Goal: Task Accomplishment & Management: Manage account settings

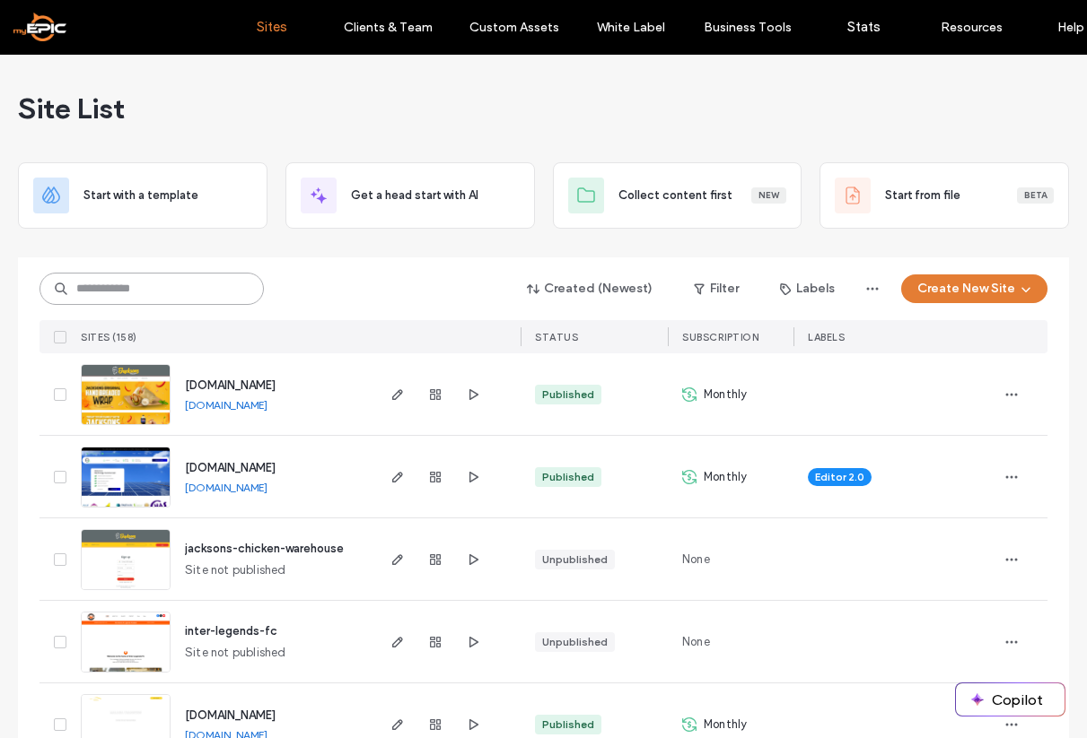
click at [163, 300] on input at bounding box center [151, 289] width 224 height 32
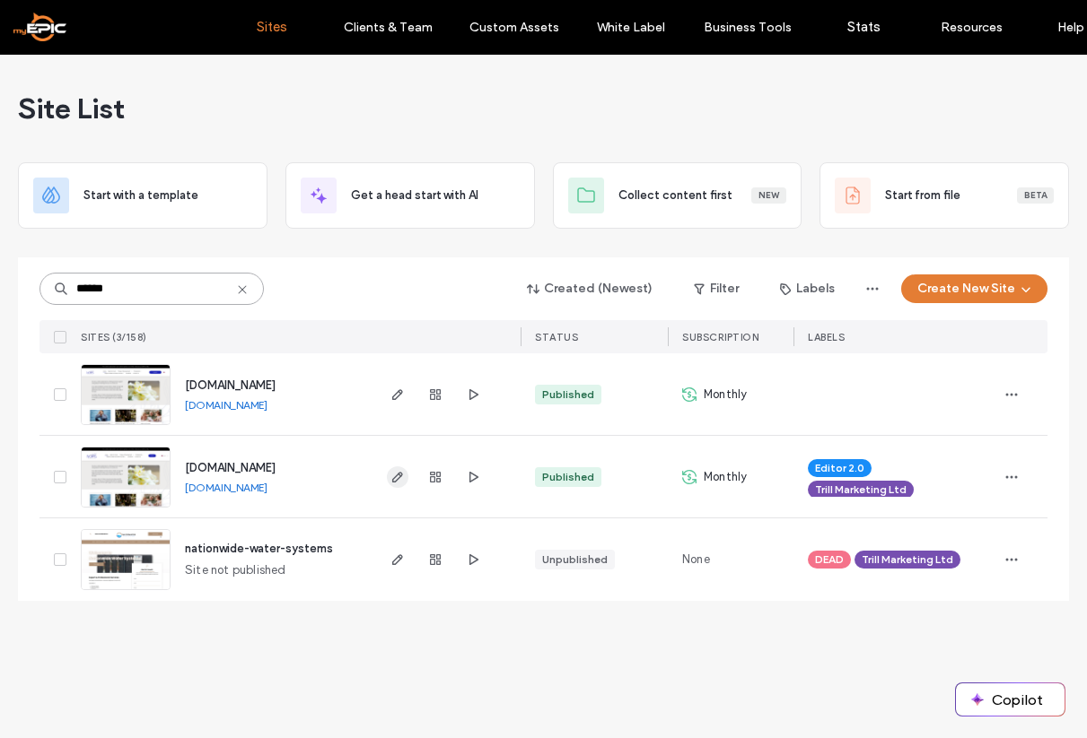
type input "******"
click at [400, 476] on use "button" at bounding box center [397, 477] width 11 height 11
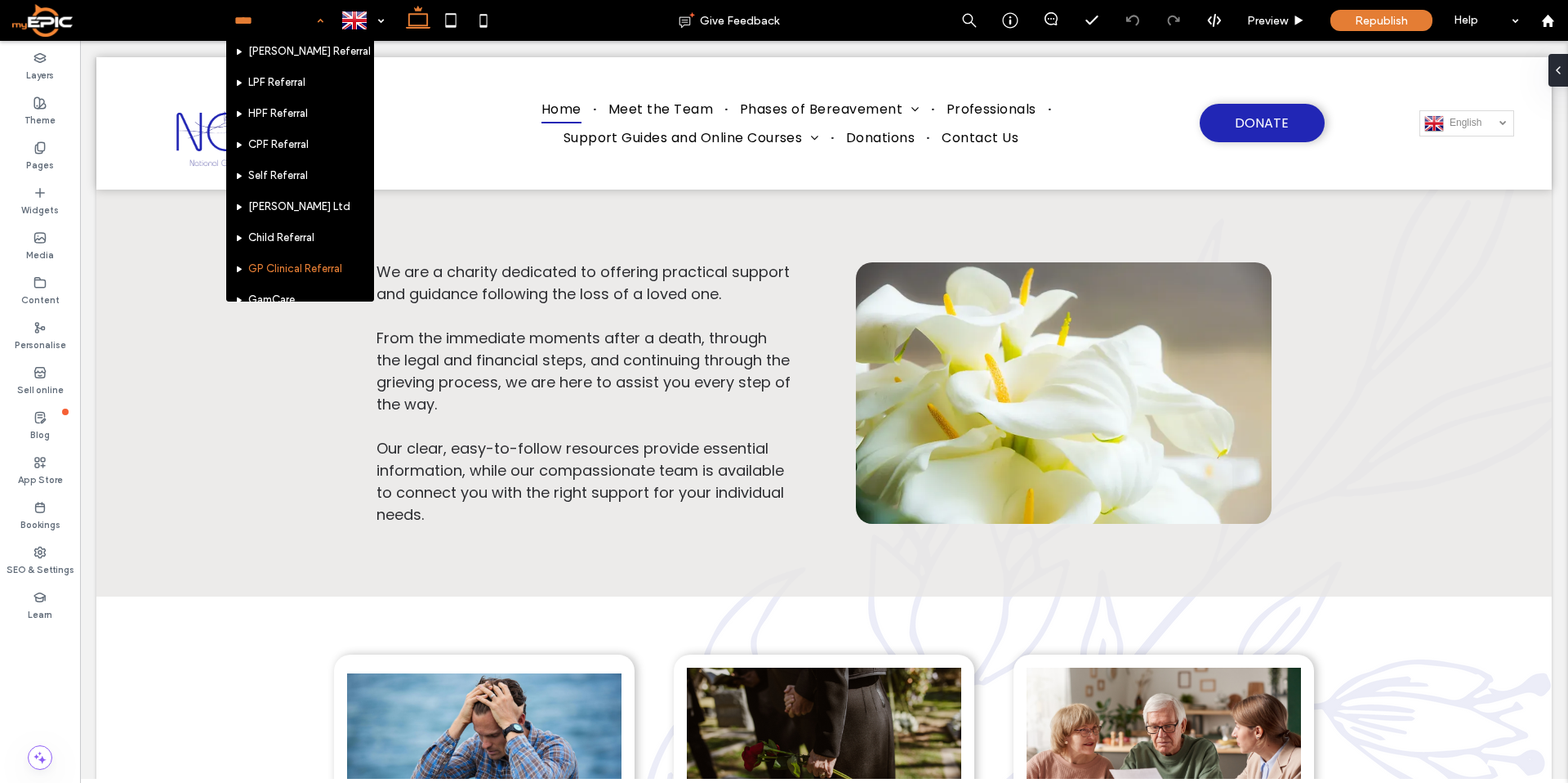
scroll to position [749, 0]
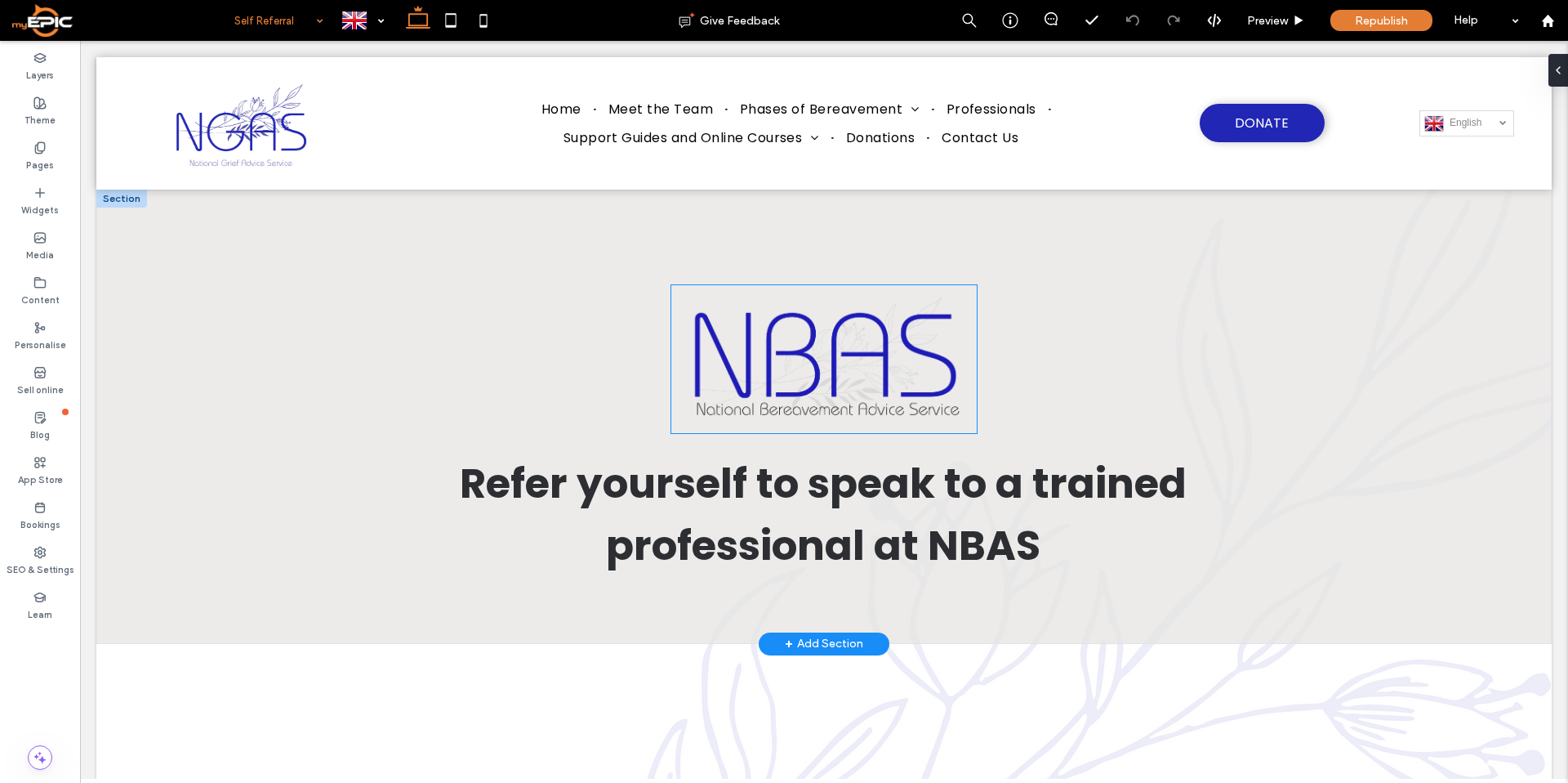
click at [823, 371] on img at bounding box center [824, 359] width 305 height 147
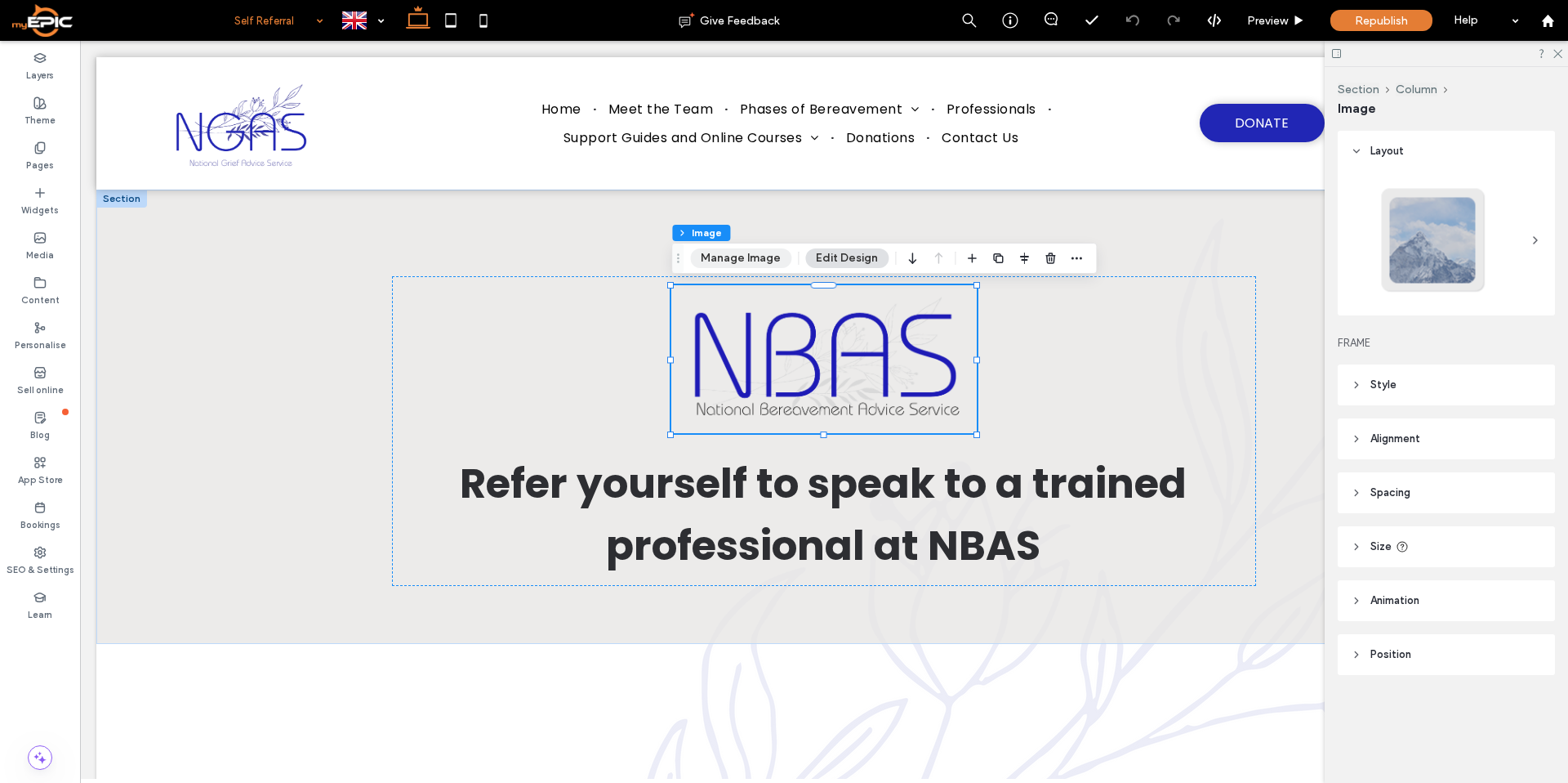
click at [765, 259] on button "Manage Image" at bounding box center [740, 259] width 101 height 20
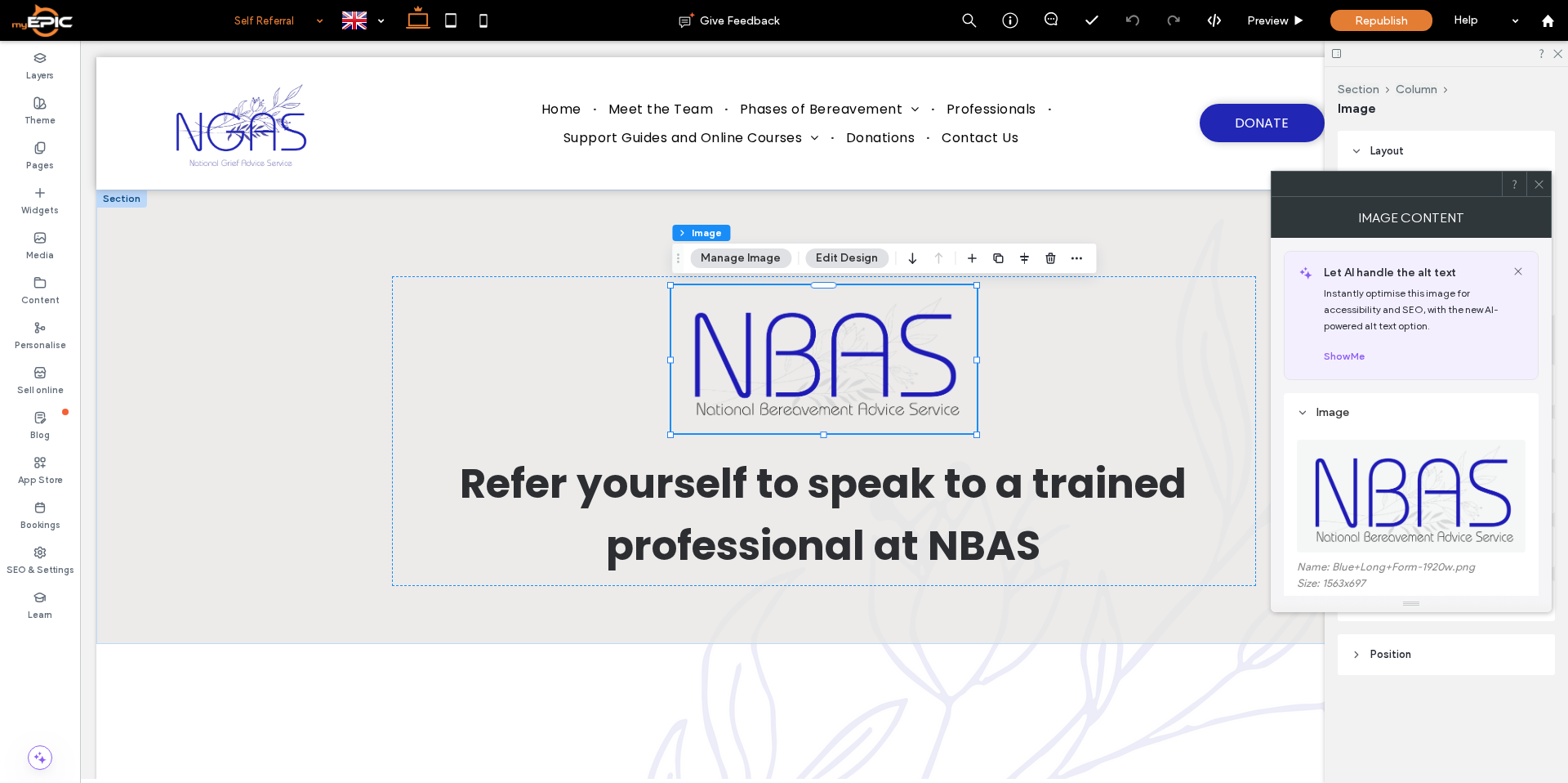
click at [1381, 515] on img at bounding box center [1411, 496] width 230 height 113
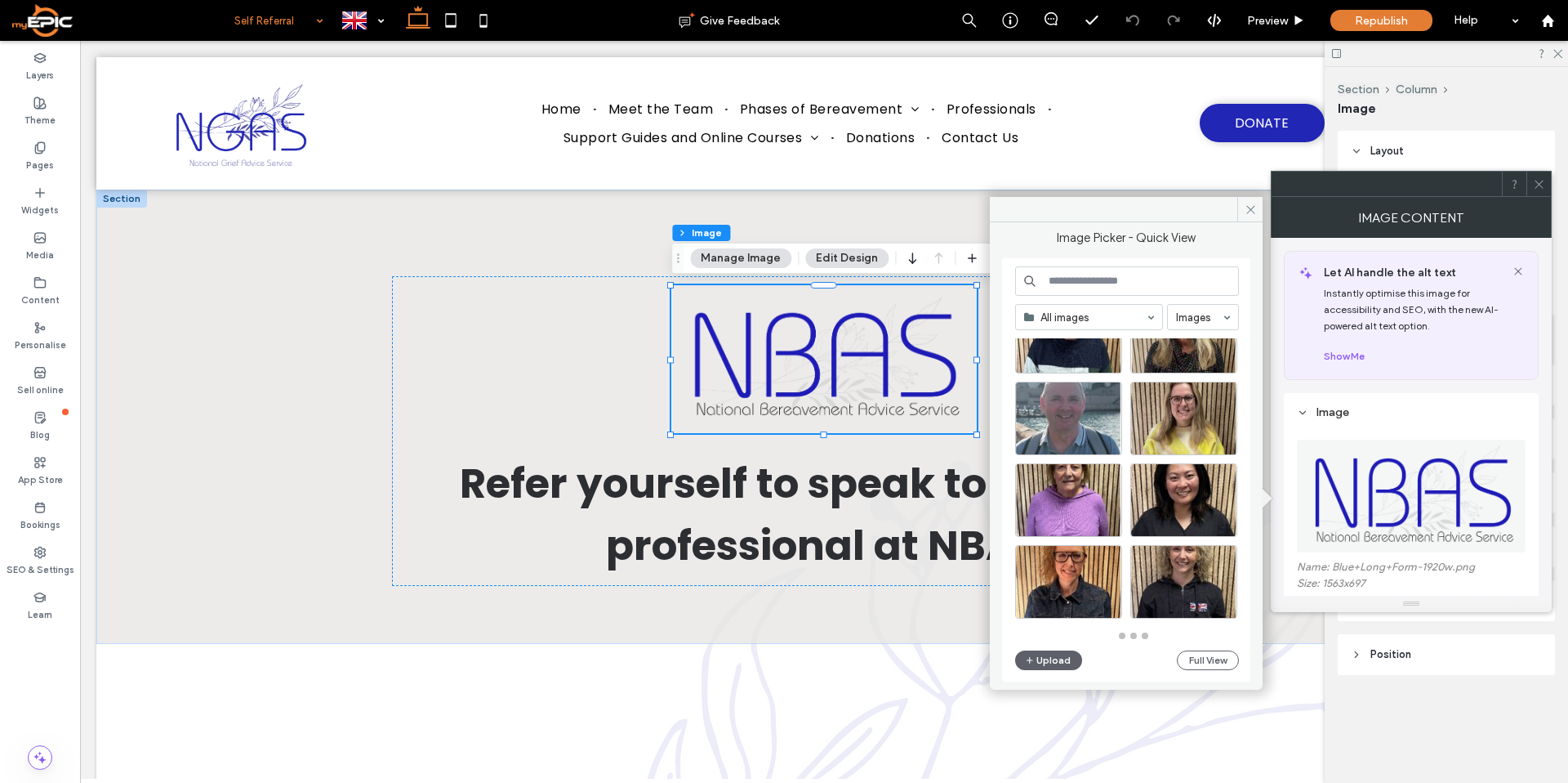
scroll to position [717, 0]
click at [1084, 296] on div "All images Images Upload Full View" at bounding box center [1127, 470] width 224 height 408
click at [1090, 280] on input at bounding box center [1127, 280] width 224 height 29
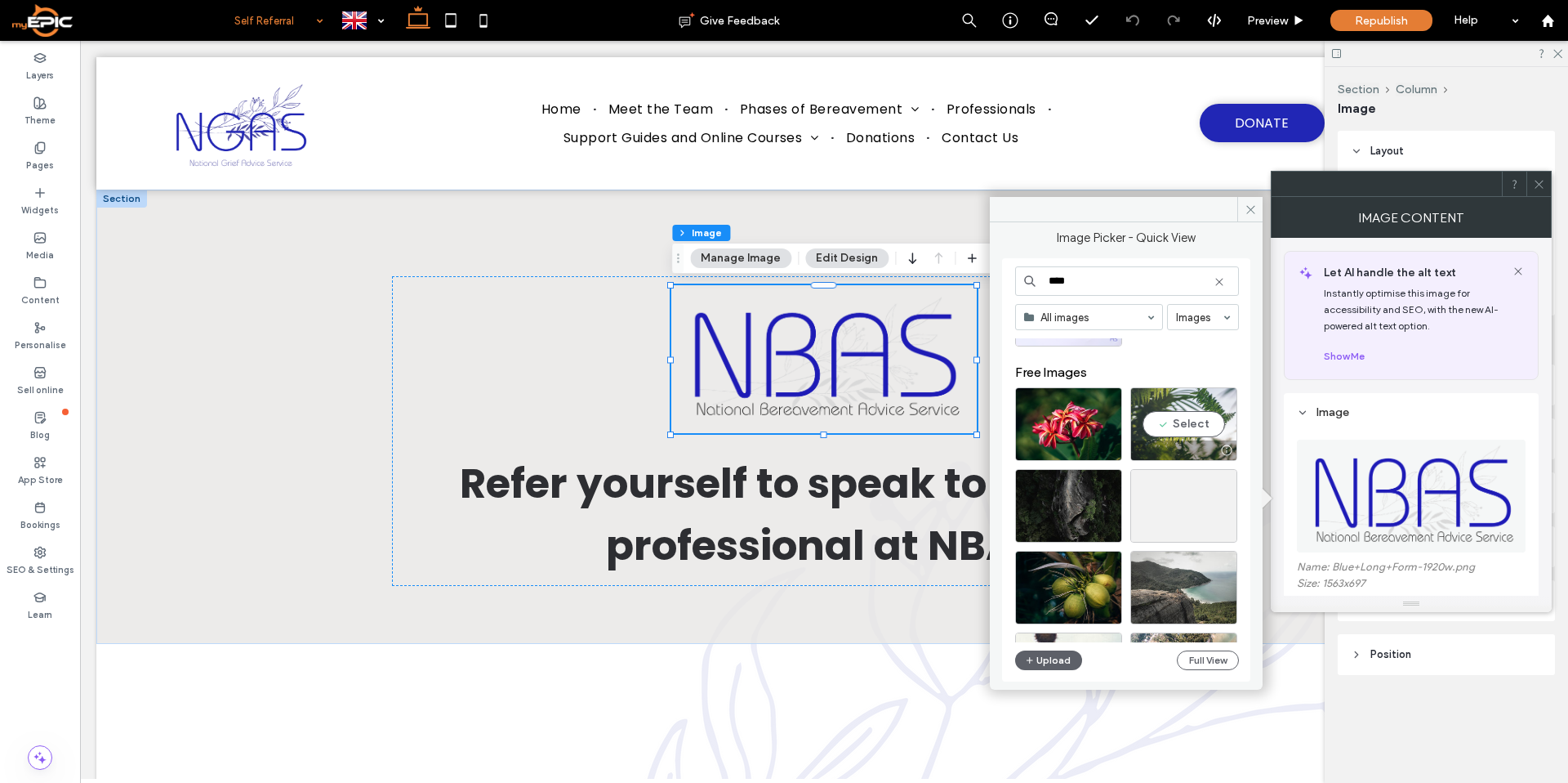
scroll to position [0, 0]
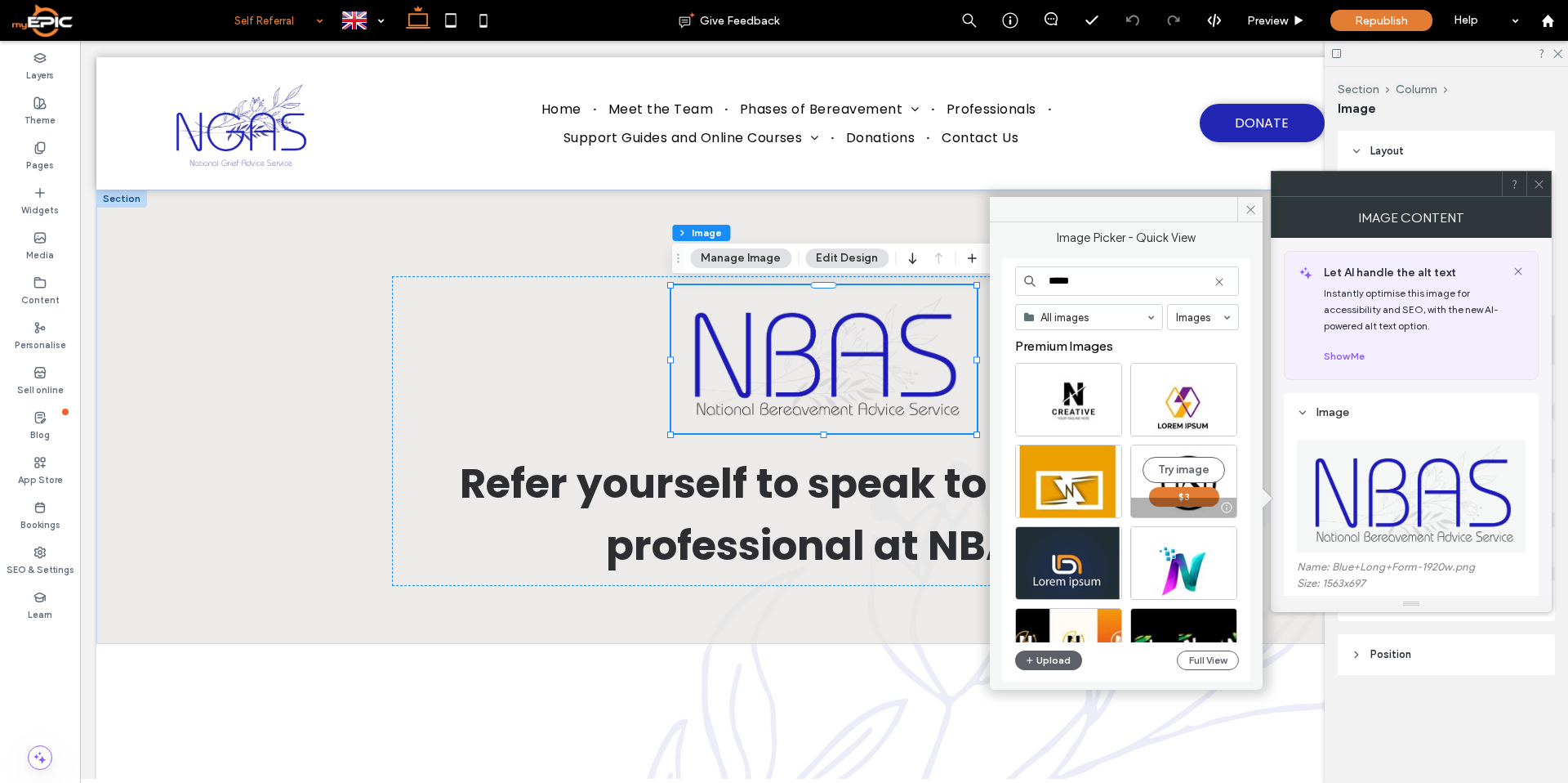
click at [1144, 489] on div "Try image $3" at bounding box center [1184, 481] width 107 height 74
click at [1052, 282] on input "*****" at bounding box center [1127, 280] width 224 height 29
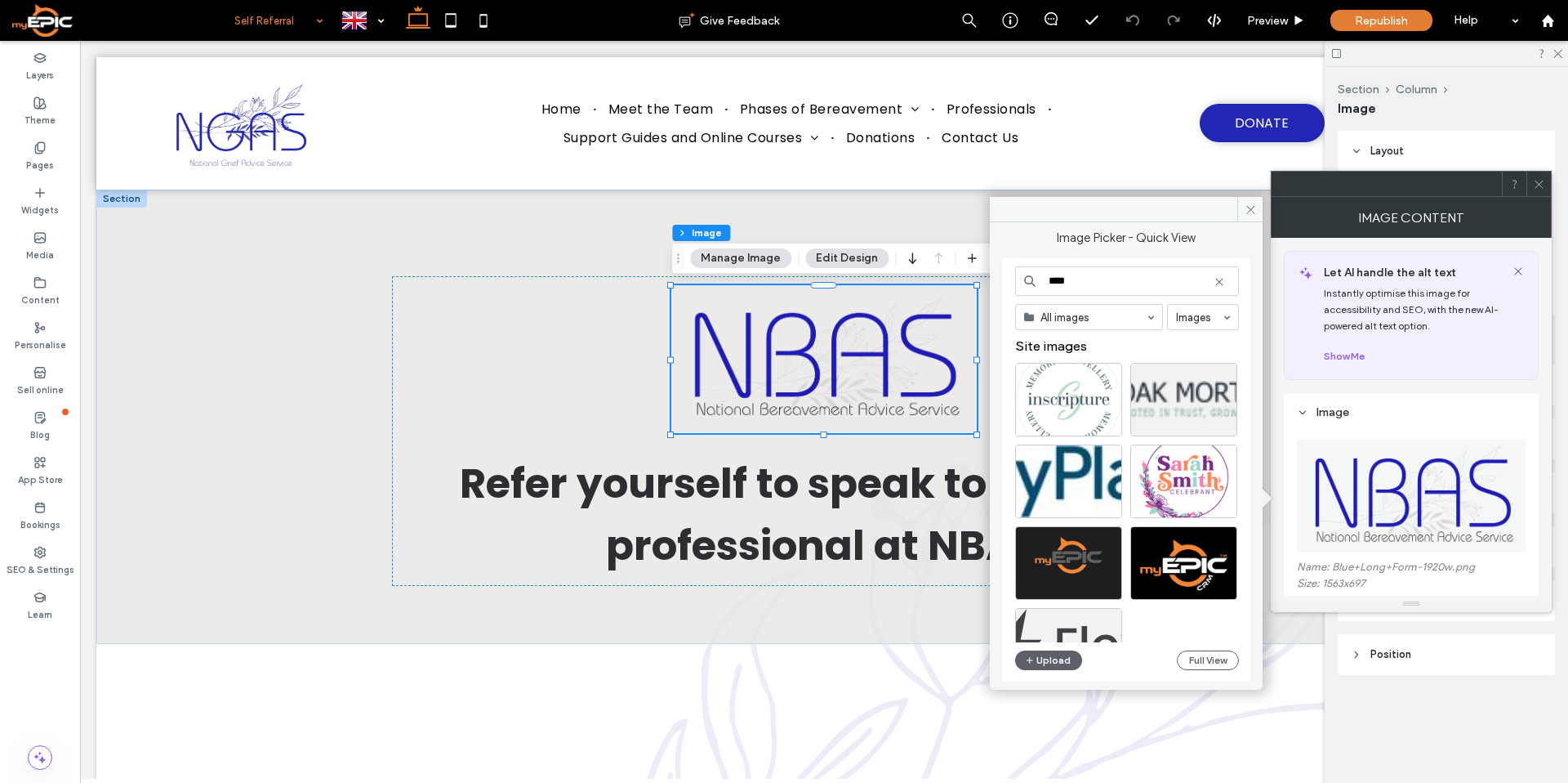
type input "****"
click at [1219, 282] on use at bounding box center [1219, 281] width 7 height 7
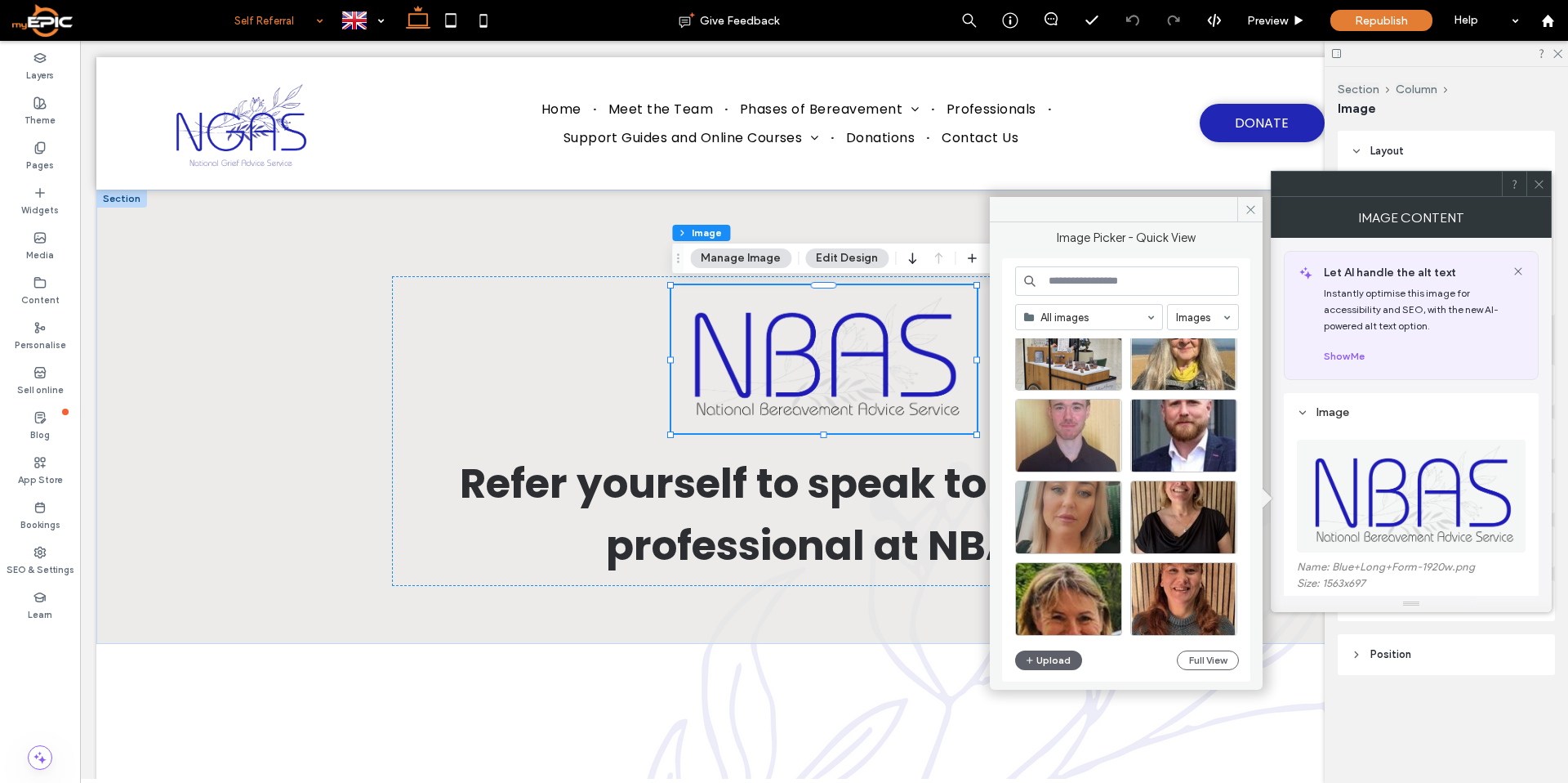
scroll to position [385, 0]
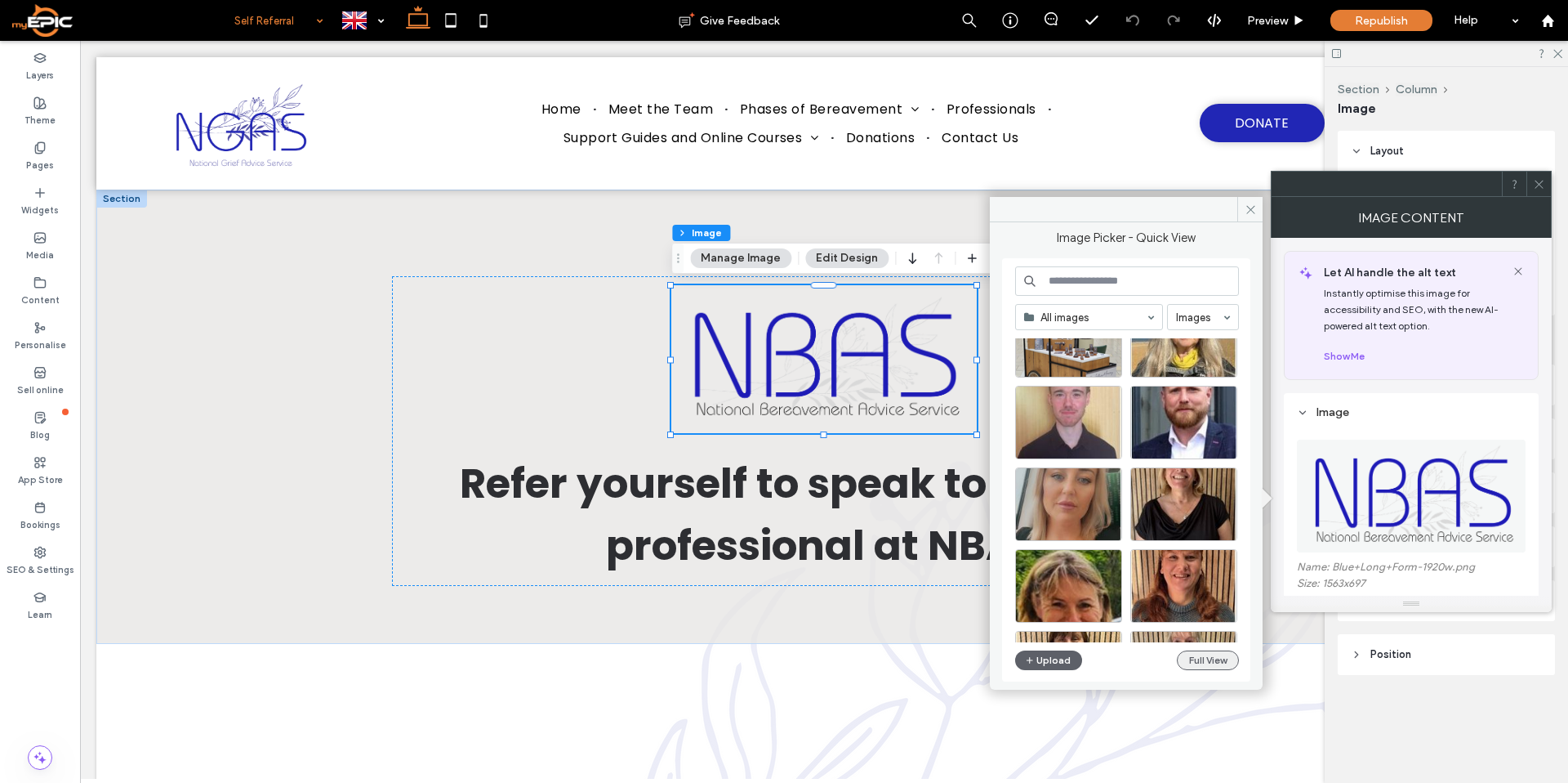
click at [1201, 666] on button "Full View" at bounding box center [1208, 660] width 62 height 20
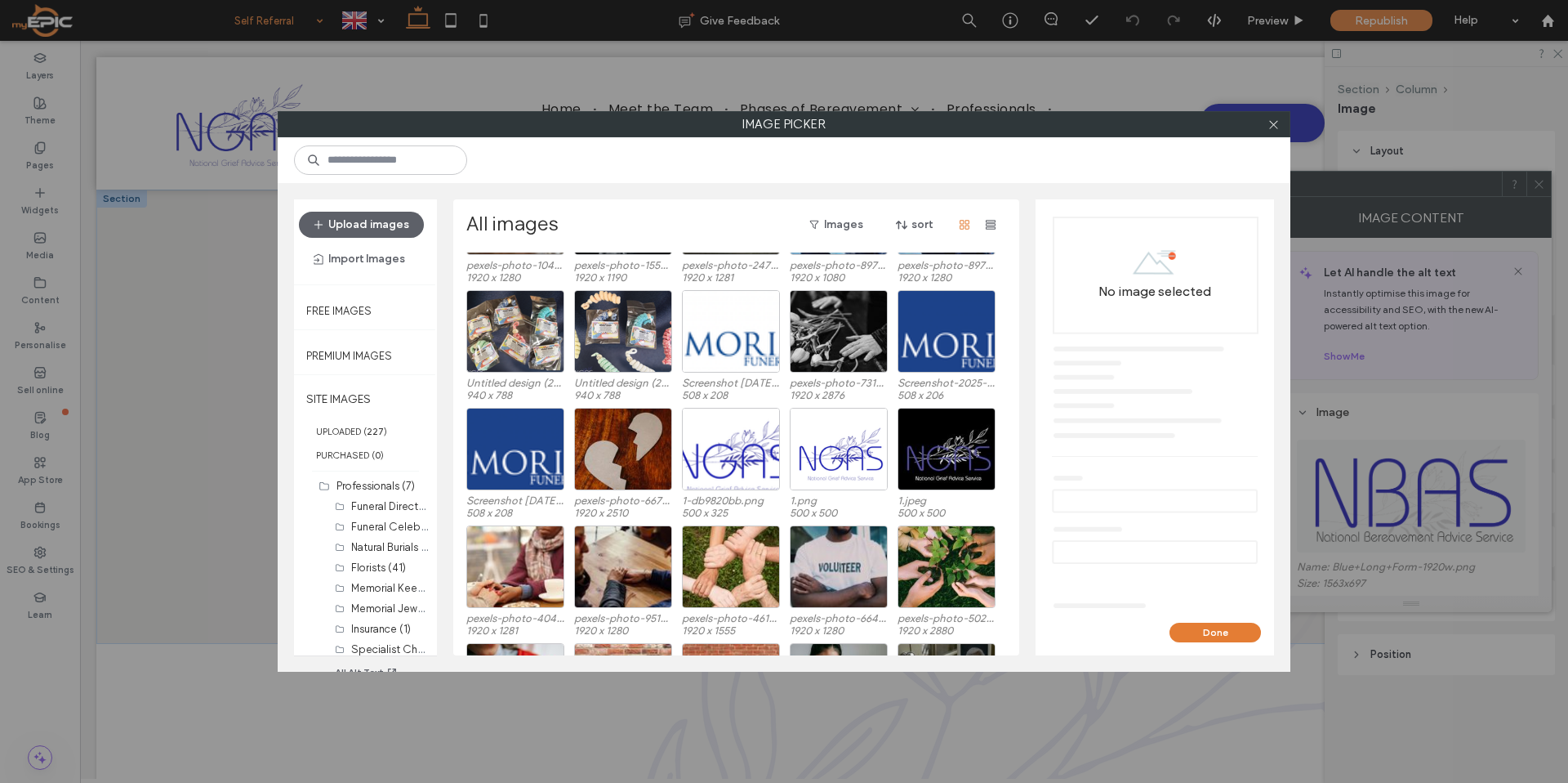
scroll to position [1300, 0]
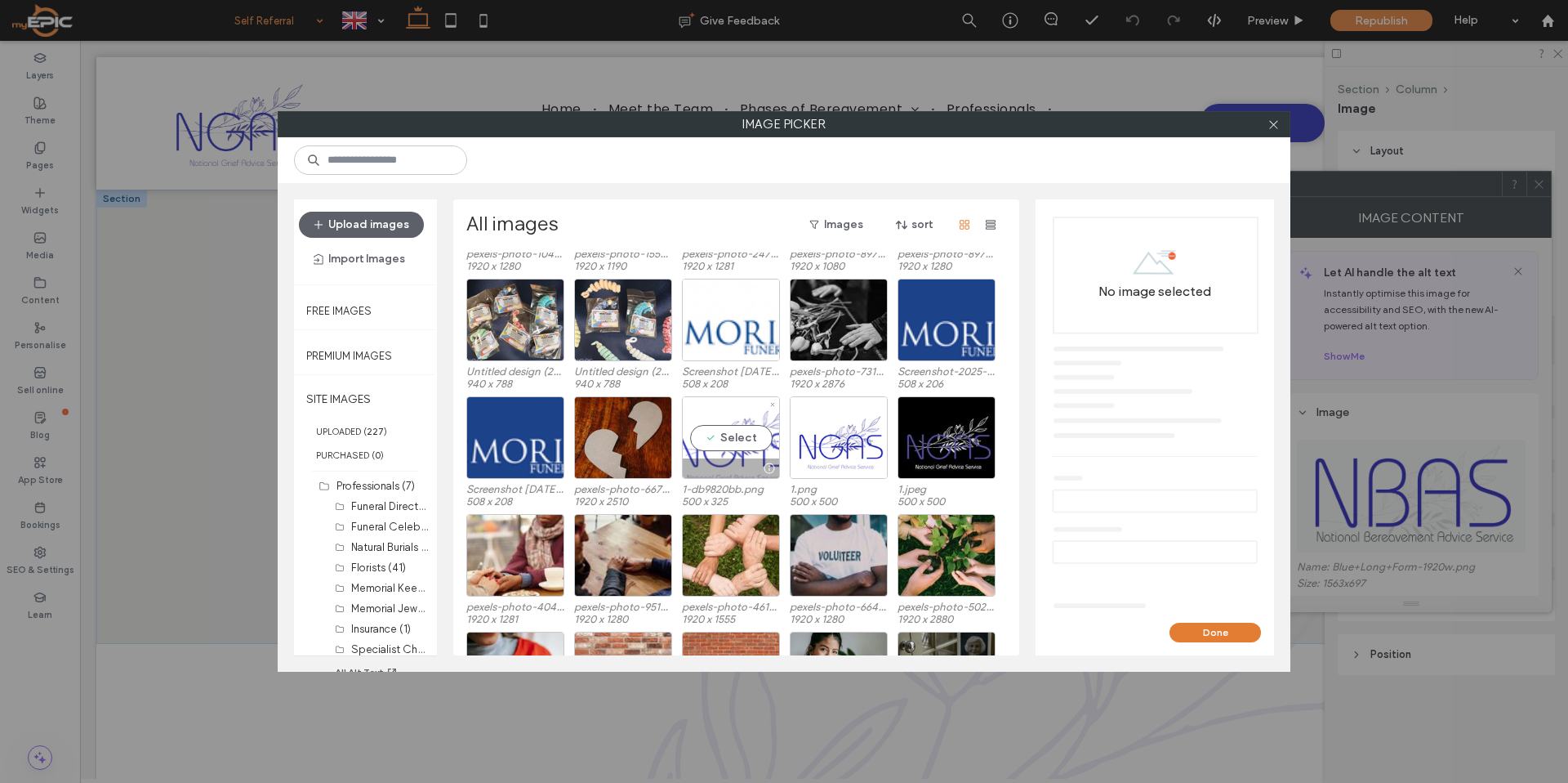
click at [740, 444] on div "Select" at bounding box center [731, 437] width 98 height 83
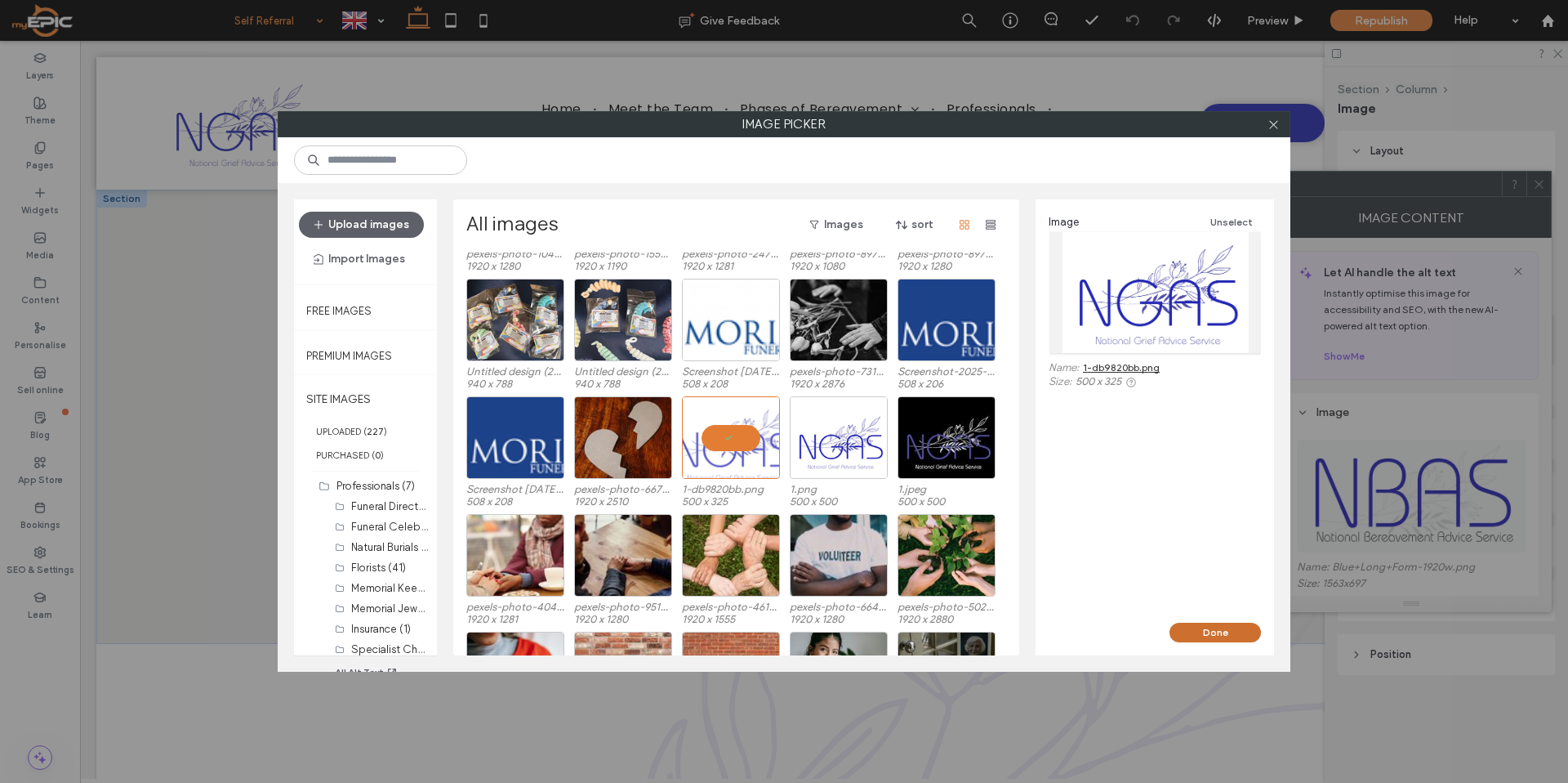
click at [1211, 632] on button "Done" at bounding box center [1215, 633] width 91 height 20
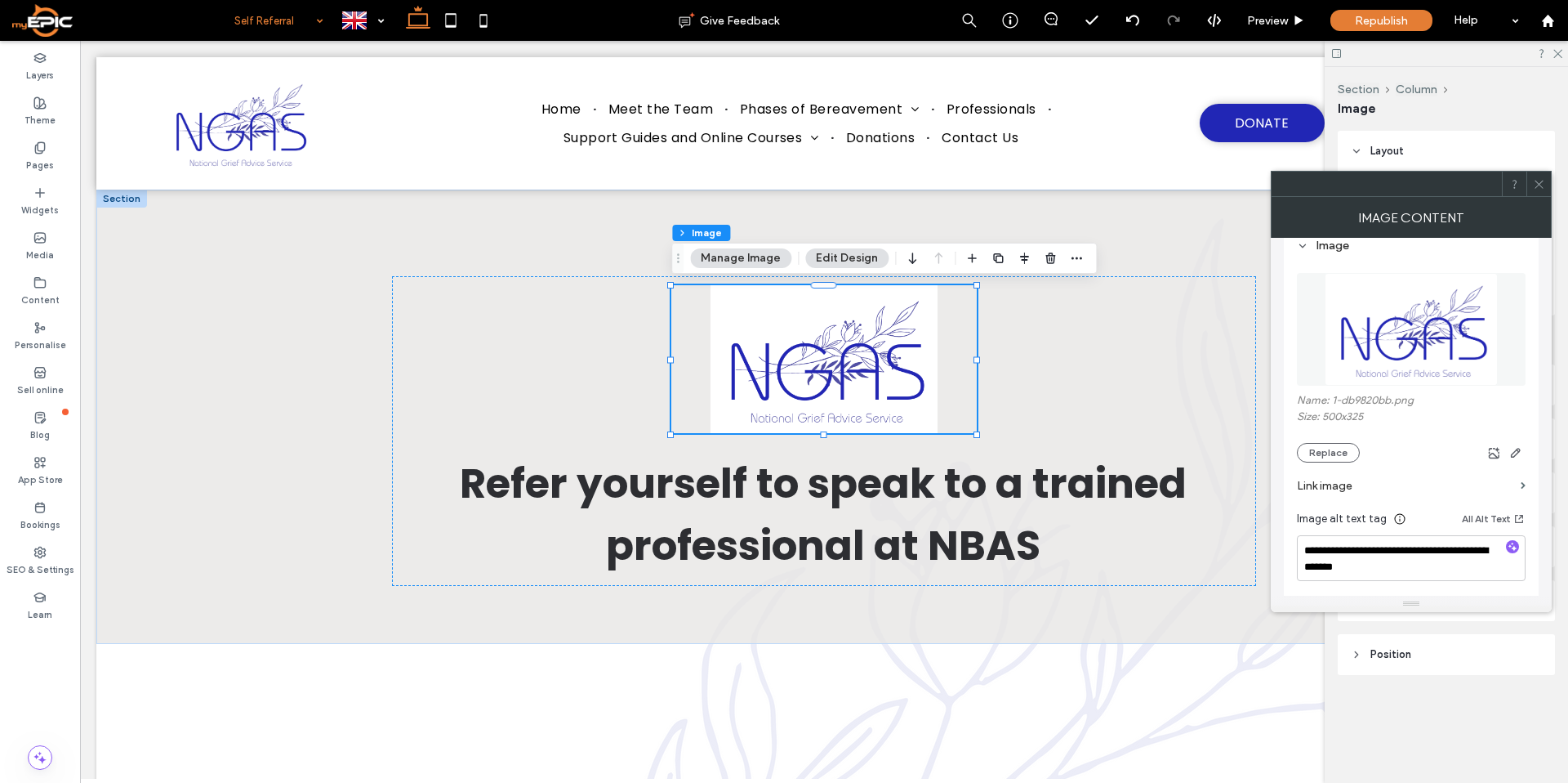
scroll to position [174, 0]
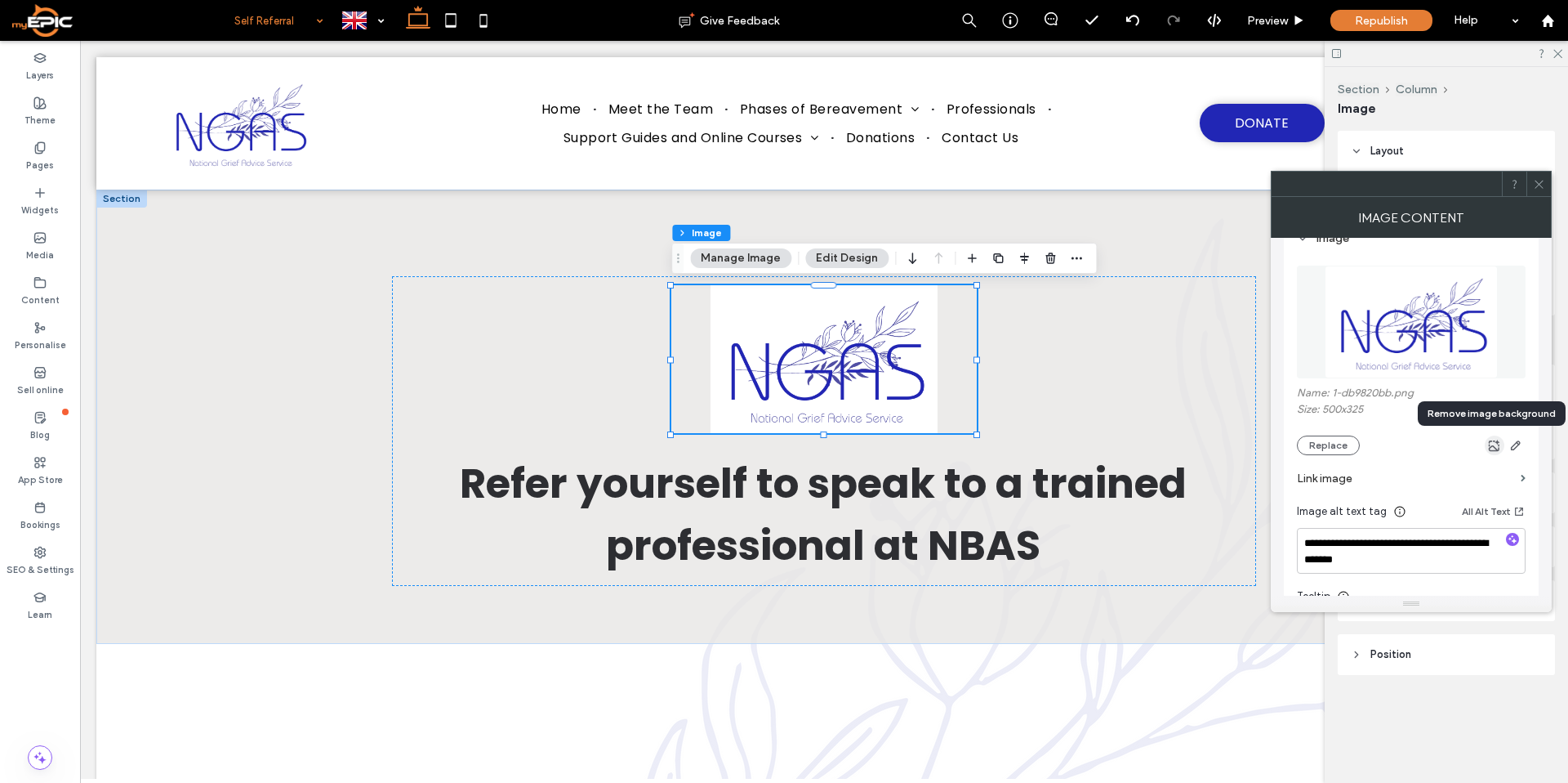
click at [1497, 445] on use "button" at bounding box center [1494, 445] width 12 height 12
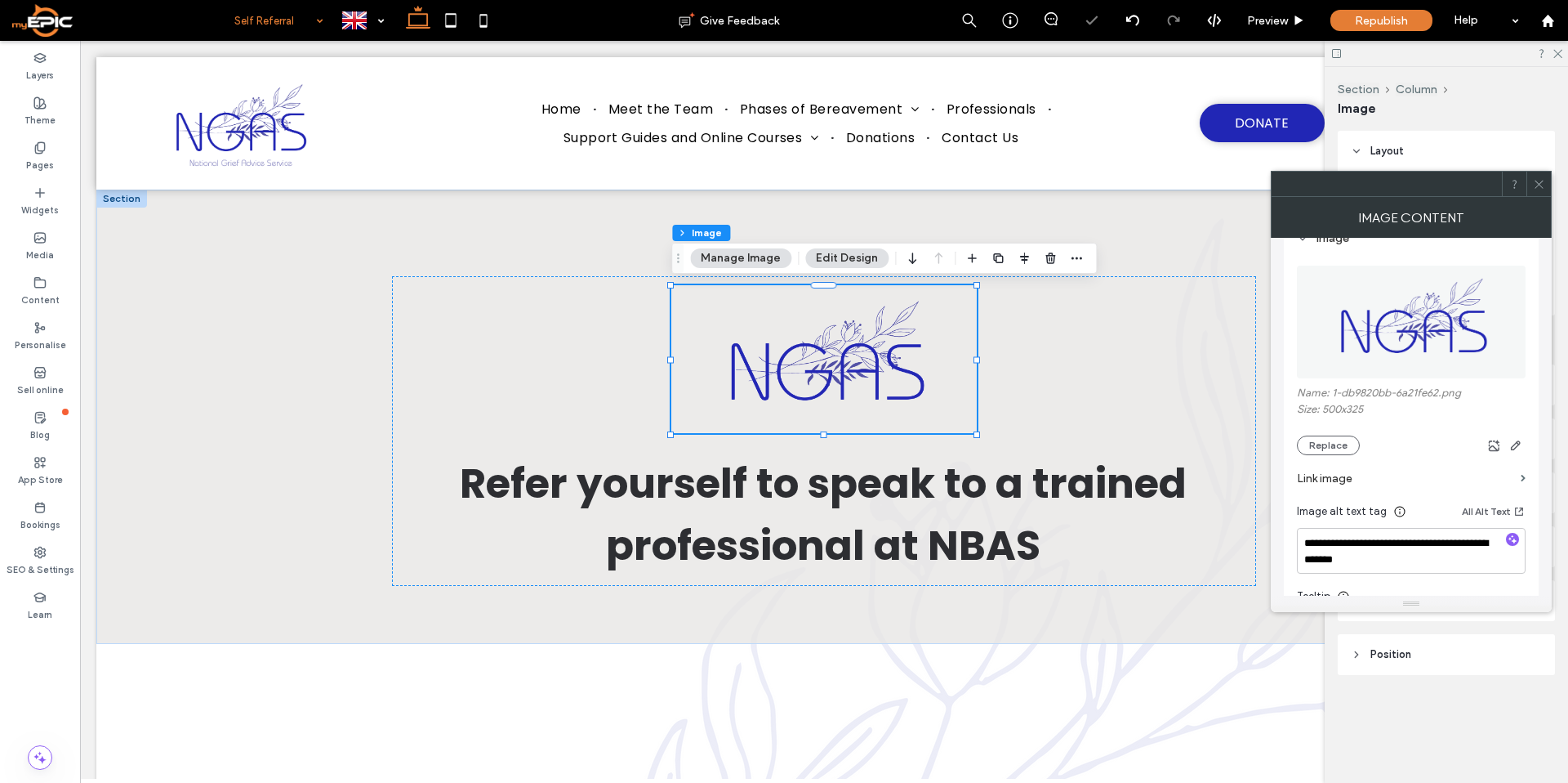
click at [1539, 180] on icon at bounding box center [1538, 184] width 12 height 12
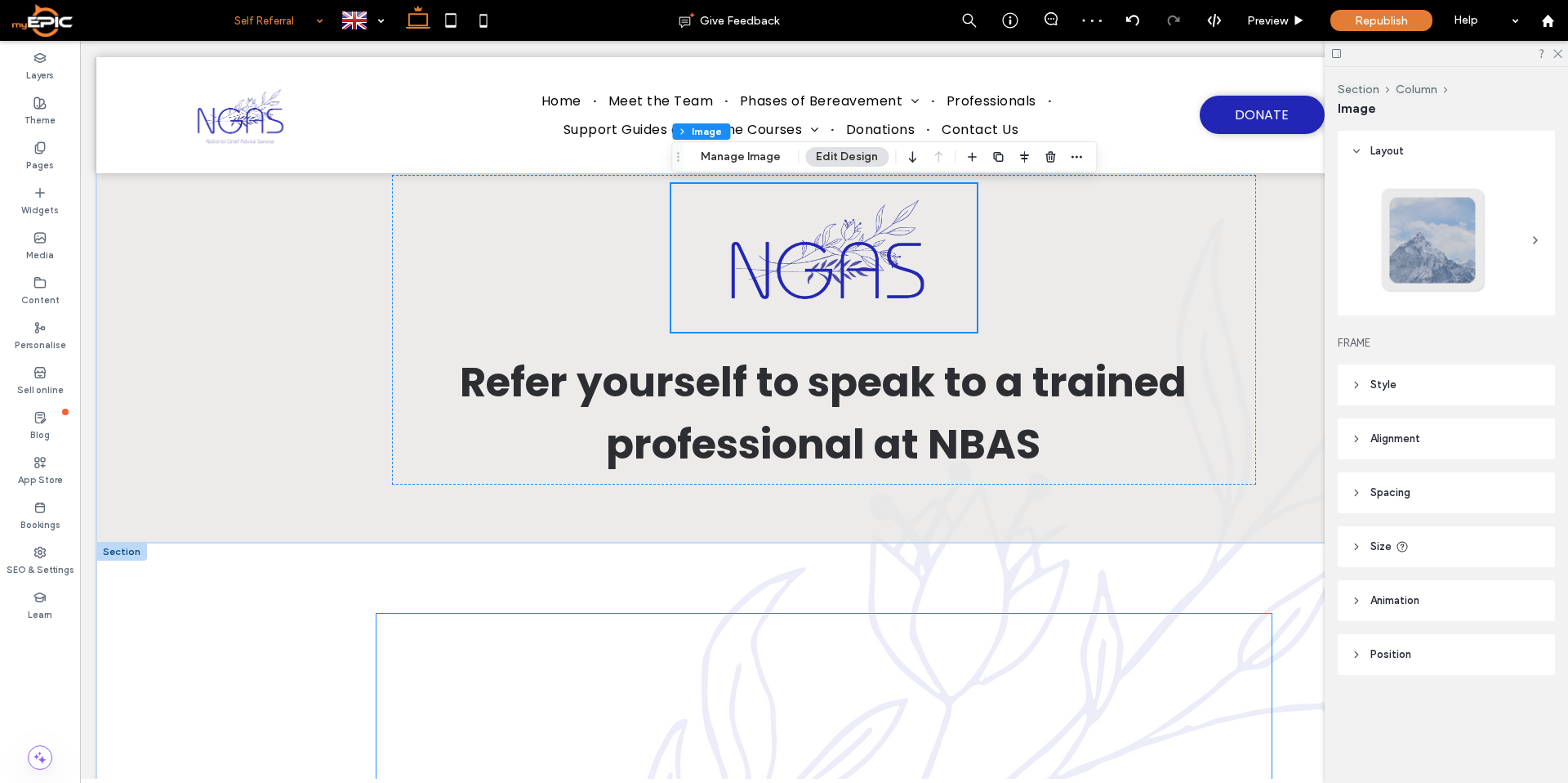
scroll to position [50, 0]
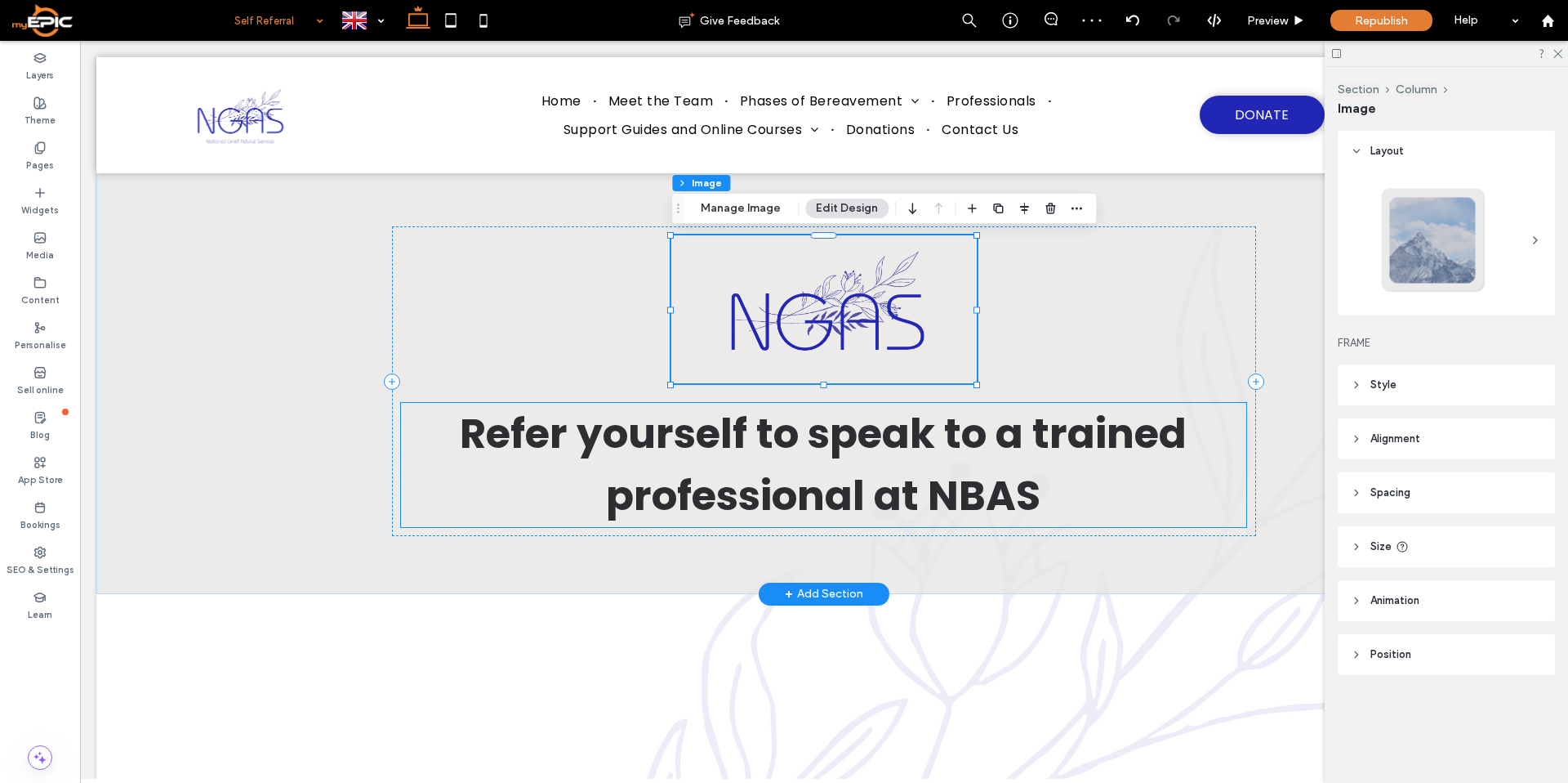
click at [986, 487] on span "Refer yourself to speak to a trained professional at NBAS" at bounding box center [823, 464] width 727 height 120
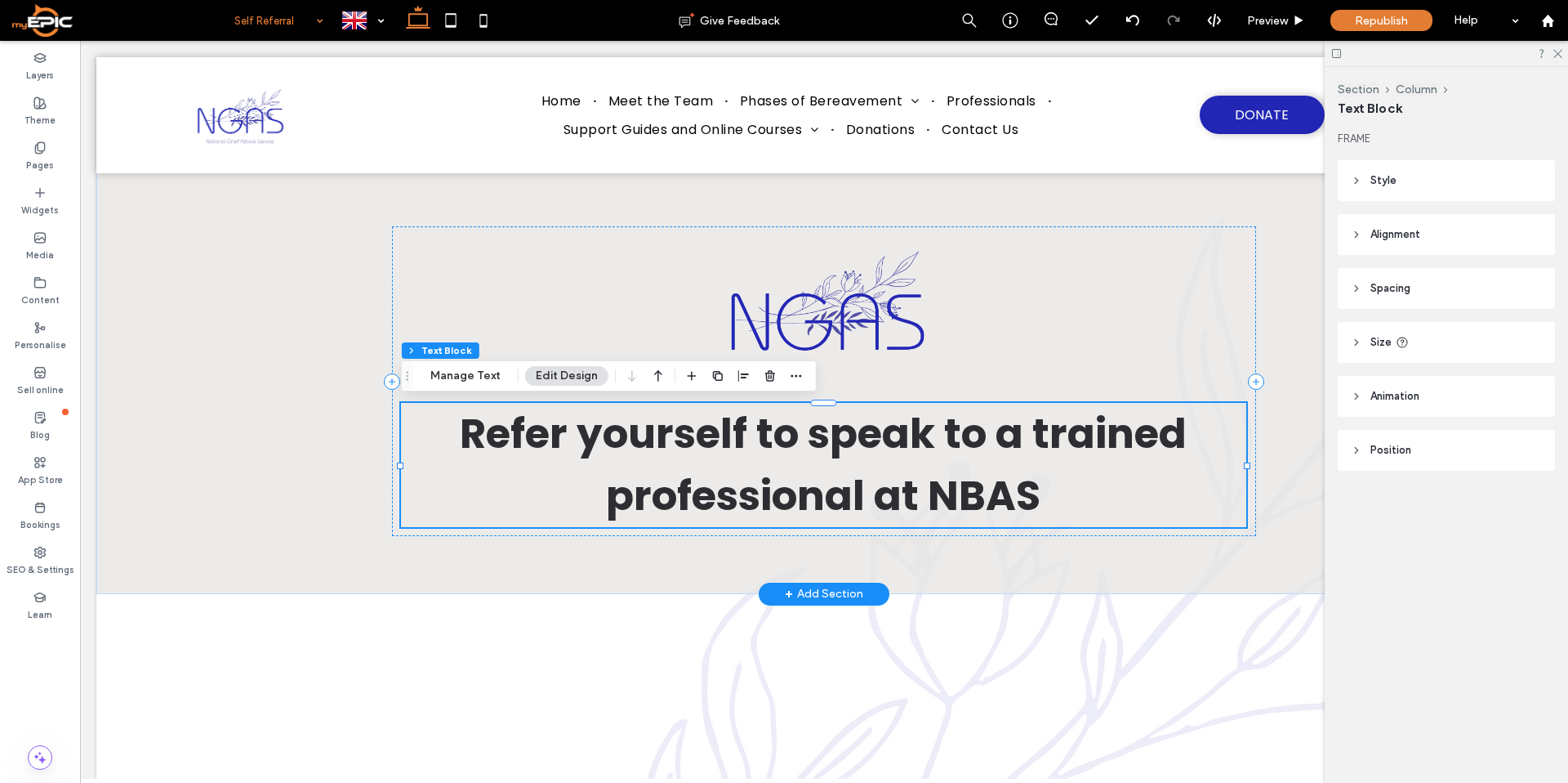
click at [981, 499] on span "Refer yourself to speak to a trained professional at NBAS" at bounding box center [823, 464] width 727 height 120
type input "*******"
type input "**"
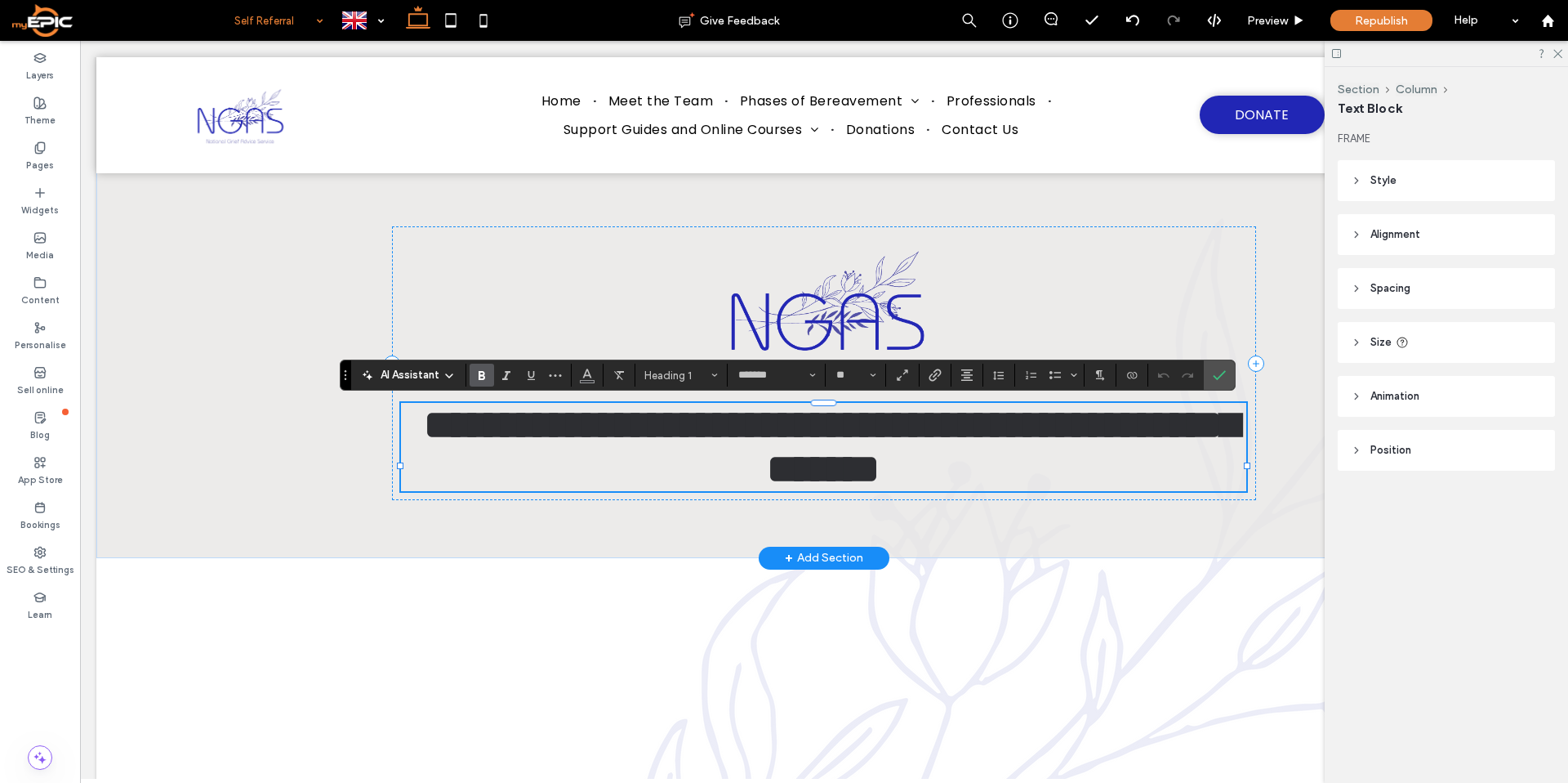
click at [981, 489] on span "**********" at bounding box center [831, 446] width 814 height 84
click at [1230, 372] on section at bounding box center [1219, 375] width 31 height 29
click at [1216, 370] on icon "Confirm" at bounding box center [1219, 375] width 13 height 13
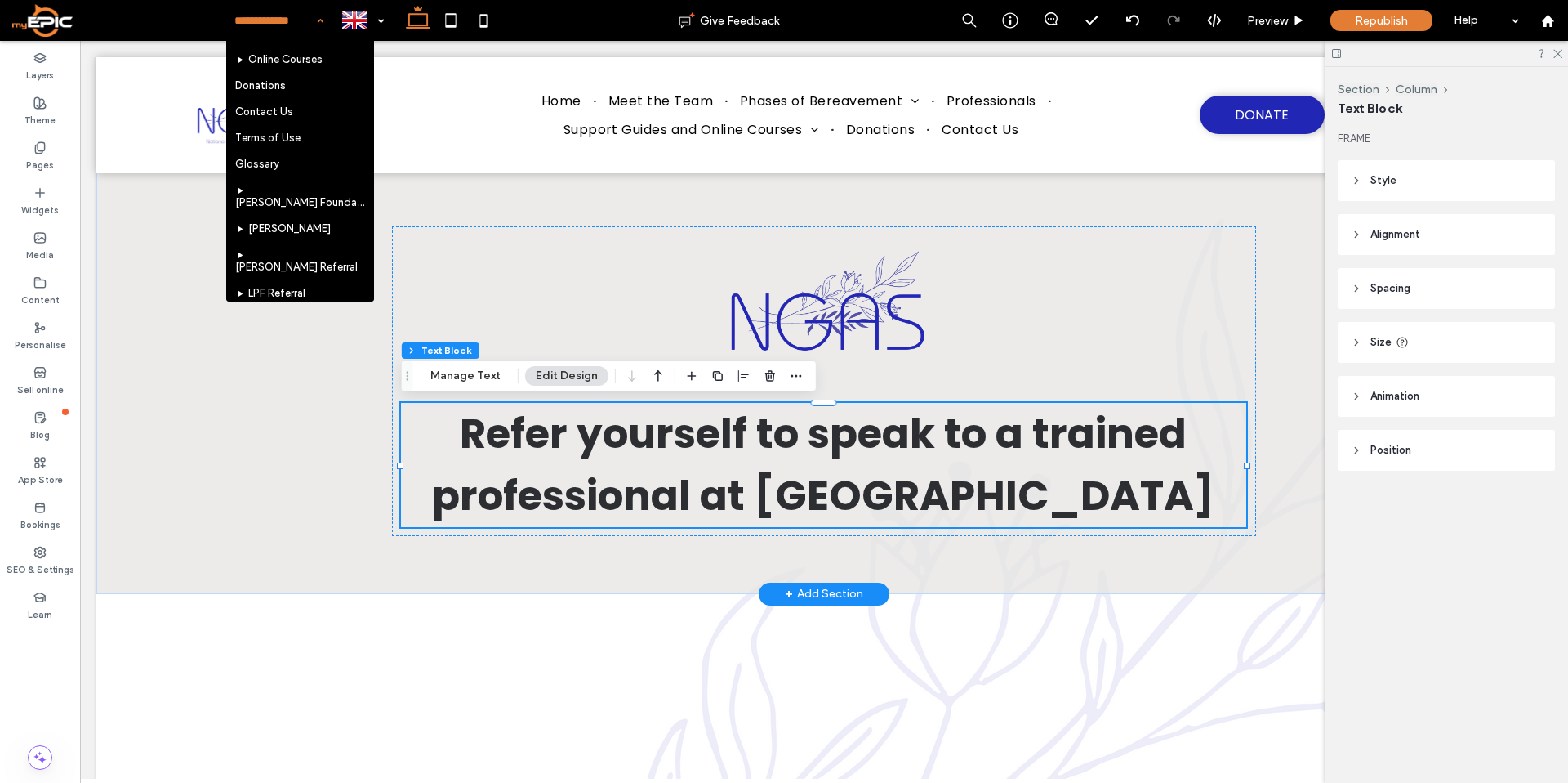
scroll to position [496, 0]
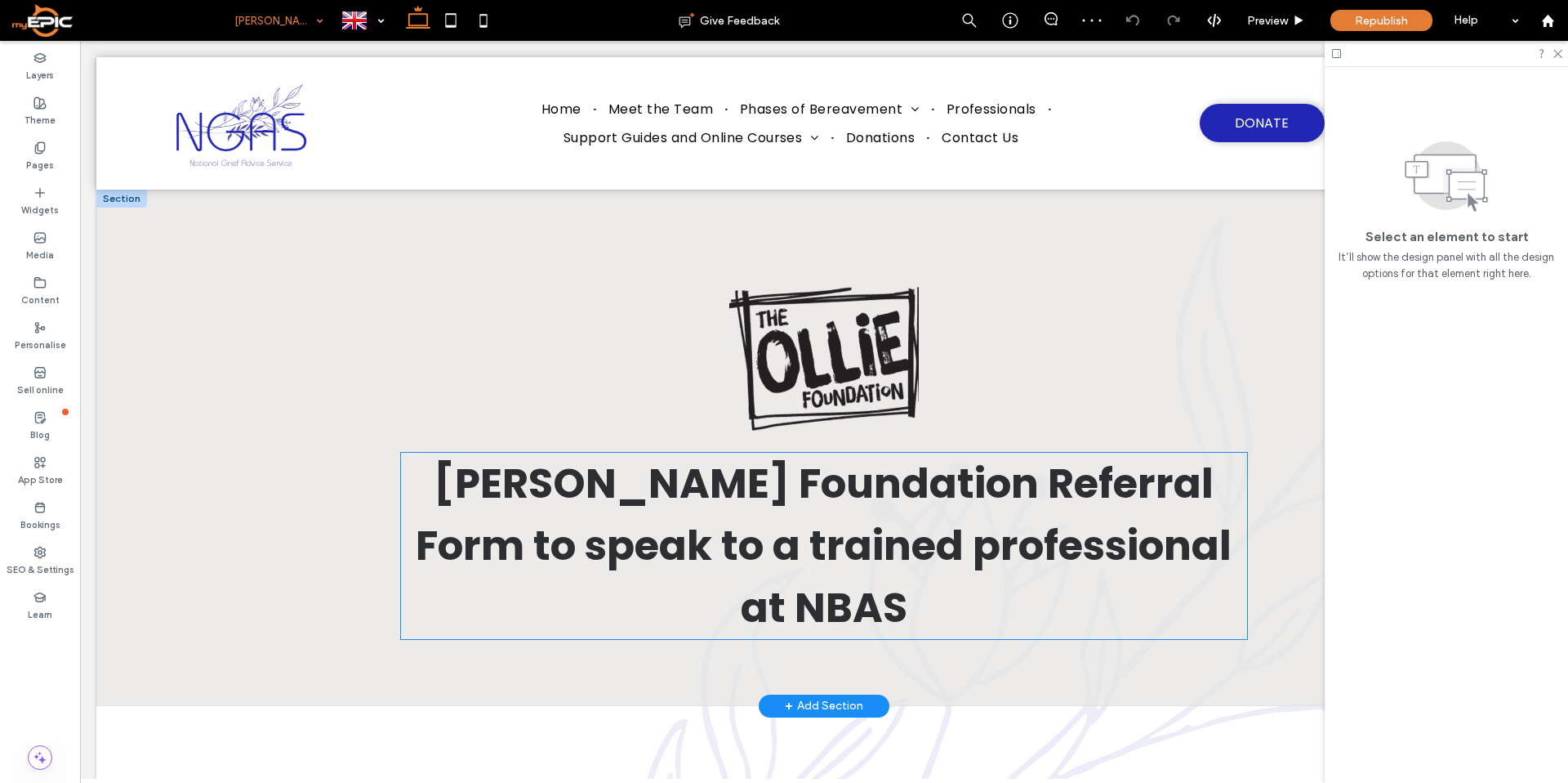
click at [1111, 536] on span "Ollie Foundation Referral Form to speak to a trained professional at NBAS" at bounding box center [824, 545] width 815 height 182
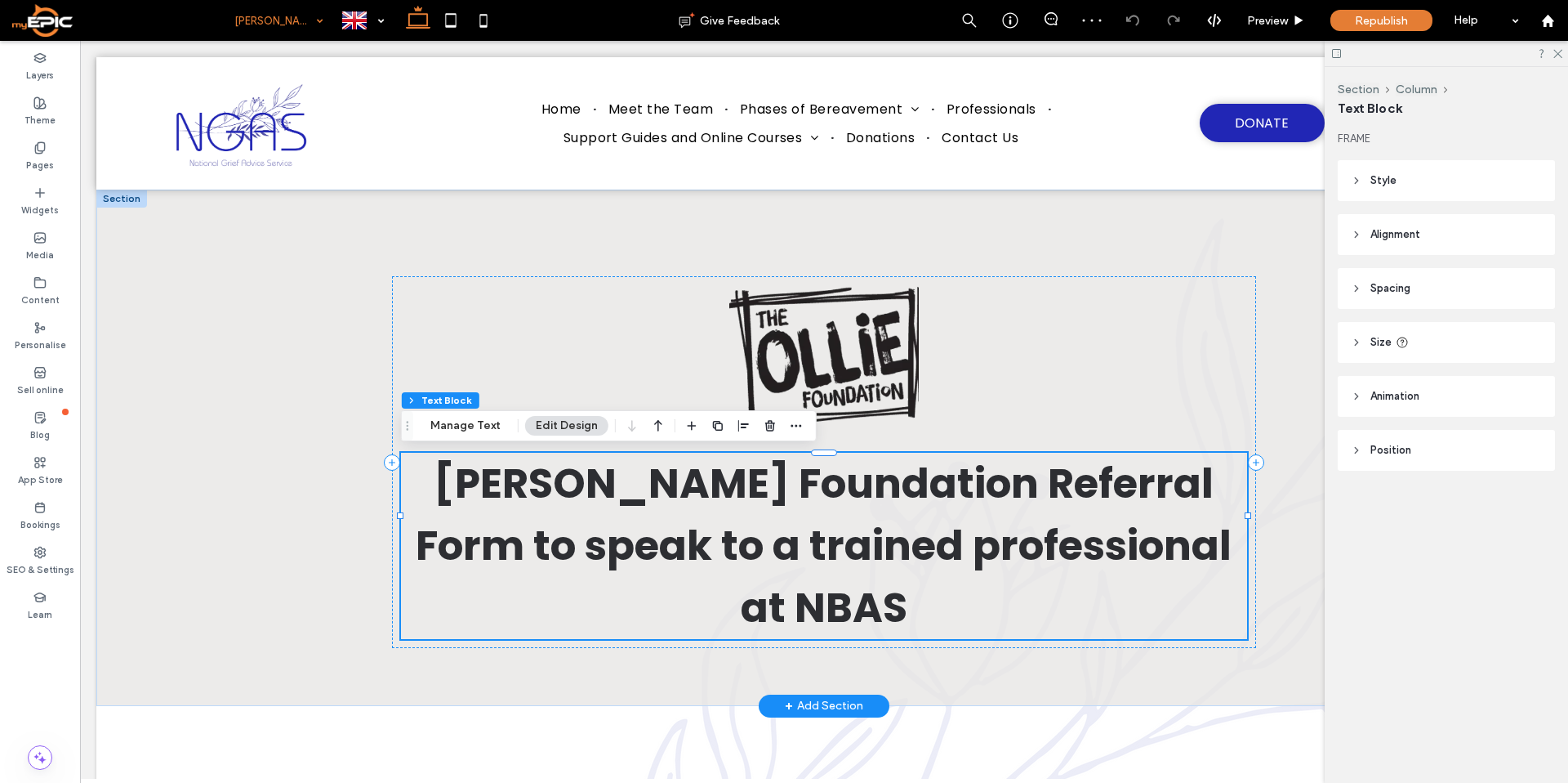
click at [1106, 552] on span "Ollie Foundation Referral Form to speak to a trained professional at NBAS" at bounding box center [824, 545] width 815 height 182
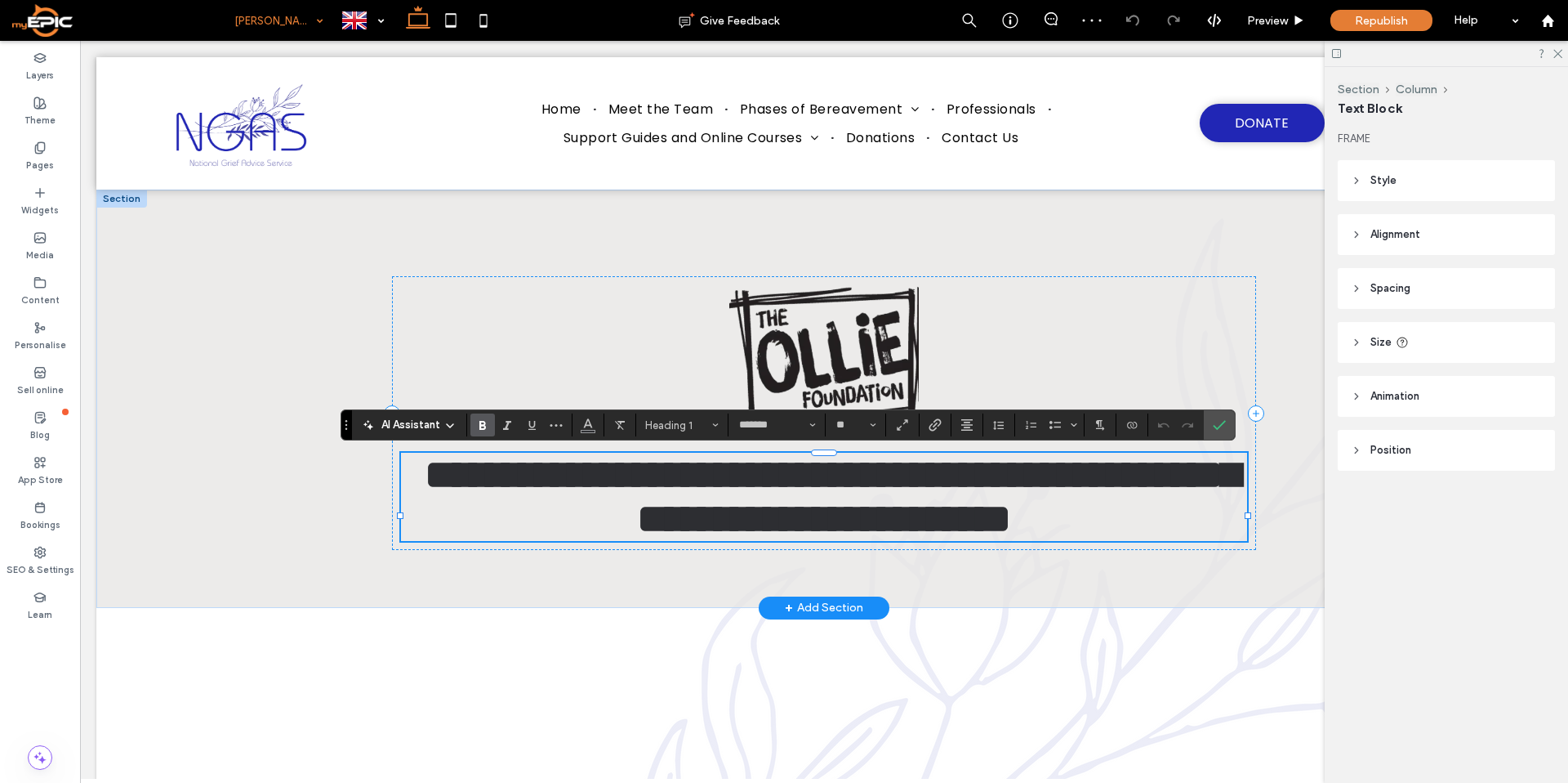
click at [1106, 538] on span "**********" at bounding box center [832, 496] width 814 height 84
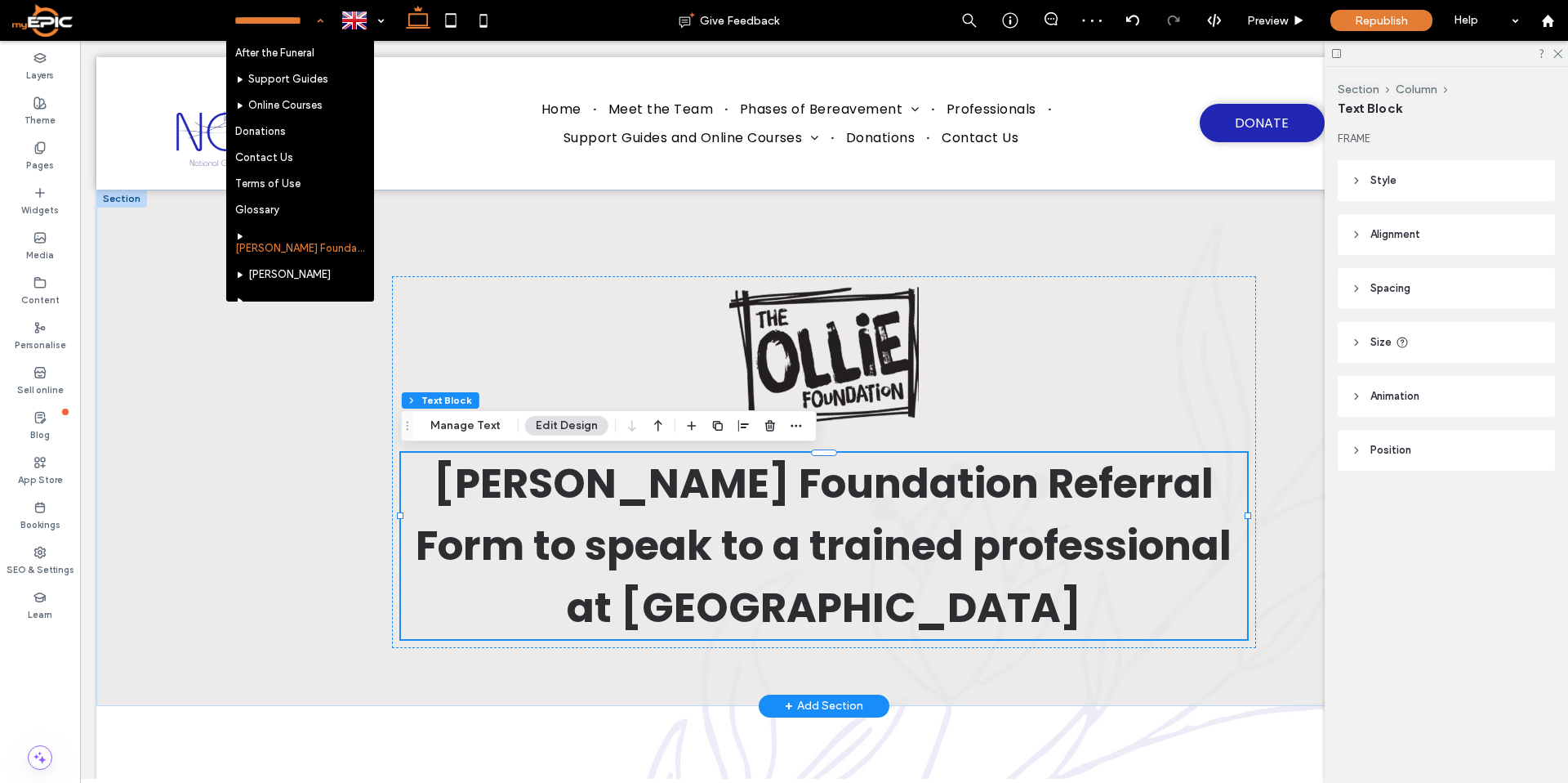
scroll to position [439, 0]
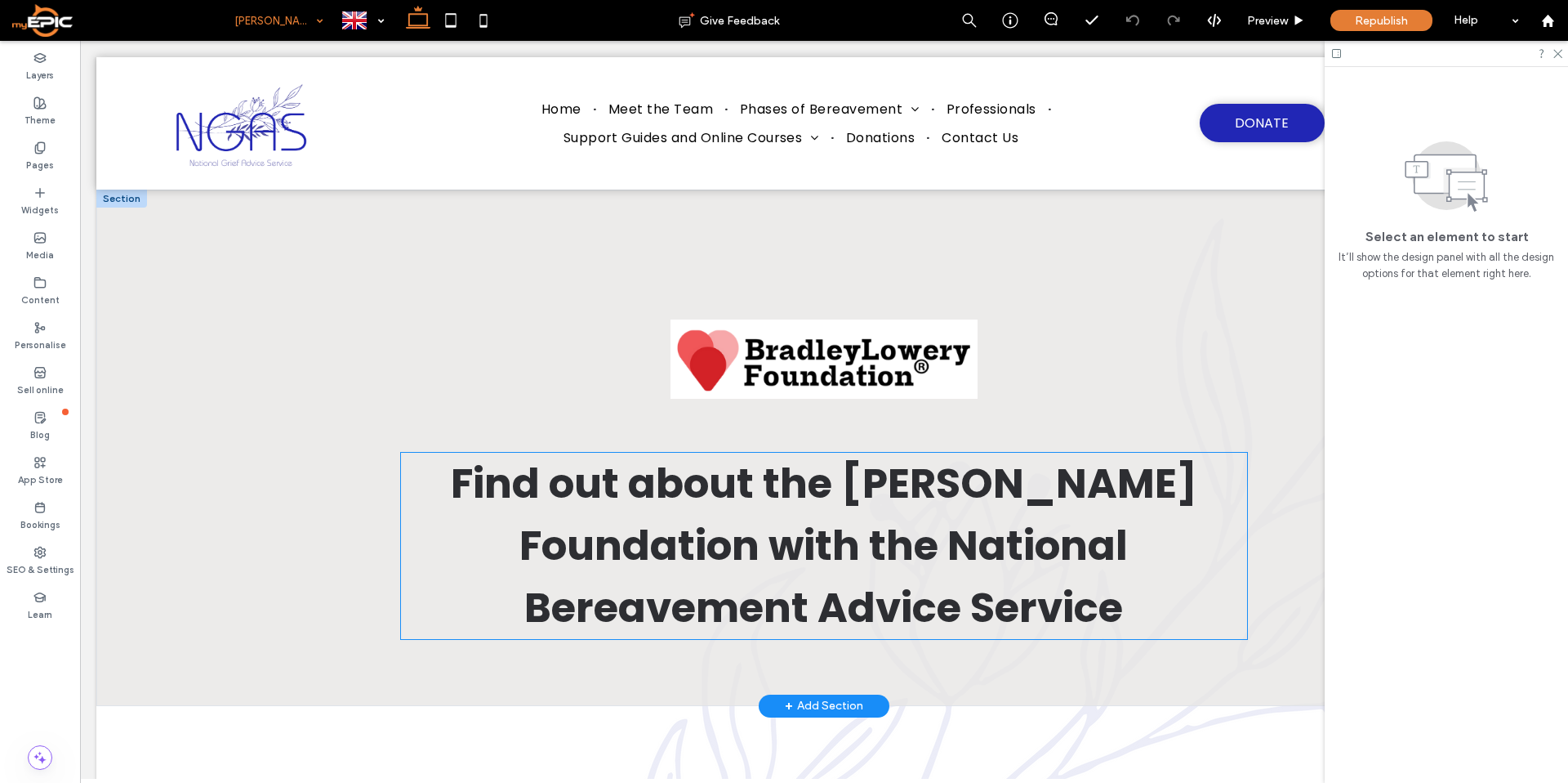
click at [762, 620] on span "Find out about the Bradley Lowery Foundation with the National Bereavement Advi…" at bounding box center [824, 545] width 746 height 182
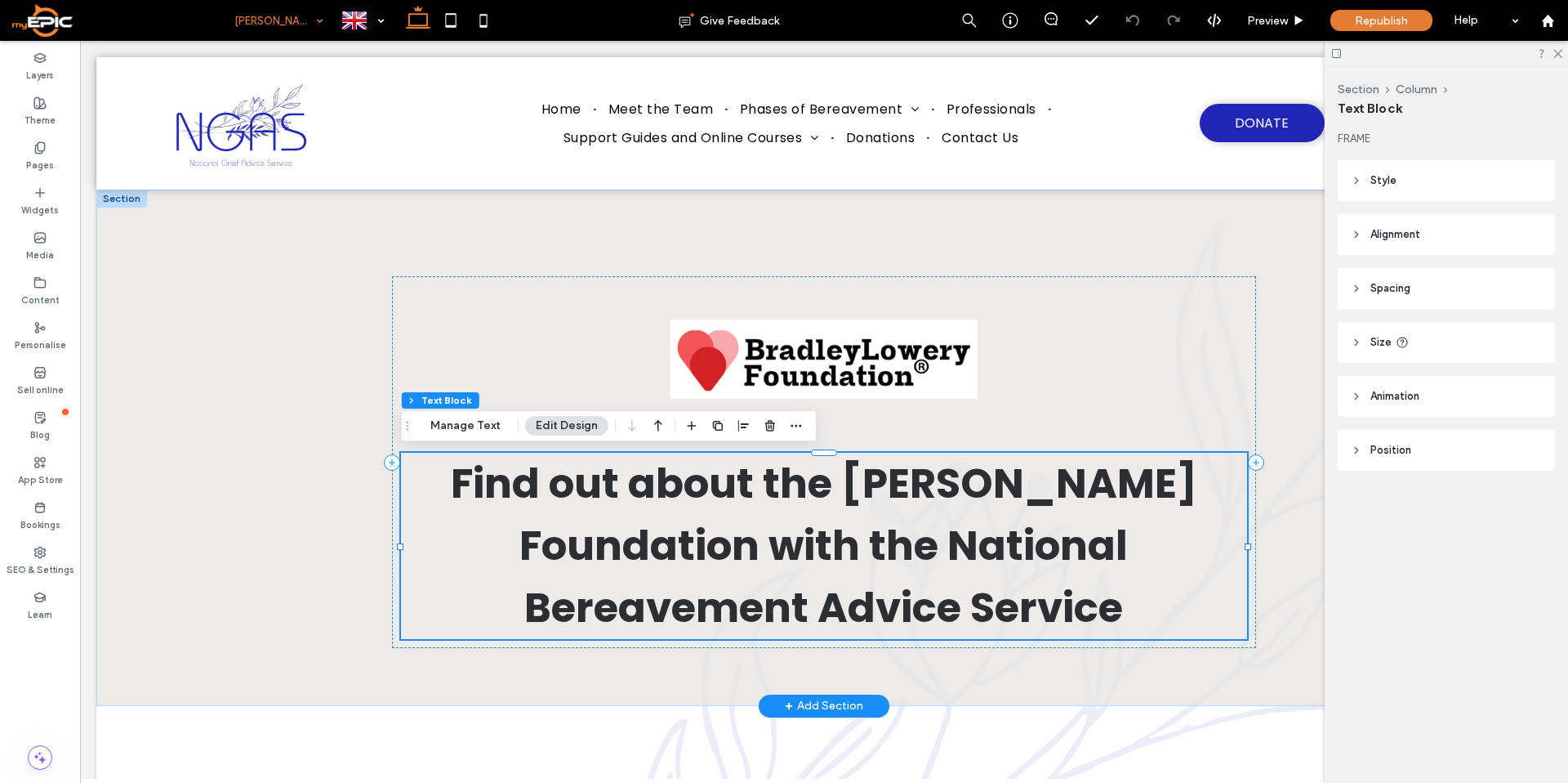
click at [790, 615] on span "Find out about the Bradley Lowery Foundation with the National Bereavement Advi…" at bounding box center [824, 545] width 746 height 182
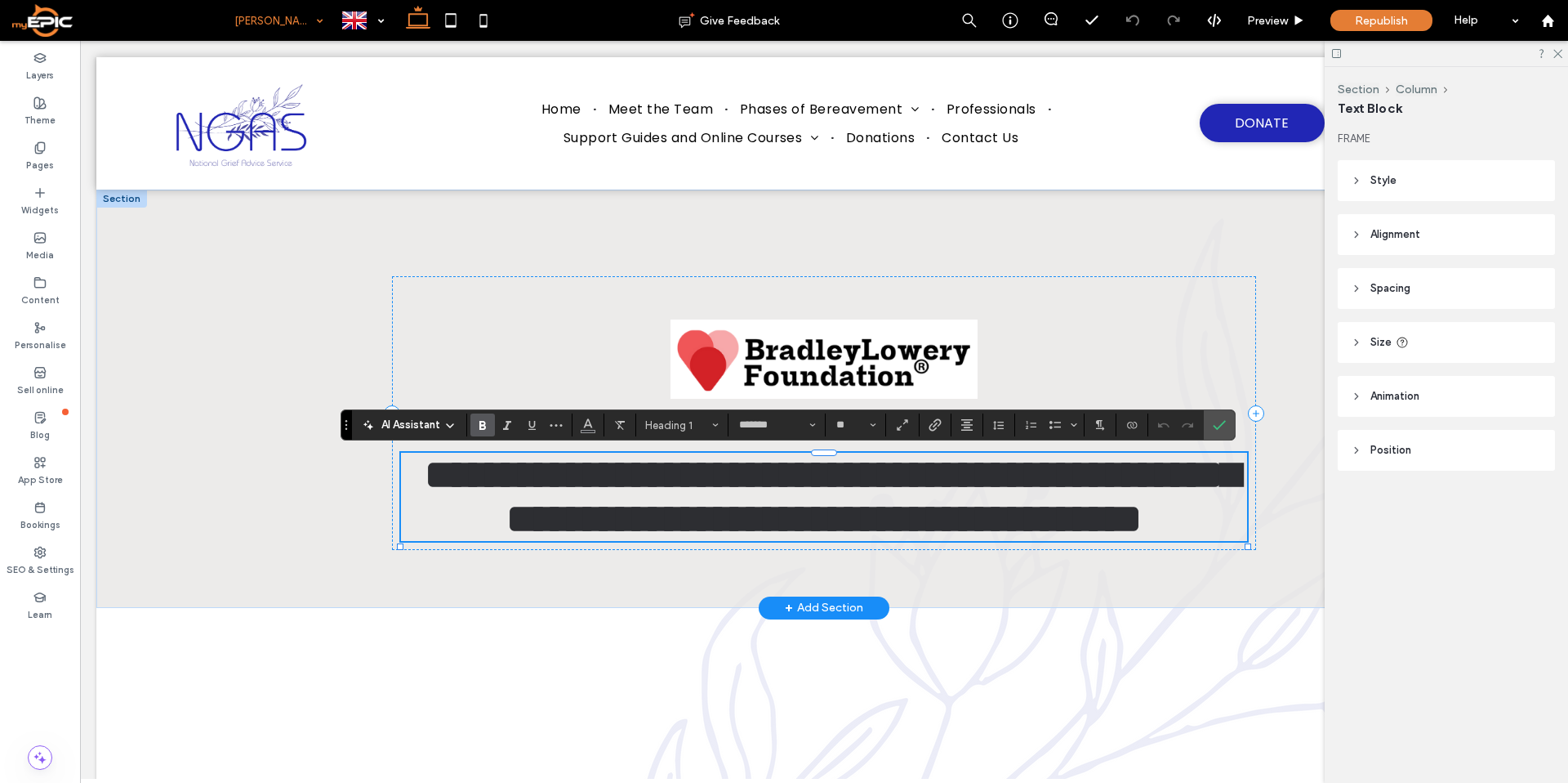
click at [803, 538] on span "**********" at bounding box center [832, 496] width 814 height 84
drag, startPoint x: 803, startPoint y: 612, endPoint x: 532, endPoint y: 604, distance: 271.1
click at [532, 538] on span "**********" at bounding box center [832, 496] width 814 height 84
click at [1219, 424] on use "Confirm" at bounding box center [1219, 424] width 13 height 10
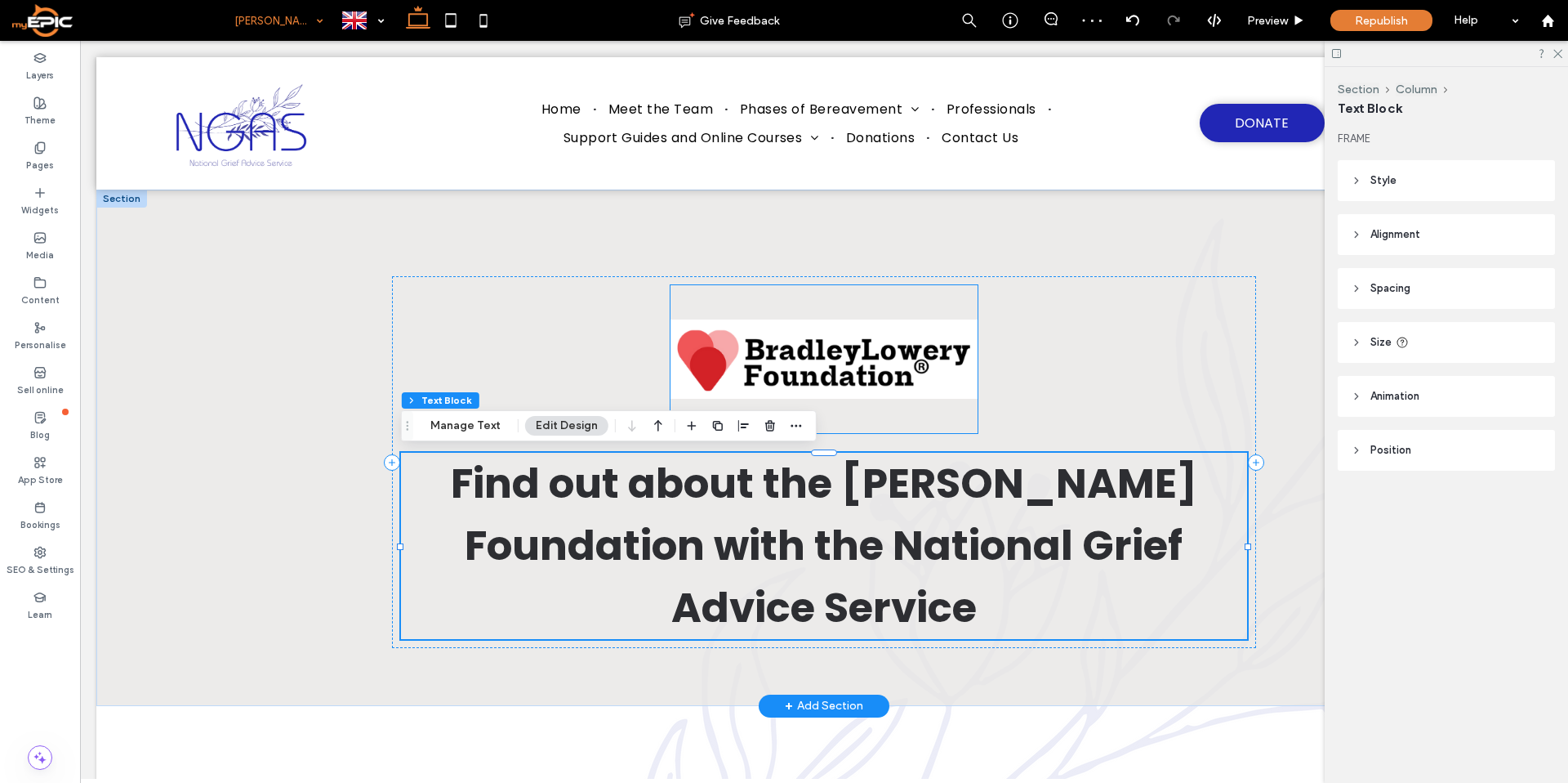
click at [837, 341] on img at bounding box center [824, 359] width 306 height 147
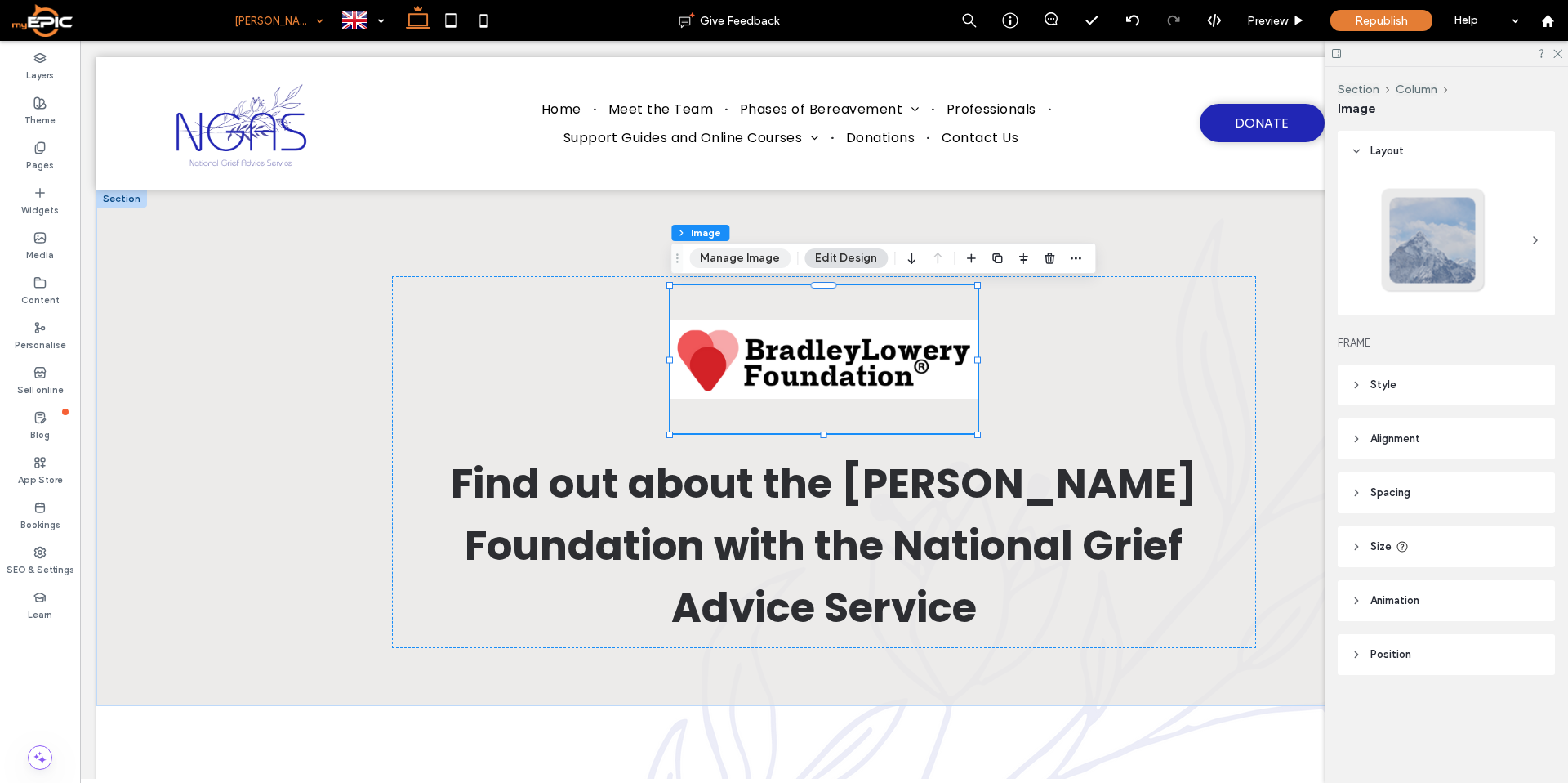
click at [699, 259] on button "Manage Image" at bounding box center [739, 259] width 101 height 20
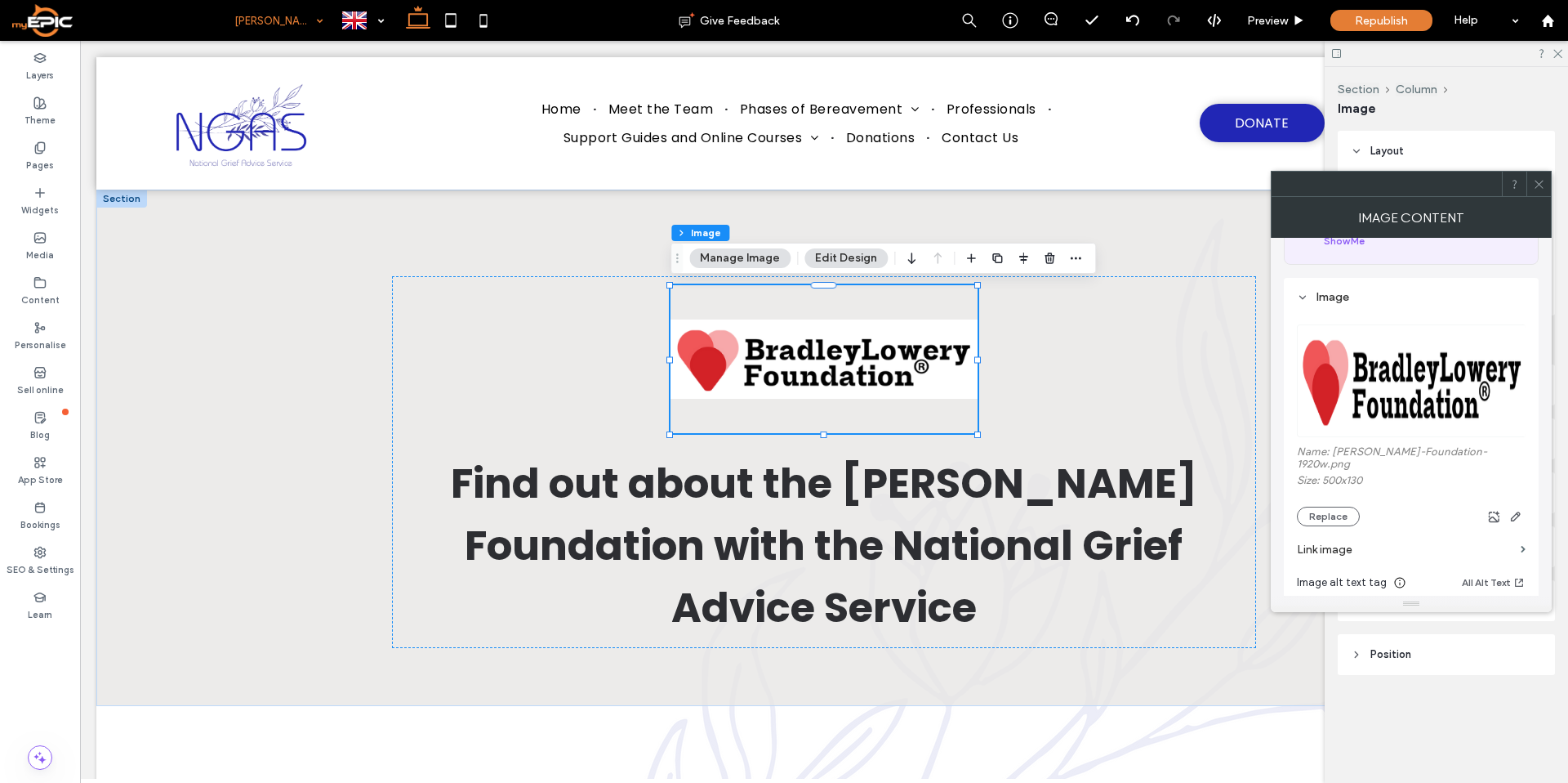
scroll to position [149, 0]
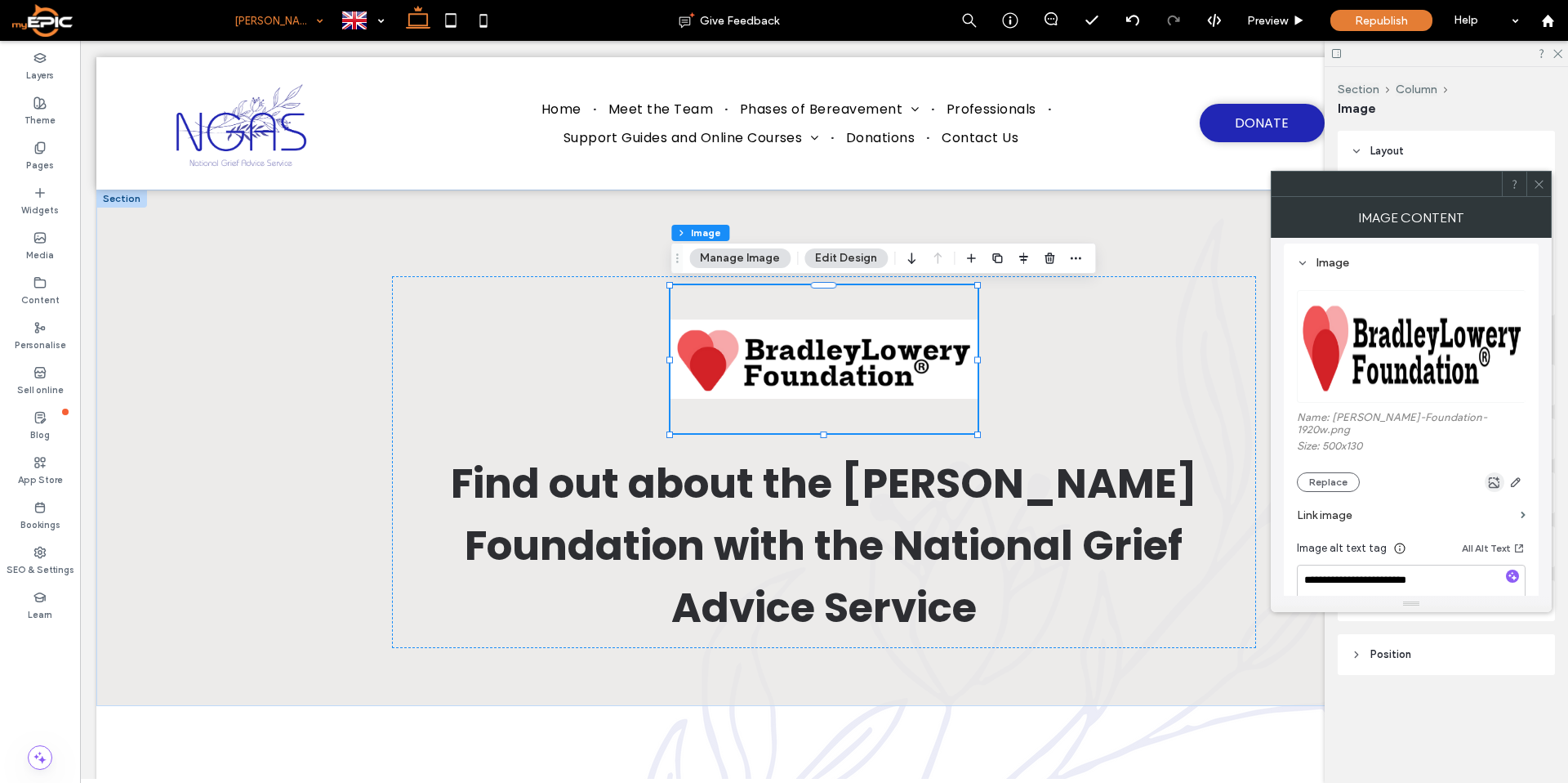
click at [1493, 476] on icon "button" at bounding box center [1494, 482] width 13 height 13
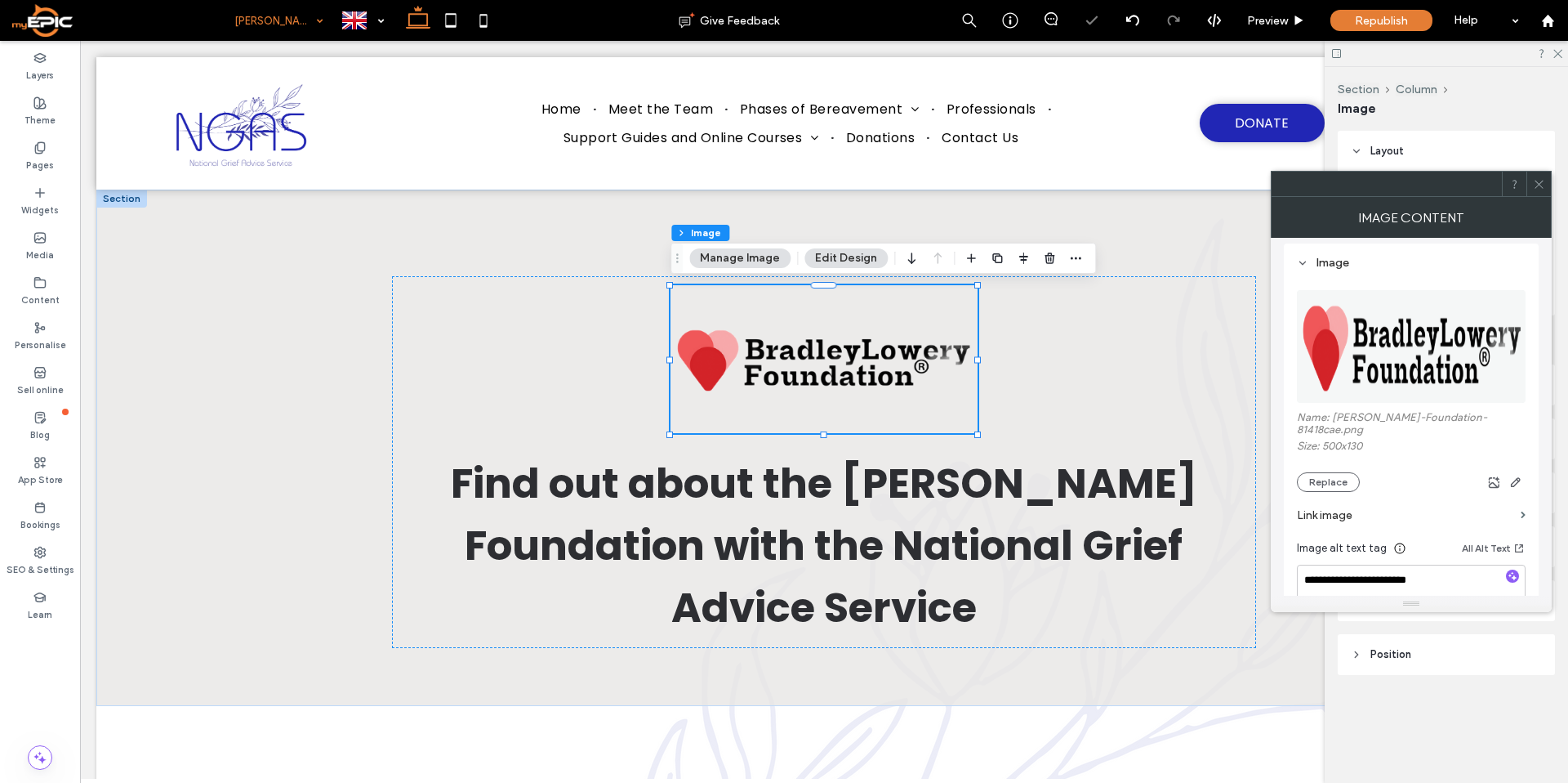
click at [1538, 189] on span at bounding box center [1538, 183] width 12 height 25
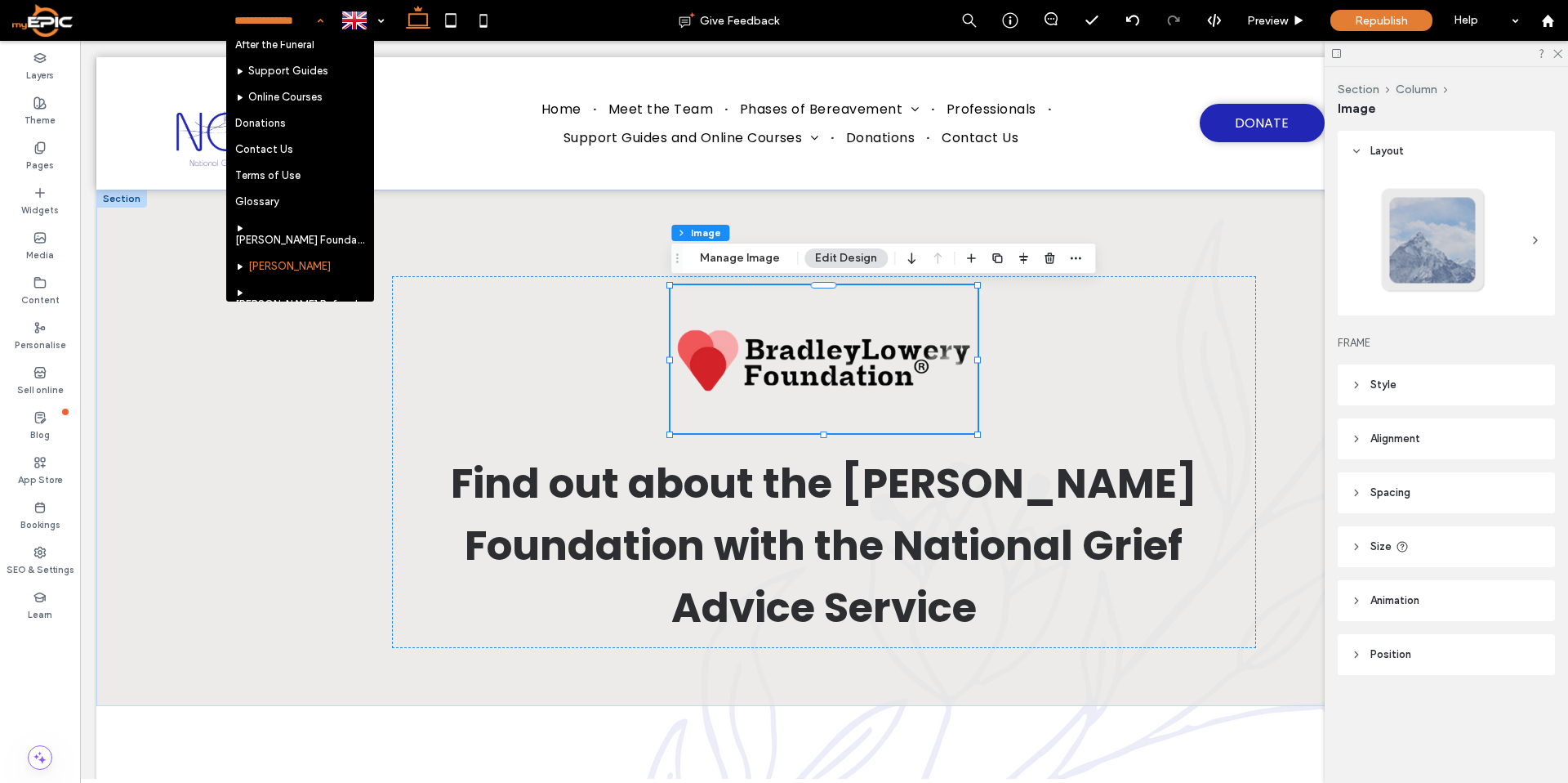
scroll to position [446, 0]
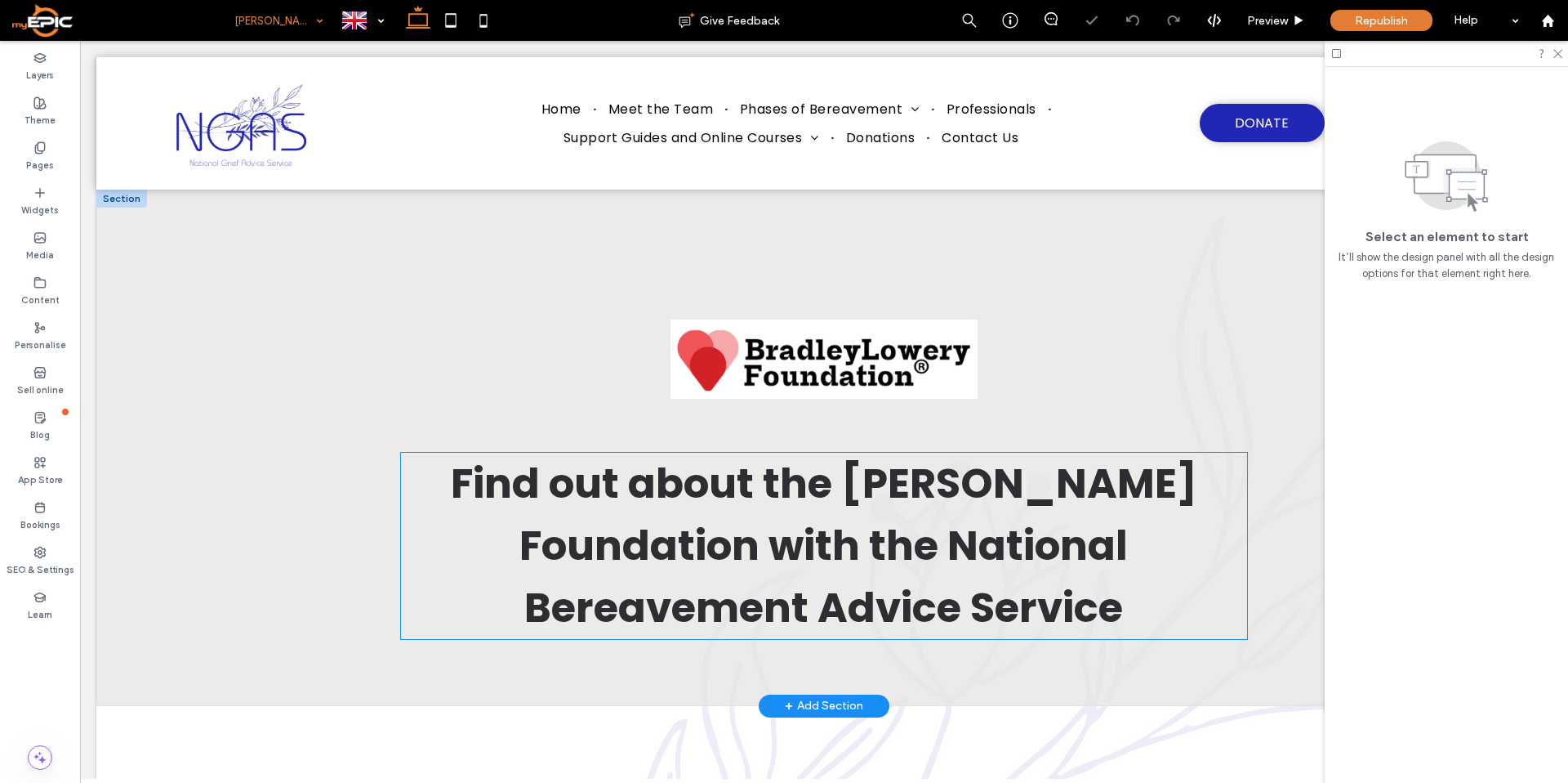
click at [851, 617] on span "Find out about the Bradley Lowery Foundation with the National Bereavement Advi…" at bounding box center [824, 545] width 746 height 182
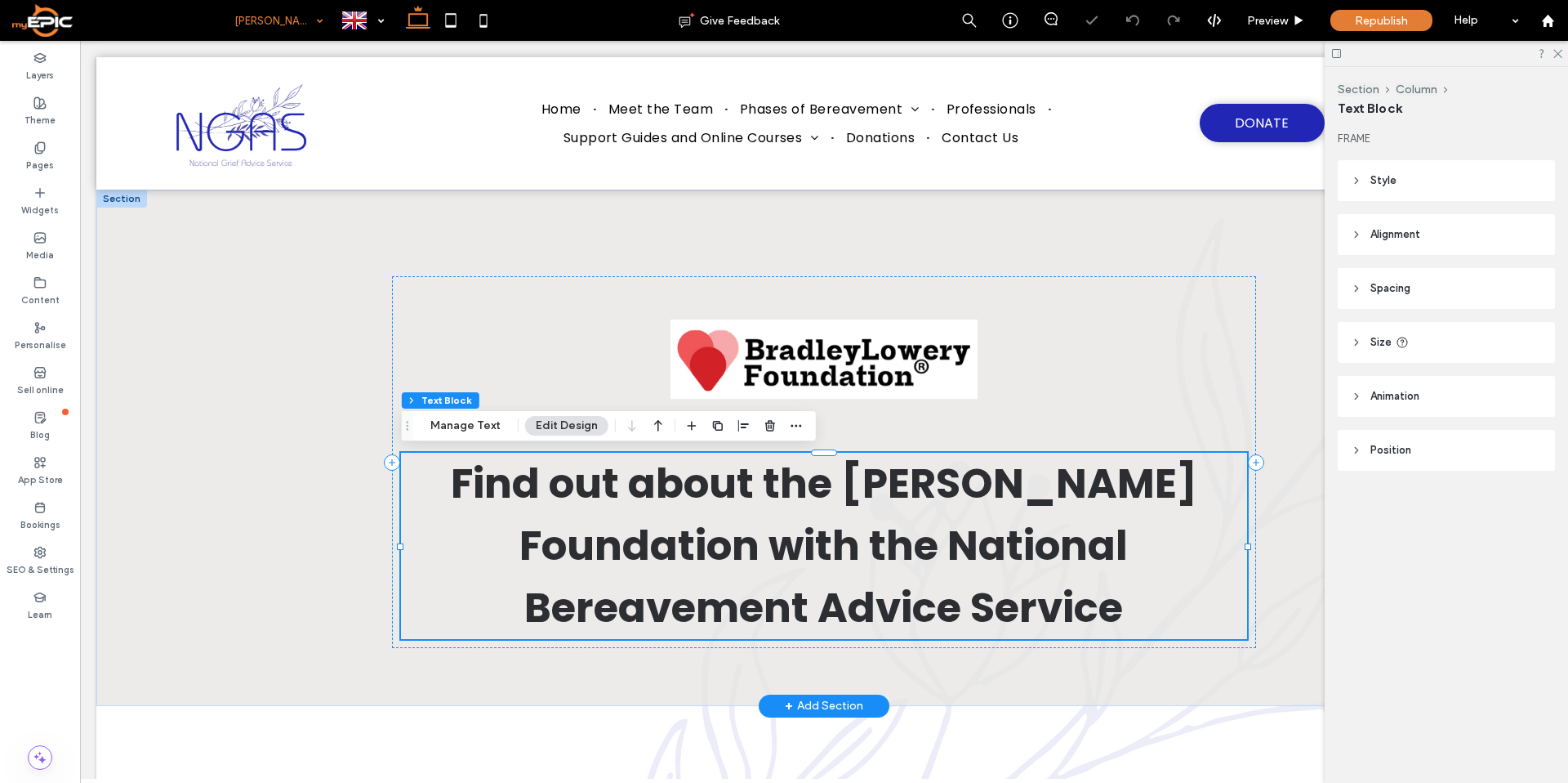
click at [809, 618] on span "Find out about the Bradley Lowery Foundation with the National Bereavement Advi…" at bounding box center [824, 545] width 746 height 182
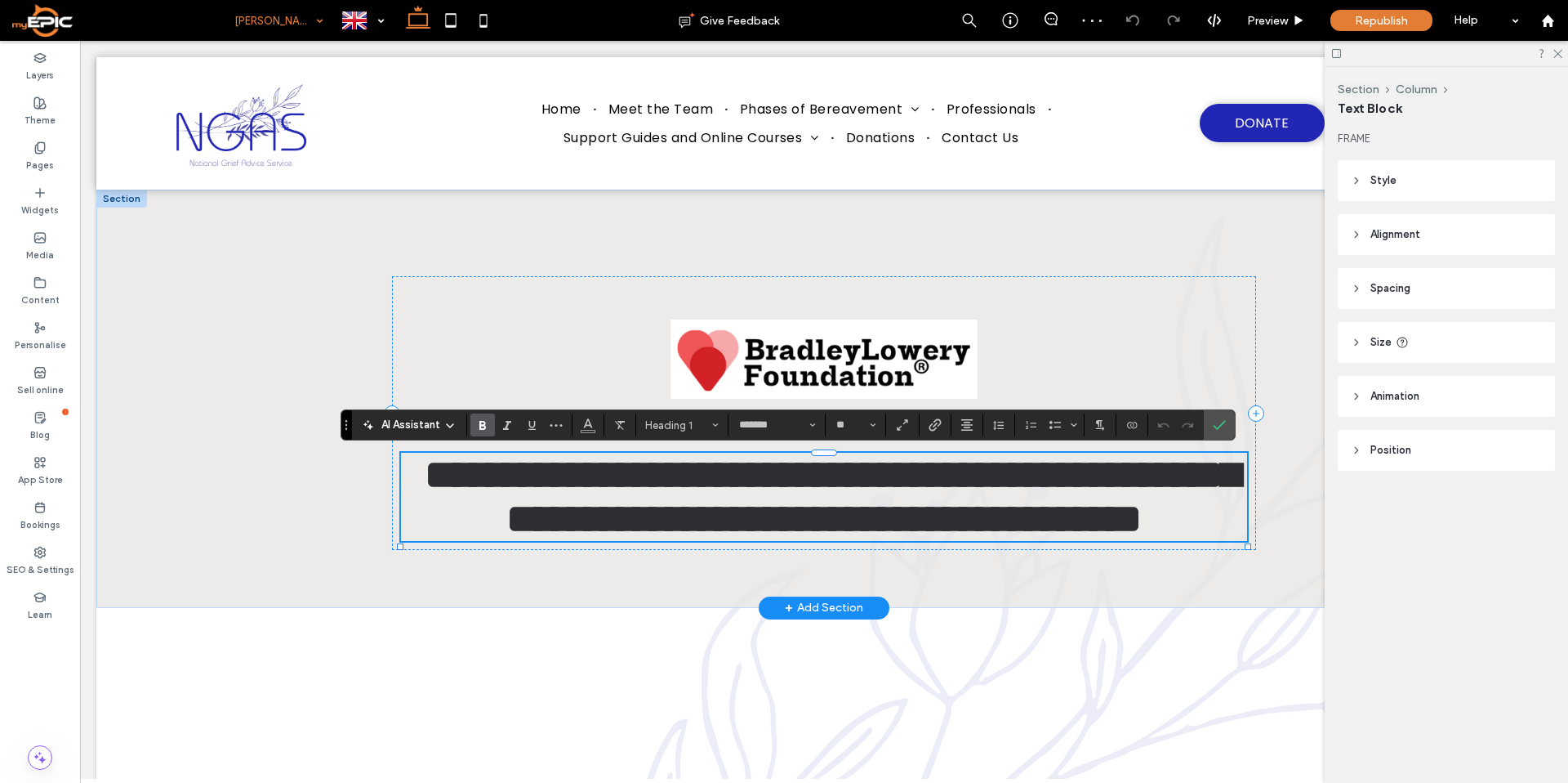
click at [804, 538] on span "**********" at bounding box center [832, 496] width 814 height 84
drag, startPoint x: 804, startPoint y: 615, endPoint x: 553, endPoint y: 601, distance: 251.4
click at [553, 538] on span "**********" at bounding box center [832, 496] width 814 height 84
click at [1227, 422] on label "Confirm" at bounding box center [1219, 424] width 25 height 29
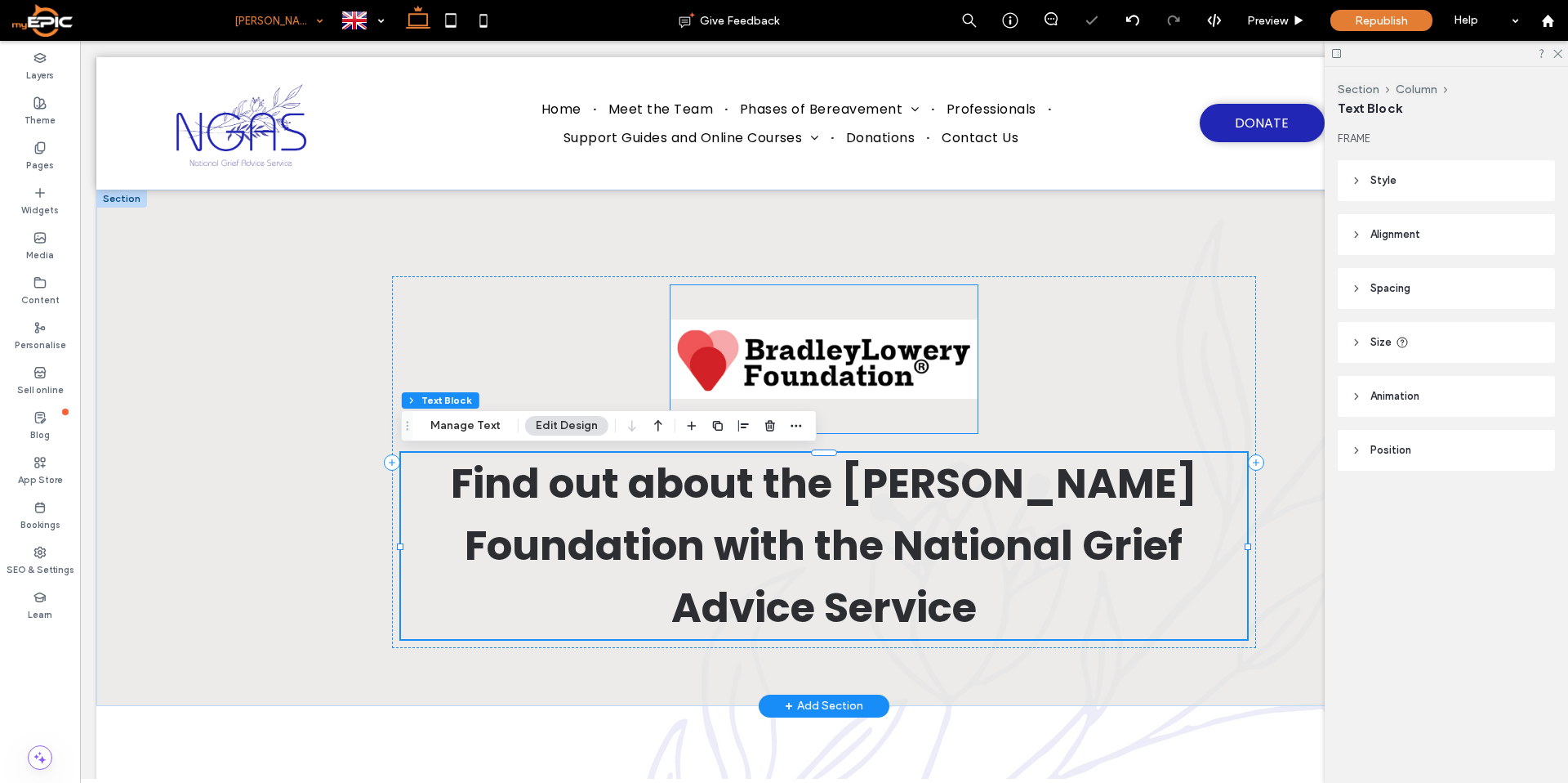
click at [851, 393] on img at bounding box center [824, 359] width 306 height 147
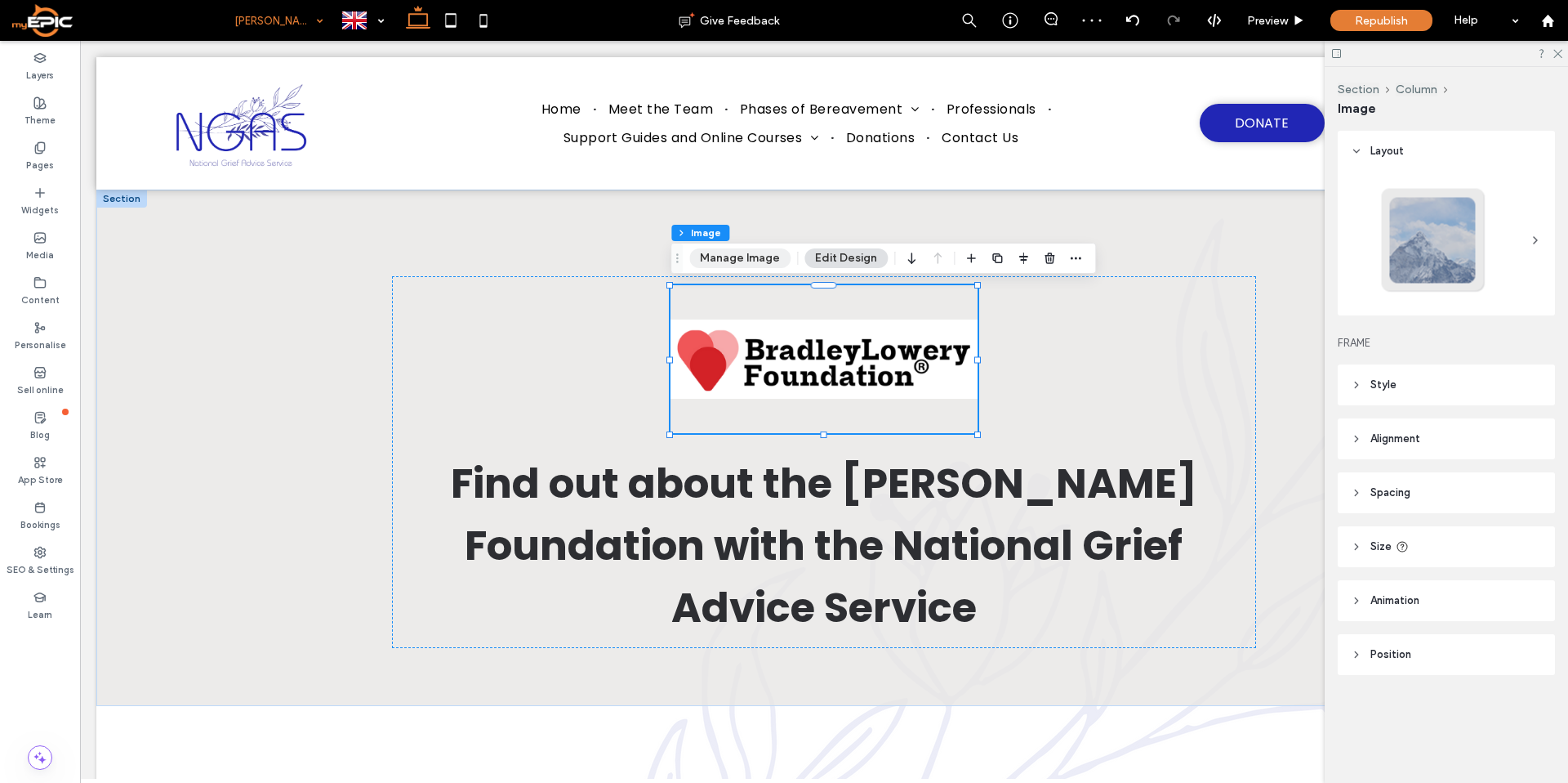
click at [716, 254] on button "Manage Image" at bounding box center [739, 259] width 101 height 20
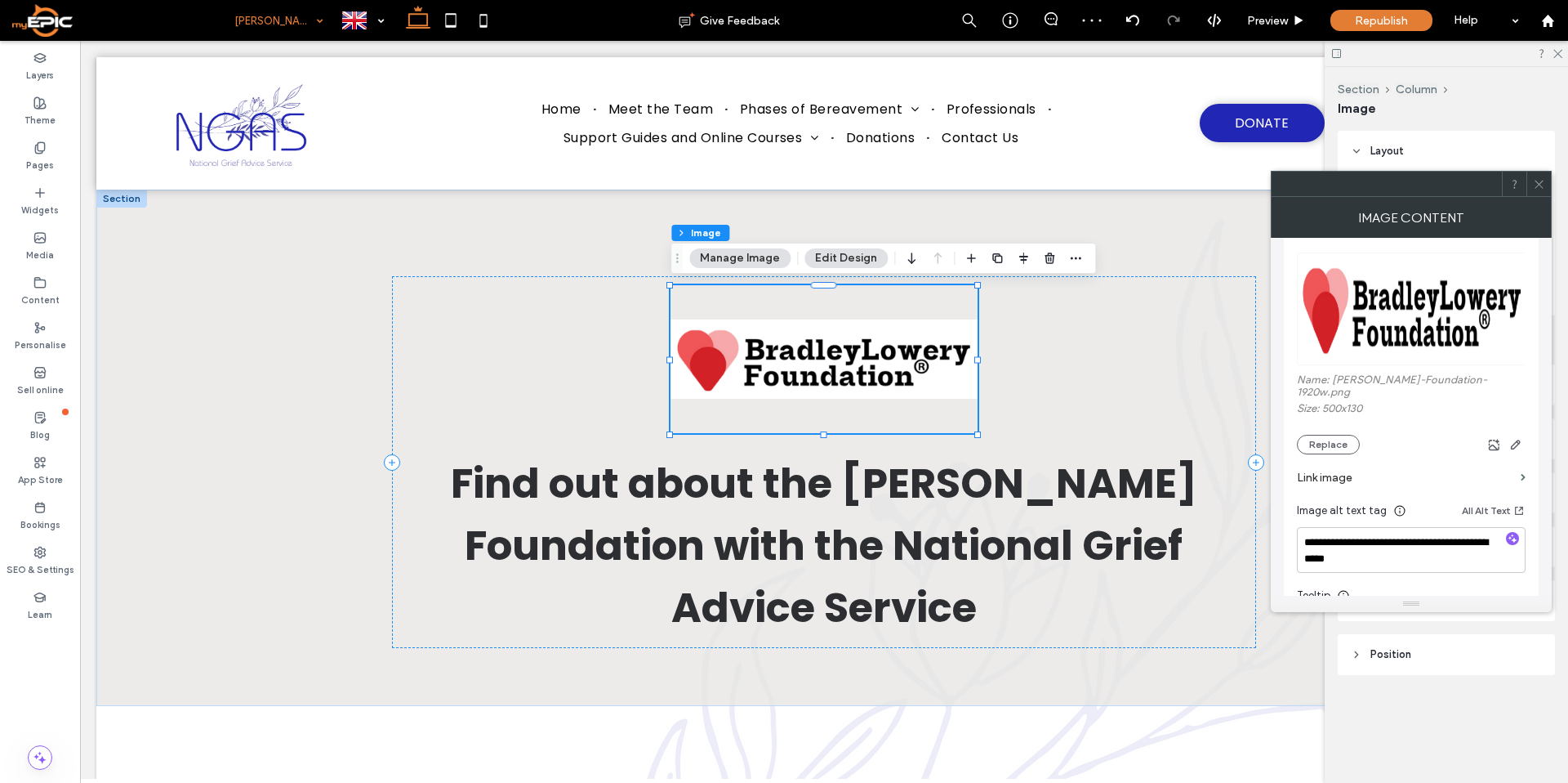
scroll to position [193, 0]
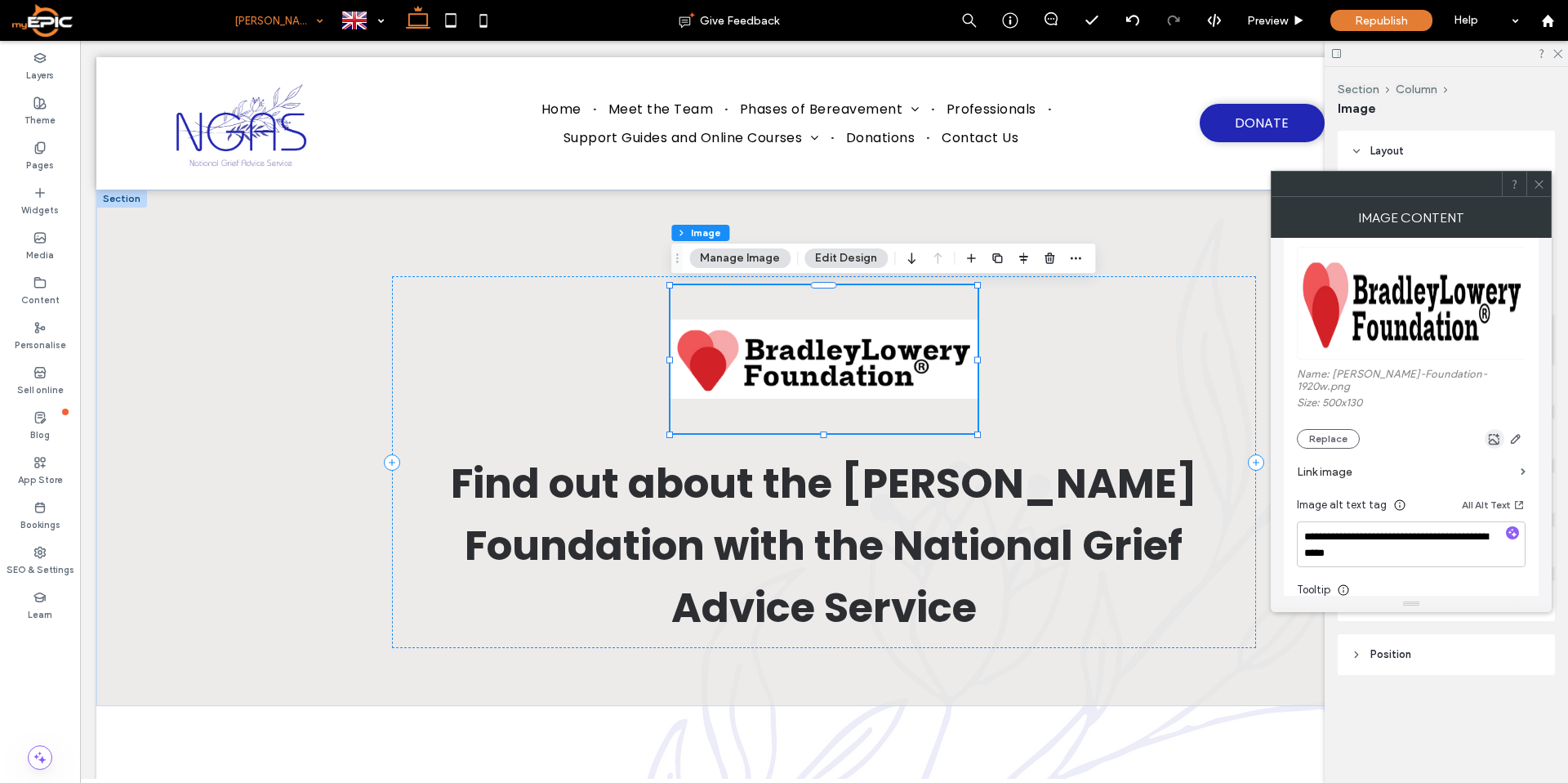
click at [1494, 439] on icon "button" at bounding box center [1494, 439] width 13 height 13
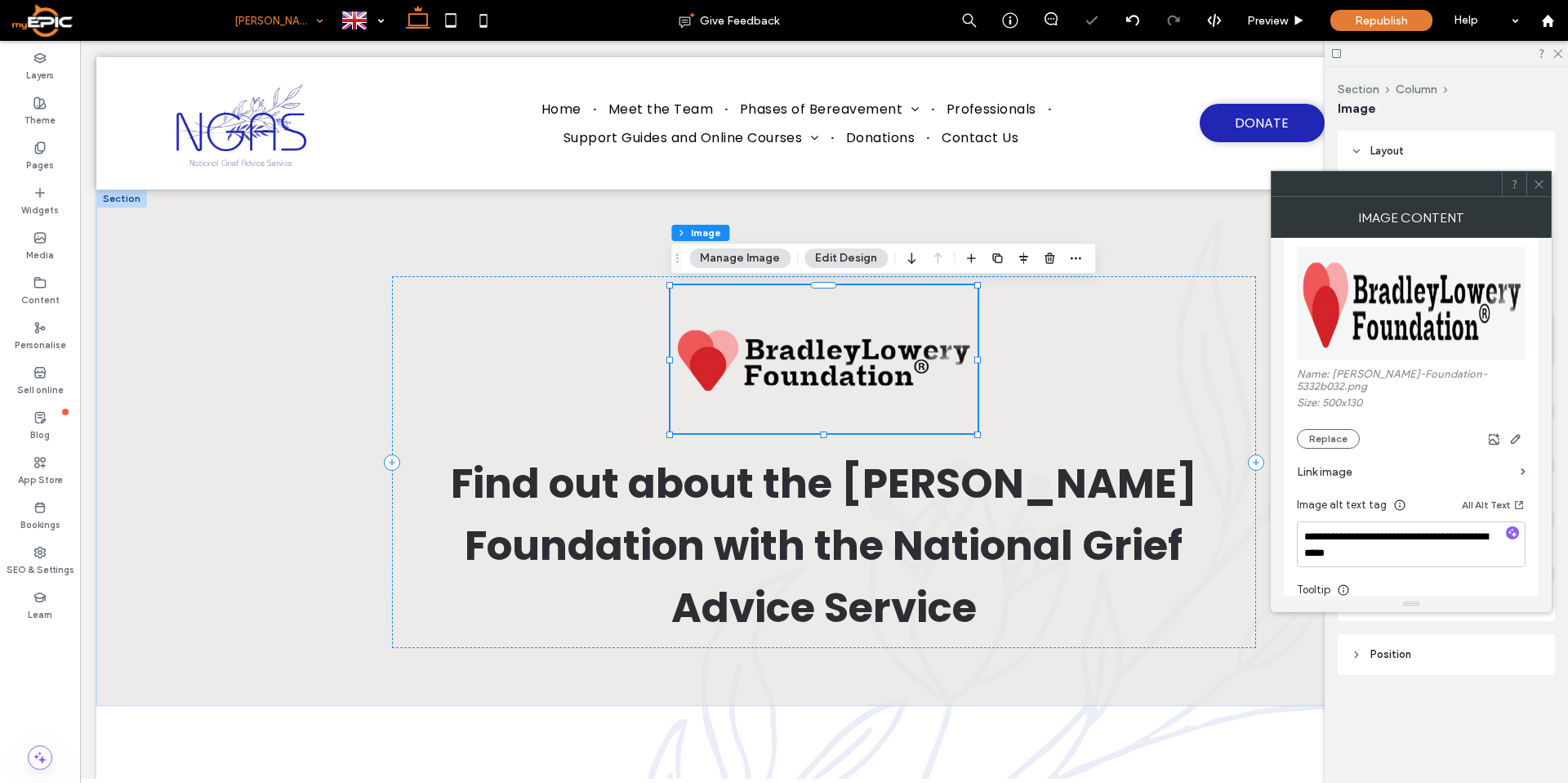
click at [1537, 180] on icon at bounding box center [1538, 184] width 12 height 12
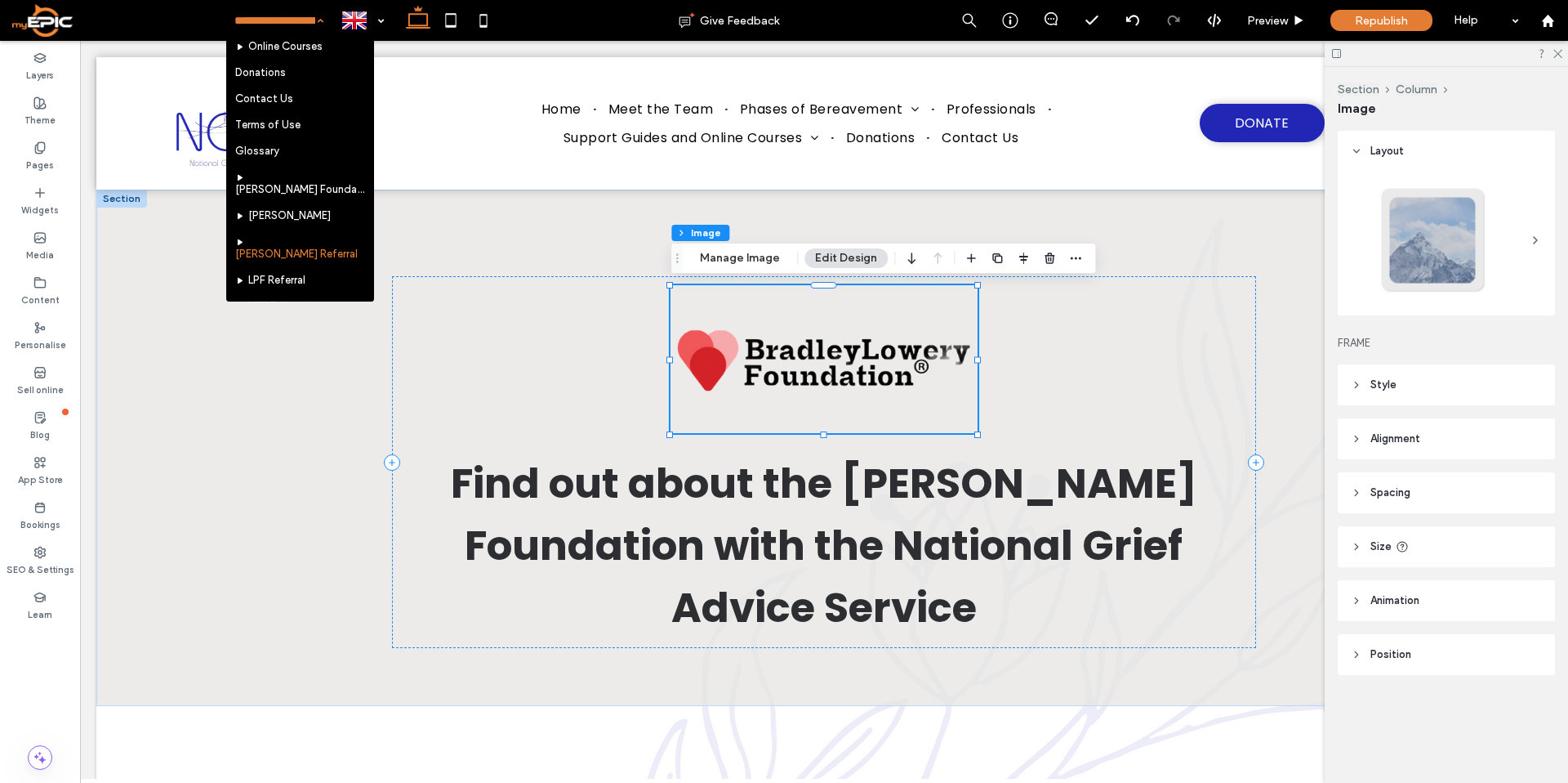
scroll to position [514, 0]
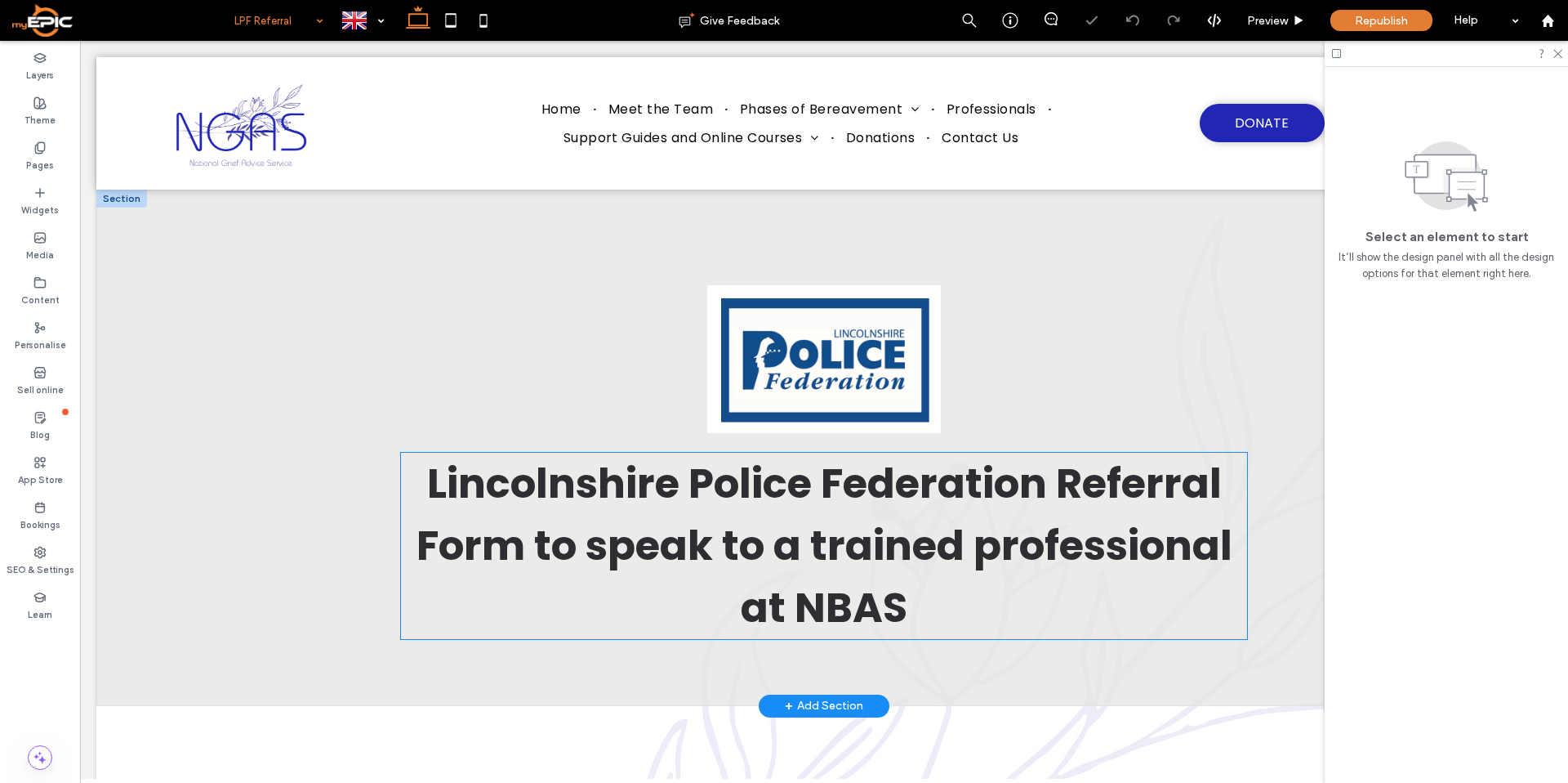
click at [846, 606] on span "Lincolnshire Police Federation Referral Form to speak to a trained professional…" at bounding box center [824, 545] width 815 height 182
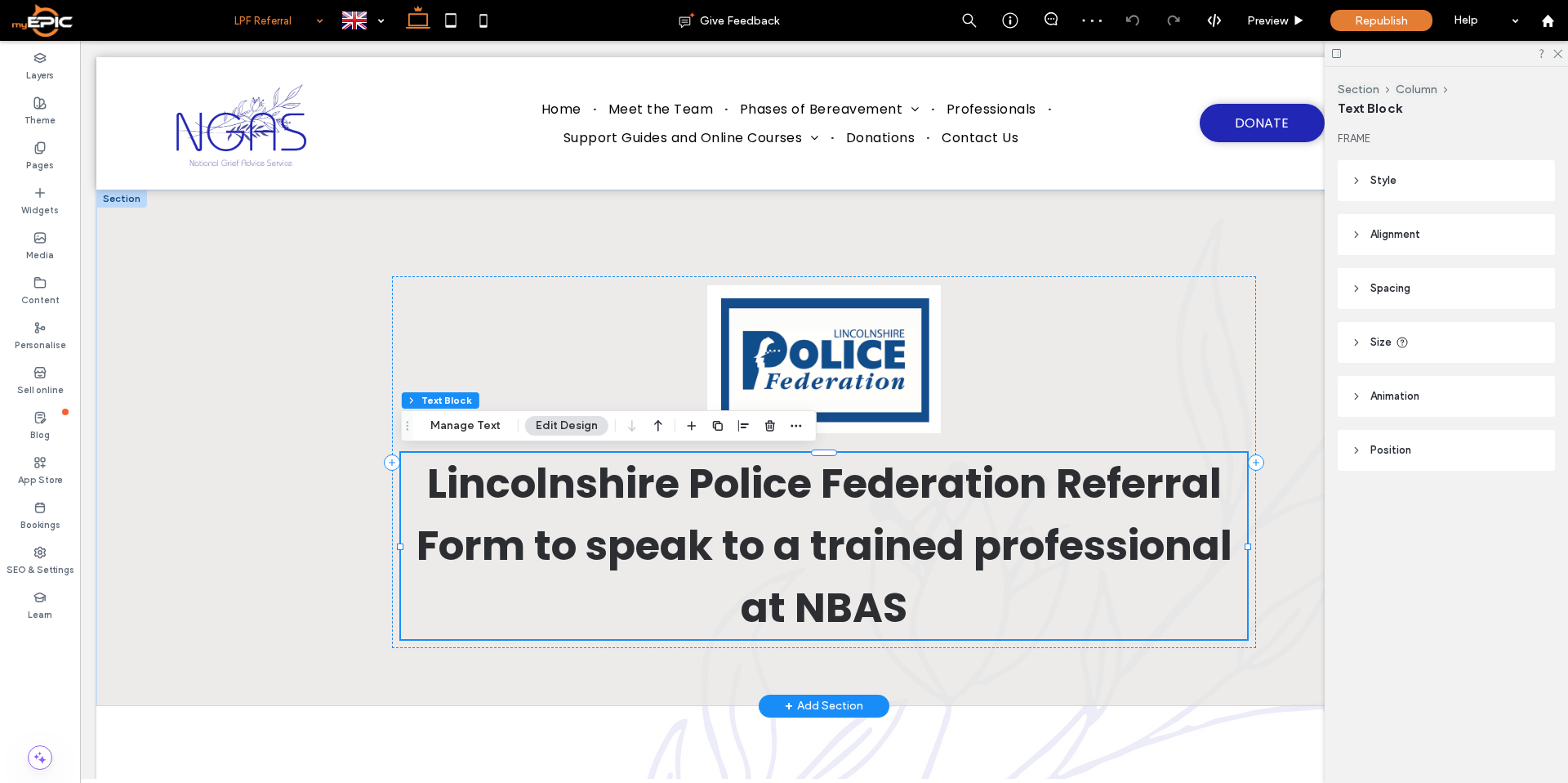
click at [845, 609] on span "Lincolnshire Police Federation Referral Form to speak to a trained professional…" at bounding box center [824, 545] width 815 height 182
type input "*******"
type input "**"
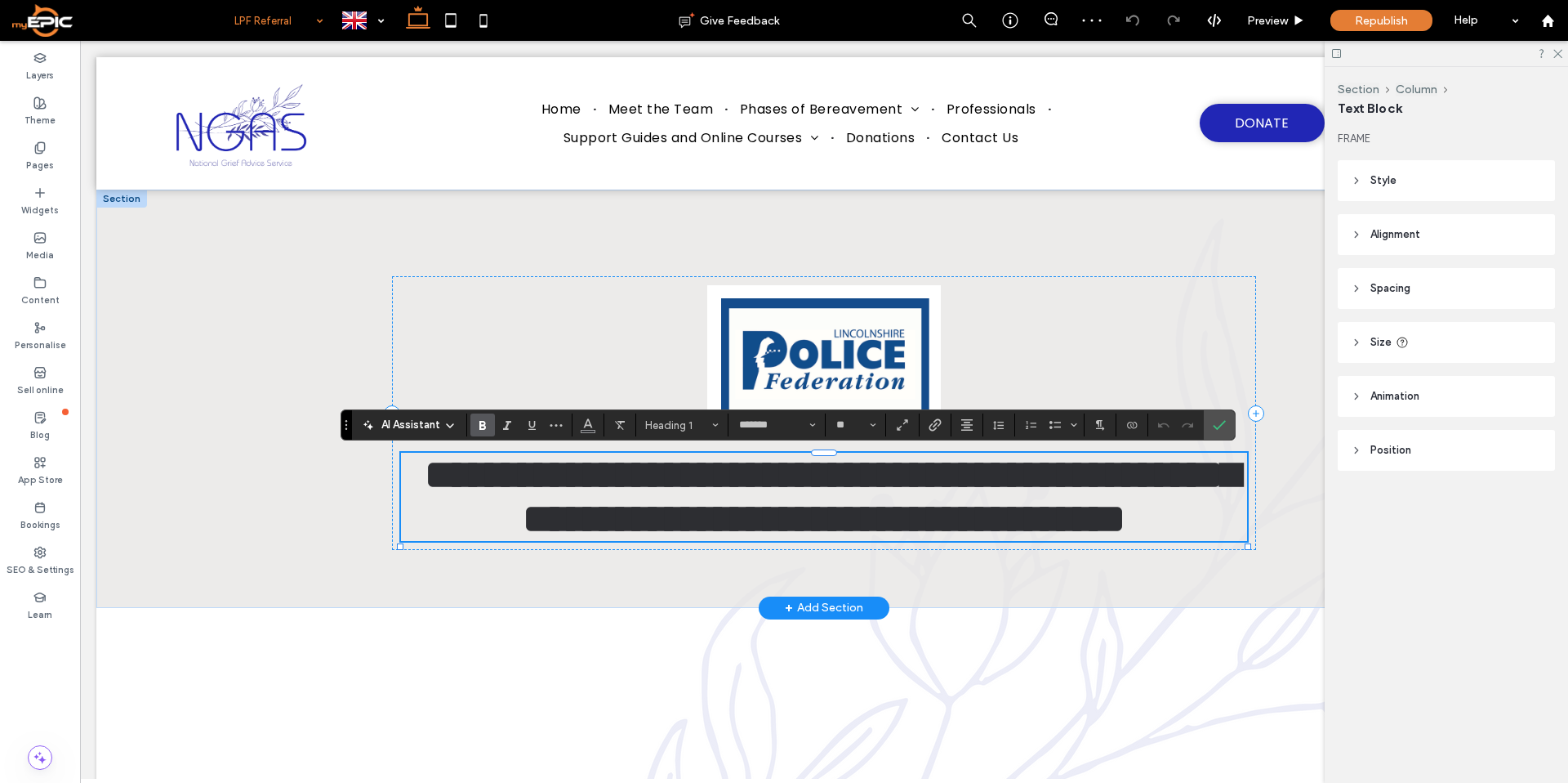
click at [845, 538] on span "**********" at bounding box center [832, 496] width 814 height 84
click at [846, 538] on span "**********" at bounding box center [832, 496] width 814 height 84
click at [1219, 431] on icon "Confirm" at bounding box center [1219, 424] width 13 height 13
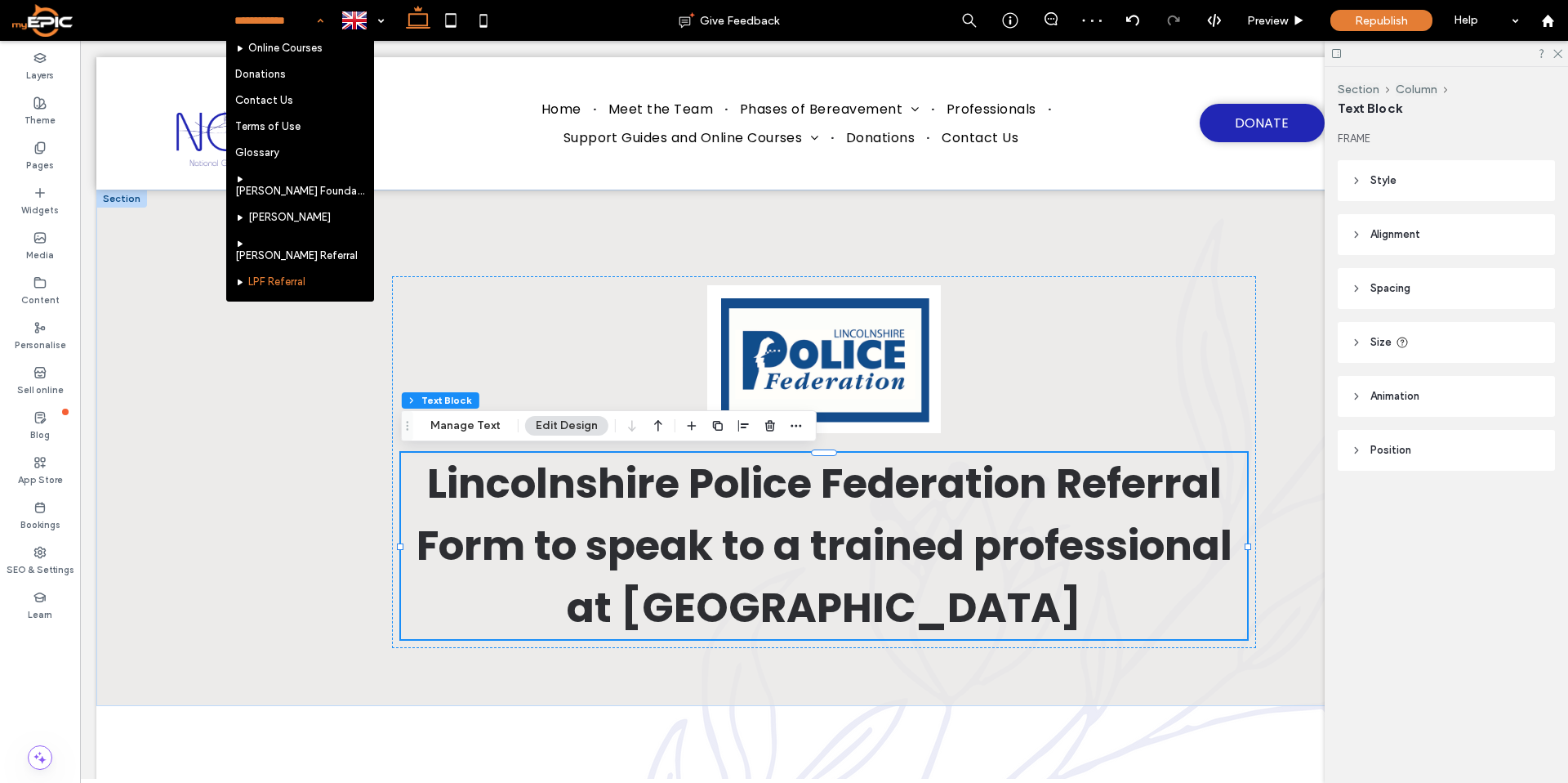
scroll to position [514, 0]
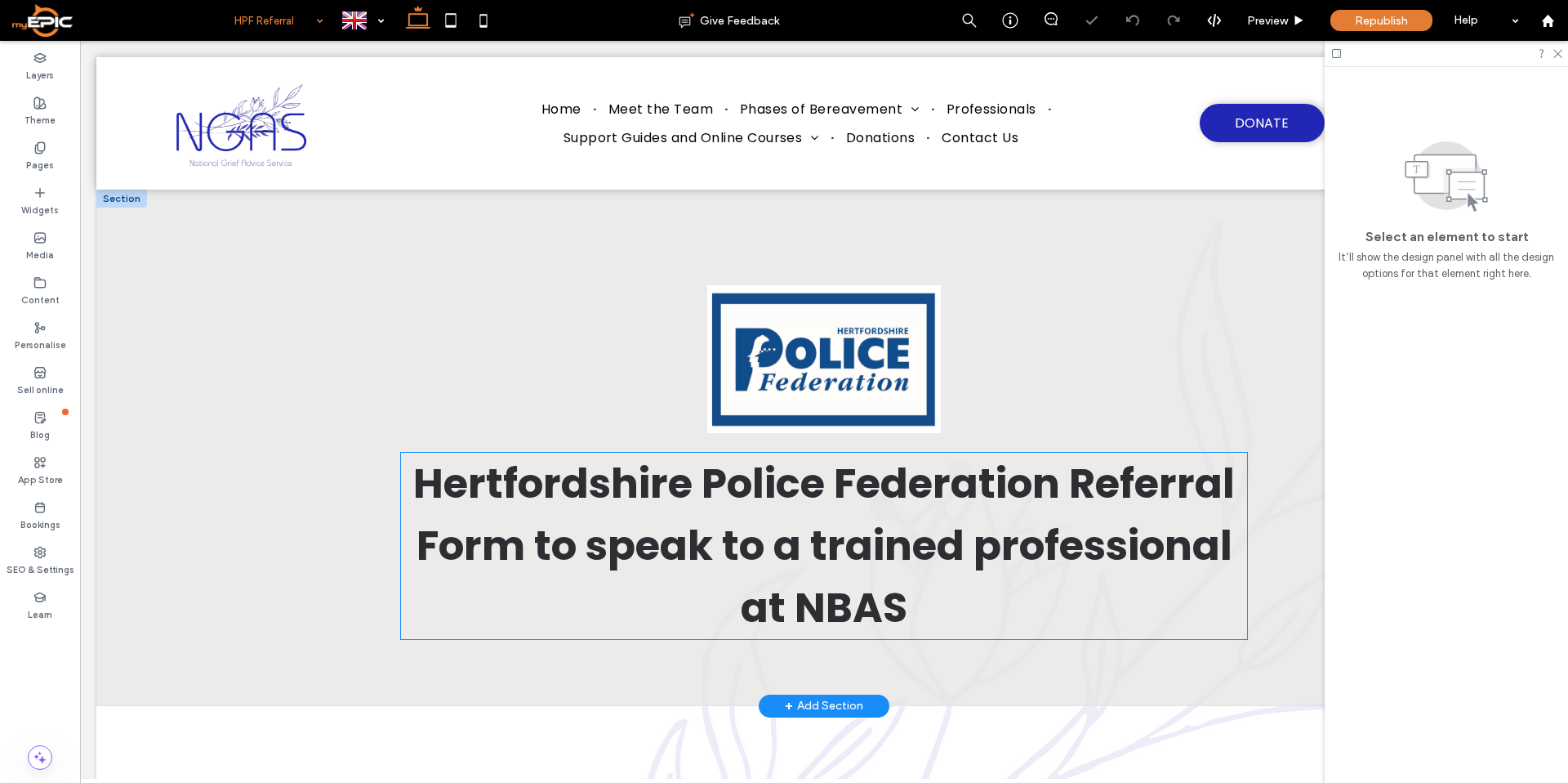
click at [845, 600] on span "Hertfordshire Police Federation Referral Form to speak to a trained professiona…" at bounding box center [824, 545] width 822 height 182
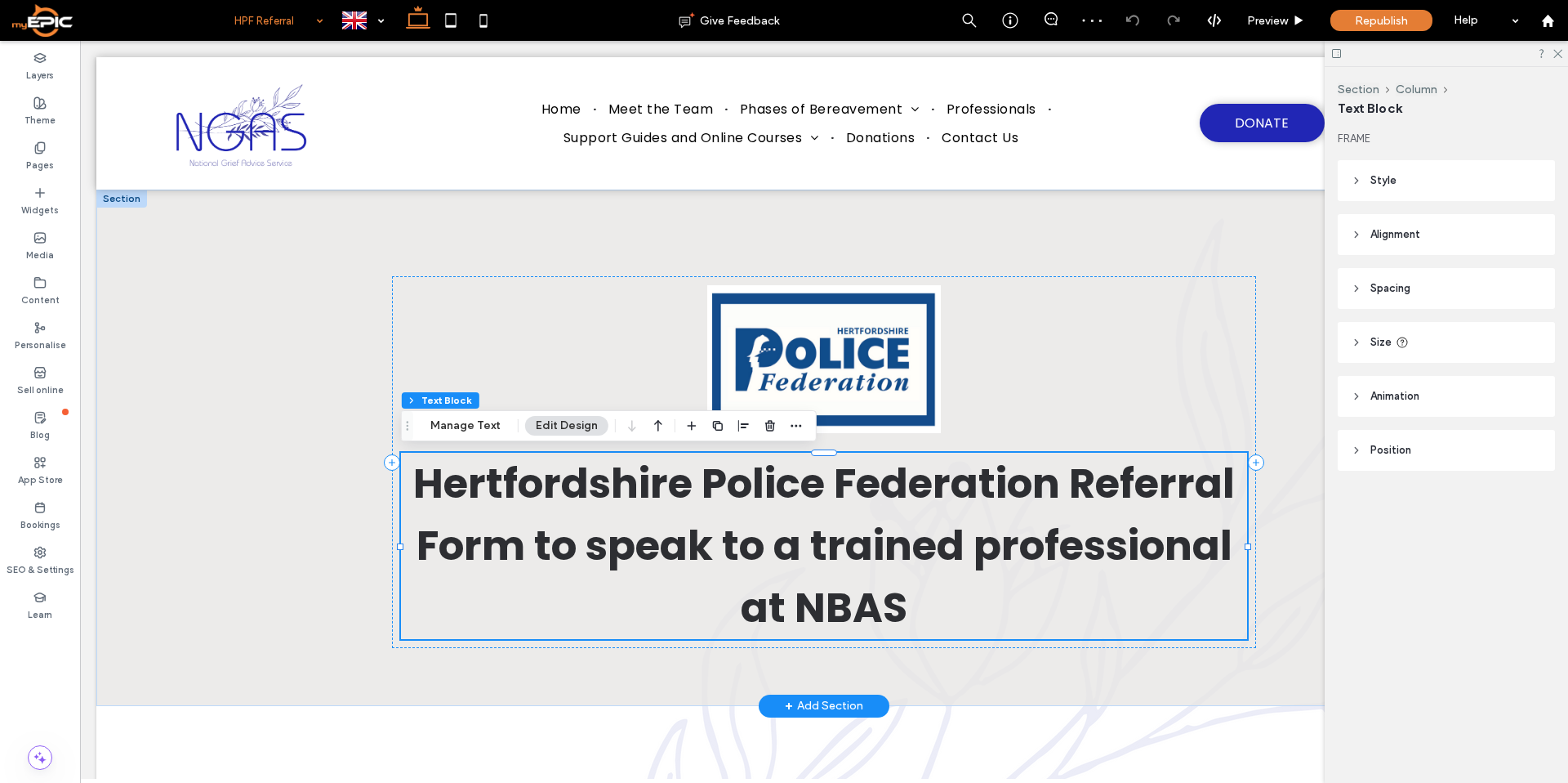
click at [851, 610] on span "Hertfordshire Police Federation Referral Form to speak to a trained professiona…" at bounding box center [824, 545] width 822 height 182
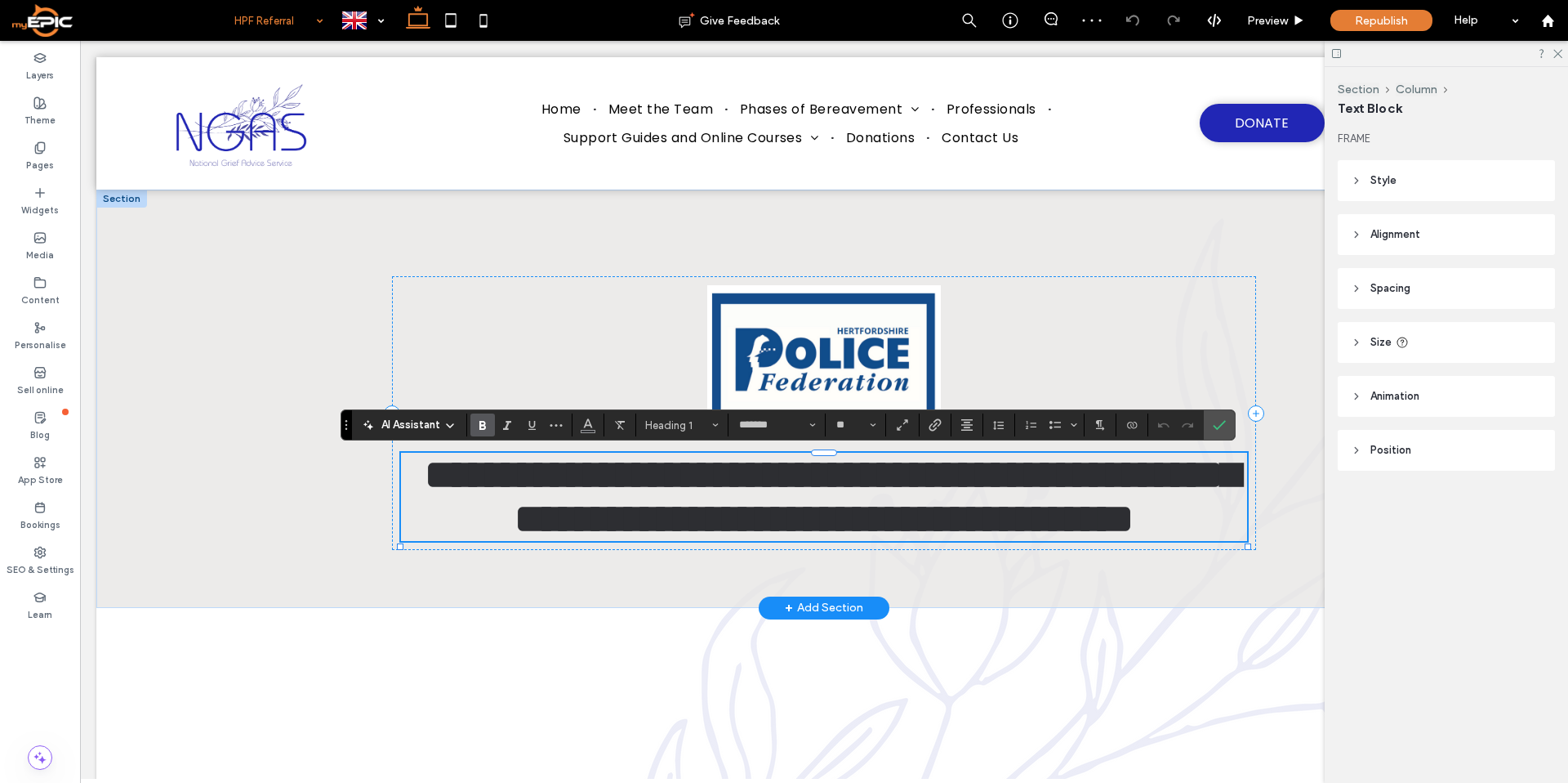
click at [851, 538] on span "**********" at bounding box center [832, 496] width 814 height 84
click at [1219, 425] on use "Confirm" at bounding box center [1219, 424] width 13 height 10
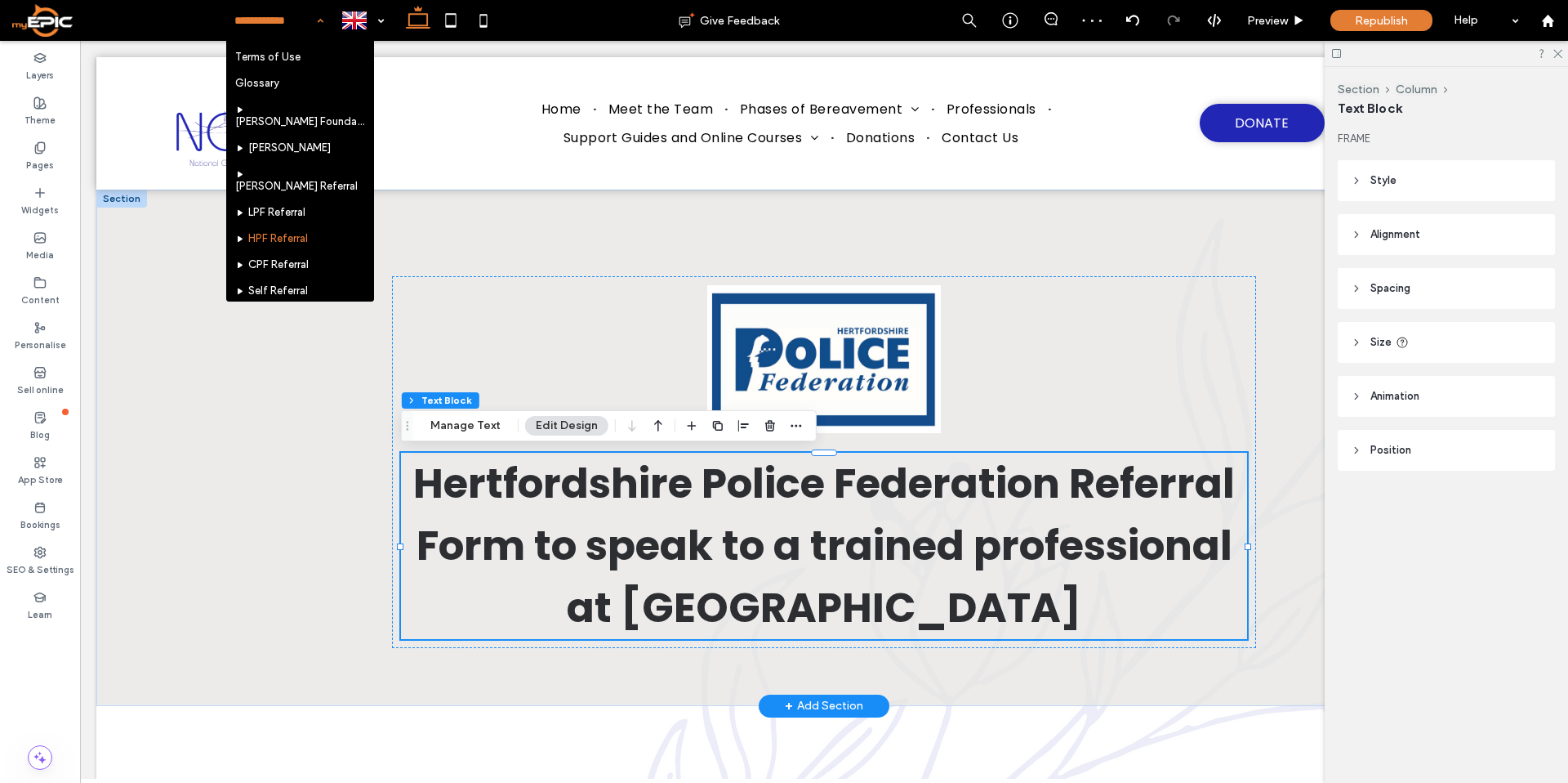
scroll to position [560, 0]
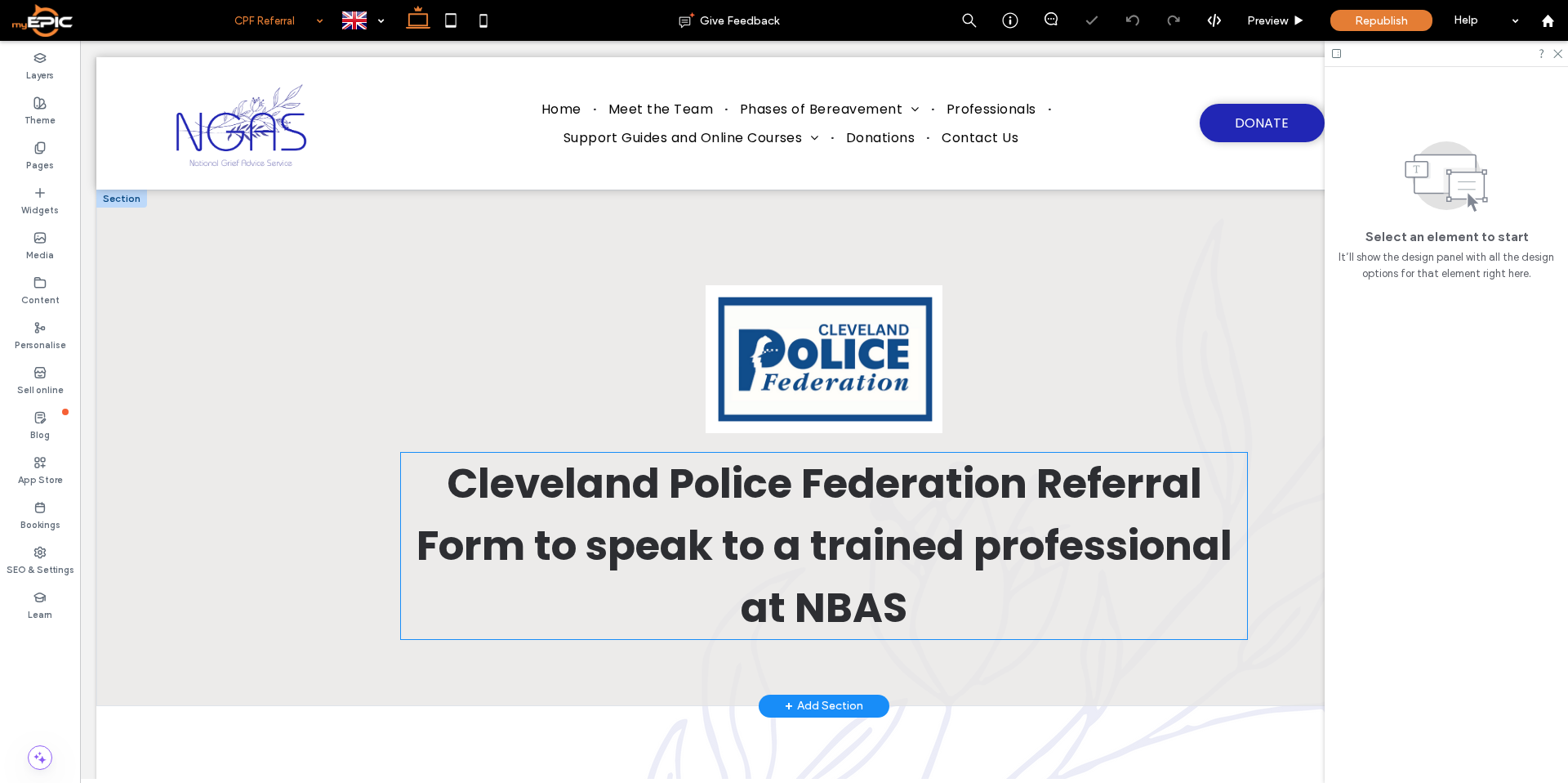
click at [848, 627] on span "Cleveland Police Federation Referral Form to speak to a trained professional at…" at bounding box center [824, 545] width 815 height 182
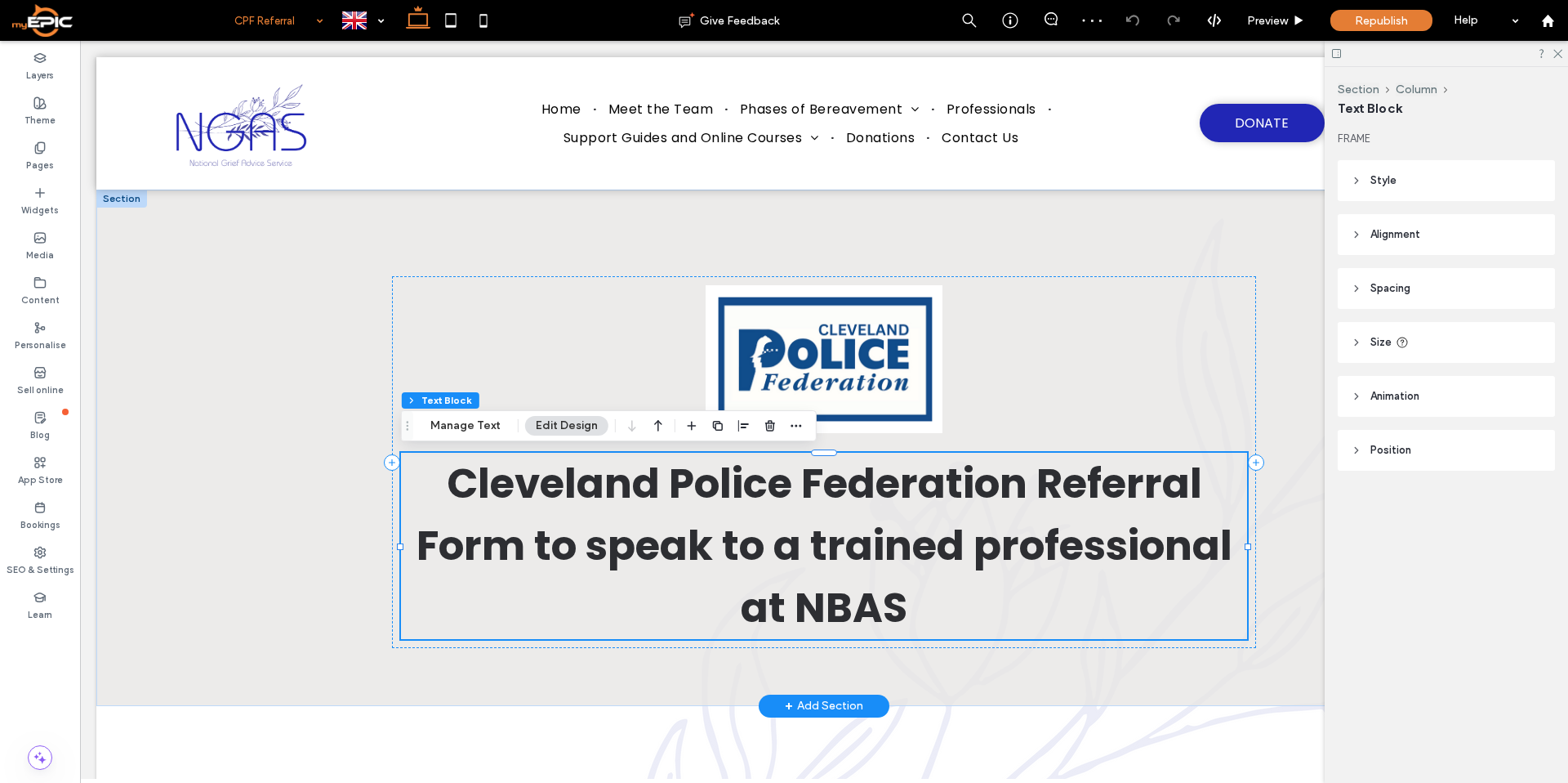
click at [844, 612] on span "Cleveland Police Federation Referral Form to speak to a trained professional at…" at bounding box center [824, 545] width 815 height 182
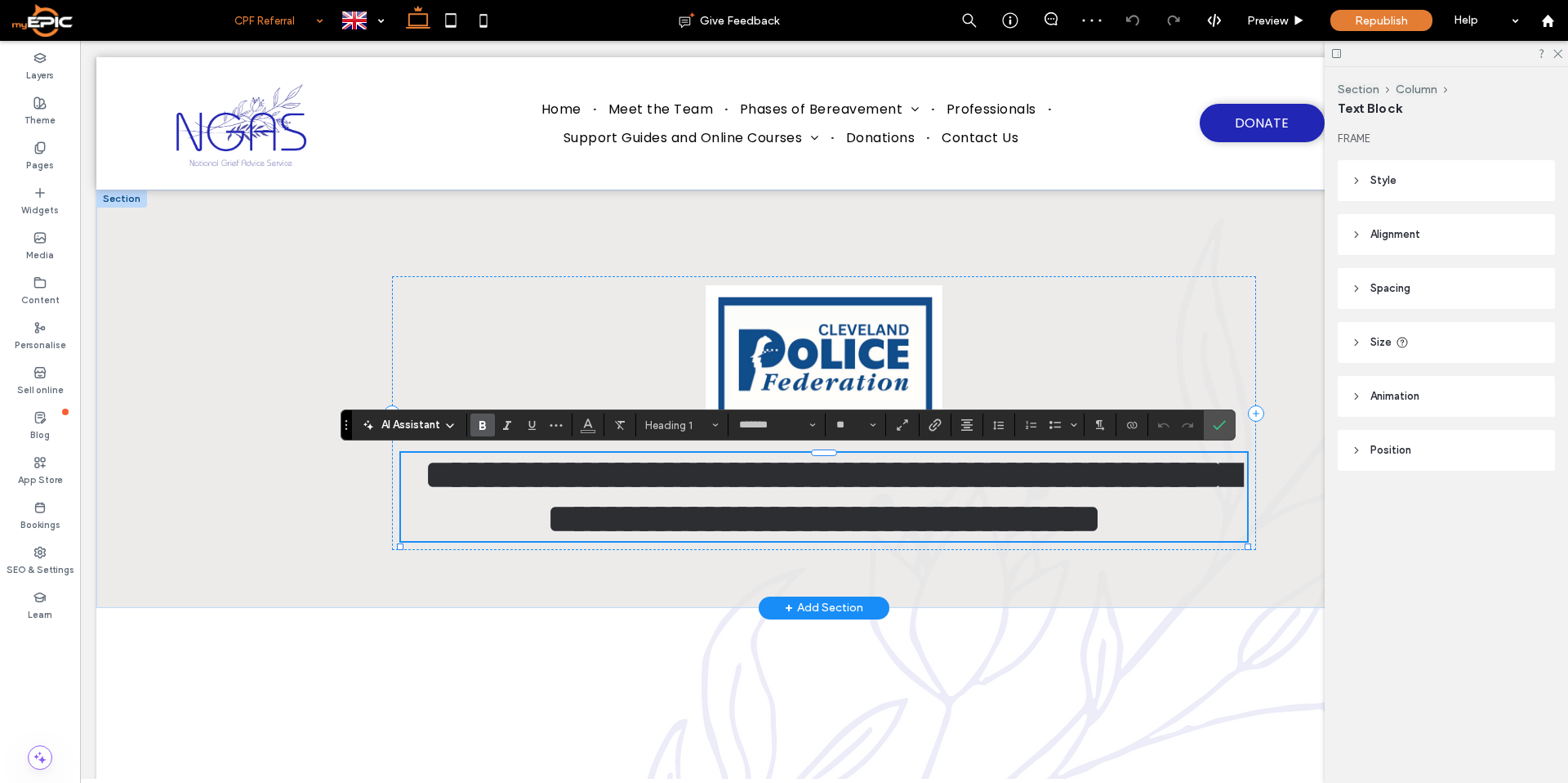
click at [844, 538] on span "**********" at bounding box center [832, 496] width 814 height 84
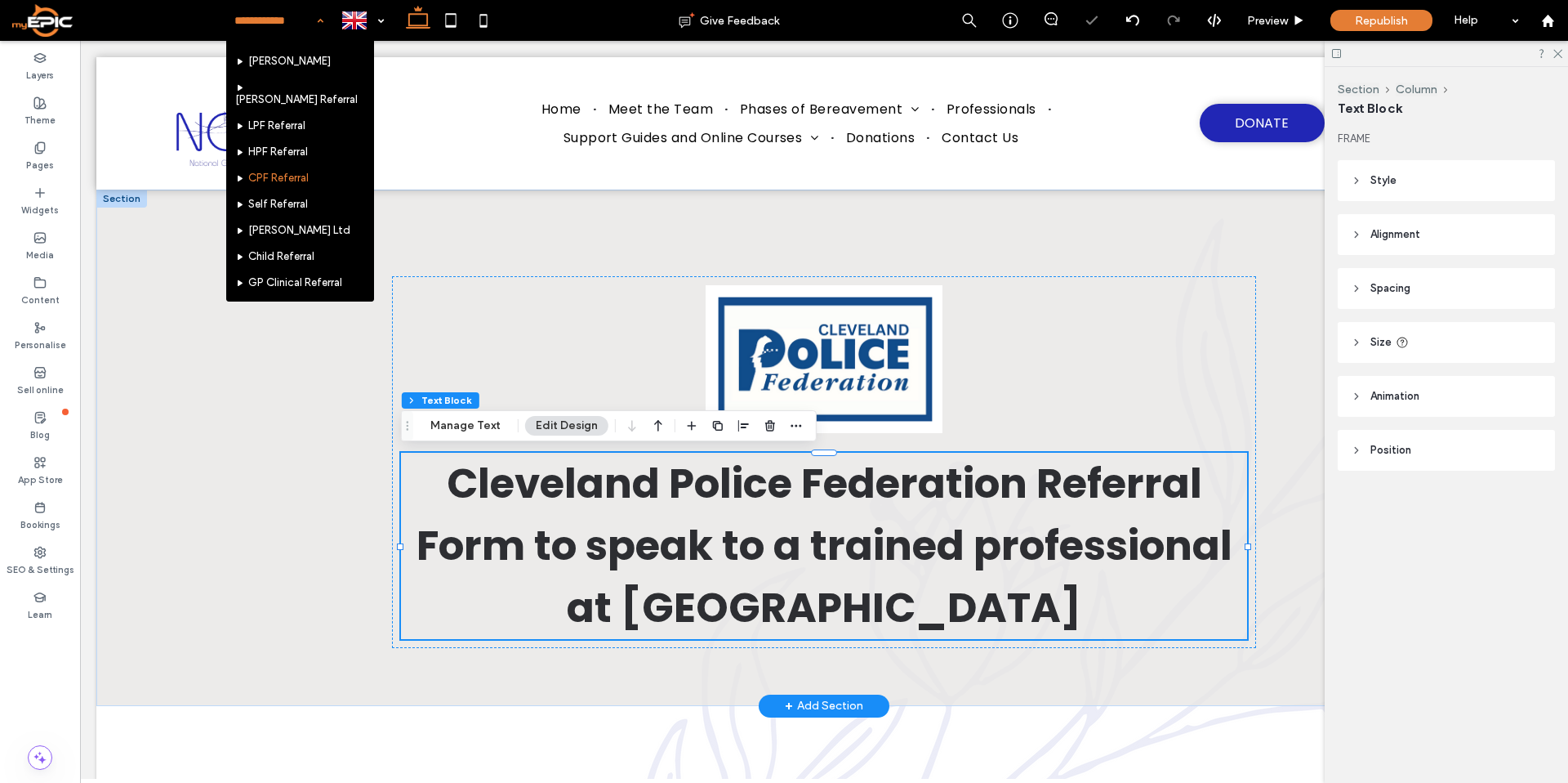
scroll to position [662, 0]
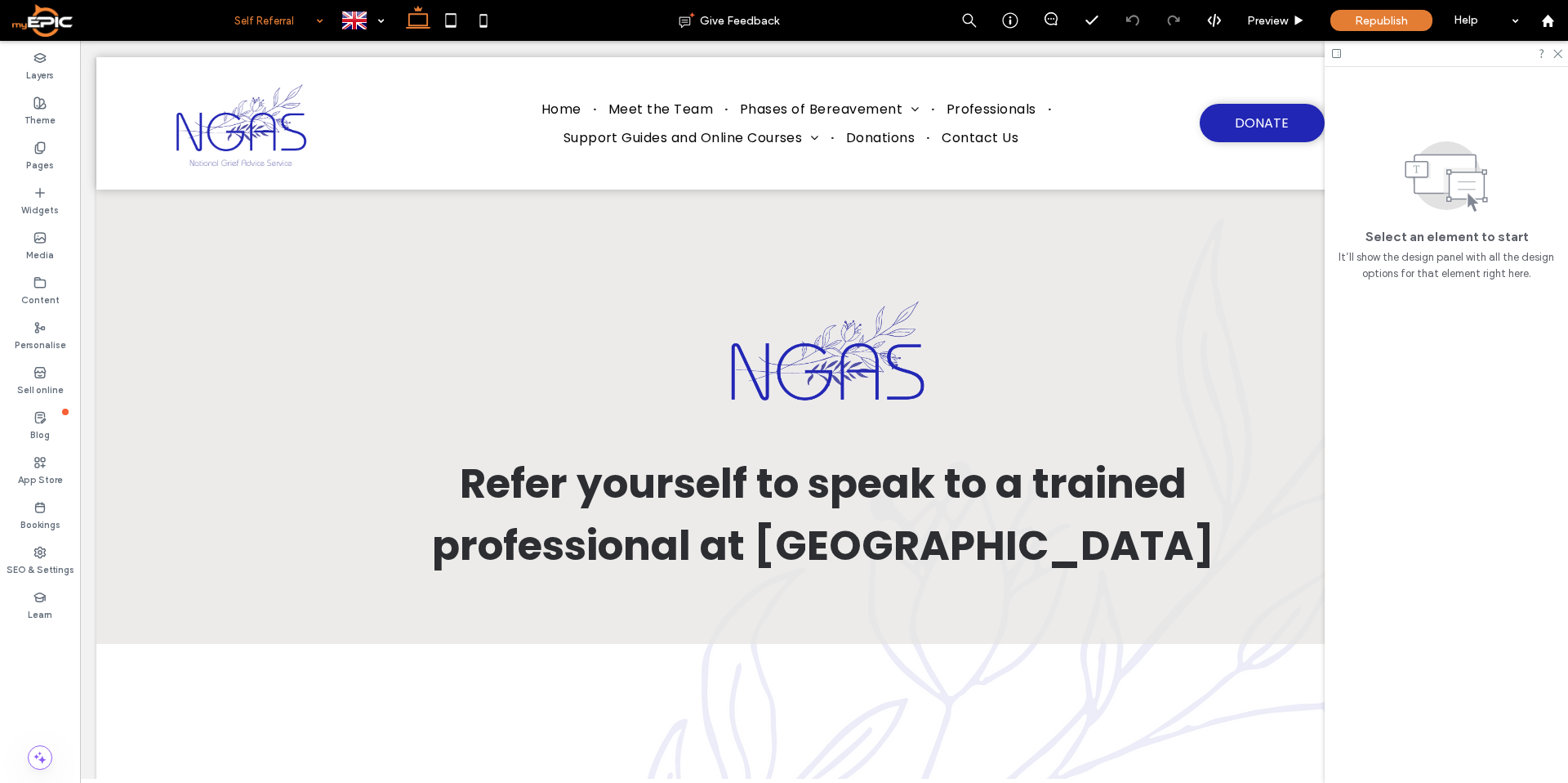
click at [274, 25] on input at bounding box center [274, 20] width 81 height 41
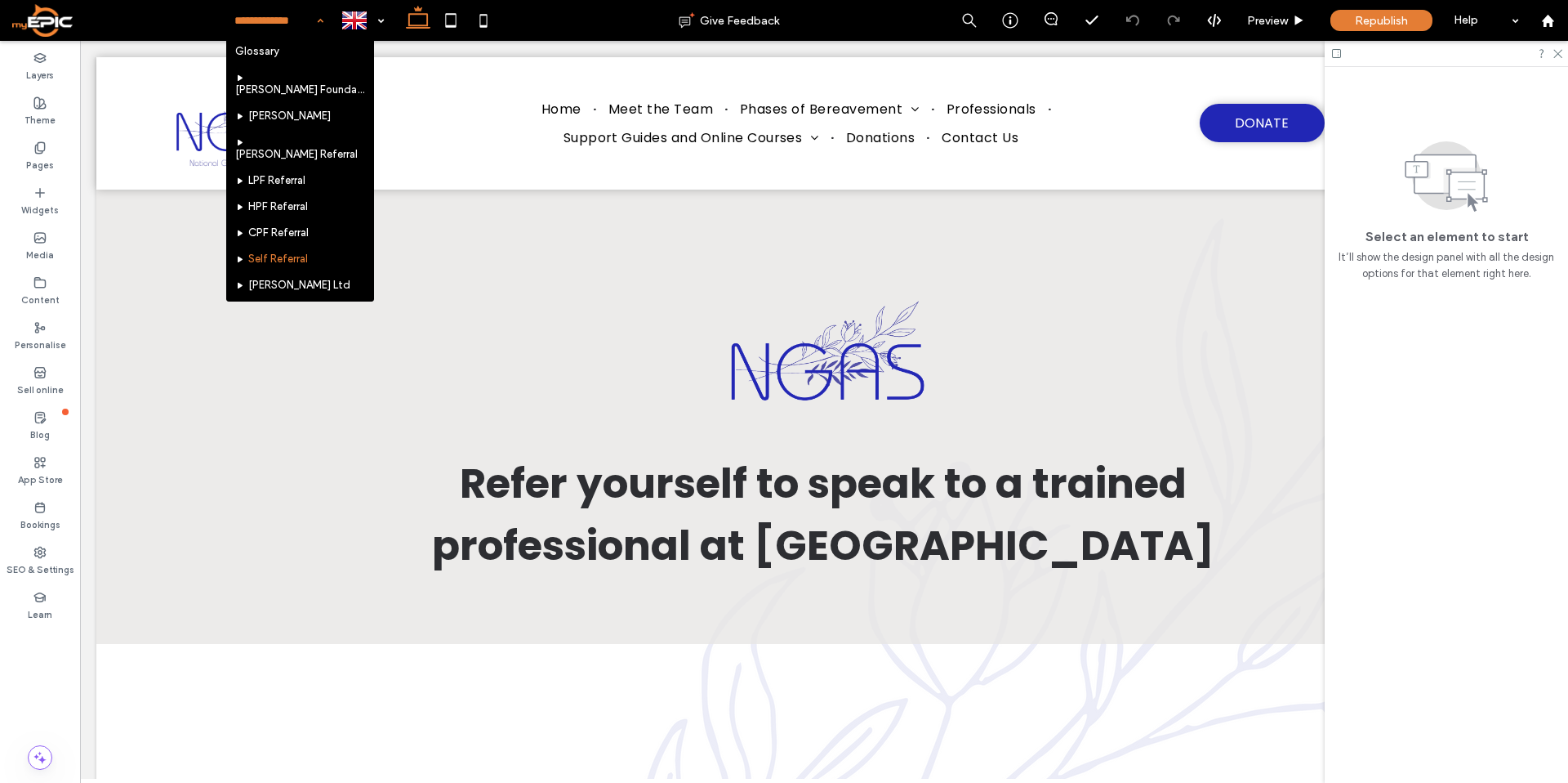
scroll to position [611, 0]
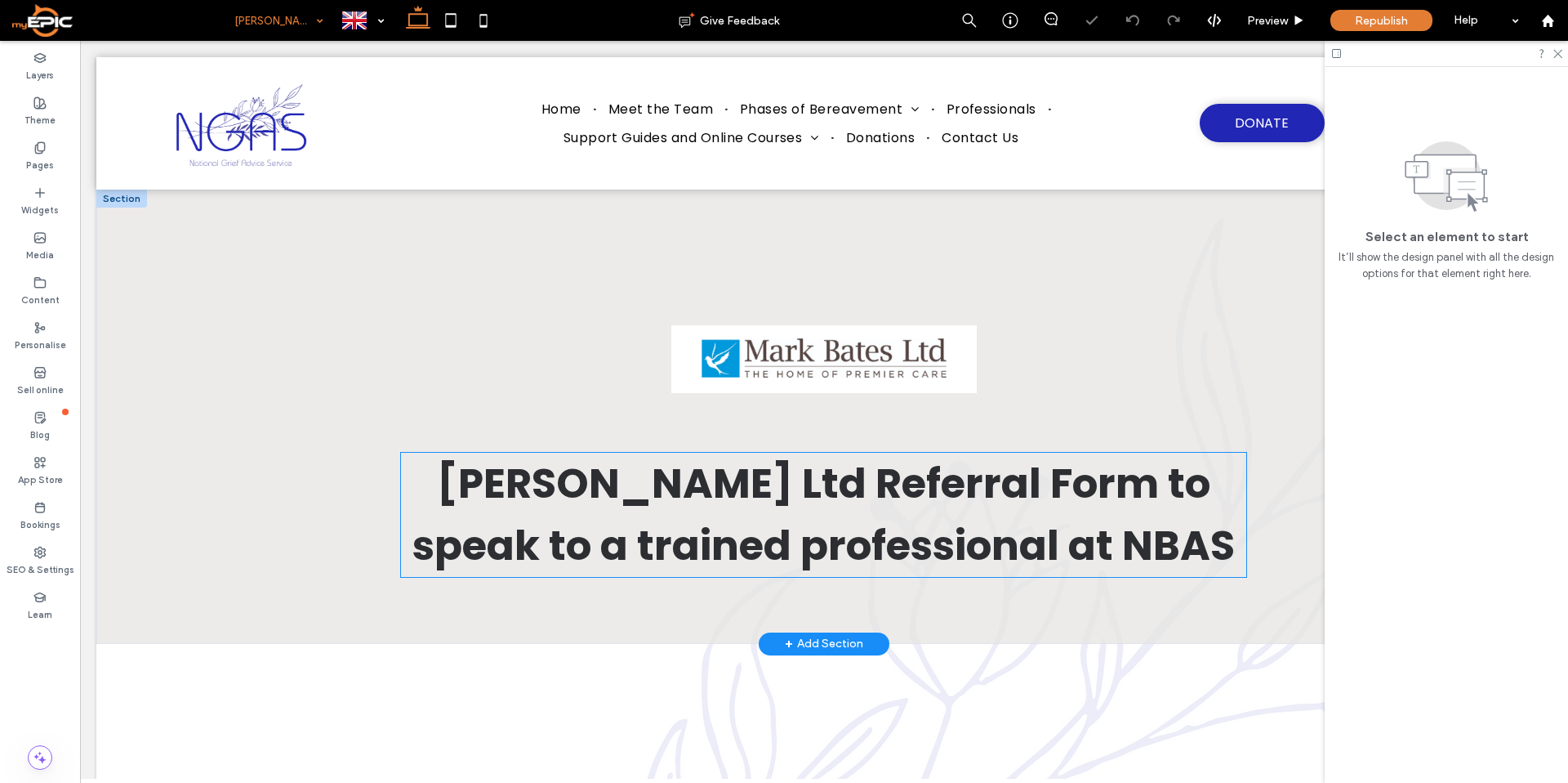
click at [1128, 560] on span "Mark Bates Ltd Referral Form to speak to a trained professional at NBAS" at bounding box center [823, 514] width 822 height 120
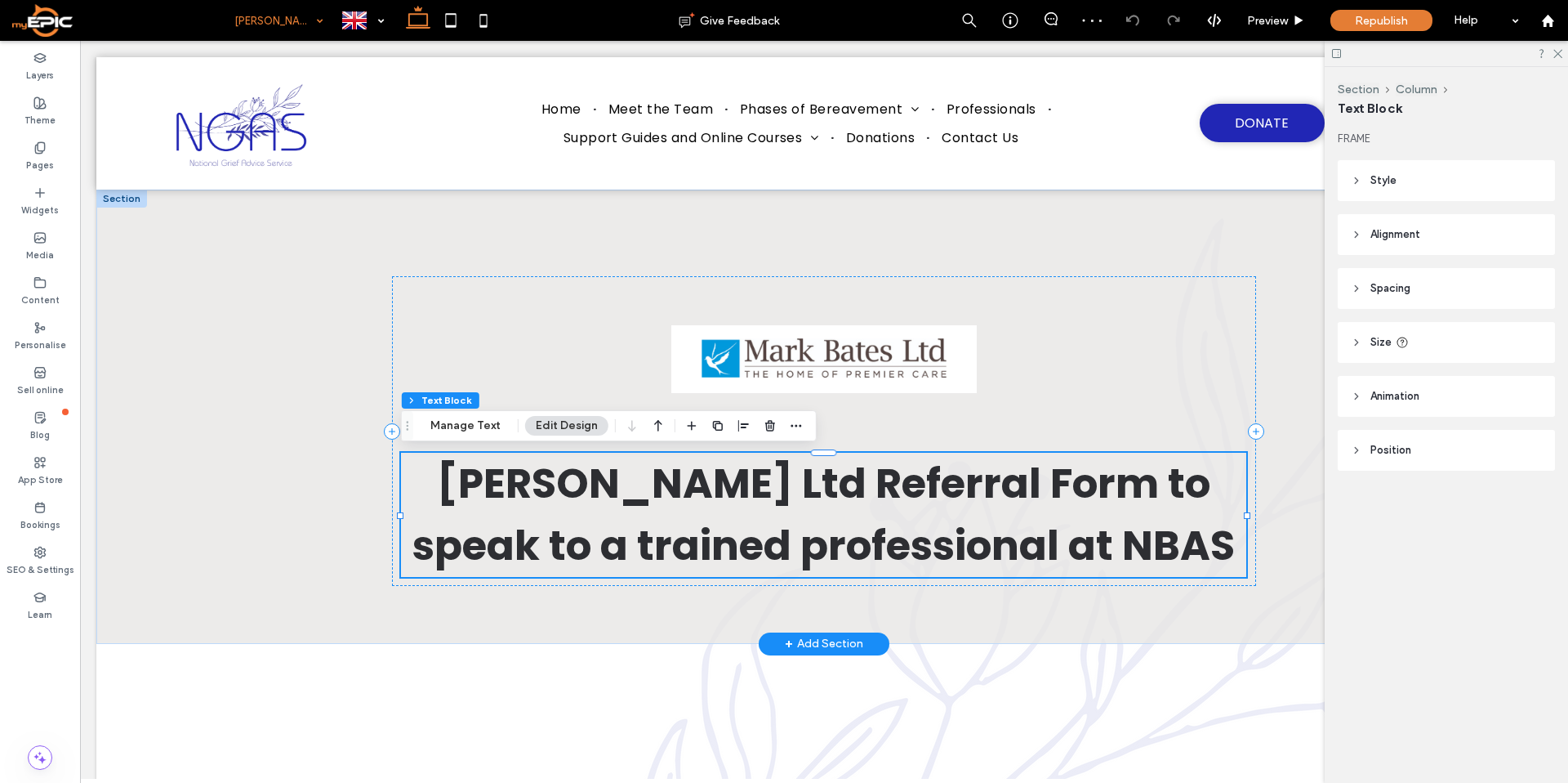
click at [1087, 548] on span "Mark Bates Ltd Referral Form to speak to a trained professional at NBAS" at bounding box center [823, 514] width 822 height 120
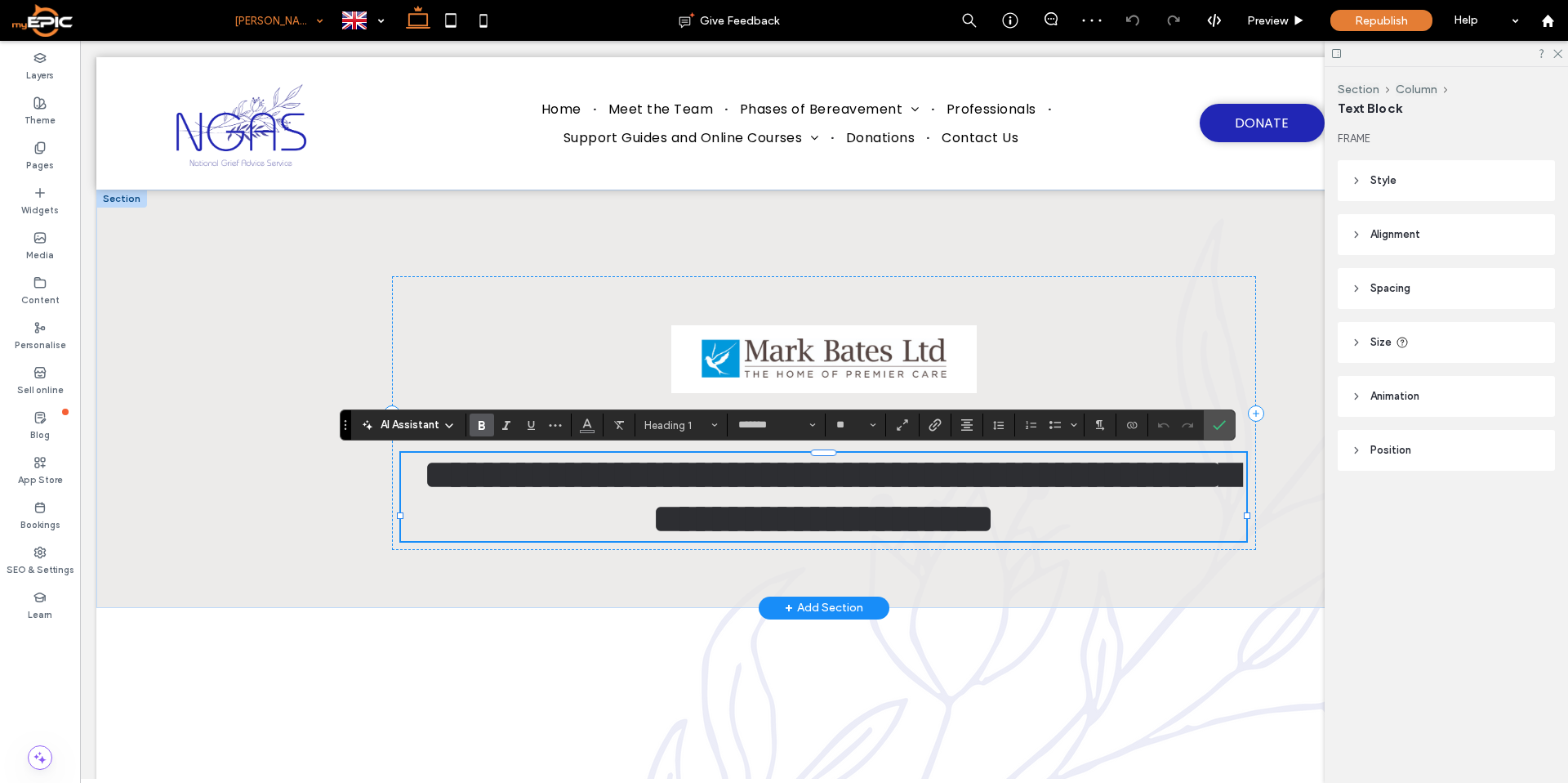
click at [1087, 538] on span "**********" at bounding box center [831, 496] width 814 height 84
click at [867, 368] on img at bounding box center [824, 359] width 305 height 147
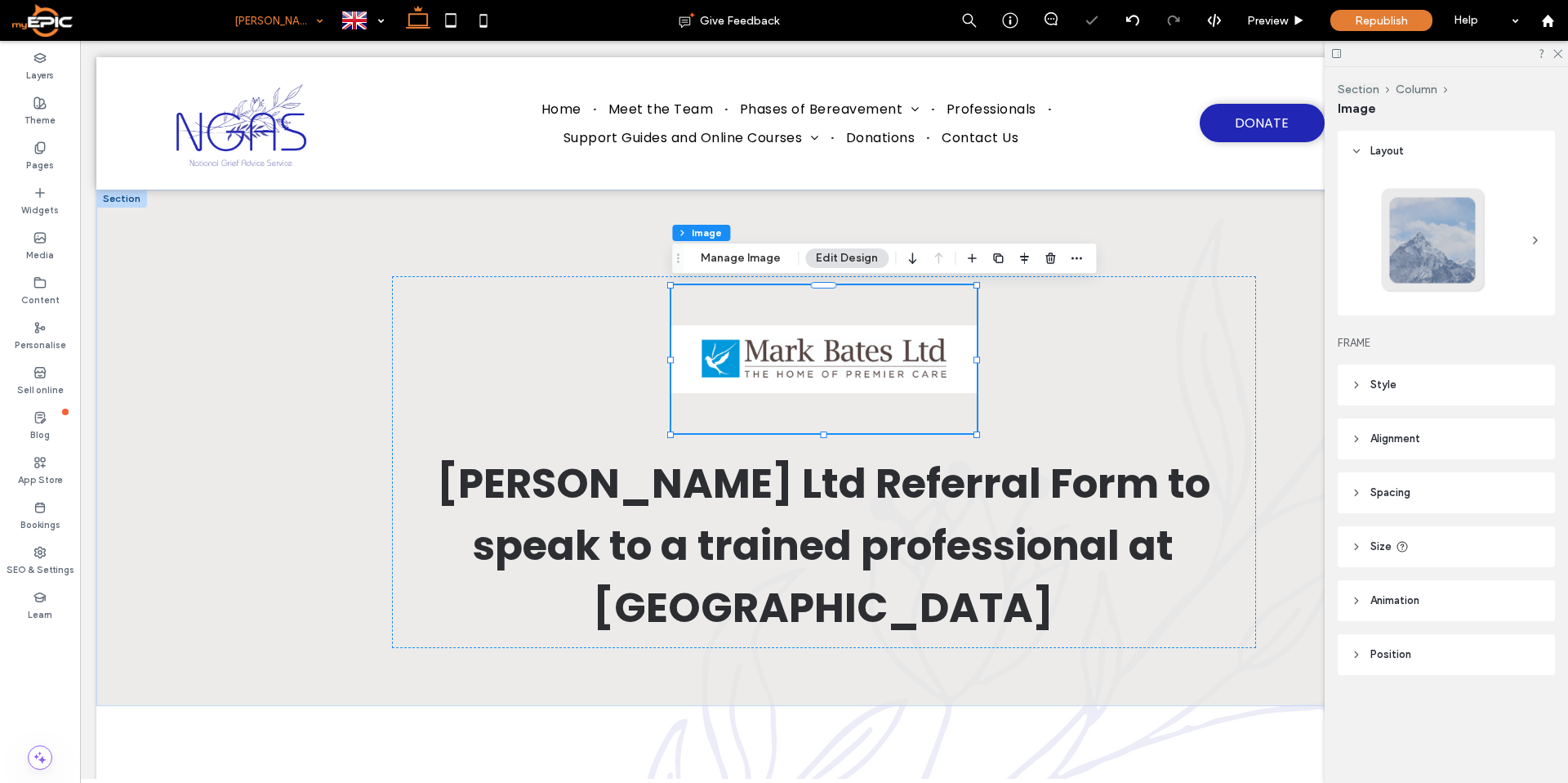
click at [747, 268] on div "Section Column Image Manage Image Edit Design" at bounding box center [884, 258] width 425 height 31
click at [760, 260] on button "Manage Image" at bounding box center [740, 259] width 101 height 20
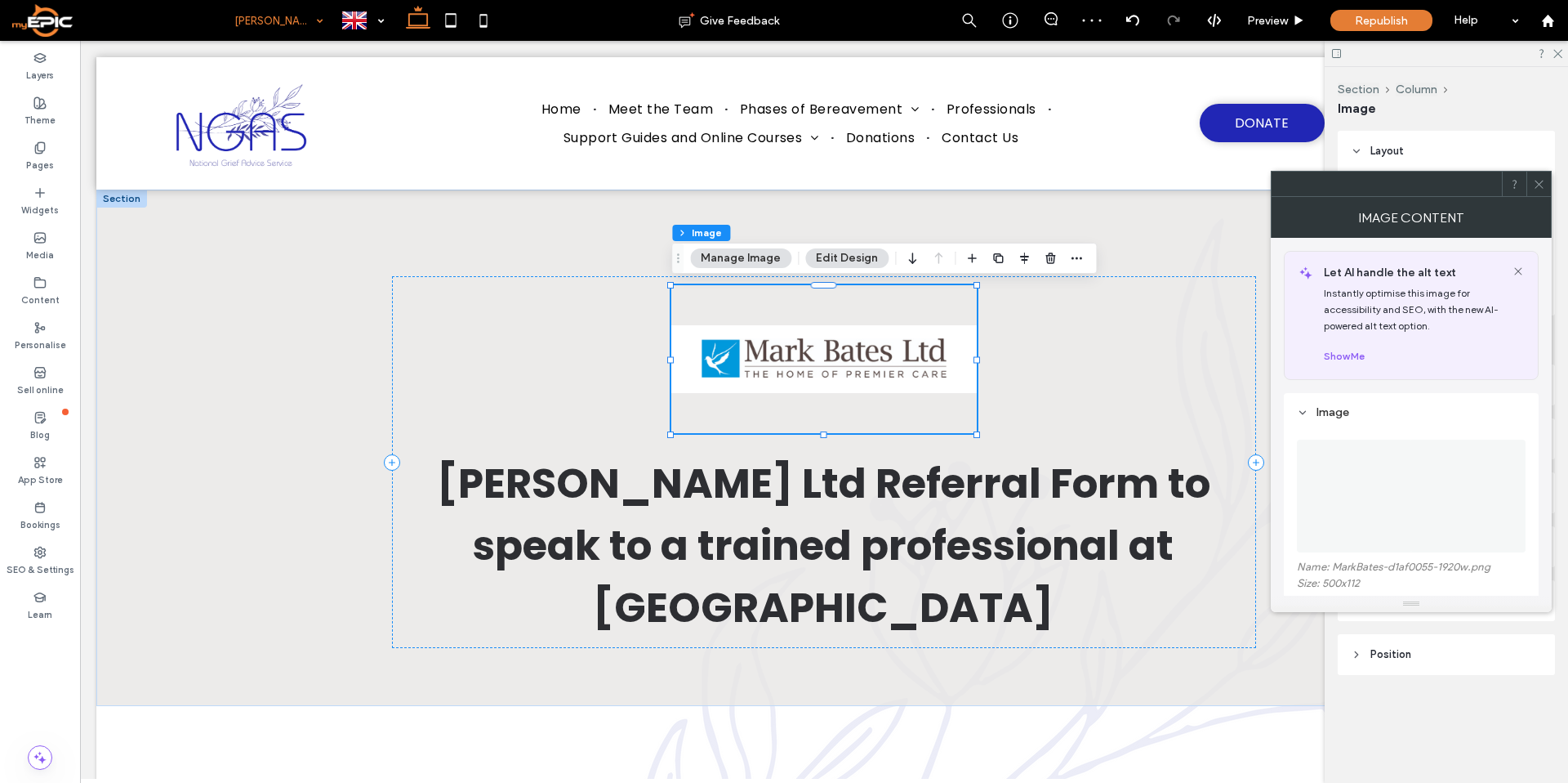
scroll to position [163, 0]
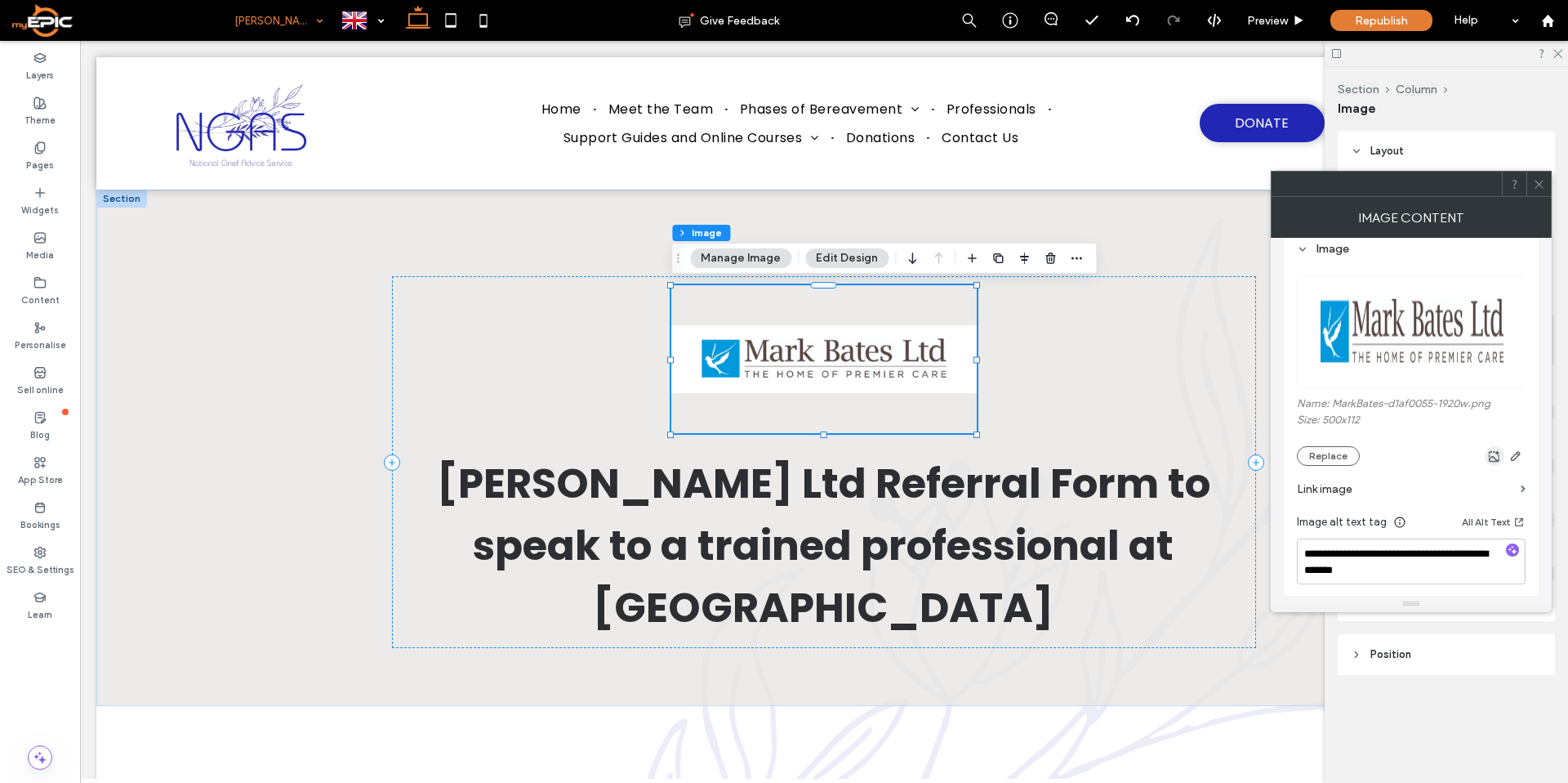
click at [1495, 450] on icon "button" at bounding box center [1494, 455] width 13 height 13
click at [1537, 181] on icon at bounding box center [1538, 184] width 12 height 12
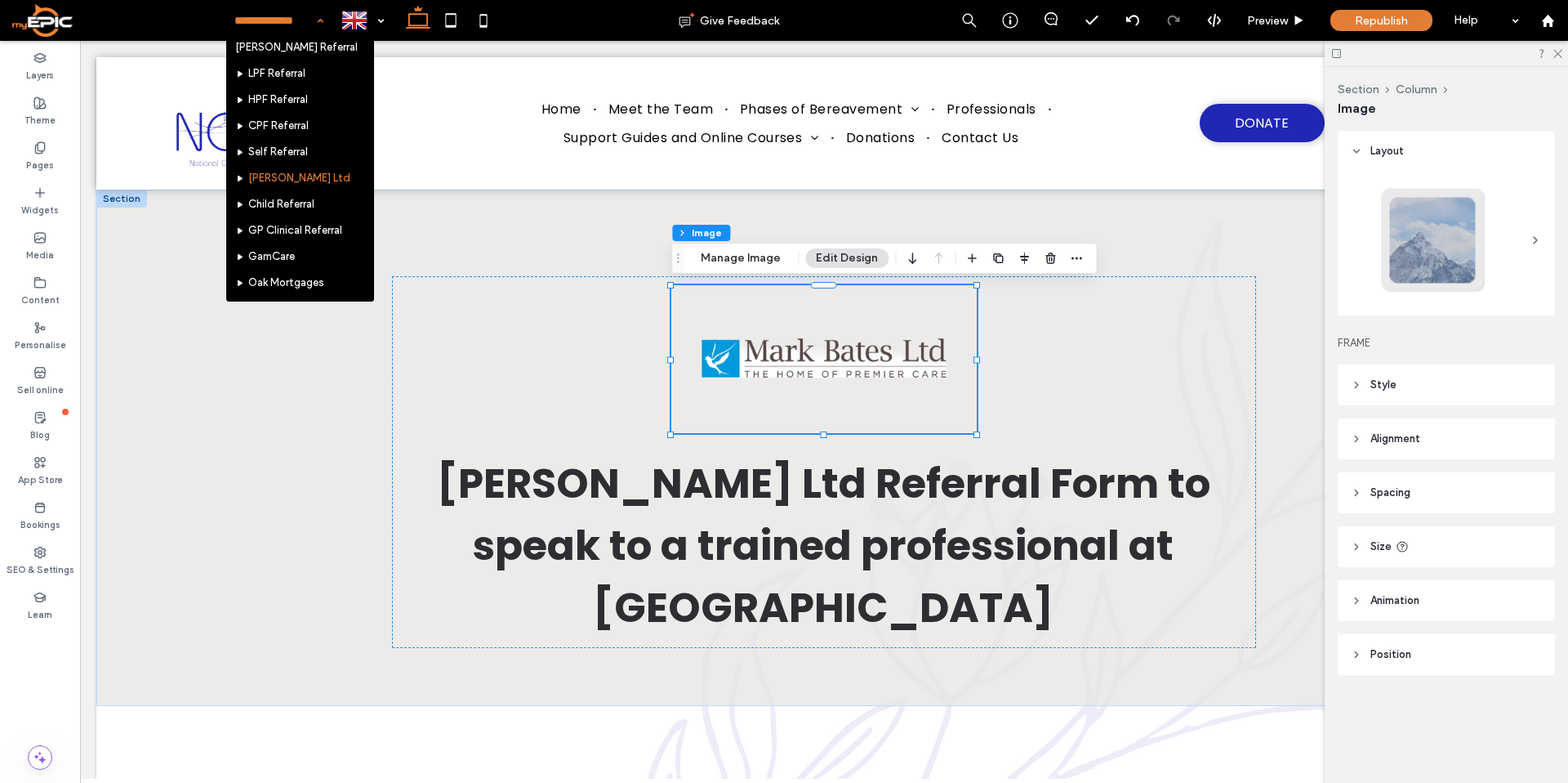
scroll to position [701, 0]
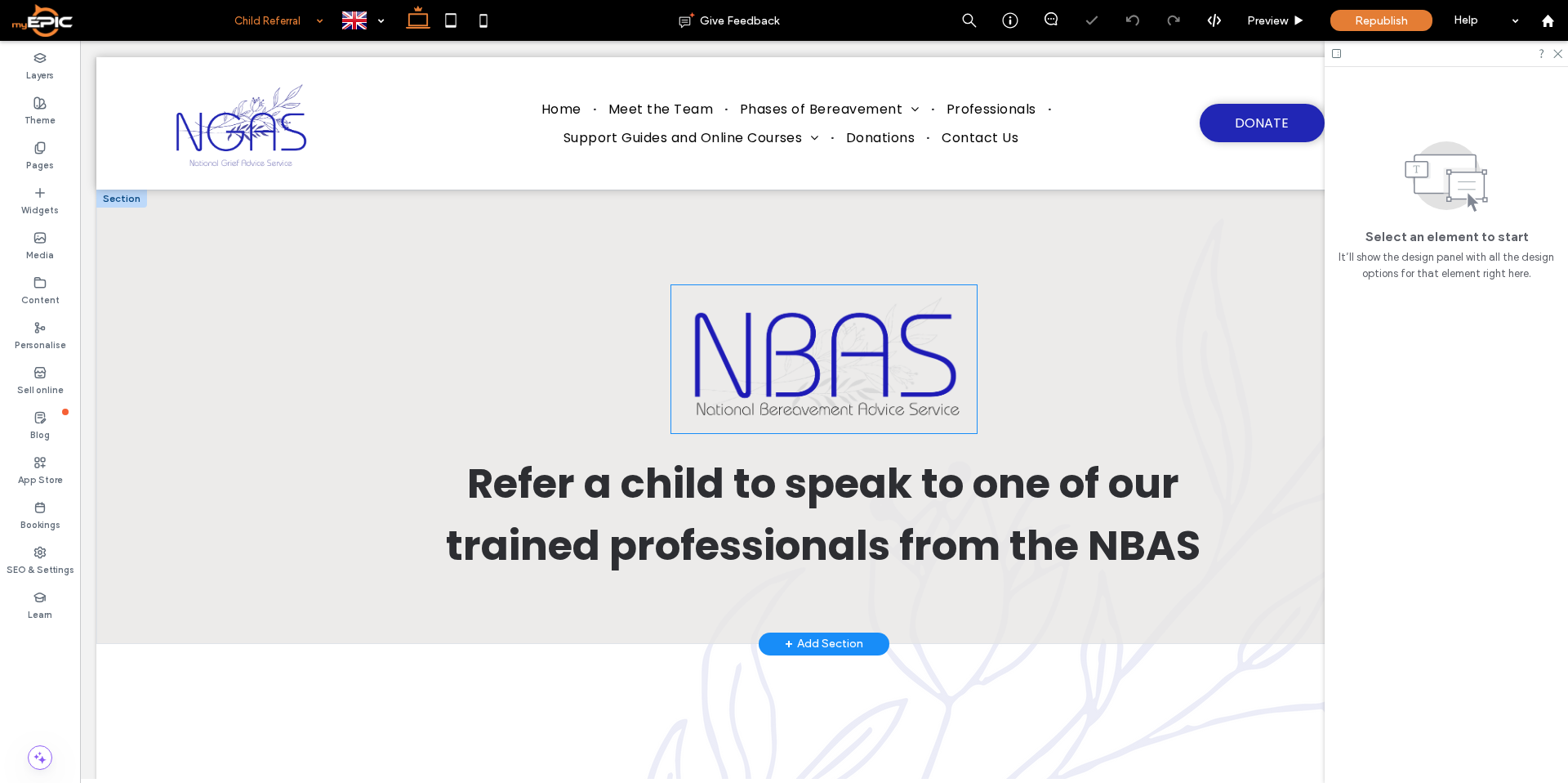
click at [886, 354] on img at bounding box center [824, 359] width 305 height 147
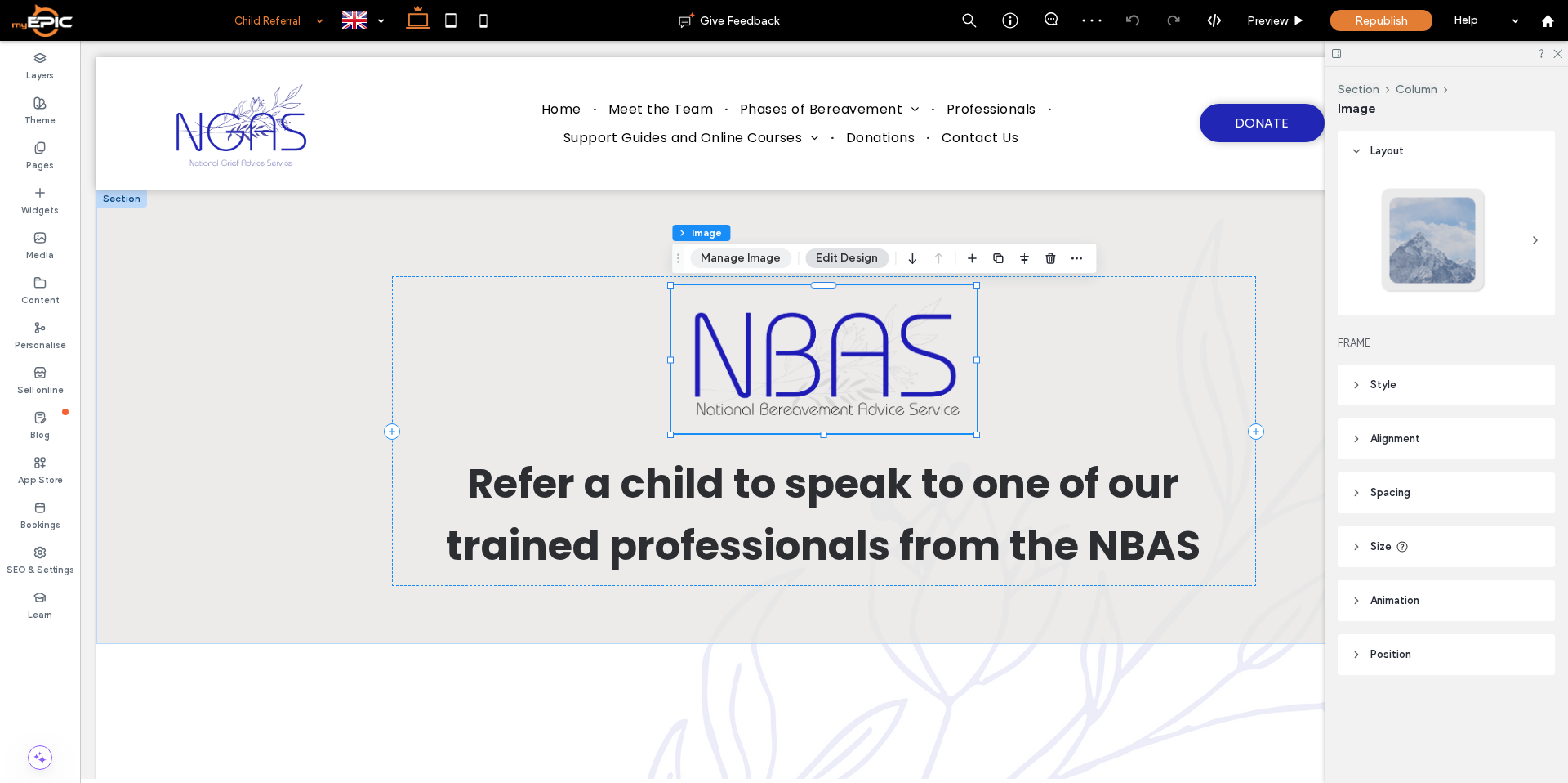
click at [743, 260] on button "Manage Image" at bounding box center [740, 259] width 101 height 20
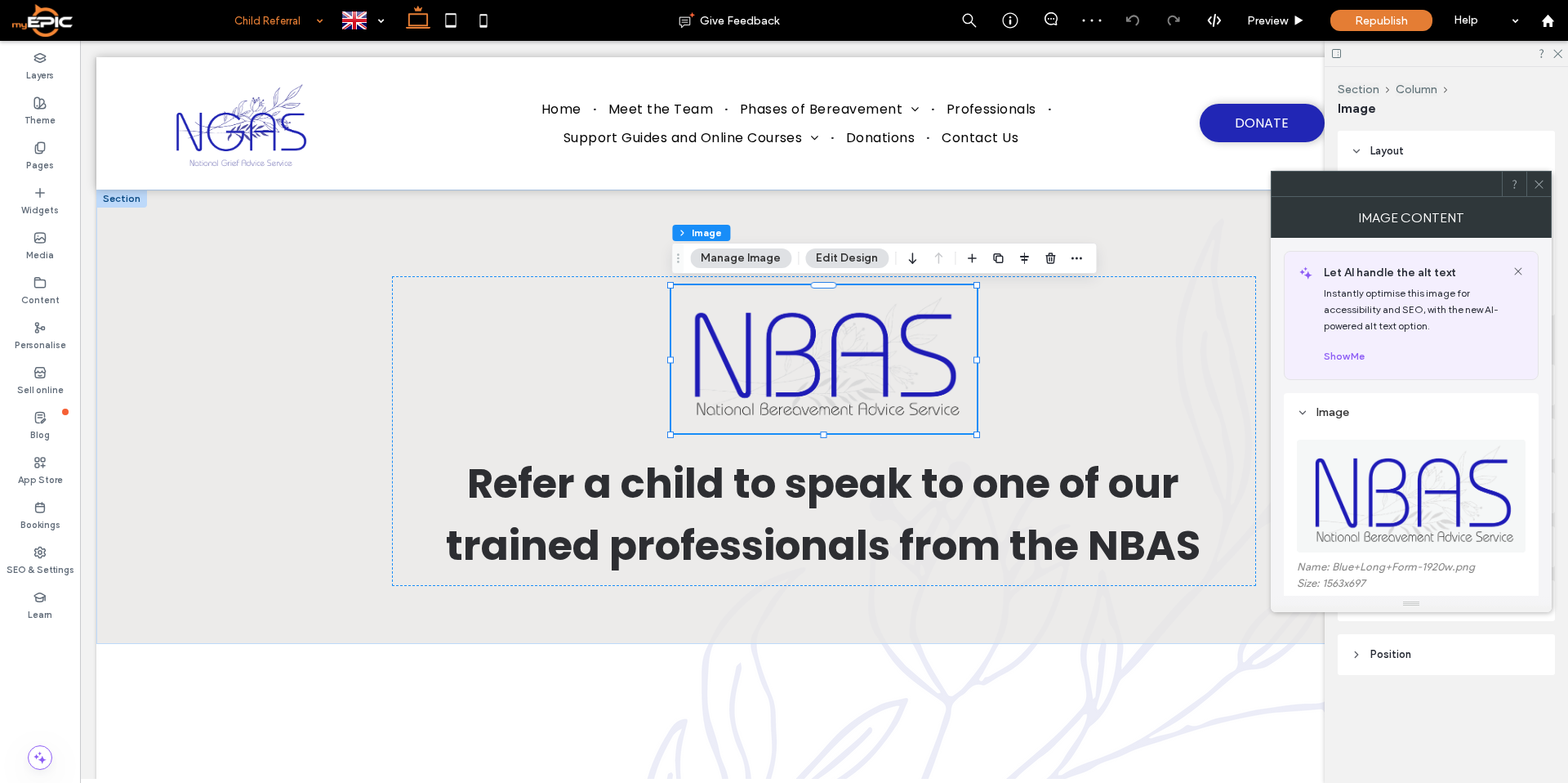
click at [1442, 505] on img at bounding box center [1411, 496] width 230 height 113
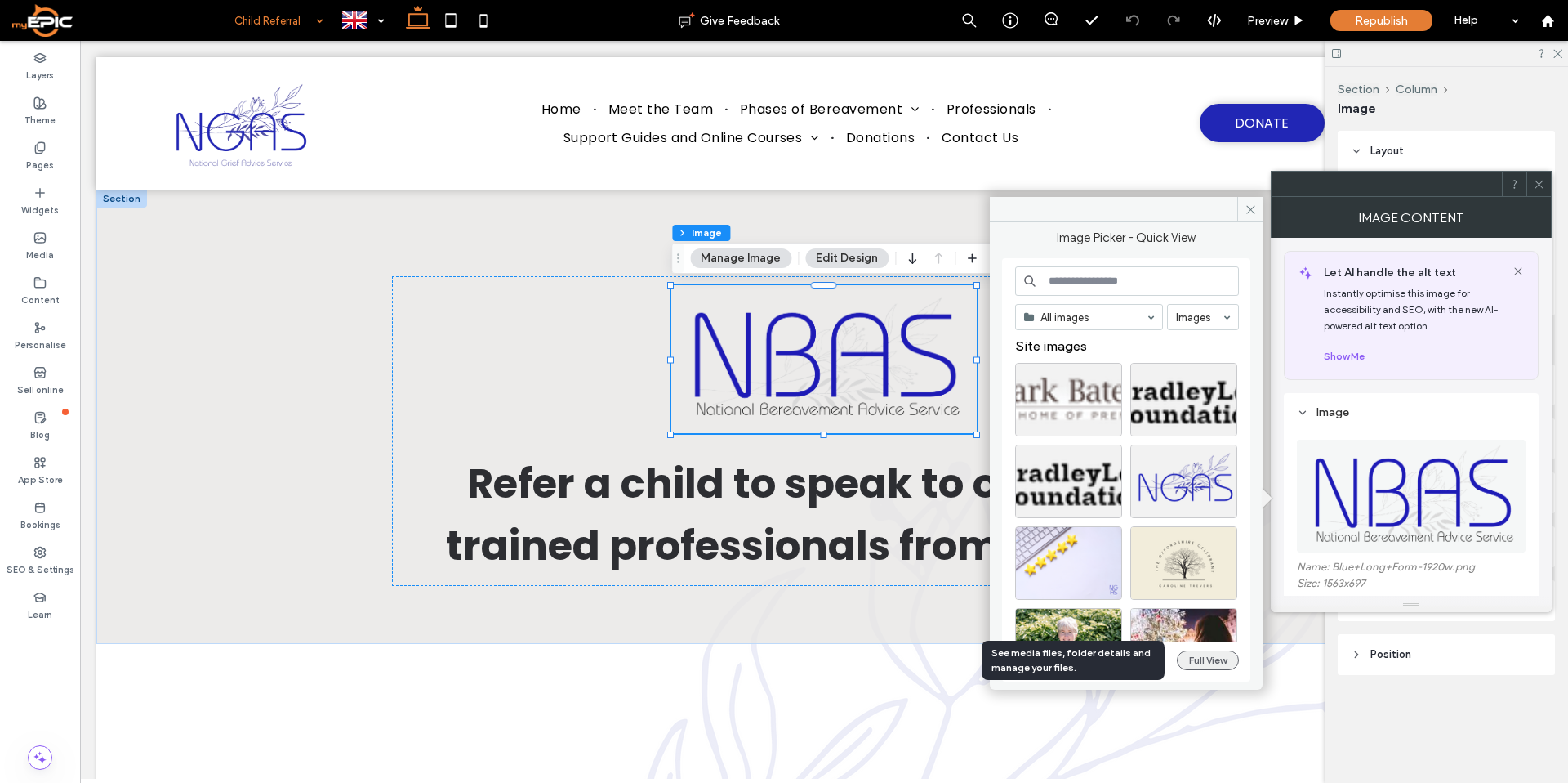
click at [1233, 652] on button "Full View" at bounding box center [1208, 660] width 62 height 20
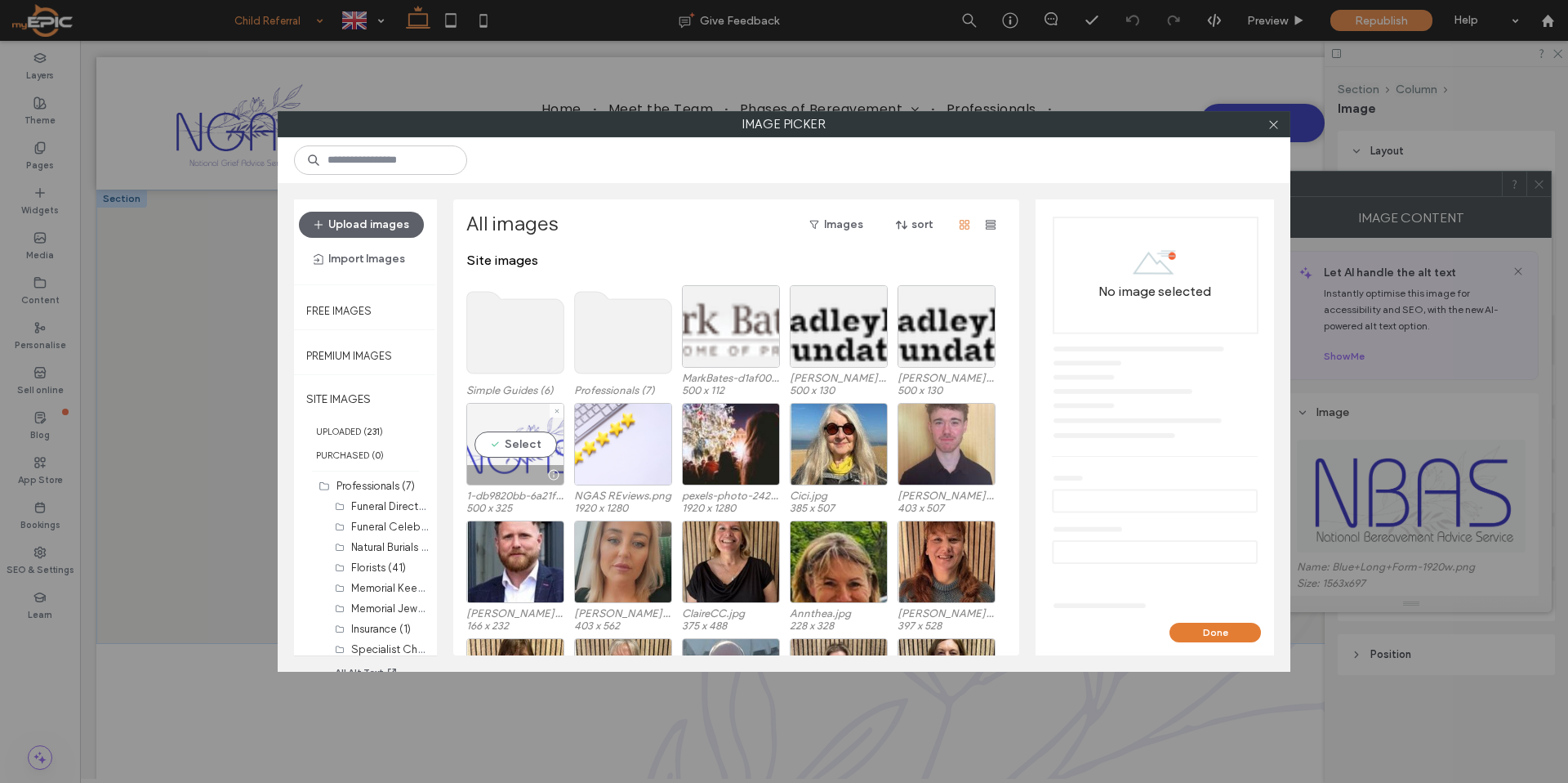
click at [511, 448] on div "Select" at bounding box center [515, 443] width 98 height 83
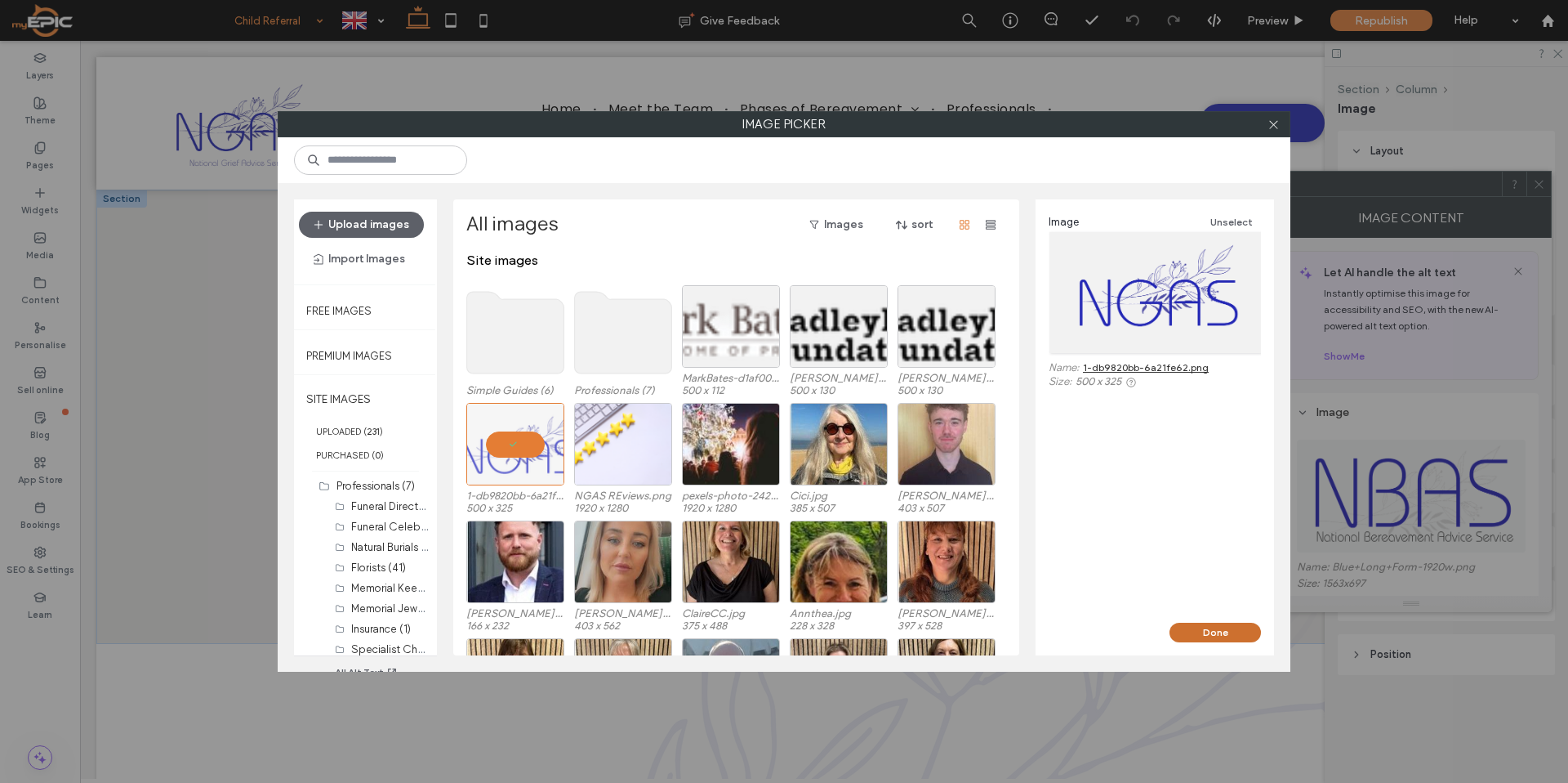
click at [1225, 629] on button "Done" at bounding box center [1215, 633] width 91 height 20
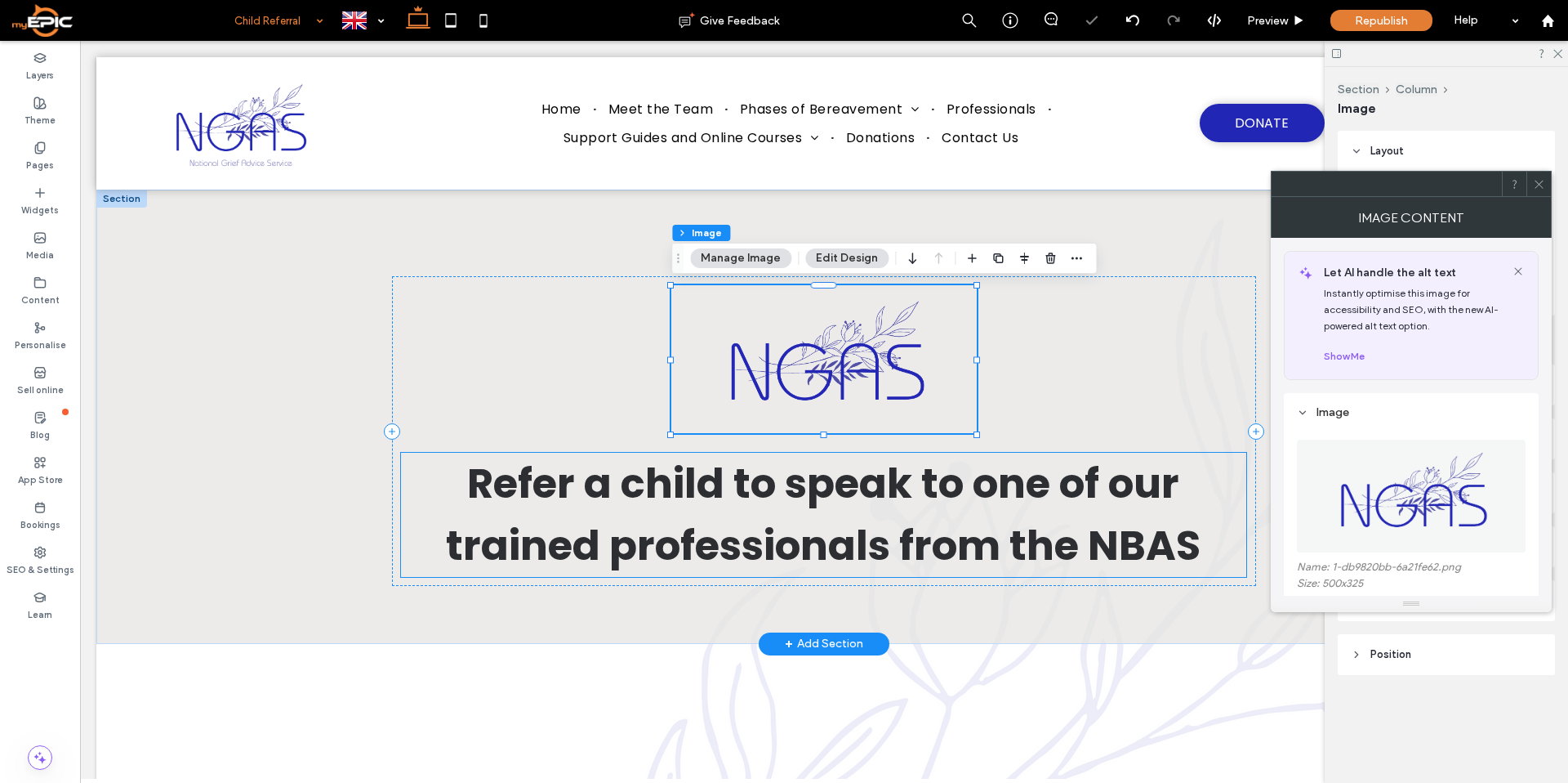
click at [1138, 533] on span "Refer a child to speak to one of our trained professionals from the NBAS" at bounding box center [823, 514] width 754 height 120
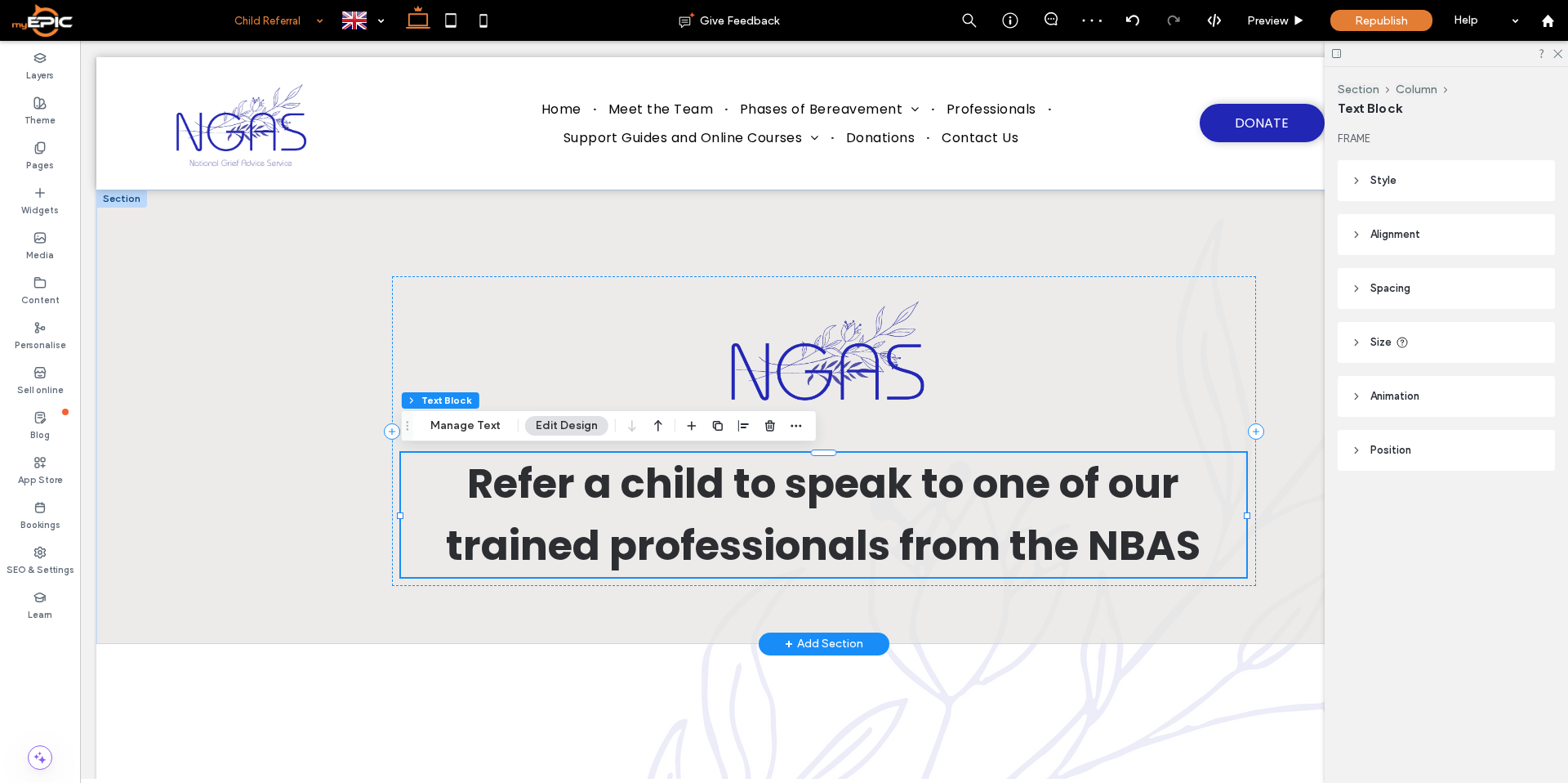
click at [1150, 547] on span "Refer a child to speak to one of our trained professionals from the NBAS" at bounding box center [823, 514] width 754 height 120
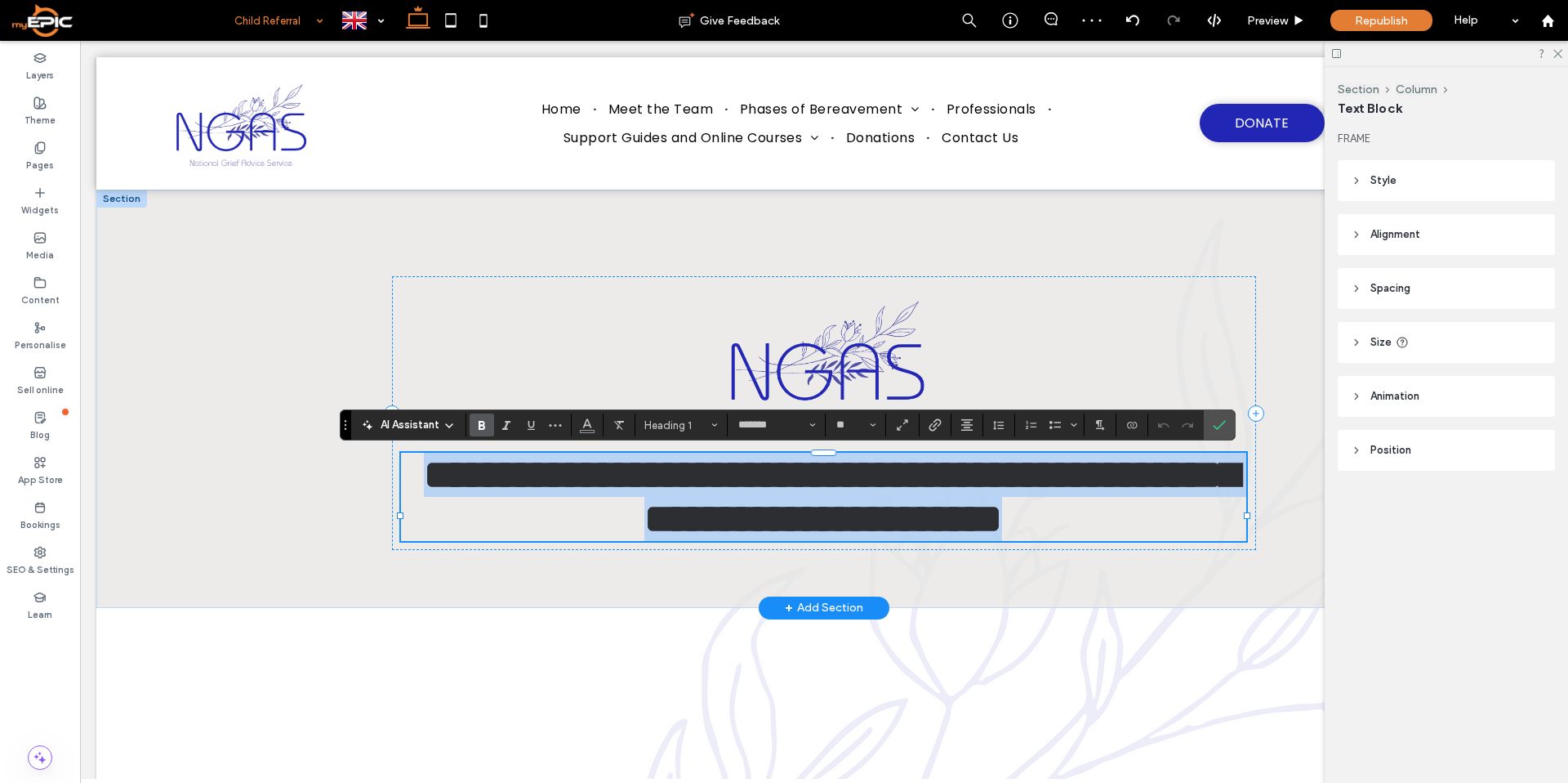
click at [1146, 538] on span "**********" at bounding box center [831, 496] width 814 height 84
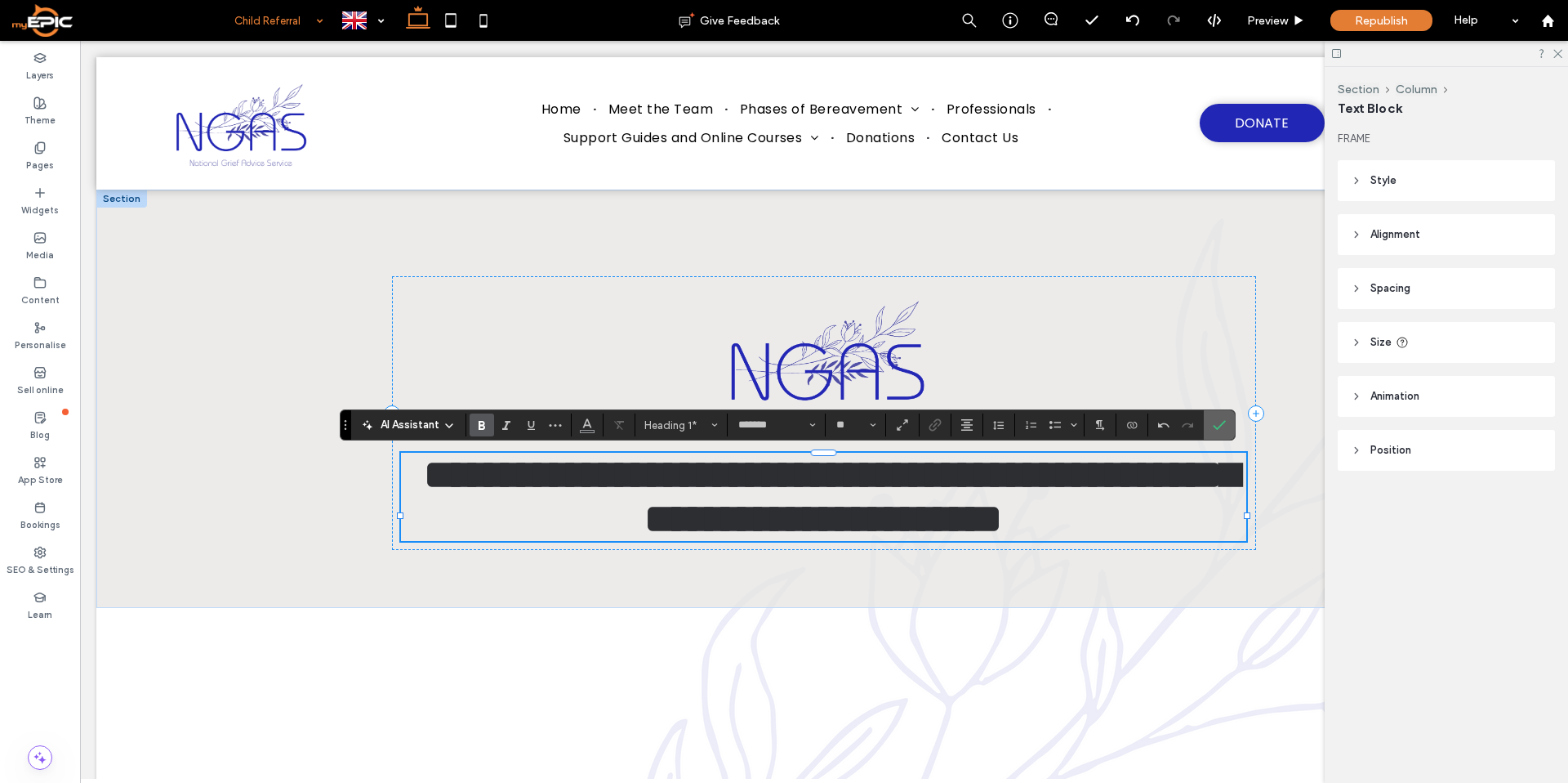
click at [1226, 427] on label "Confirm" at bounding box center [1219, 424] width 25 height 29
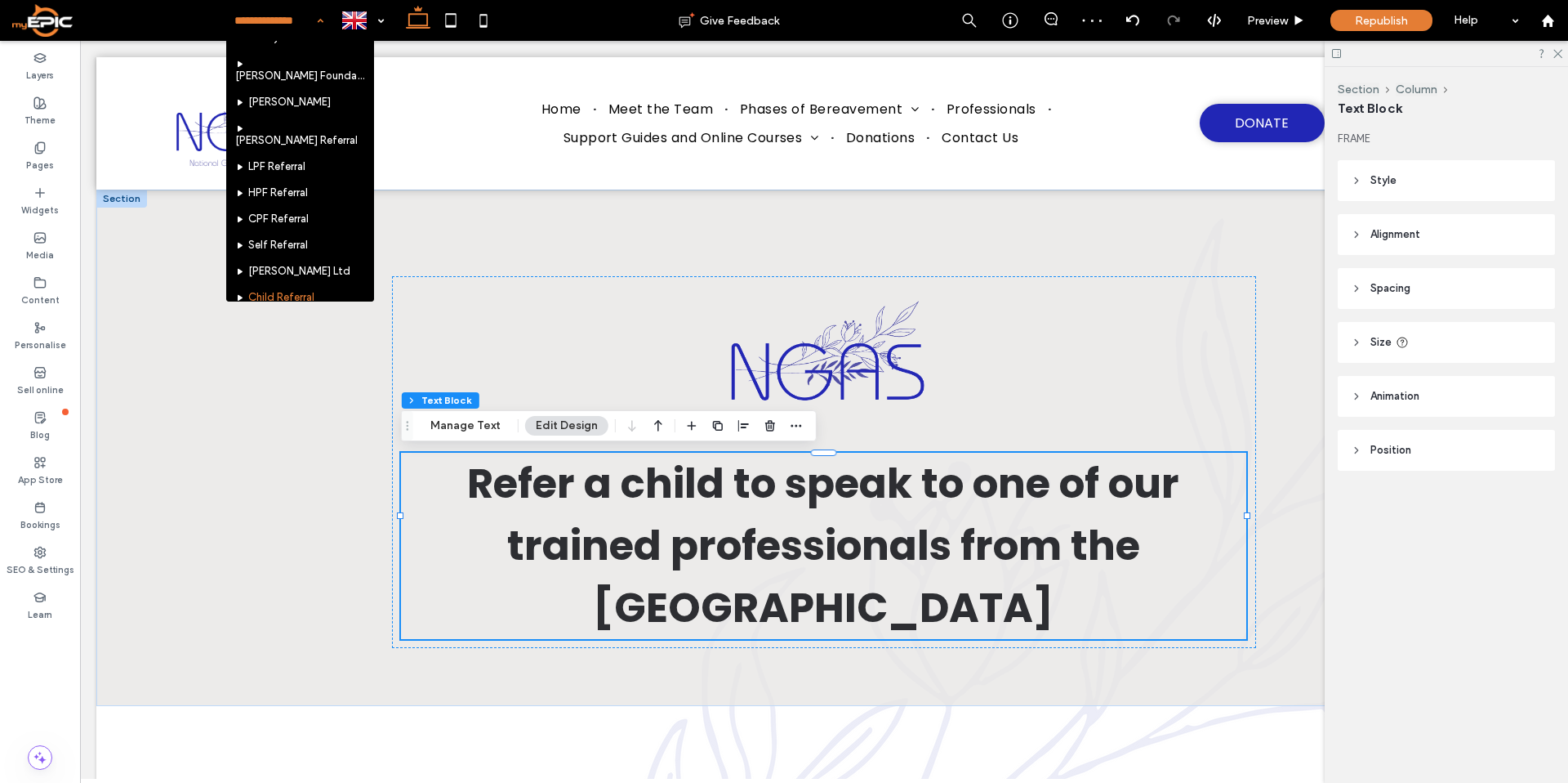
scroll to position [725, 0]
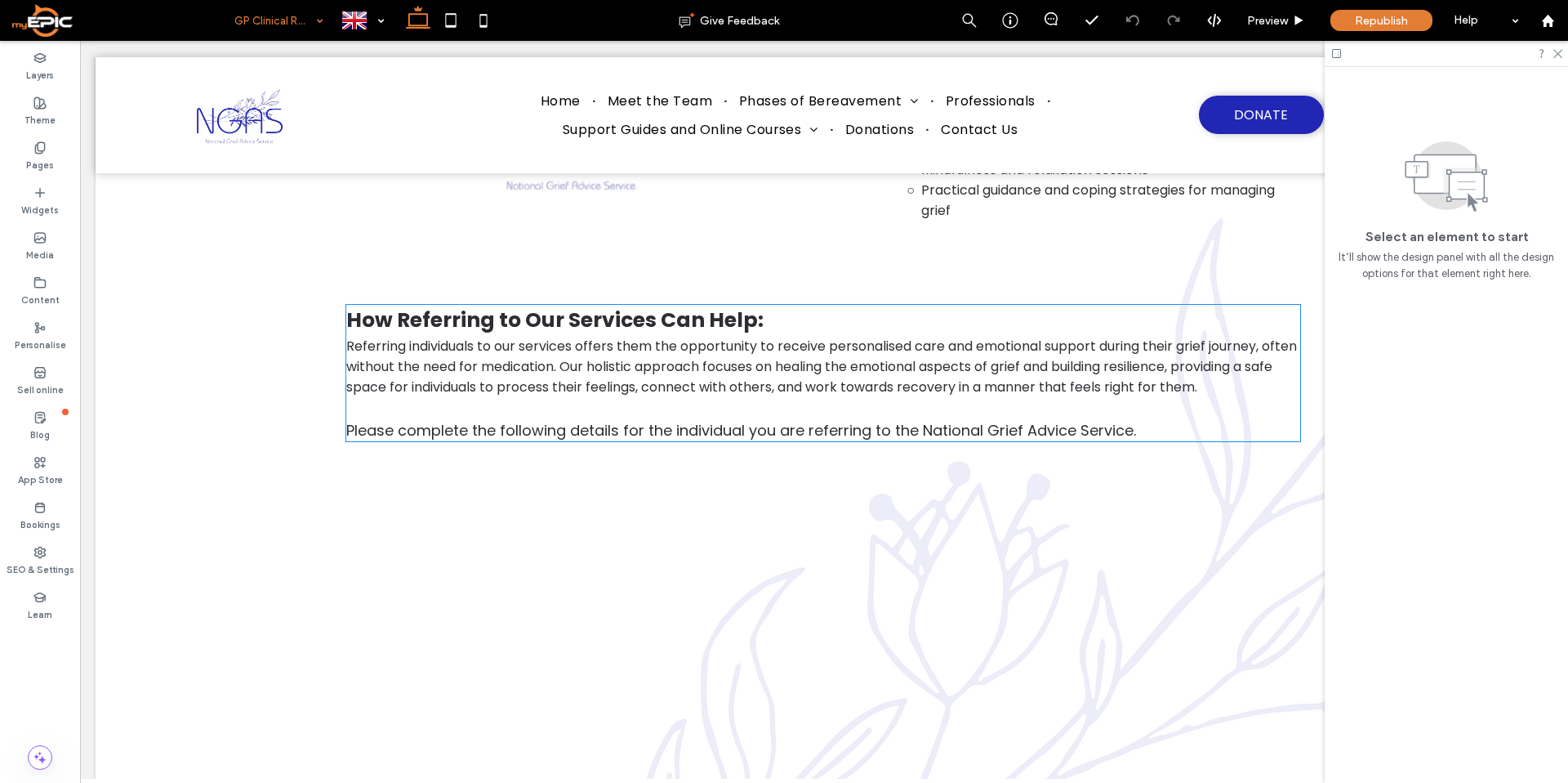
scroll to position [1648, 0]
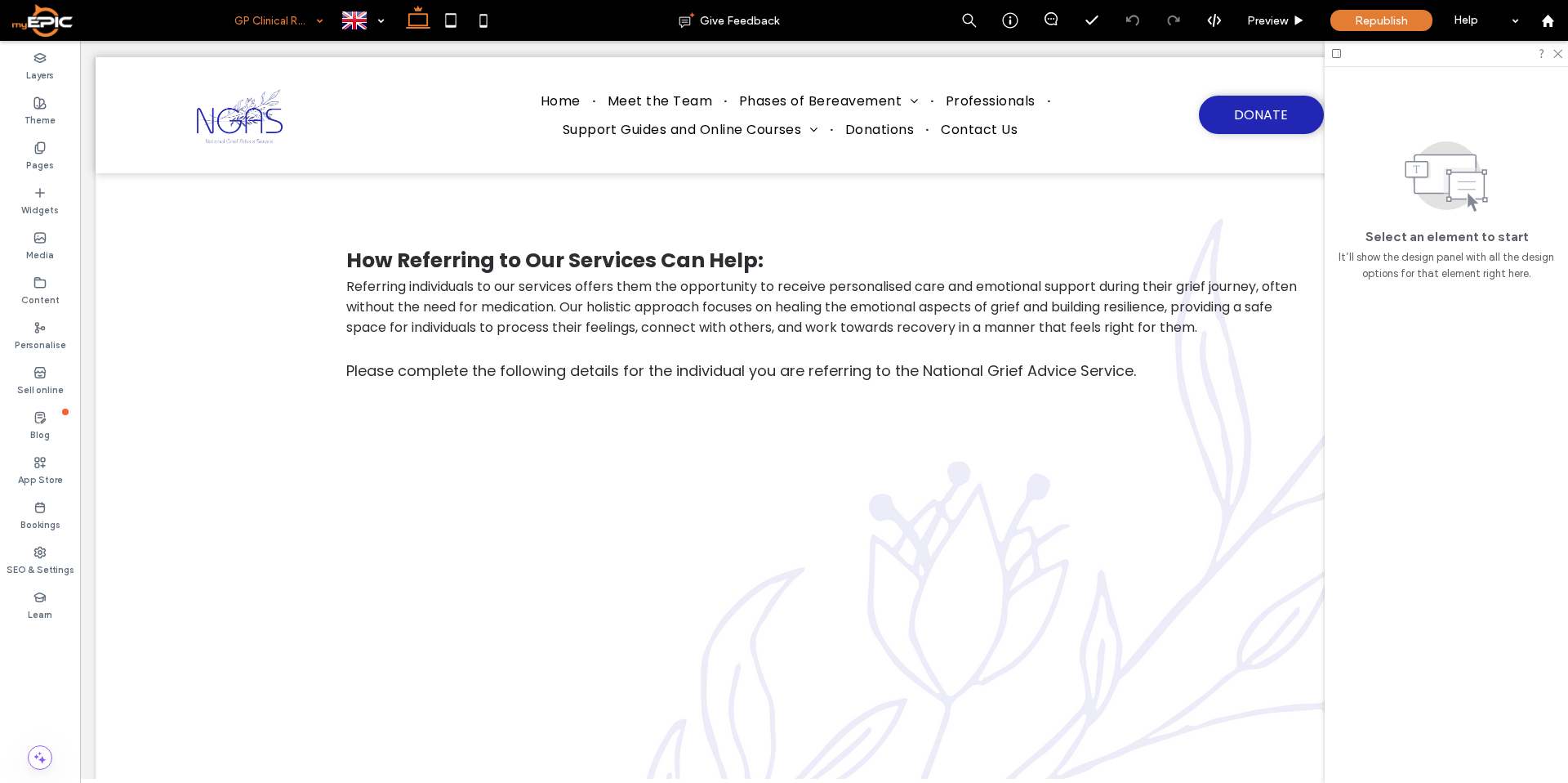
click at [251, 11] on input at bounding box center [274, 20] width 81 height 41
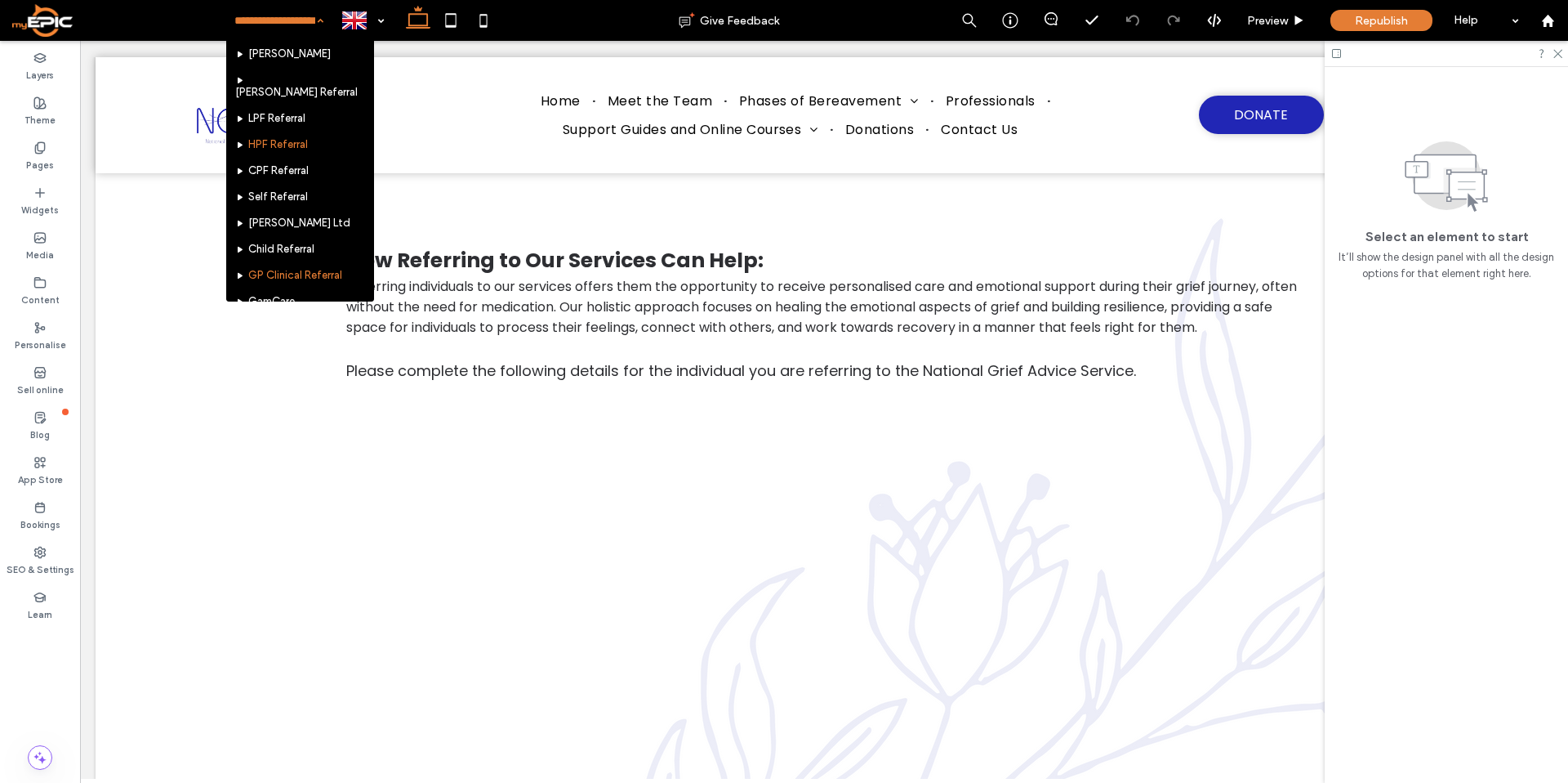
scroll to position [705, 0]
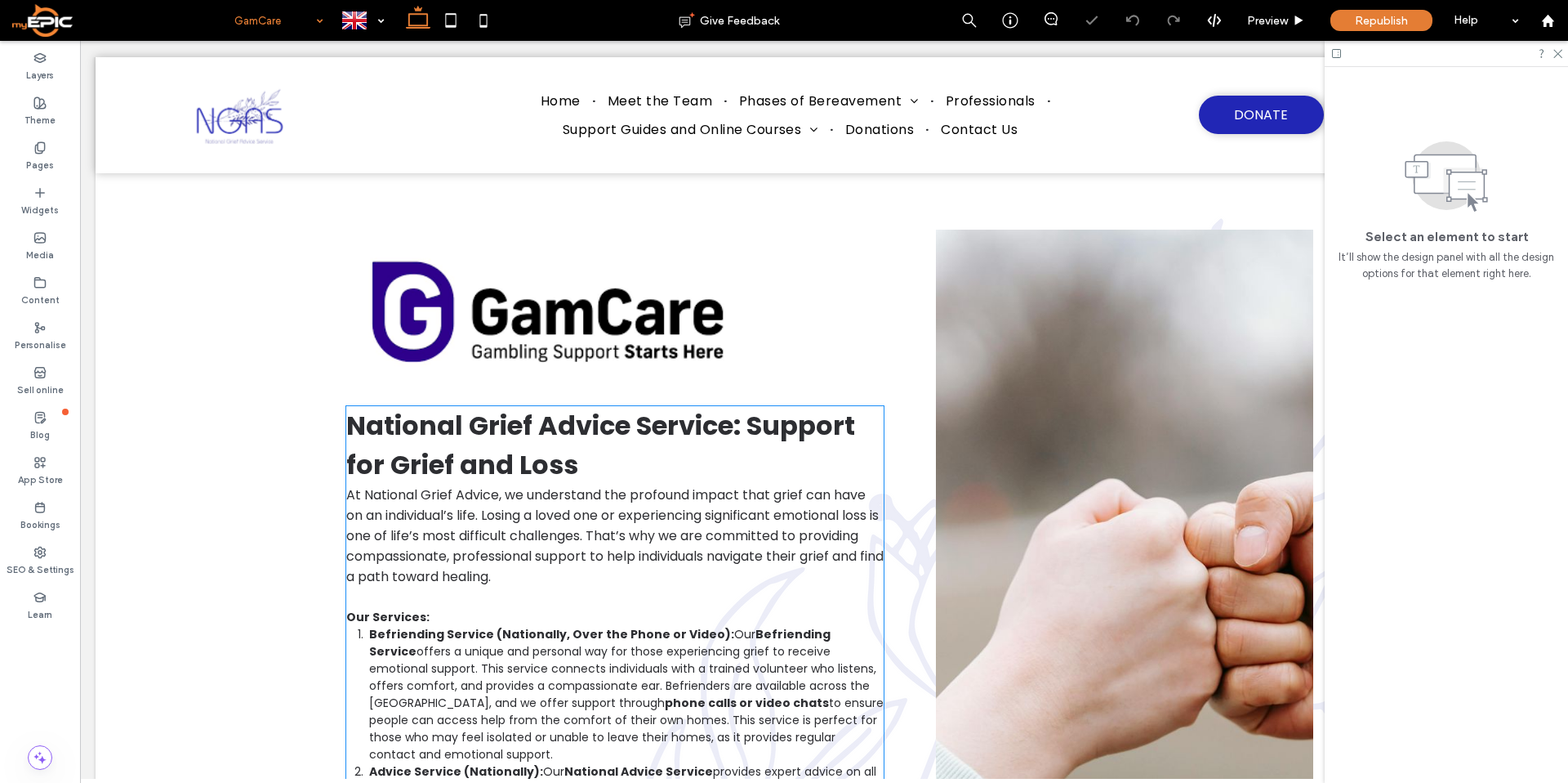
scroll to position [287, 0]
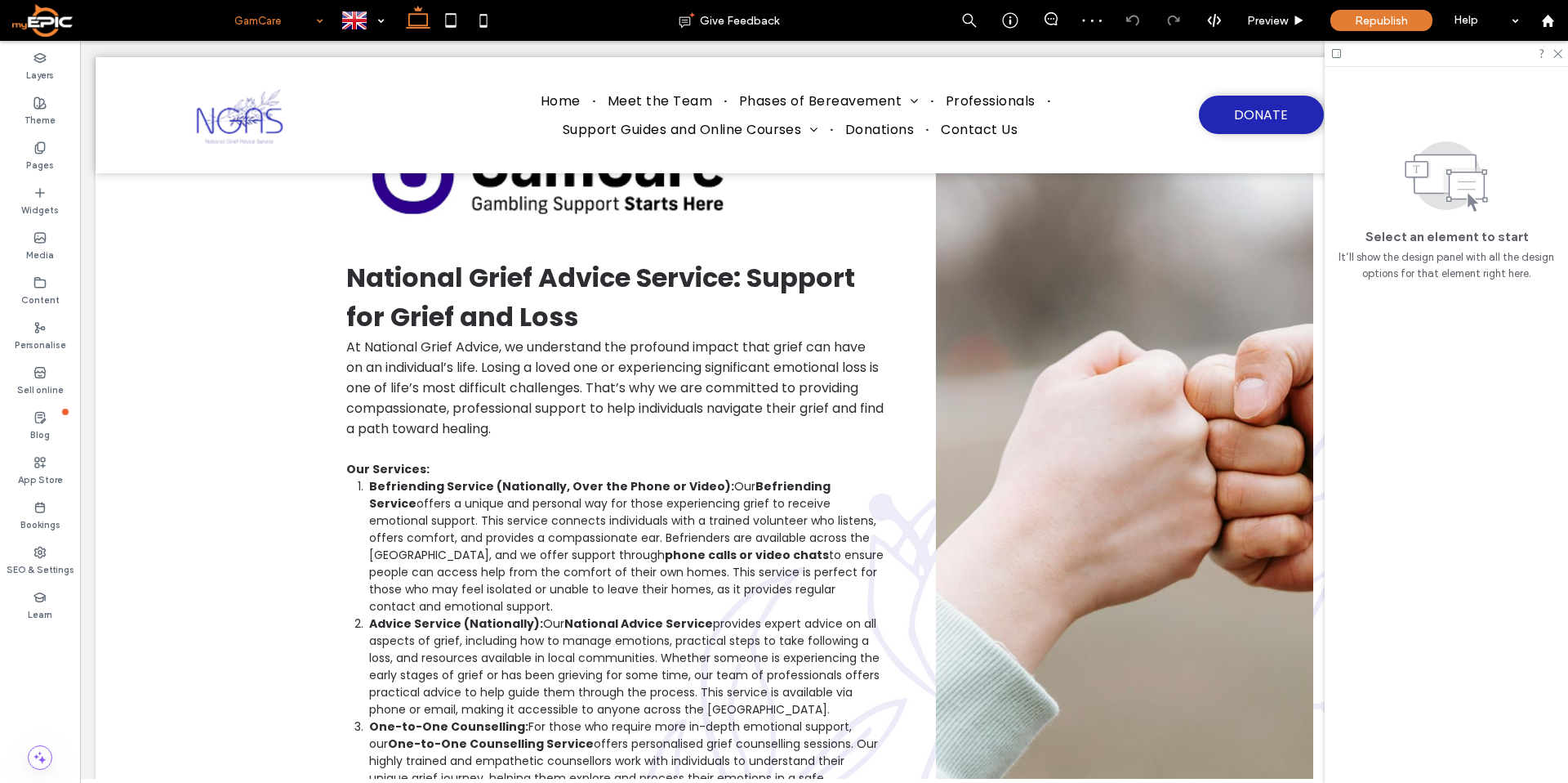
click at [278, 23] on input at bounding box center [274, 20] width 81 height 41
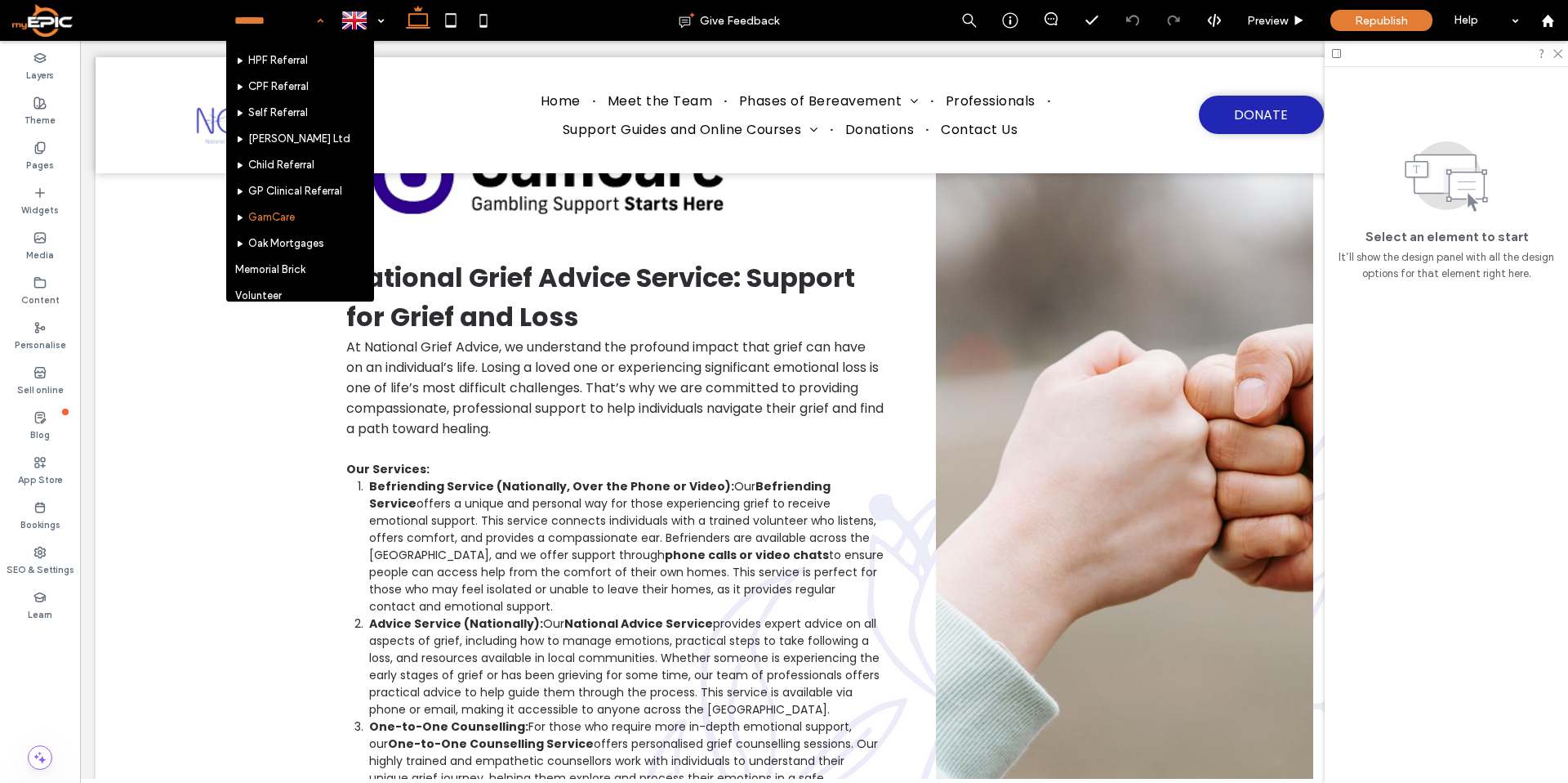
scroll to position [736, 0]
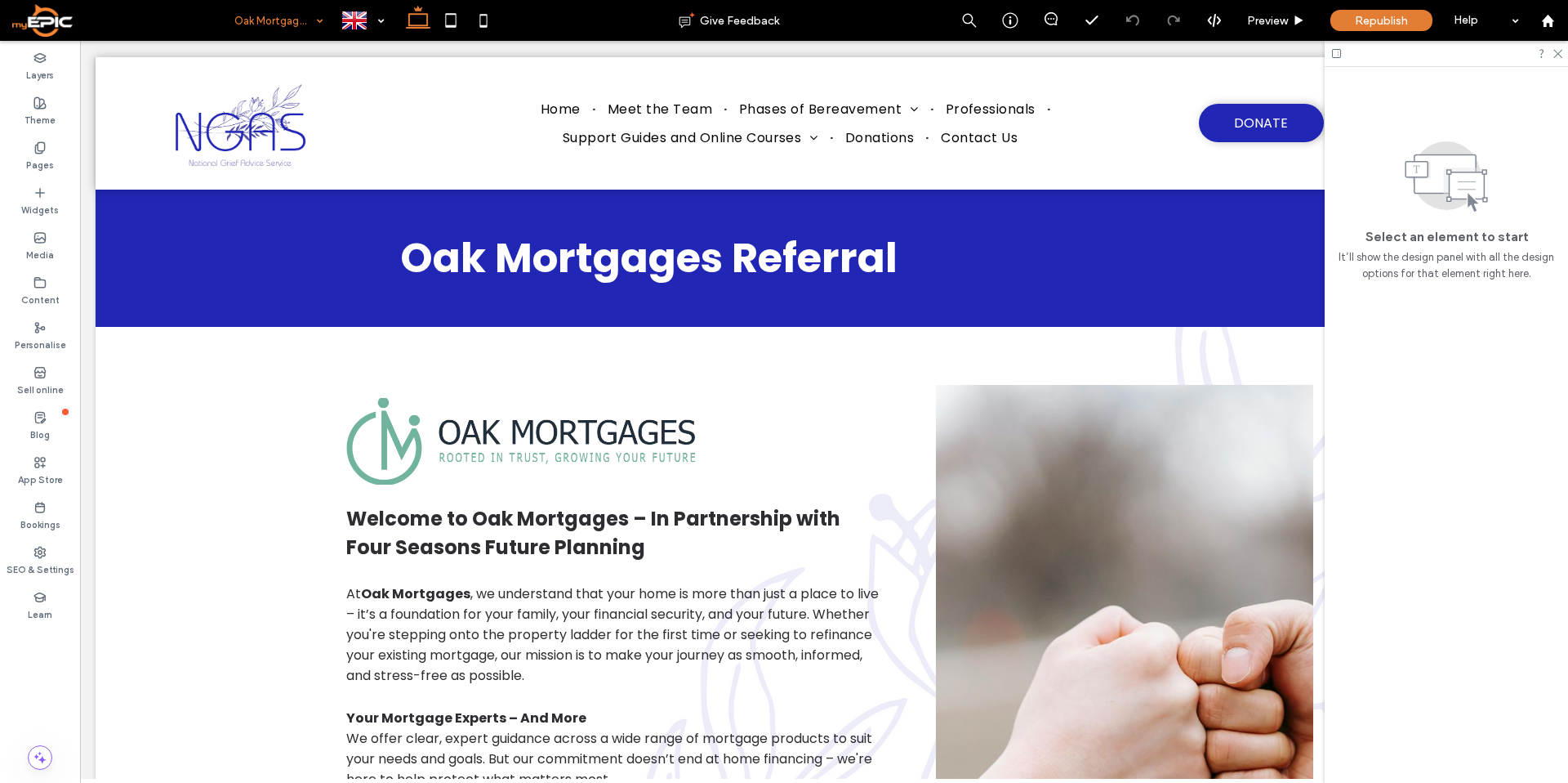
click at [279, 18] on input at bounding box center [274, 20] width 81 height 41
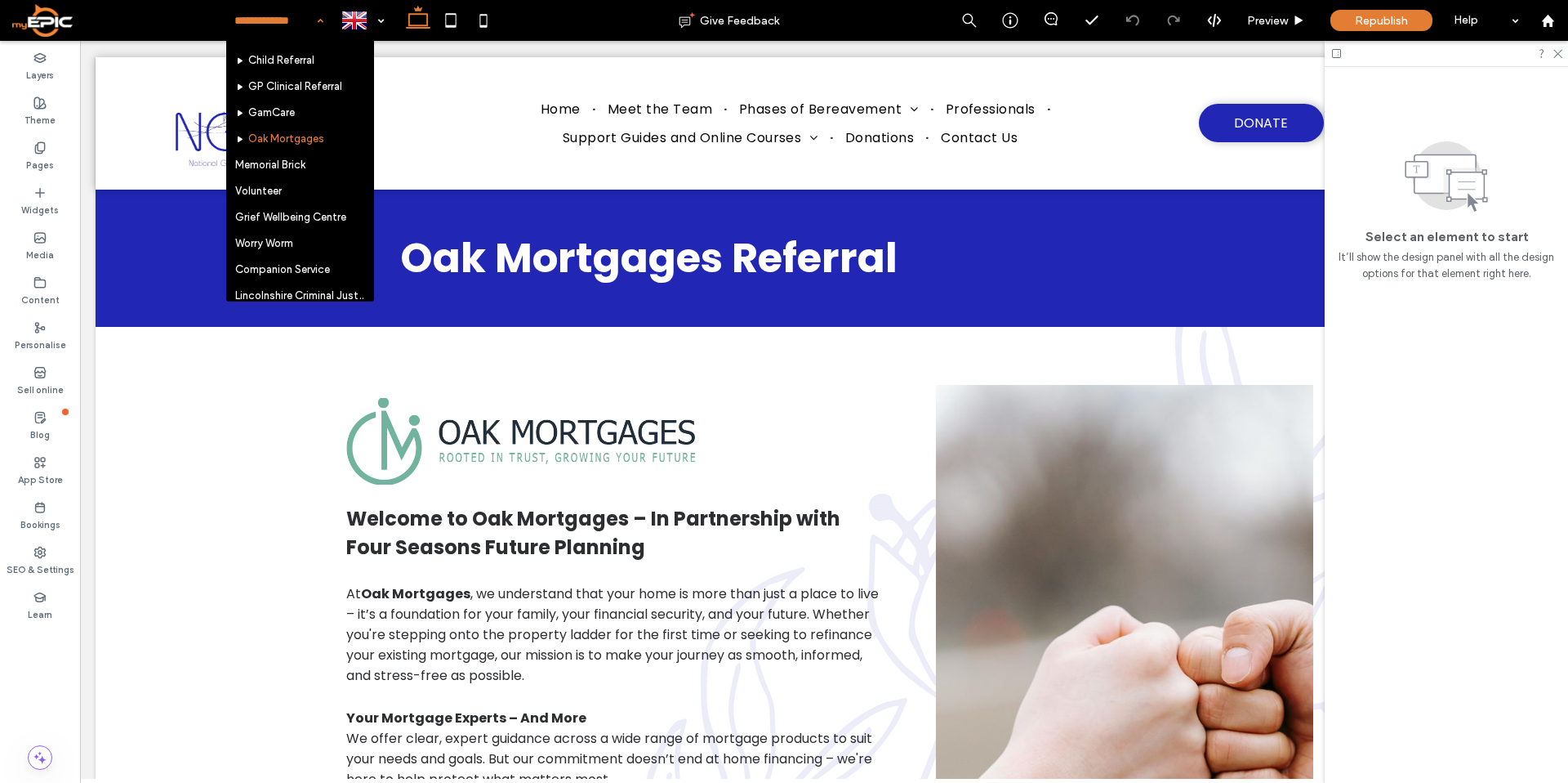
scroll to position [865, 0]
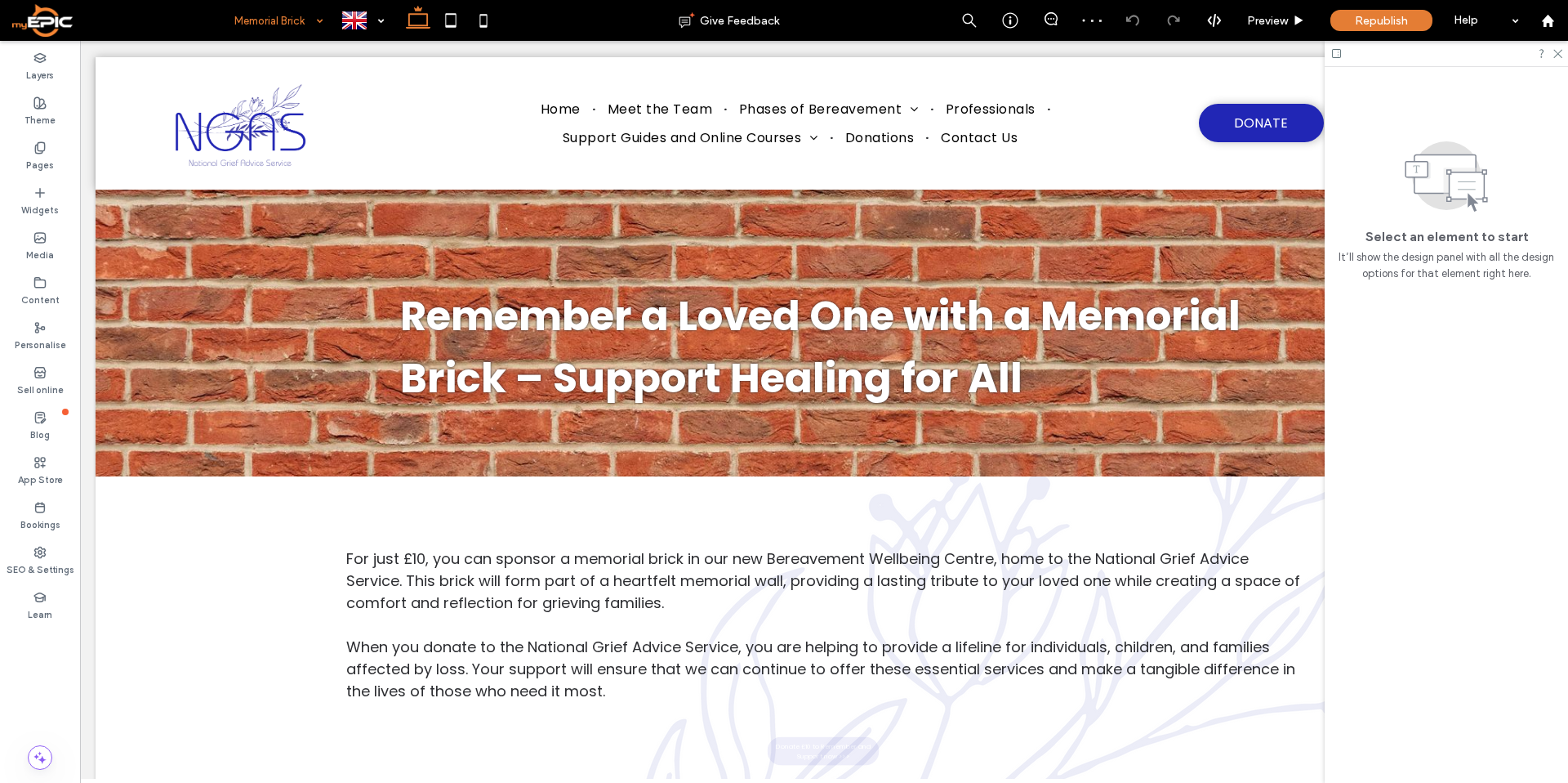
click at [275, 16] on input at bounding box center [274, 20] width 81 height 41
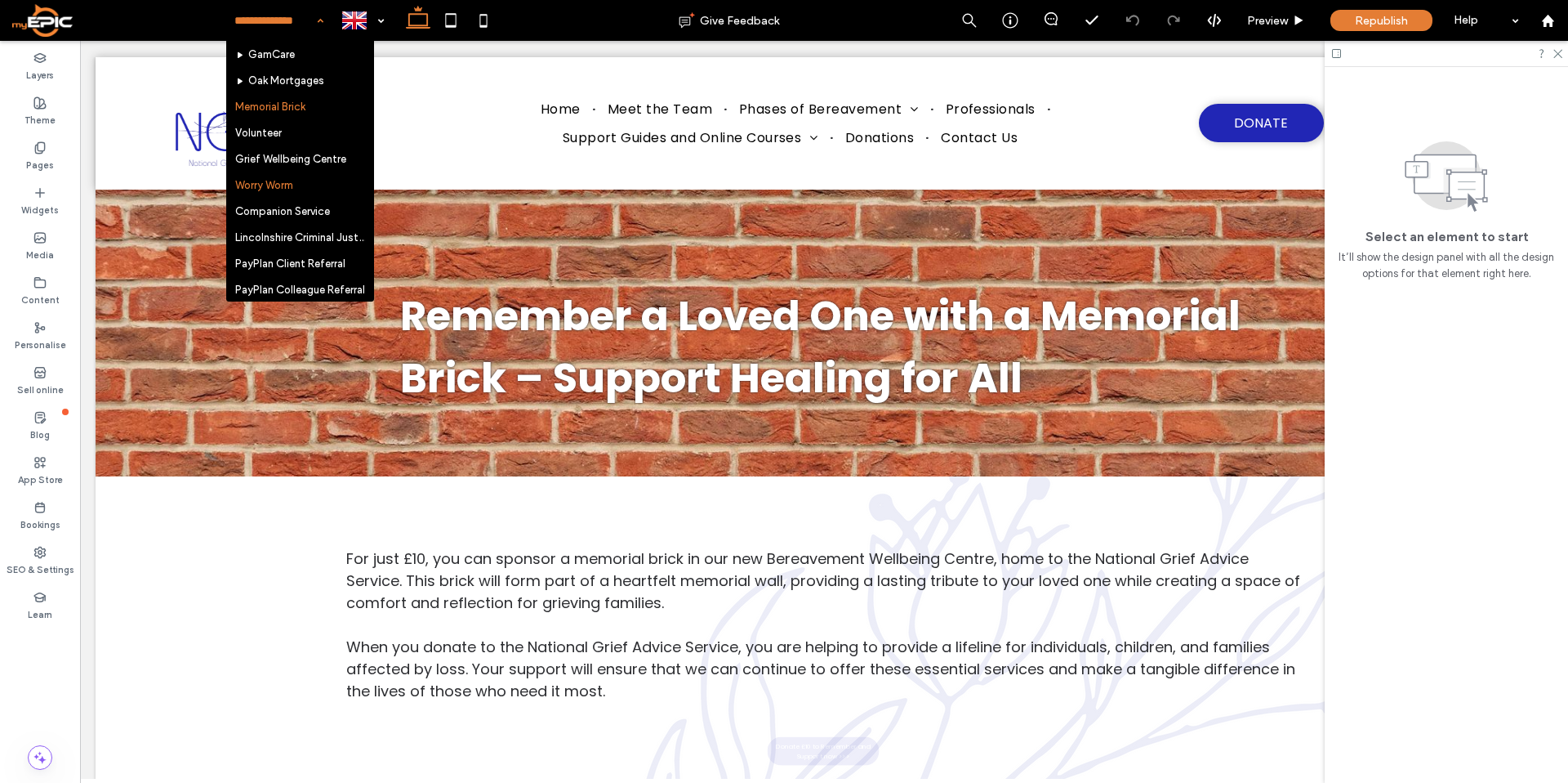
scroll to position [894, 0]
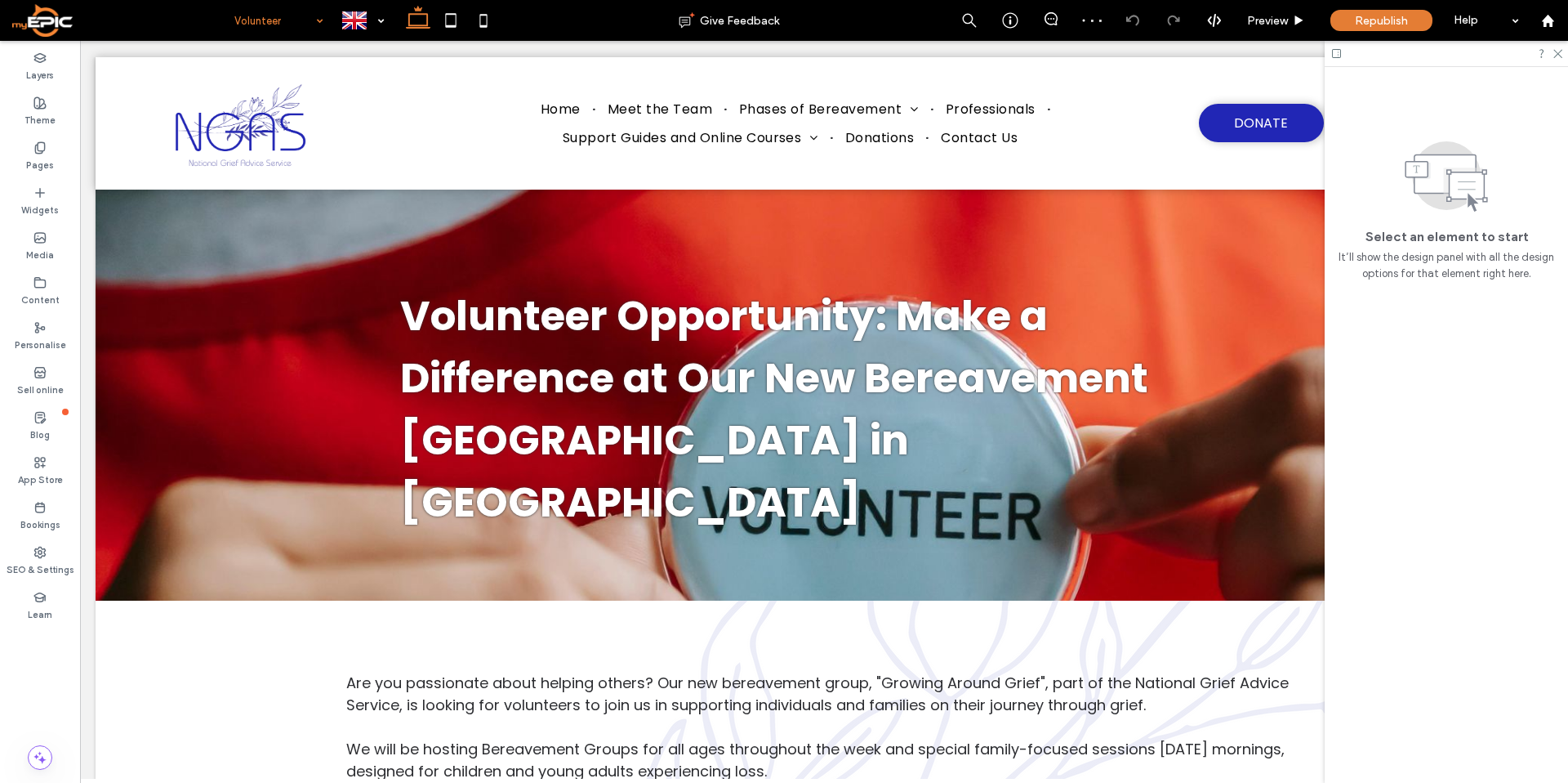
click at [282, 36] on input at bounding box center [274, 20] width 81 height 41
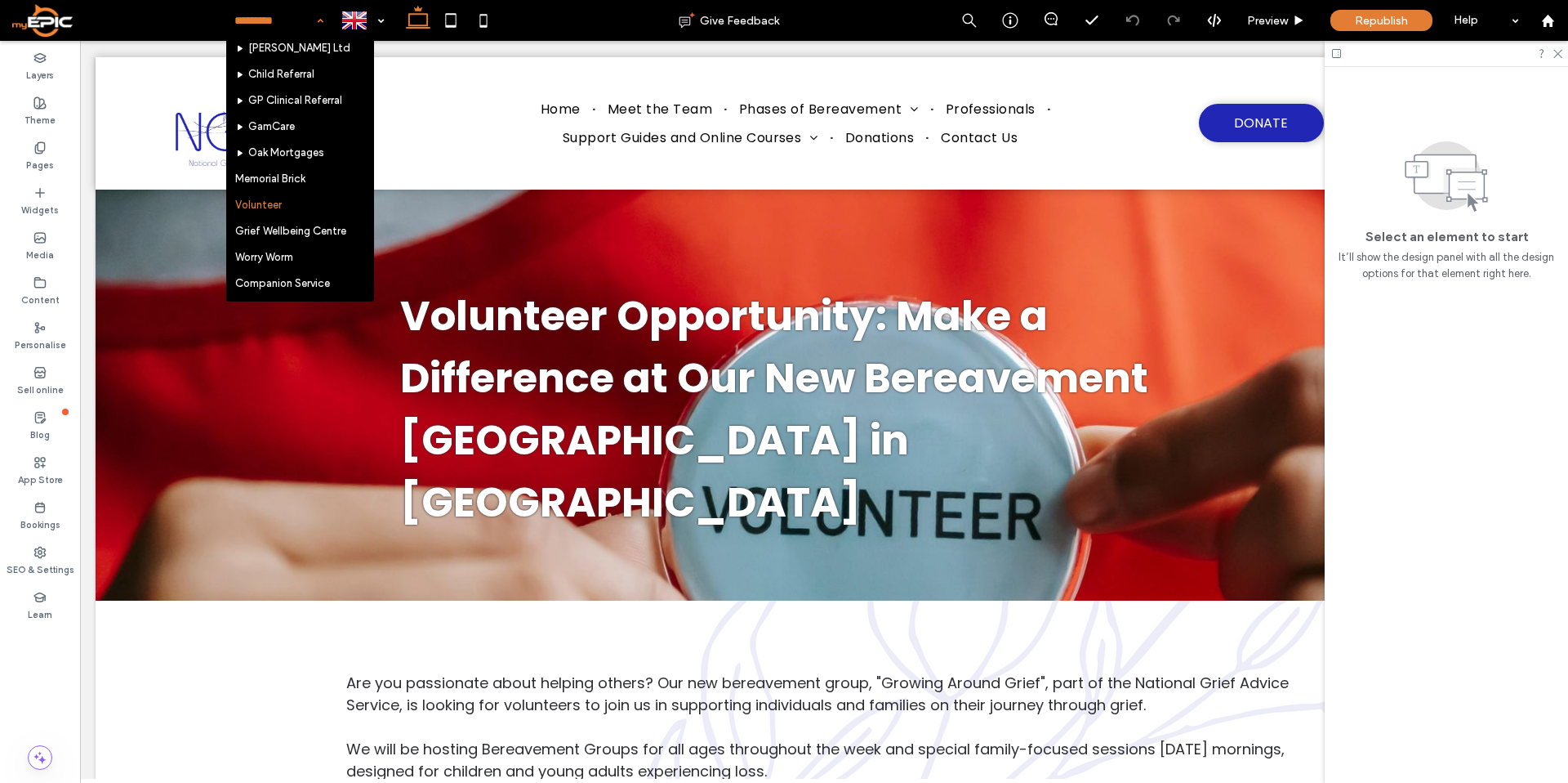
scroll to position [951, 0]
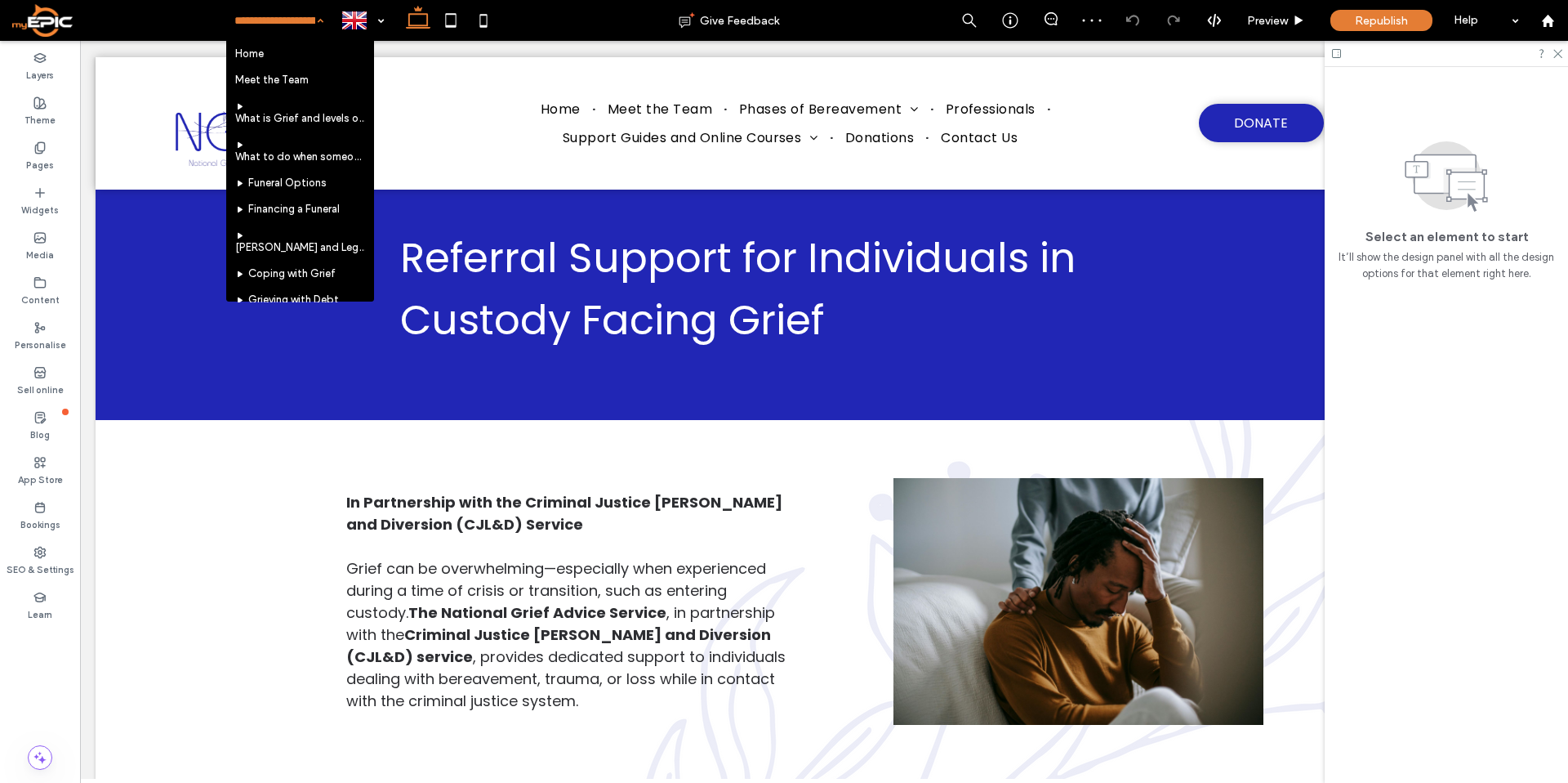
click at [280, 25] on input at bounding box center [274, 20] width 81 height 41
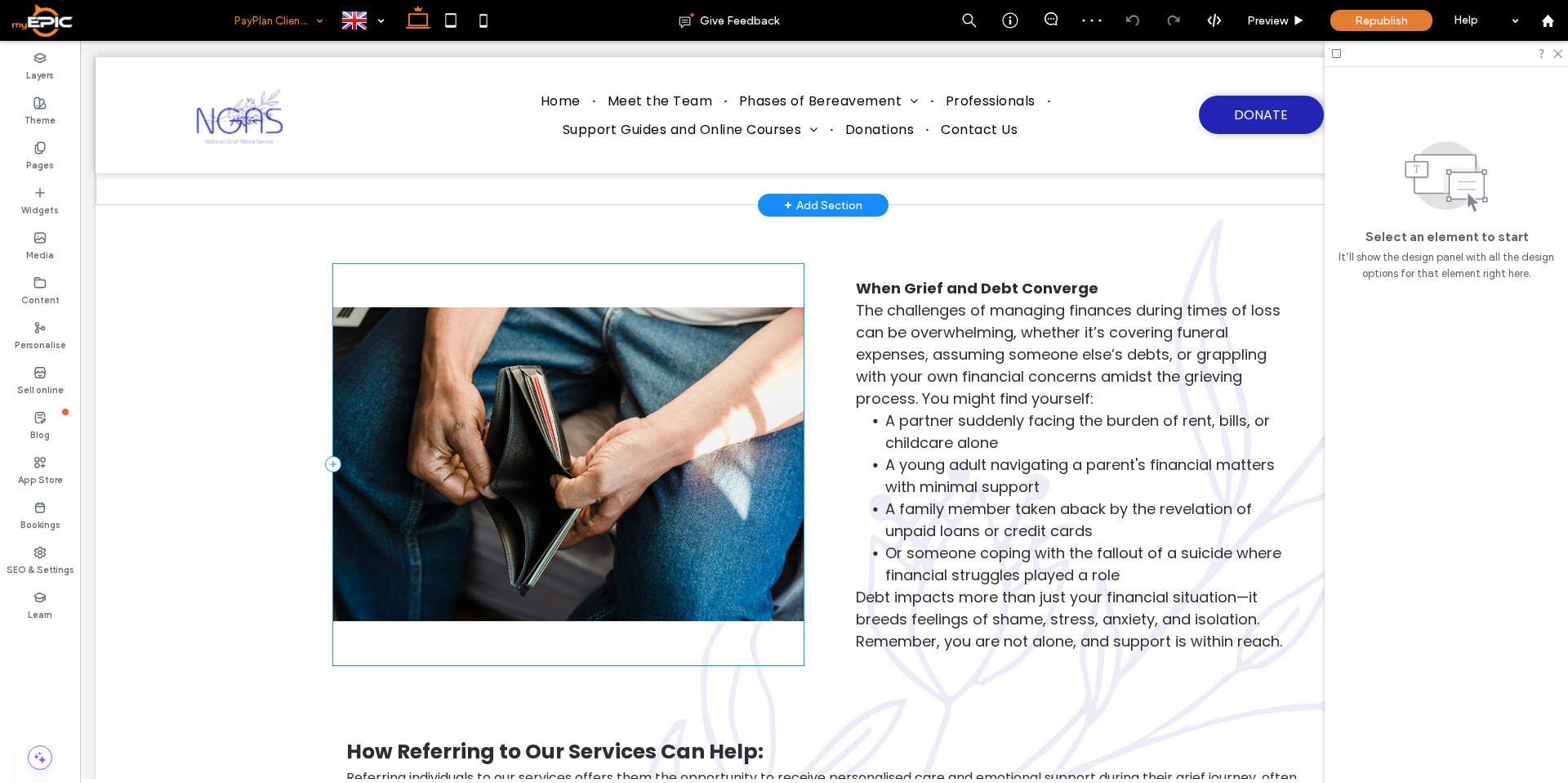
scroll to position [649, 0]
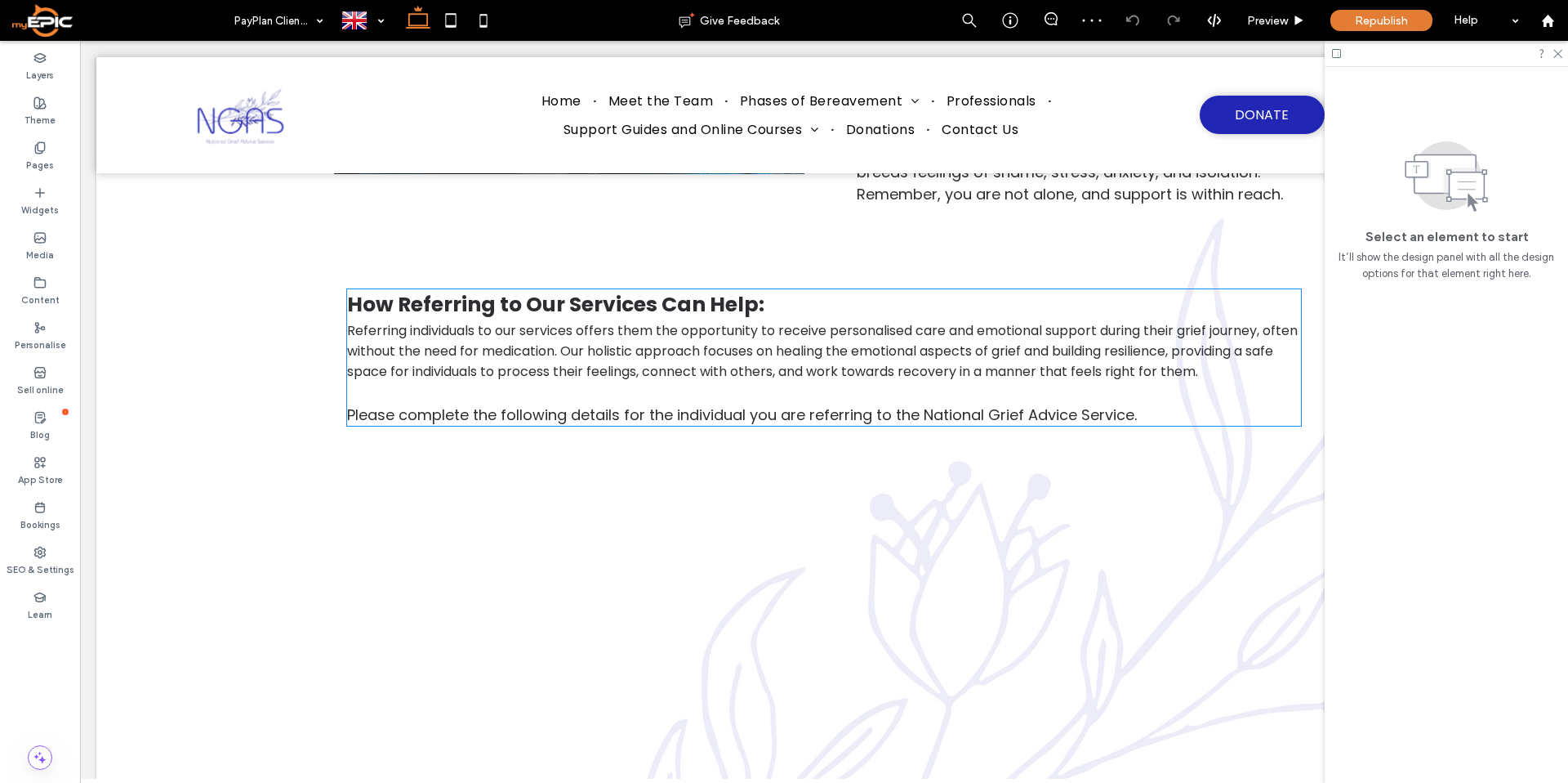
scroll to position [0, 1]
click at [249, 23] on input at bounding box center [274, 20] width 81 height 41
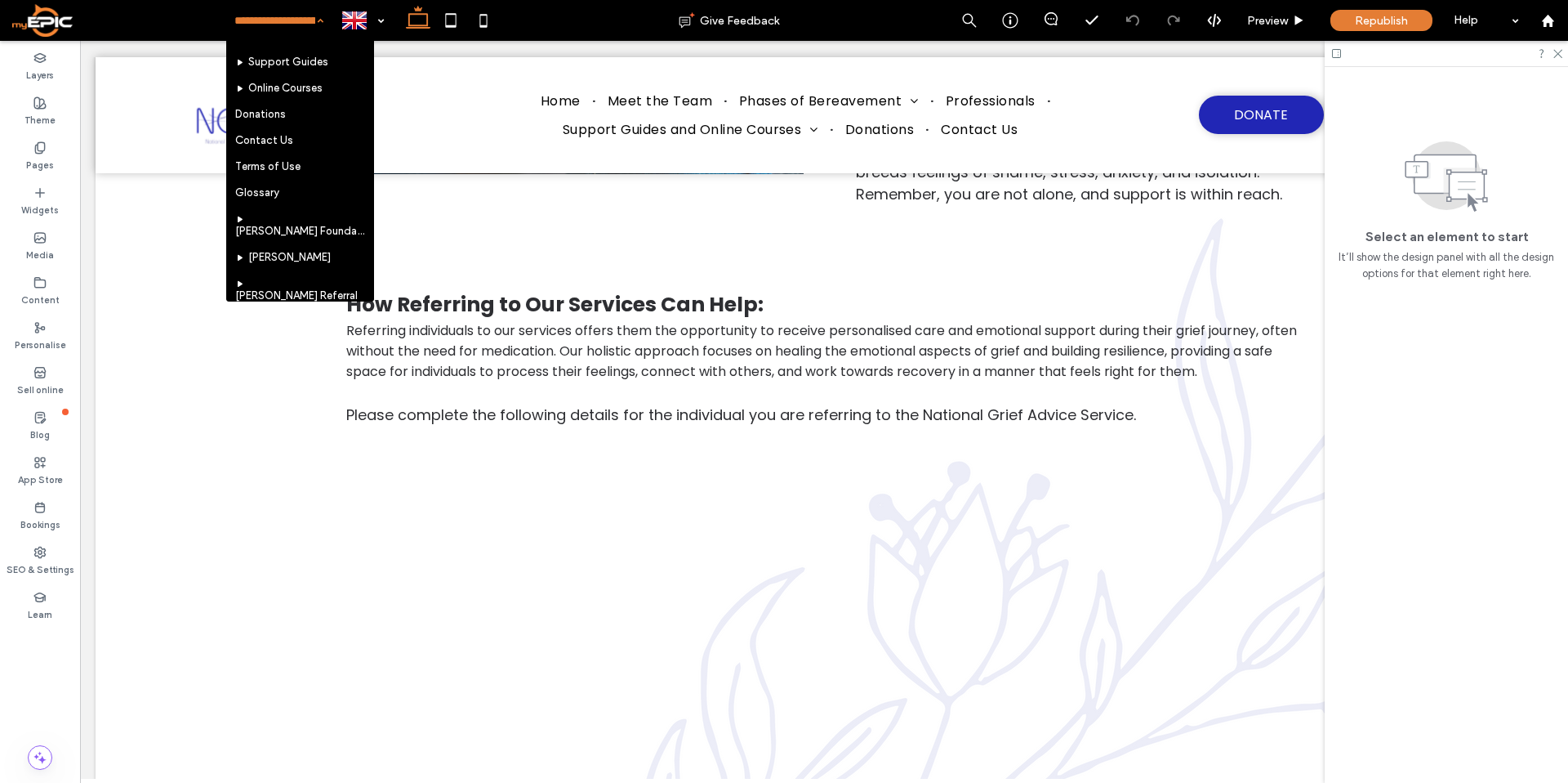
scroll to position [444, 0]
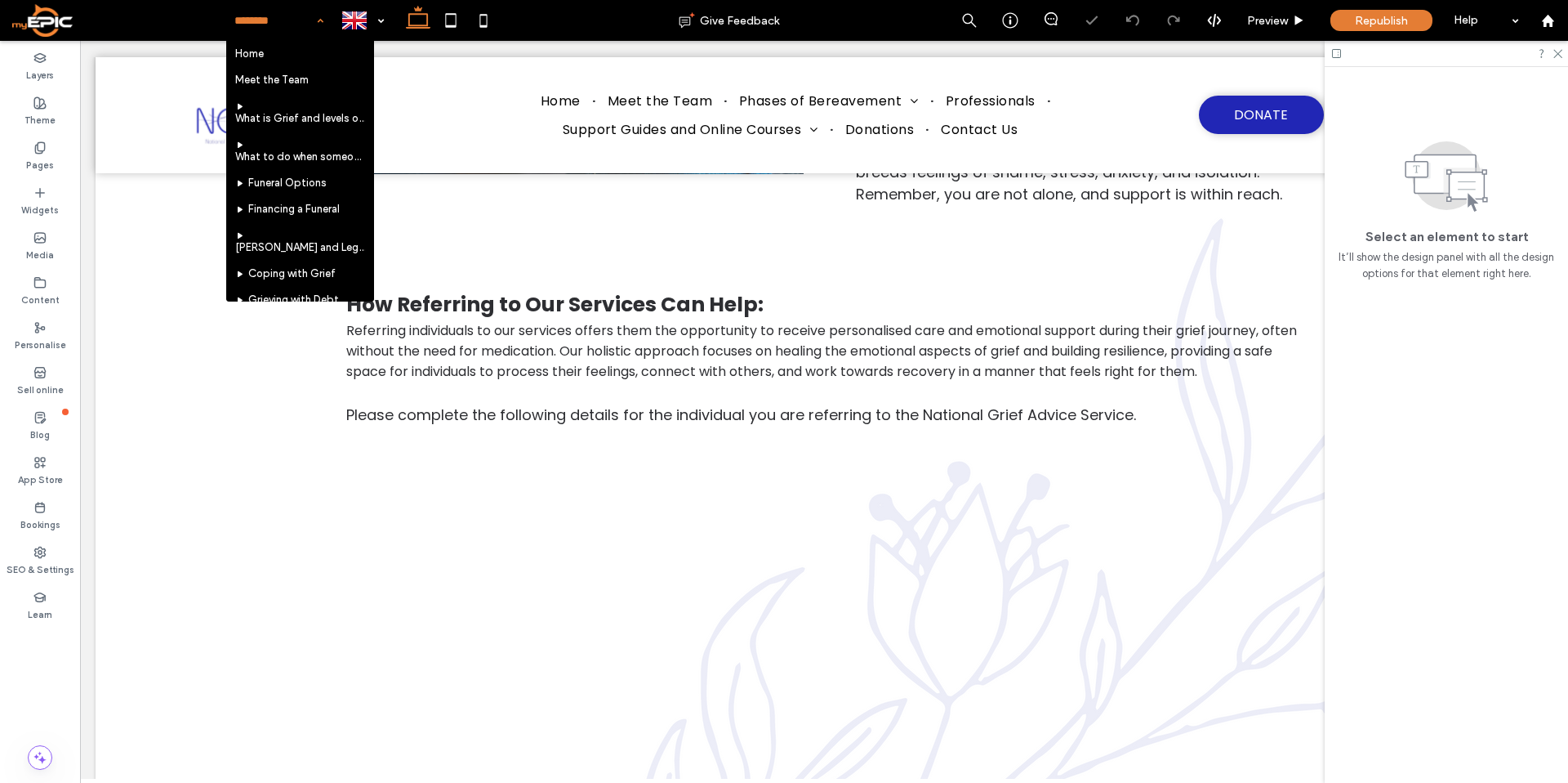
click at [278, 16] on input at bounding box center [274, 20] width 81 height 41
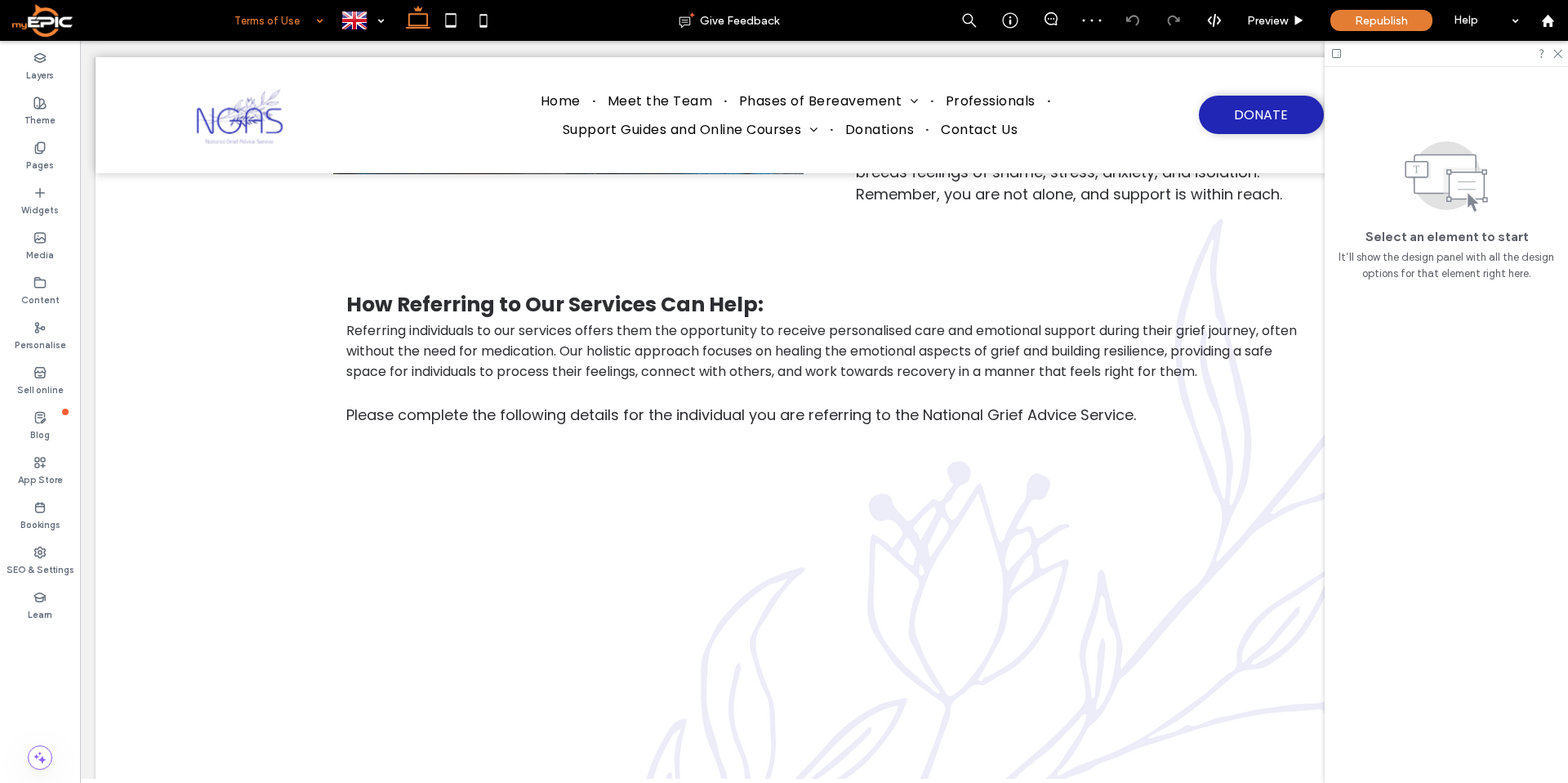
click at [269, 17] on input at bounding box center [274, 20] width 81 height 41
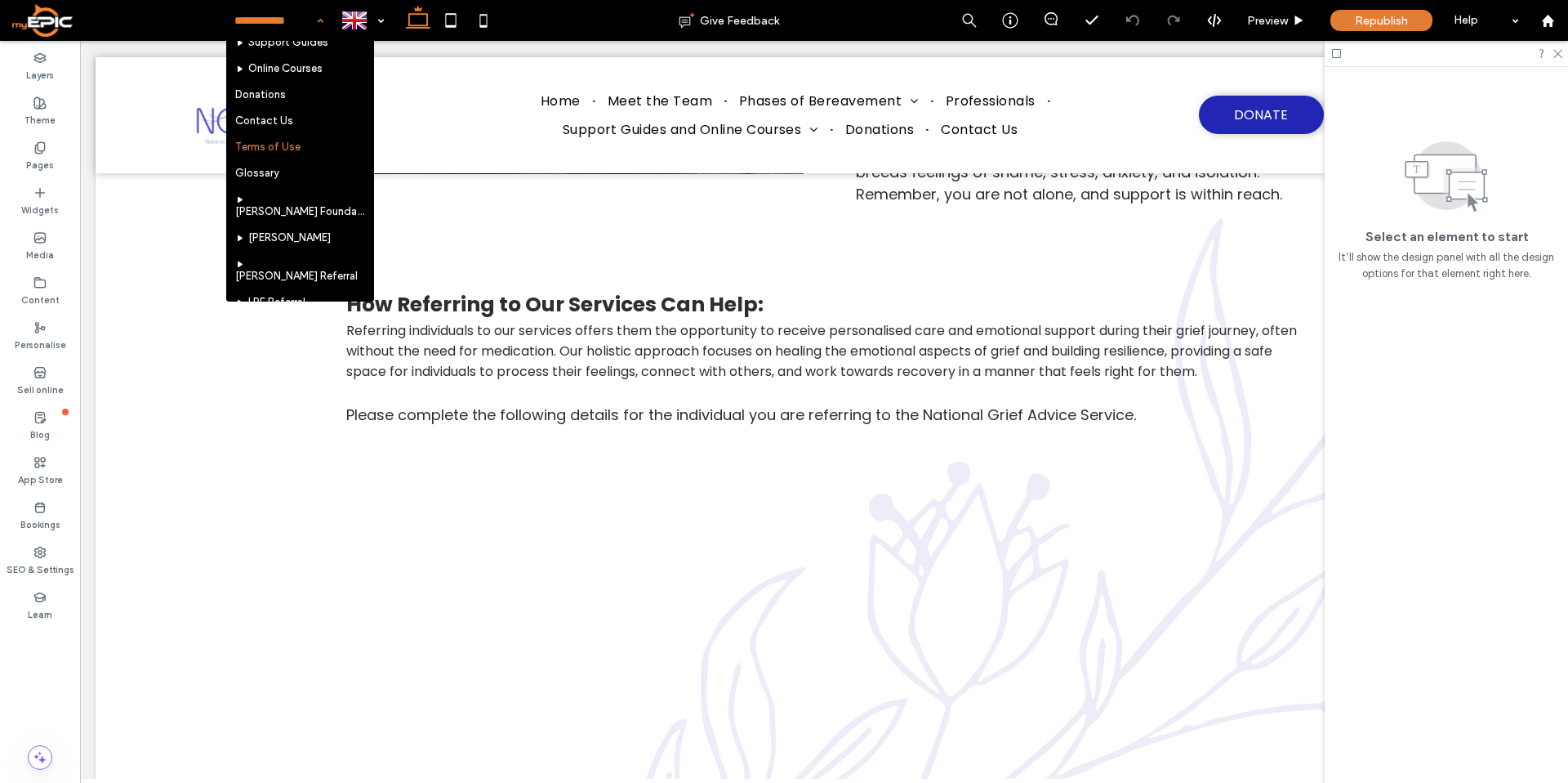
scroll to position [486, 0]
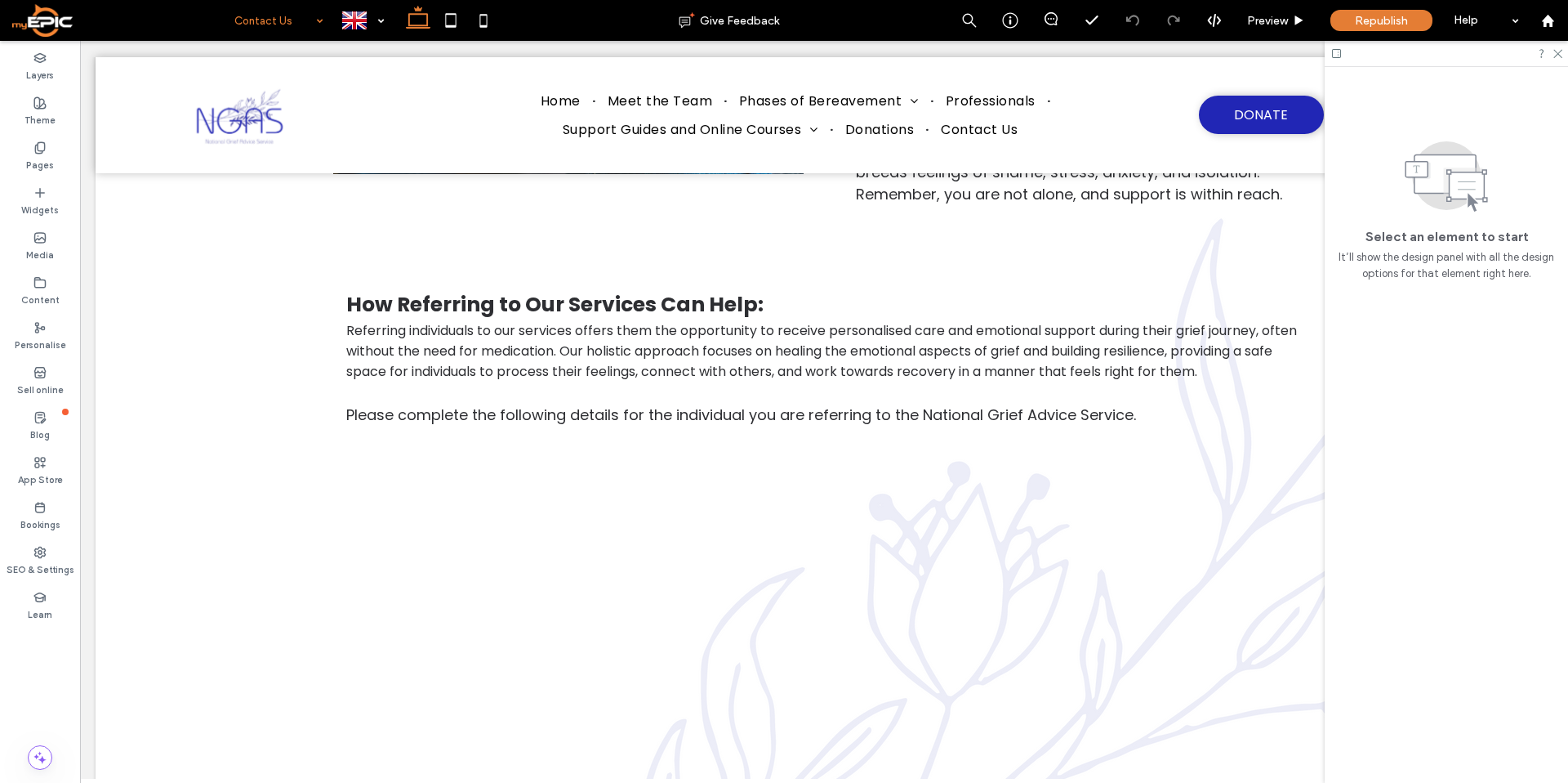
click at [282, 20] on input at bounding box center [274, 20] width 81 height 41
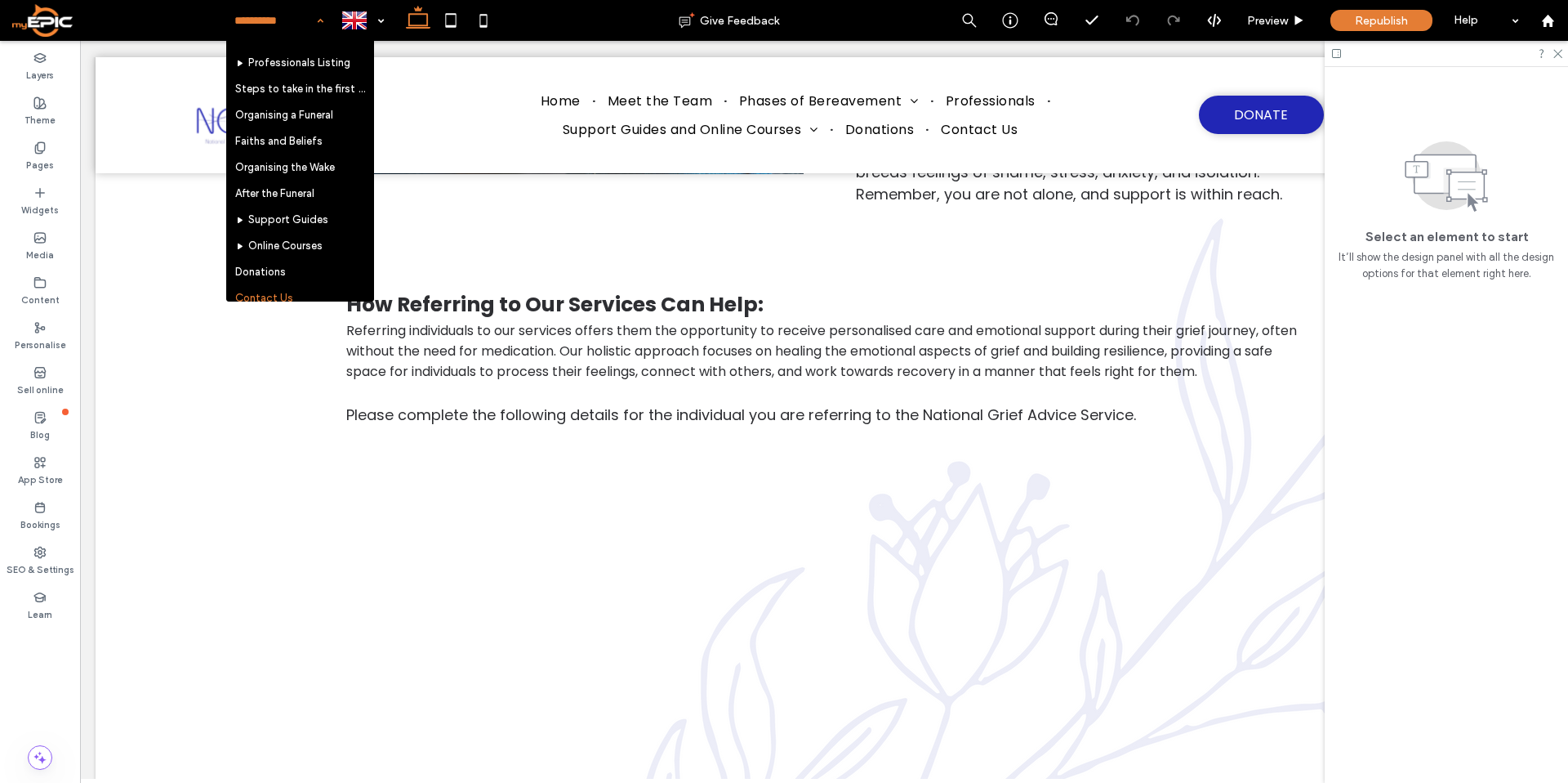
scroll to position [293, 0]
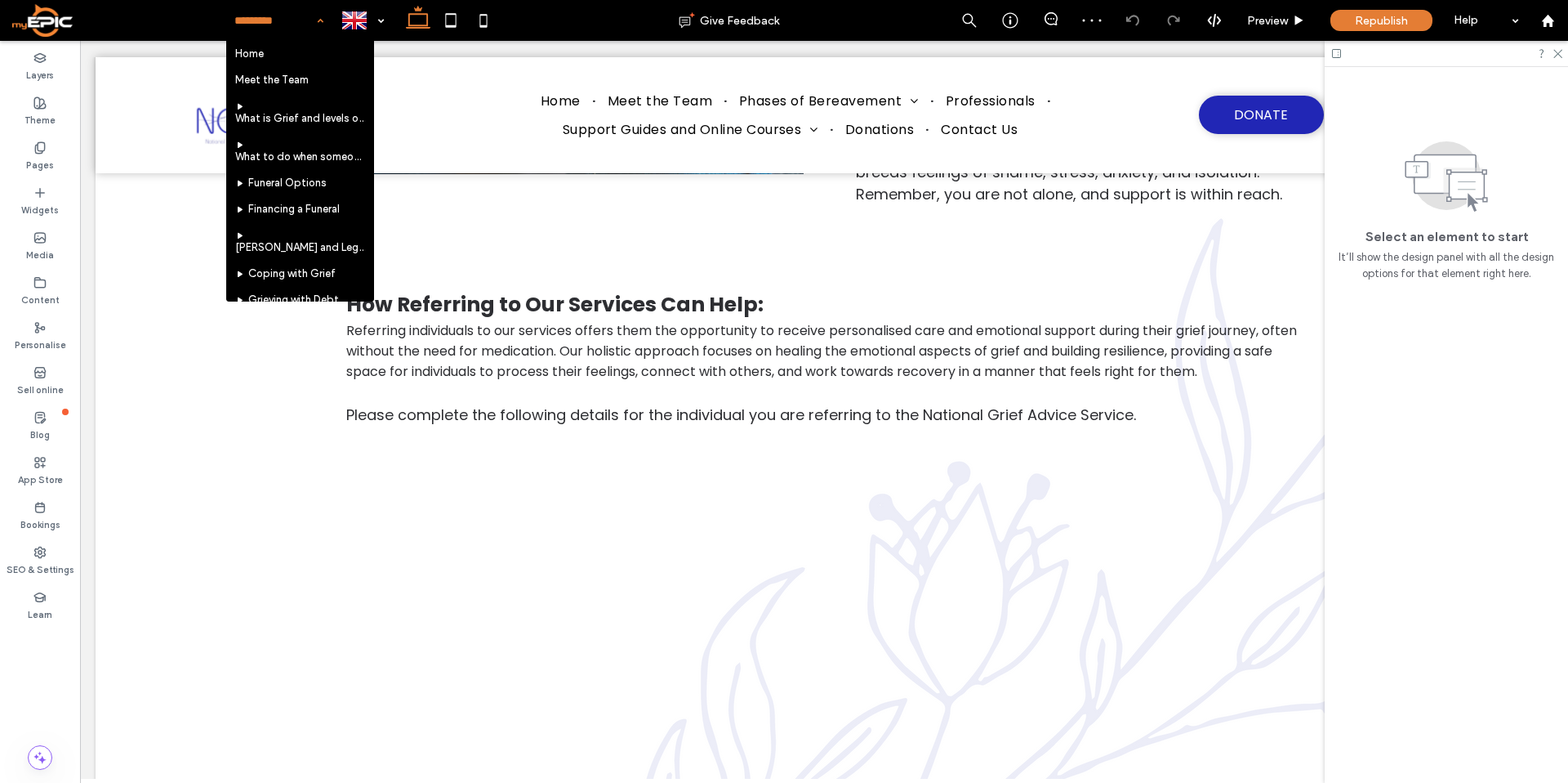
click at [284, 22] on input at bounding box center [274, 20] width 81 height 41
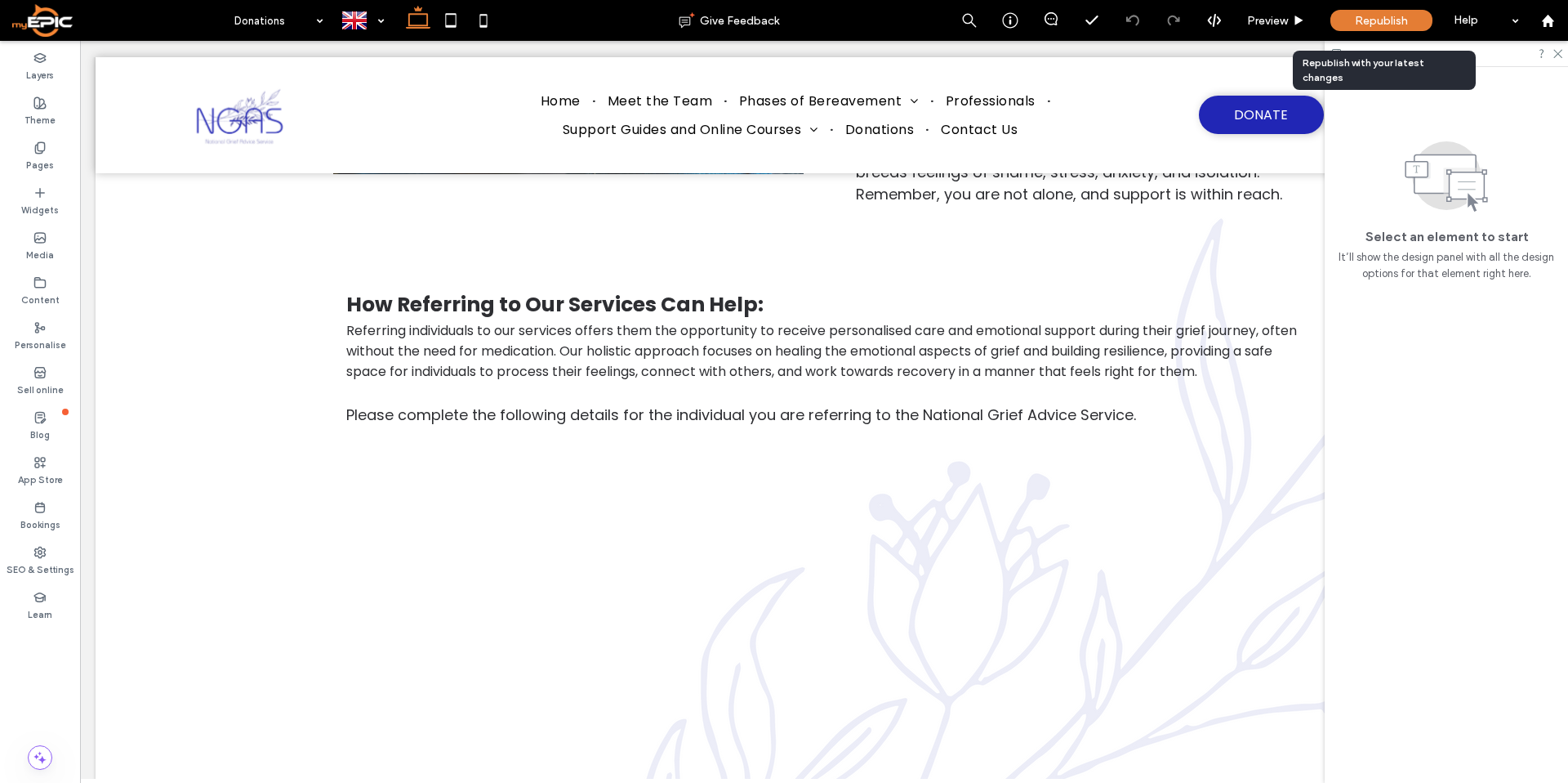
click at [1386, 16] on span "Republish" at bounding box center [1381, 20] width 53 height 14
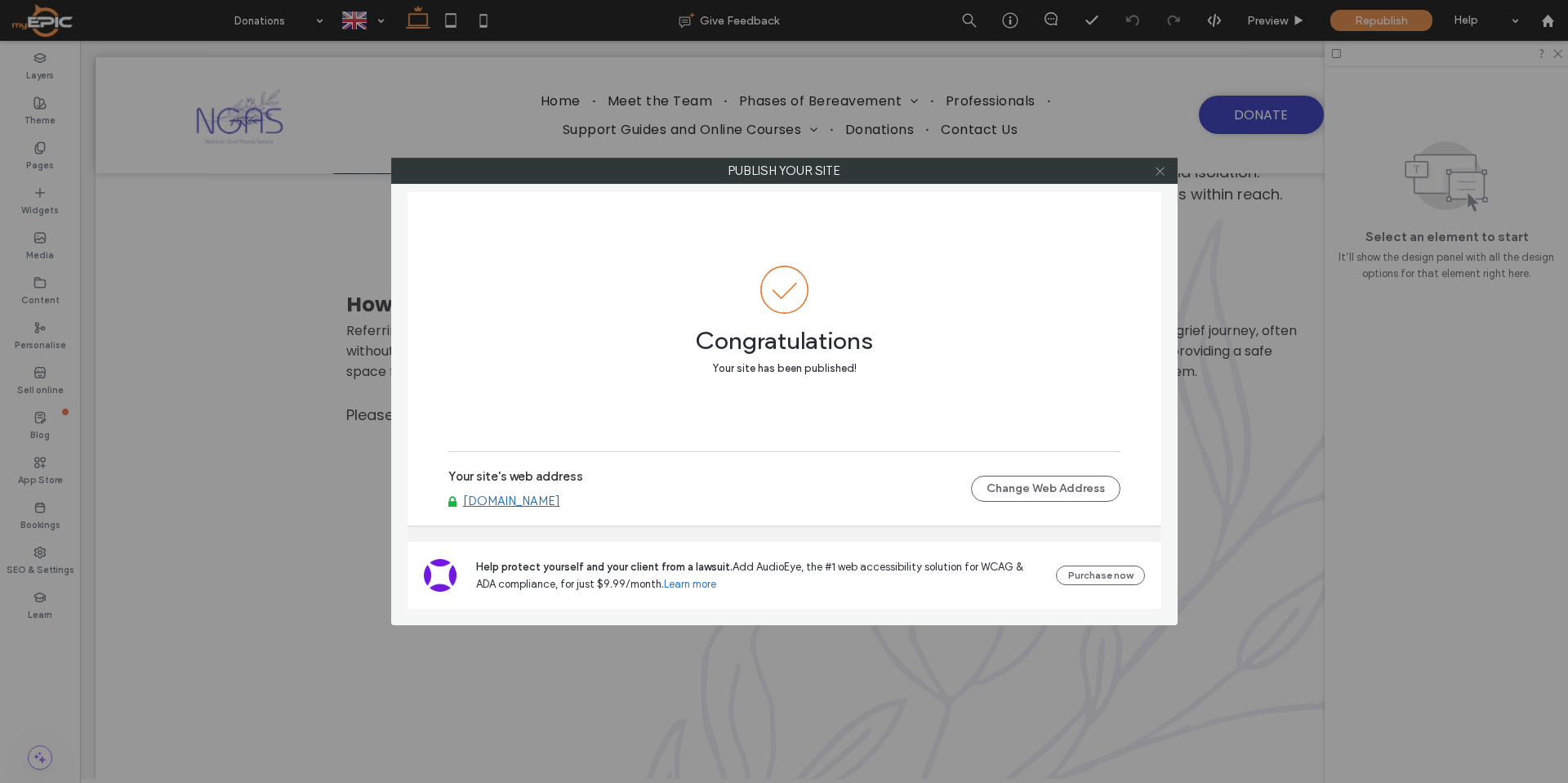
click at [1159, 175] on icon at bounding box center [1159, 170] width 12 height 12
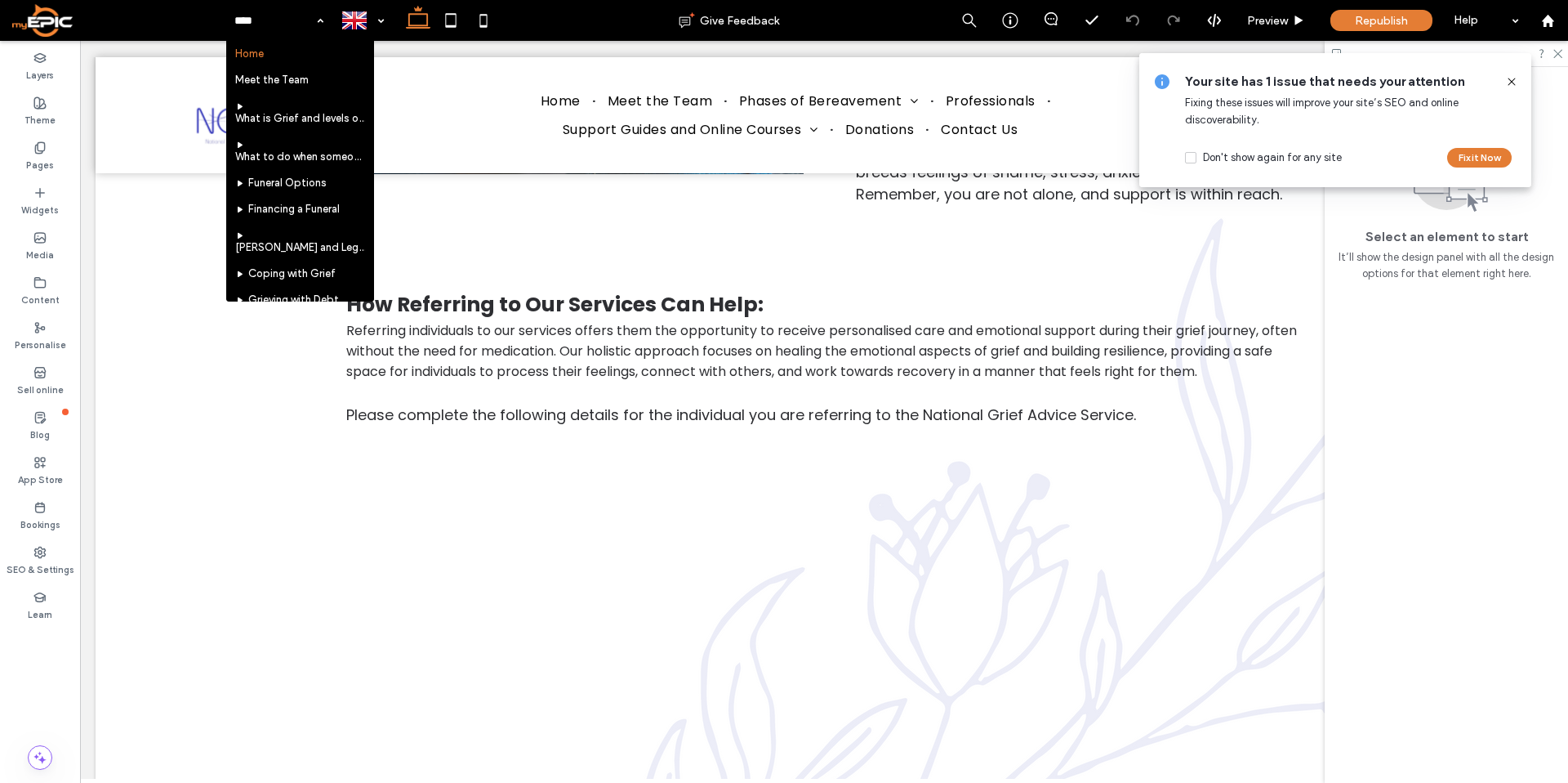
click at [1515, 78] on icon at bounding box center [1512, 82] width 13 height 13
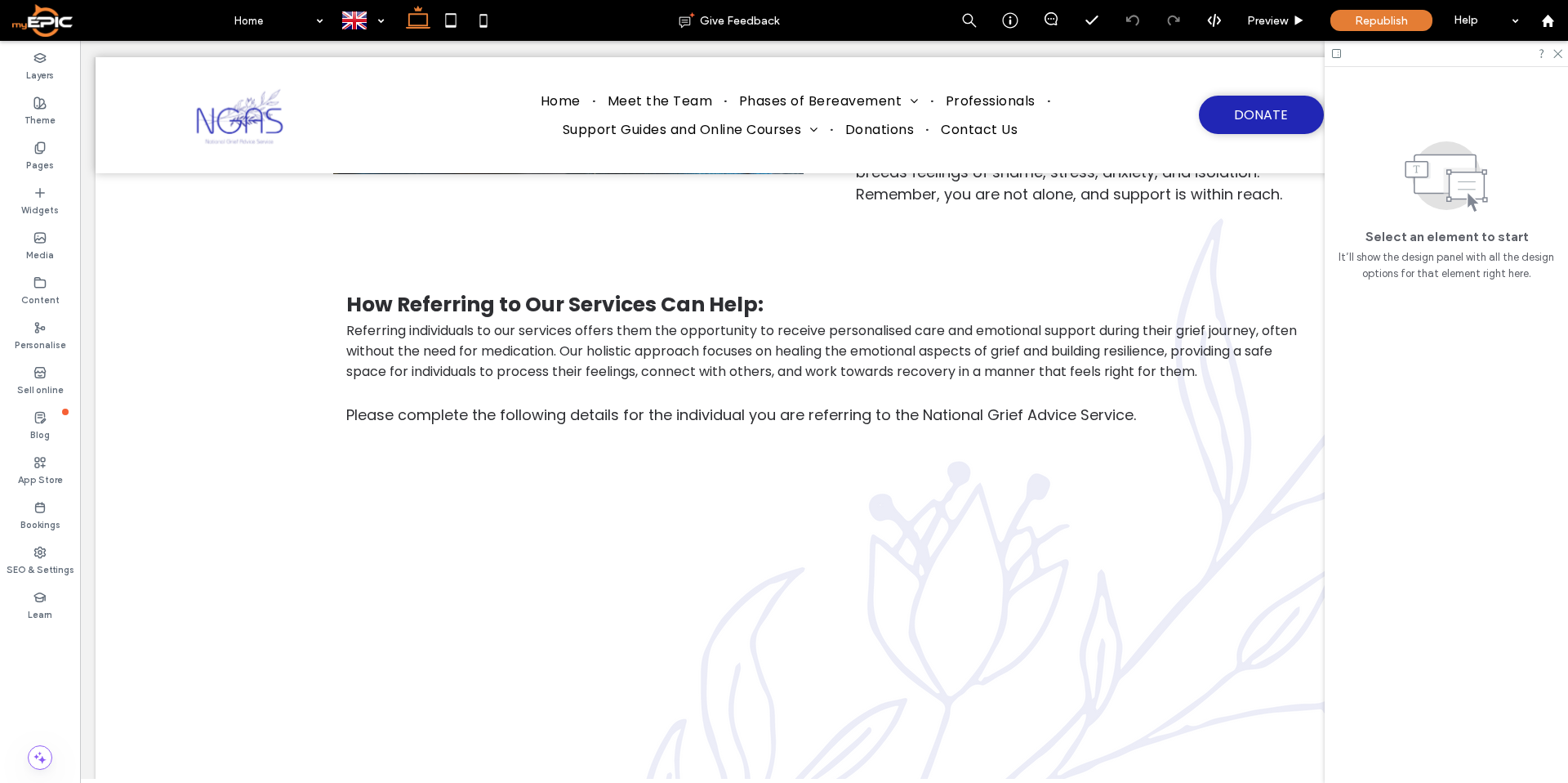
click at [1549, 55] on div at bounding box center [1445, 54] width 243 height 25
click at [1559, 59] on div at bounding box center [1445, 54] width 243 height 25
click at [1558, 57] on icon at bounding box center [1557, 53] width 11 height 11
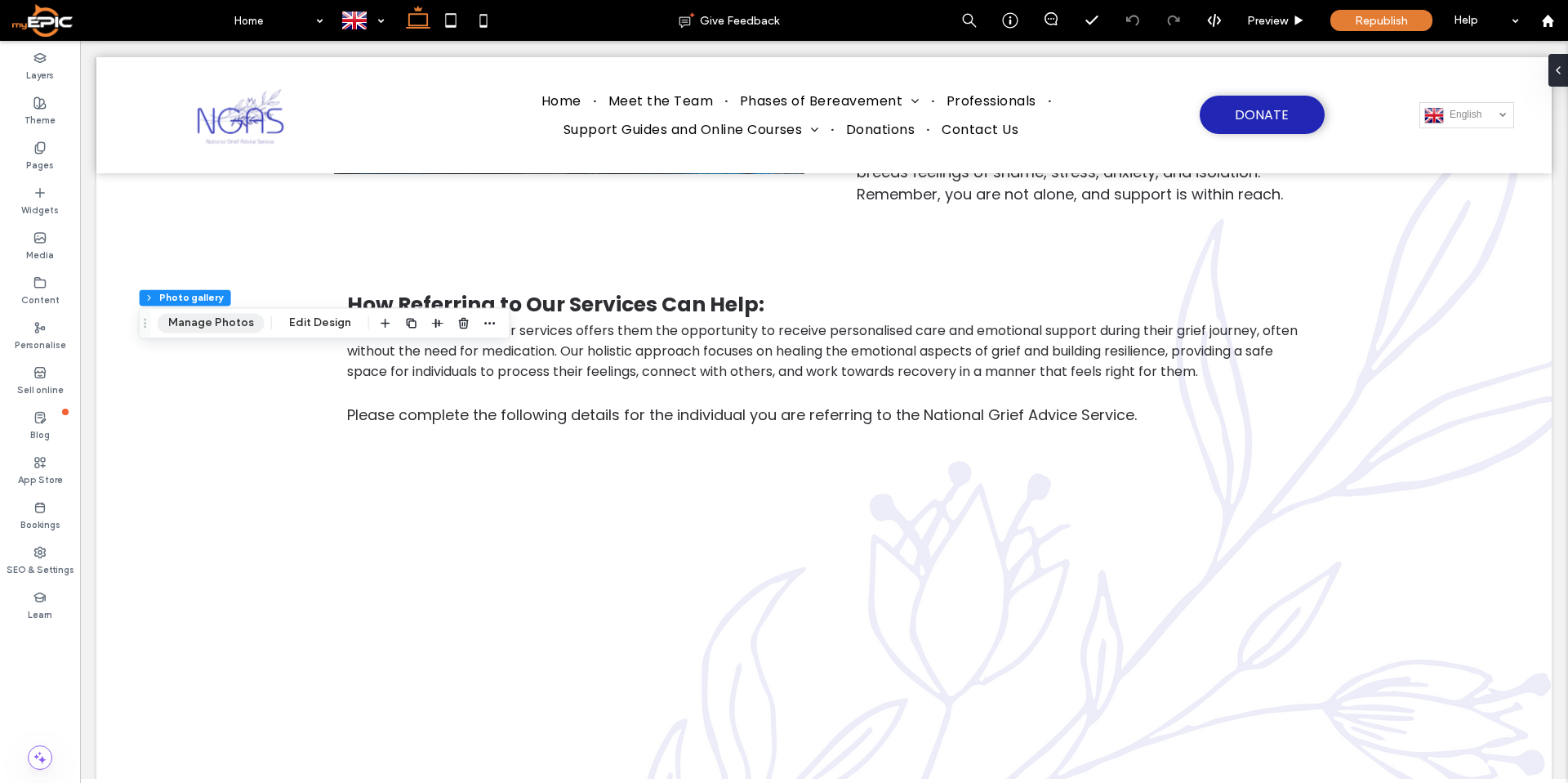
click at [157, 323] on button "Manage Photos" at bounding box center [211, 323] width 107 height 20
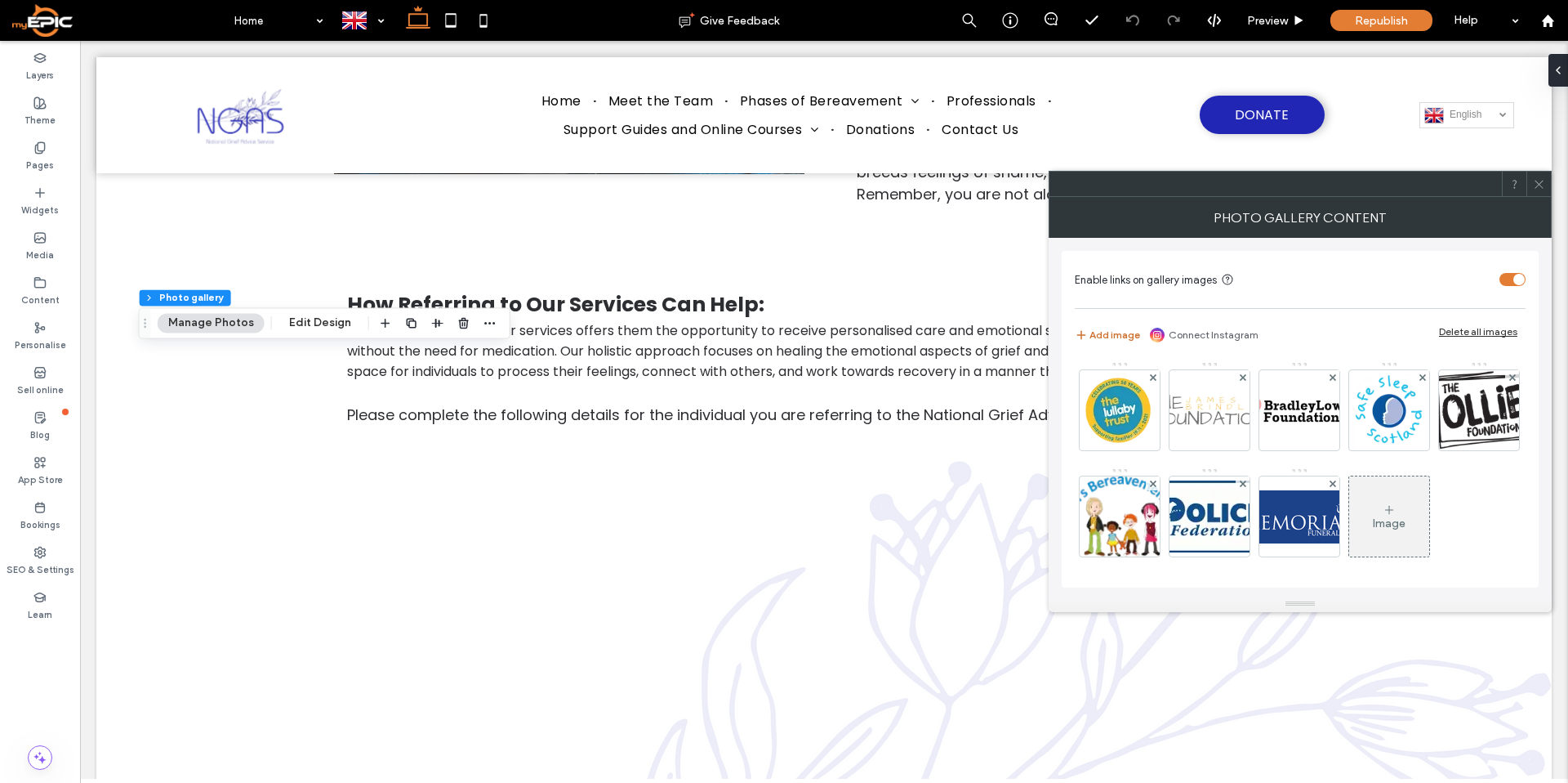
click at [1100, 340] on button "Add image" at bounding box center [1108, 335] width 66 height 20
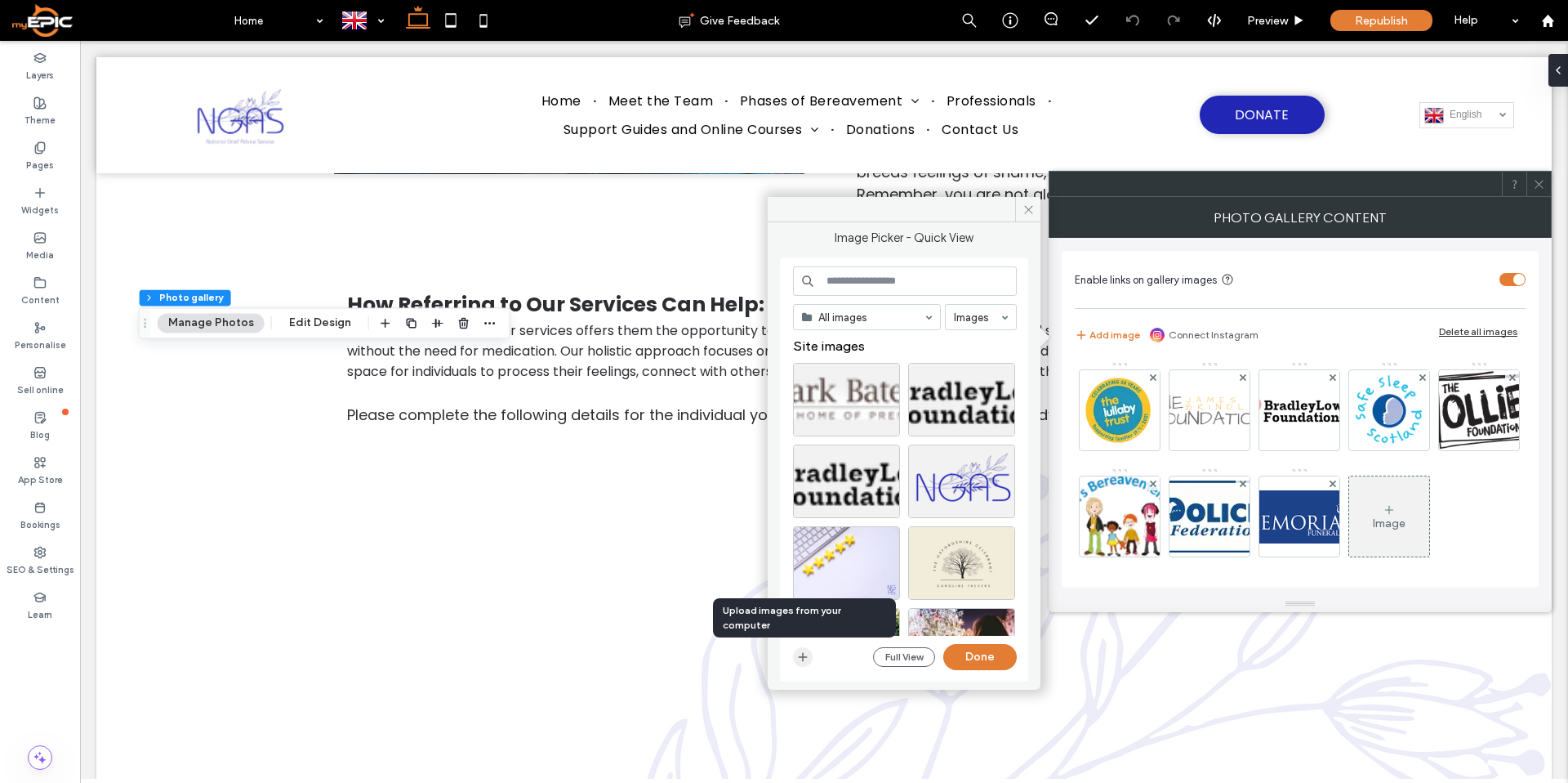
click at [799, 656] on use "button" at bounding box center [803, 657] width 9 height 9
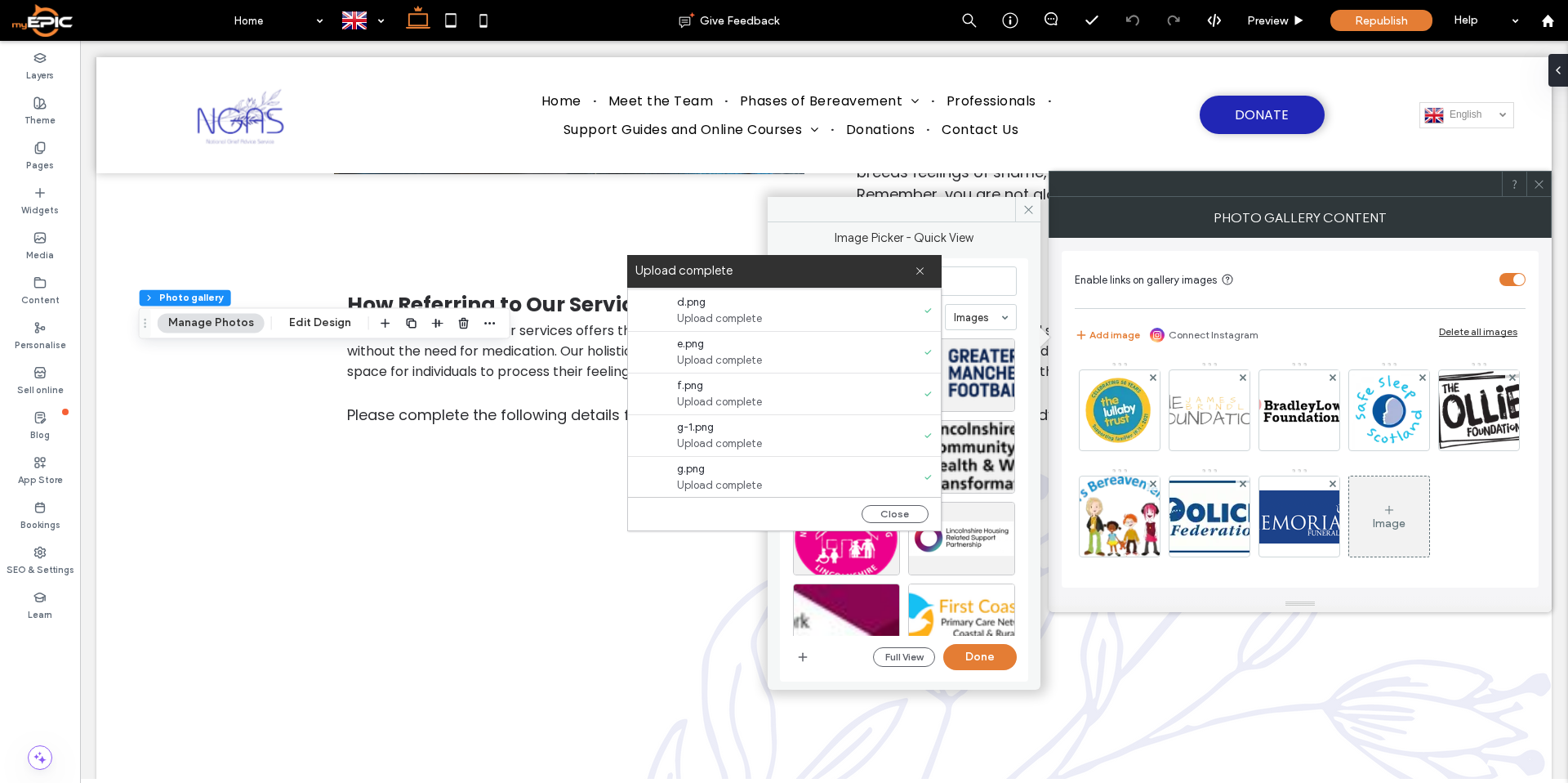
scroll to position [333, 0]
click at [898, 504] on button "Close" at bounding box center [895, 514] width 67 height 18
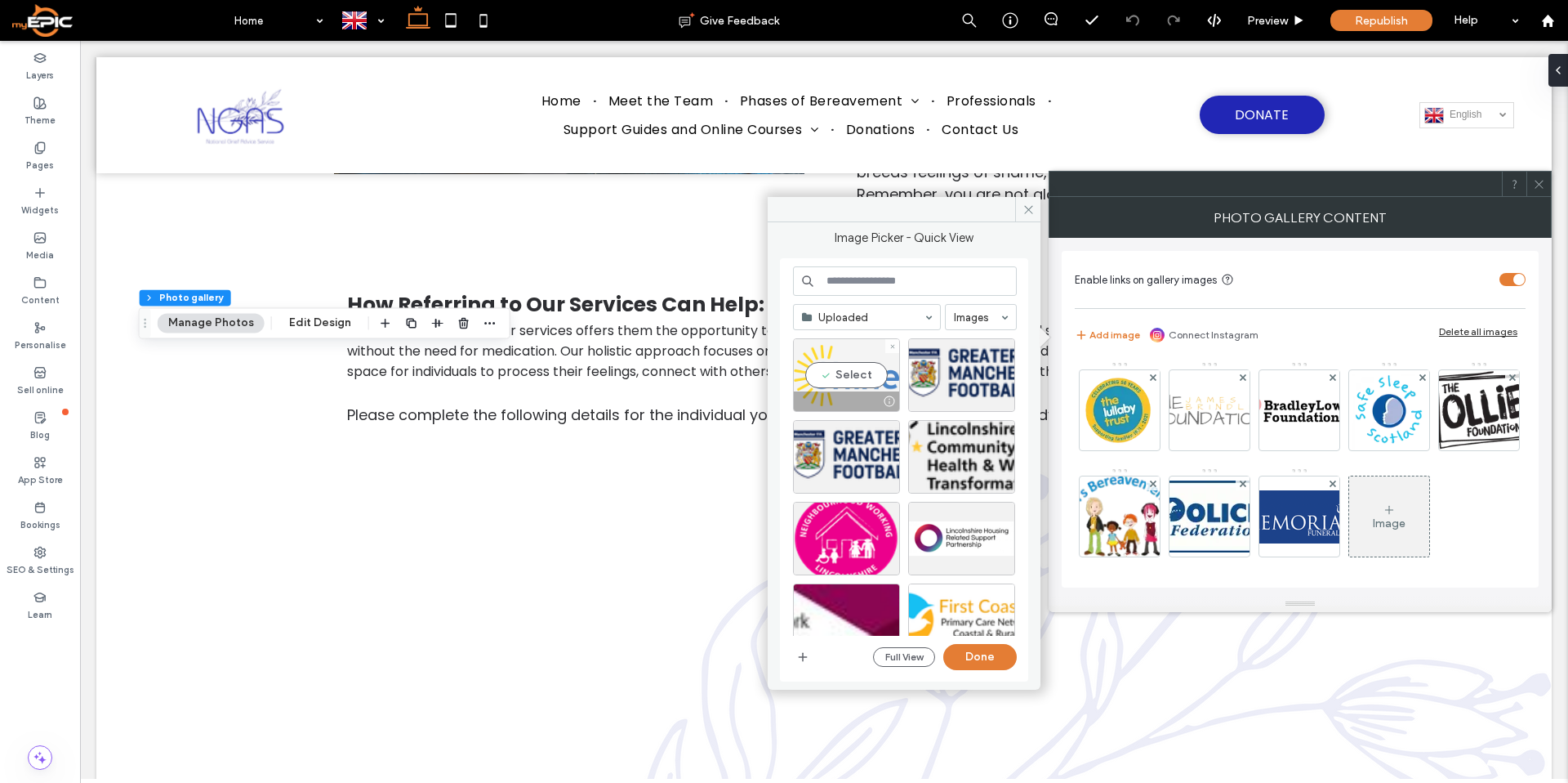
click at [862, 383] on div "Select" at bounding box center [846, 374] width 107 height 74
click at [949, 381] on div "Select" at bounding box center [962, 374] width 107 height 74
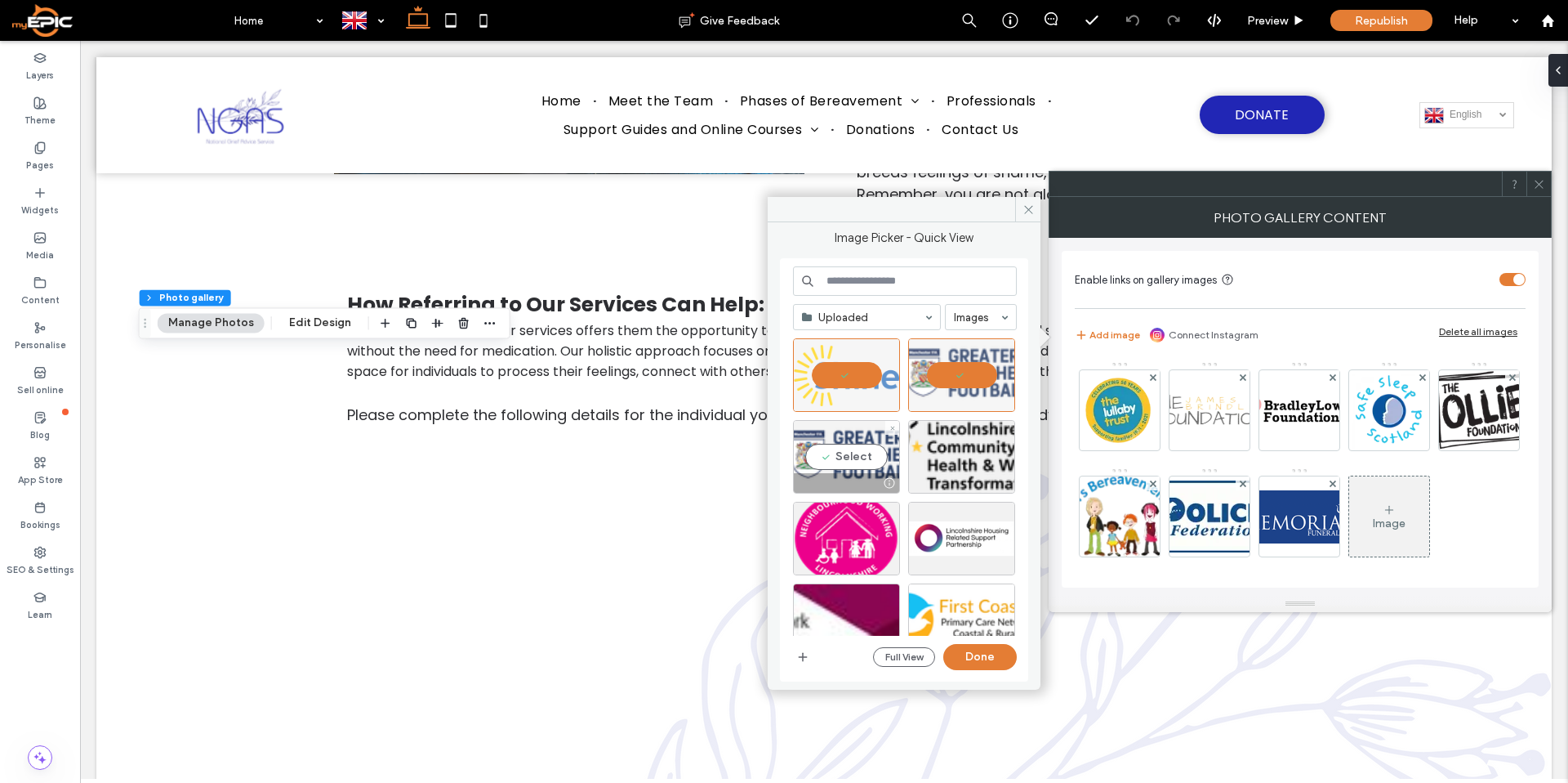
click at [838, 463] on div "Select" at bounding box center [846, 456] width 107 height 74
click at [959, 460] on div "Select" at bounding box center [962, 456] width 107 height 74
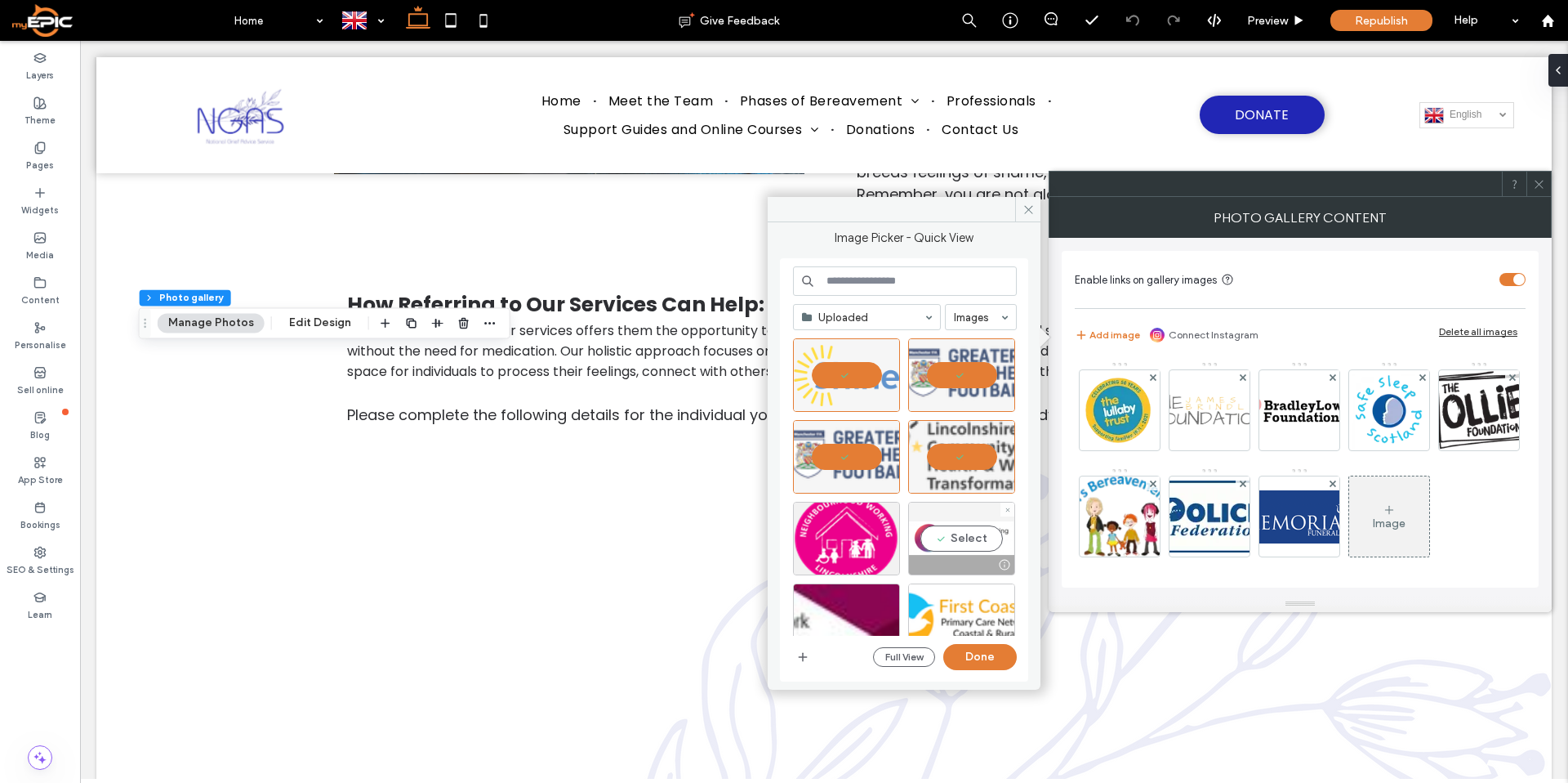
click at [946, 537] on div "Select" at bounding box center [962, 538] width 107 height 74
click at [858, 537] on div "Select" at bounding box center [846, 538] width 107 height 74
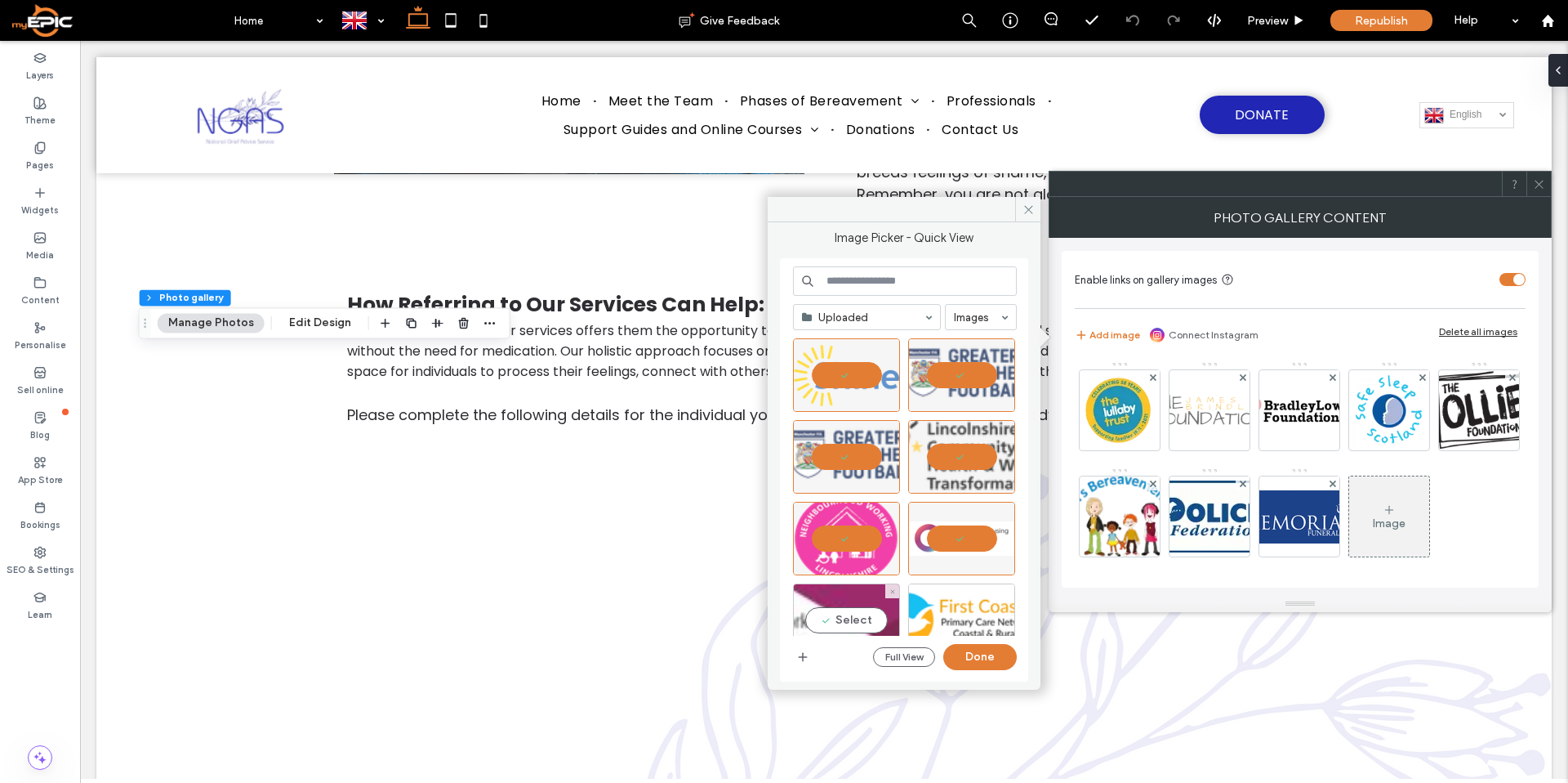
click at [855, 612] on div "Select" at bounding box center [846, 620] width 107 height 74
click at [952, 617] on div "Select" at bounding box center [962, 620] width 107 height 74
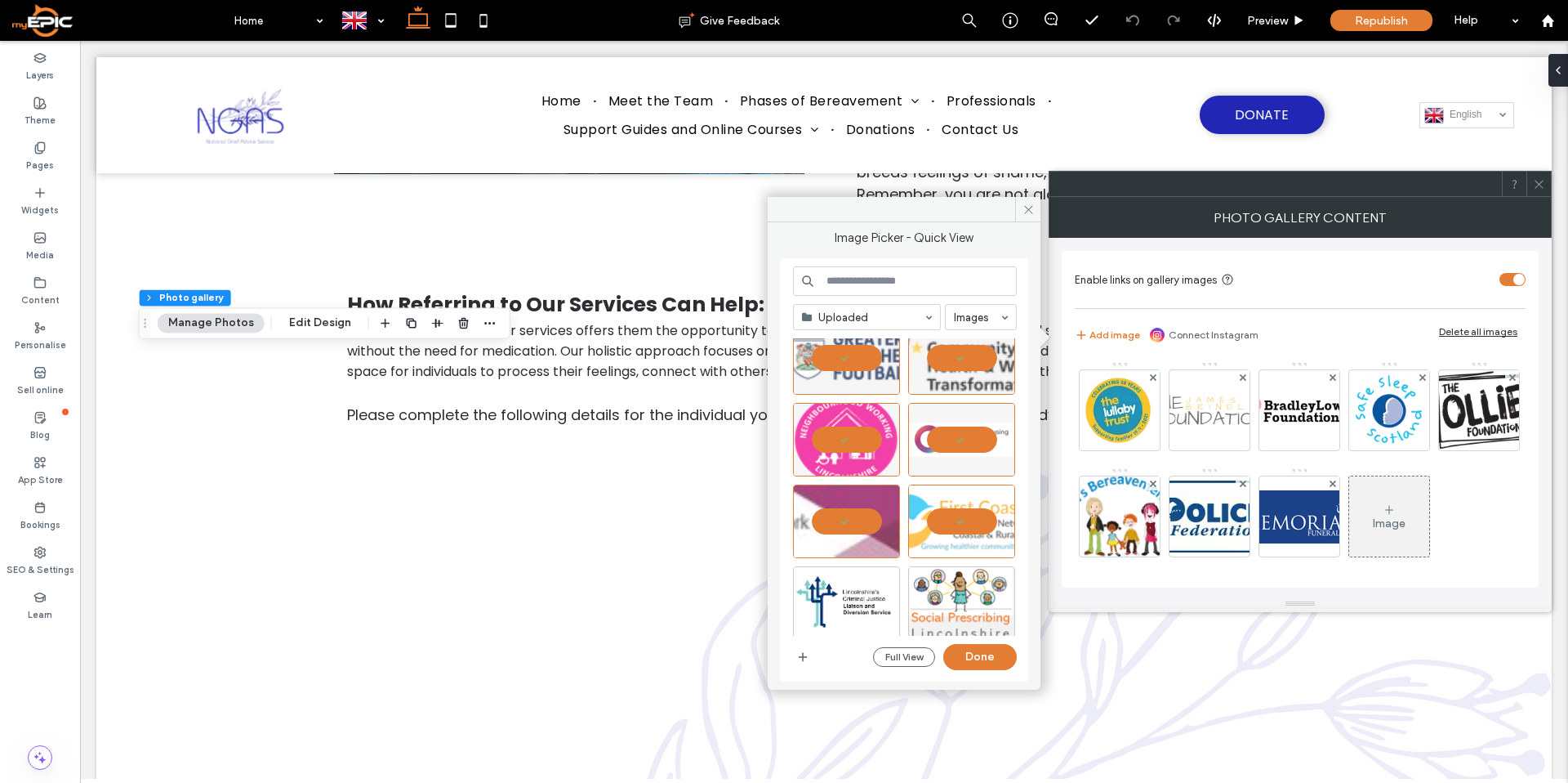
scroll to position [199, 0]
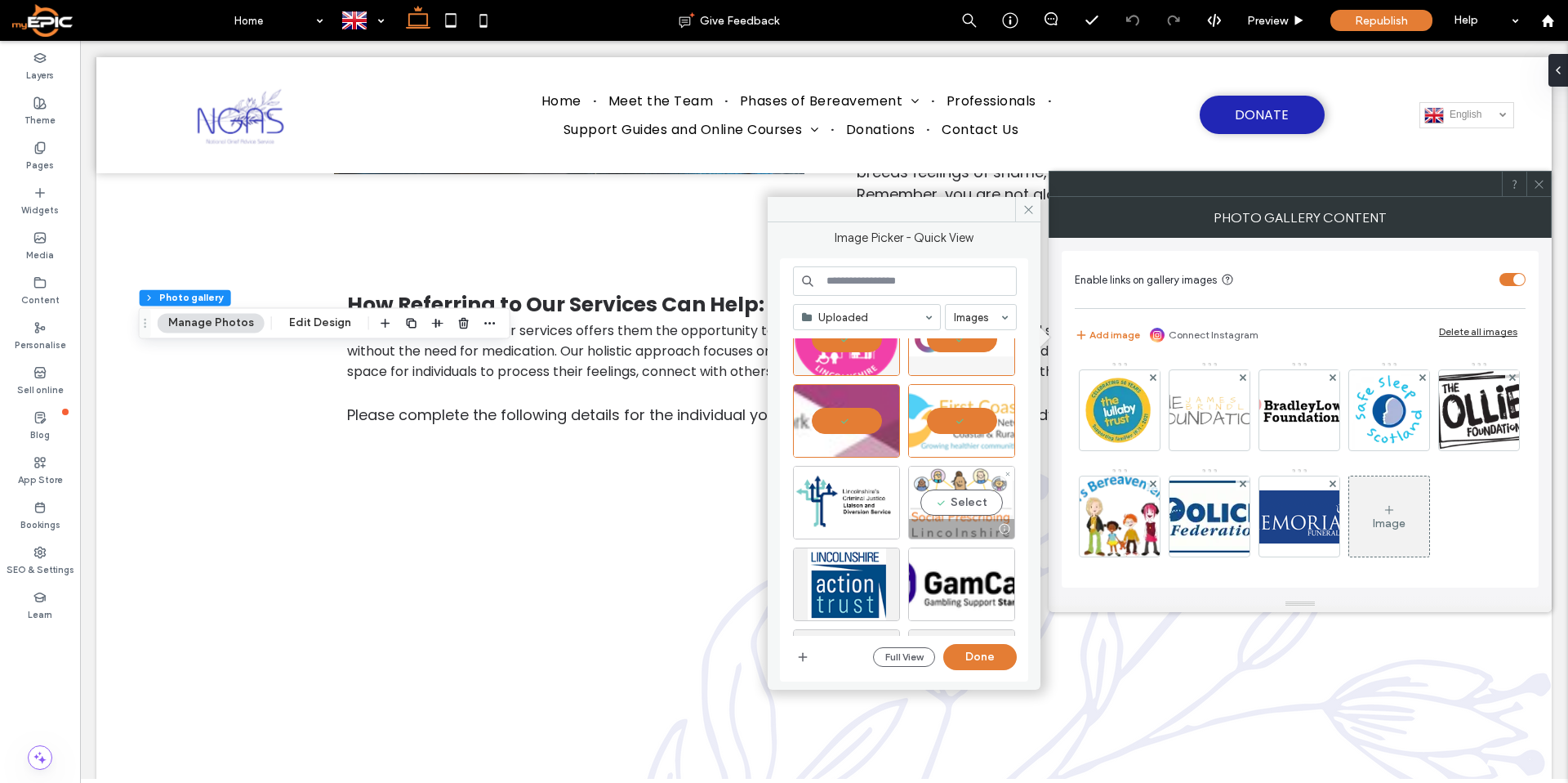
click at [961, 483] on div "Select" at bounding box center [962, 502] width 107 height 74
click at [850, 493] on div "Select" at bounding box center [846, 502] width 107 height 74
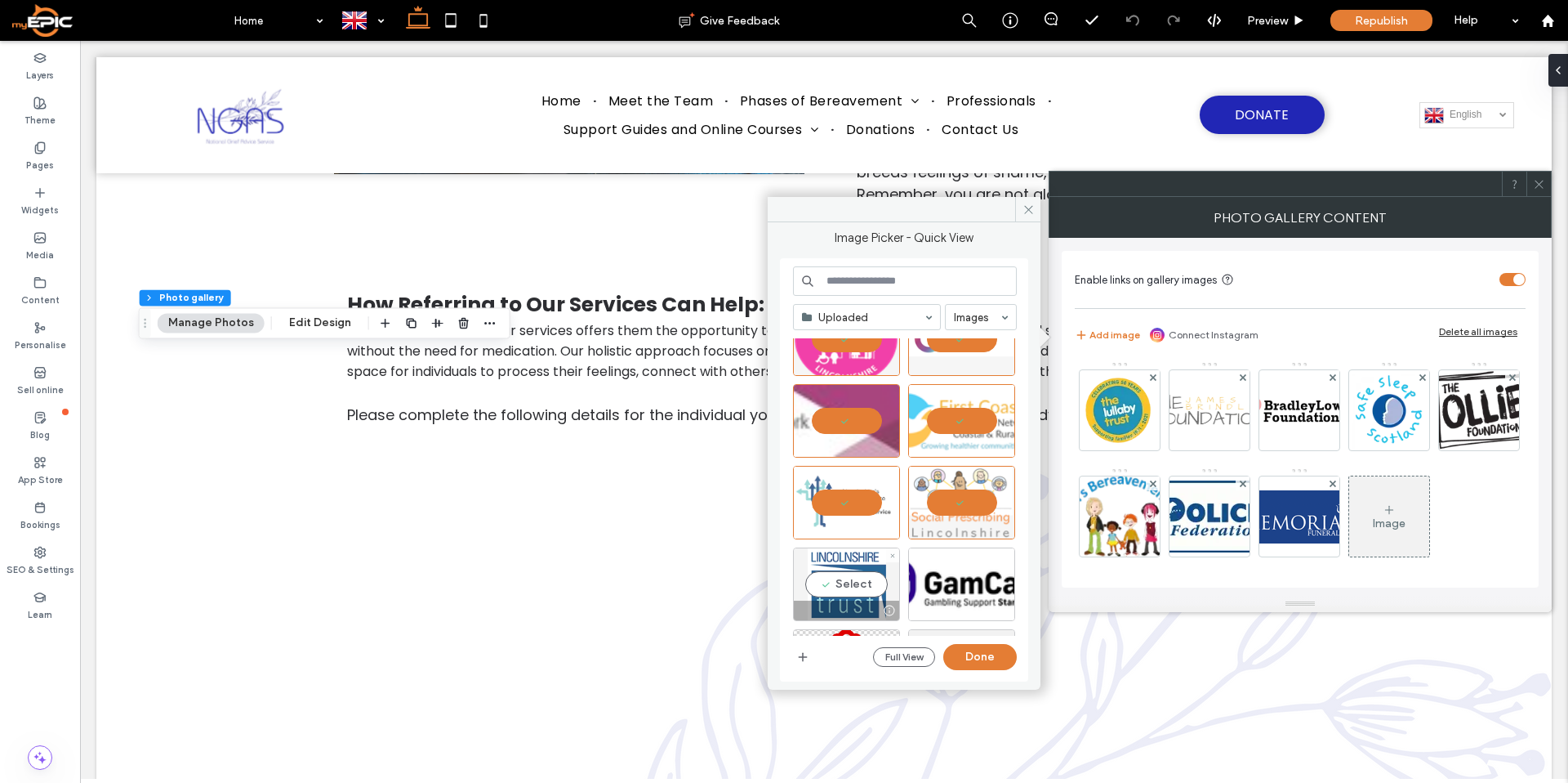
click at [845, 616] on div at bounding box center [846, 610] width 106 height 20
click at [995, 595] on div "Select" at bounding box center [962, 584] width 107 height 74
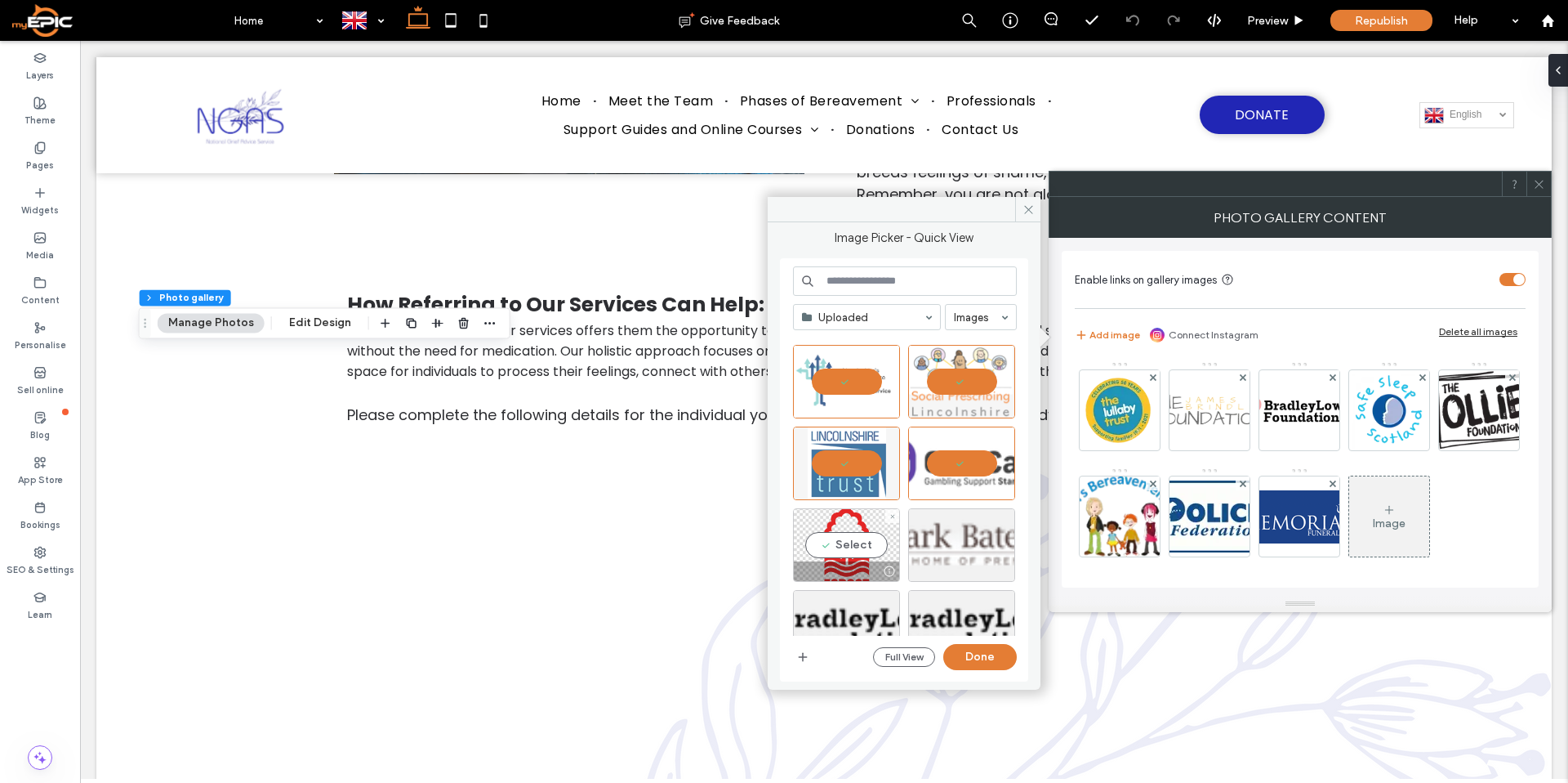
click at [845, 546] on div "Select" at bounding box center [846, 544] width 107 height 74
click at [986, 663] on button "Done" at bounding box center [979, 656] width 74 height 26
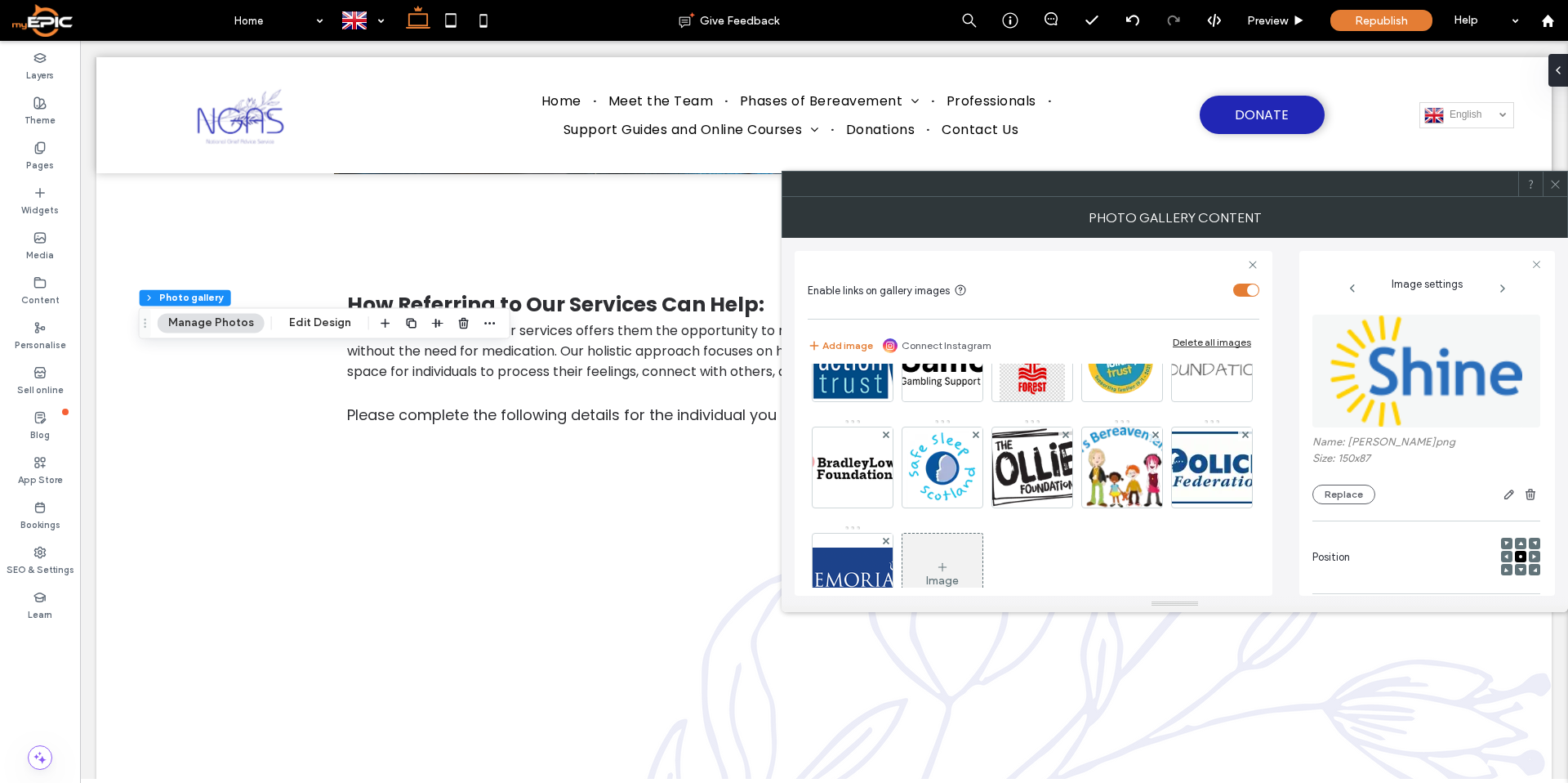
scroll to position [333, 0]
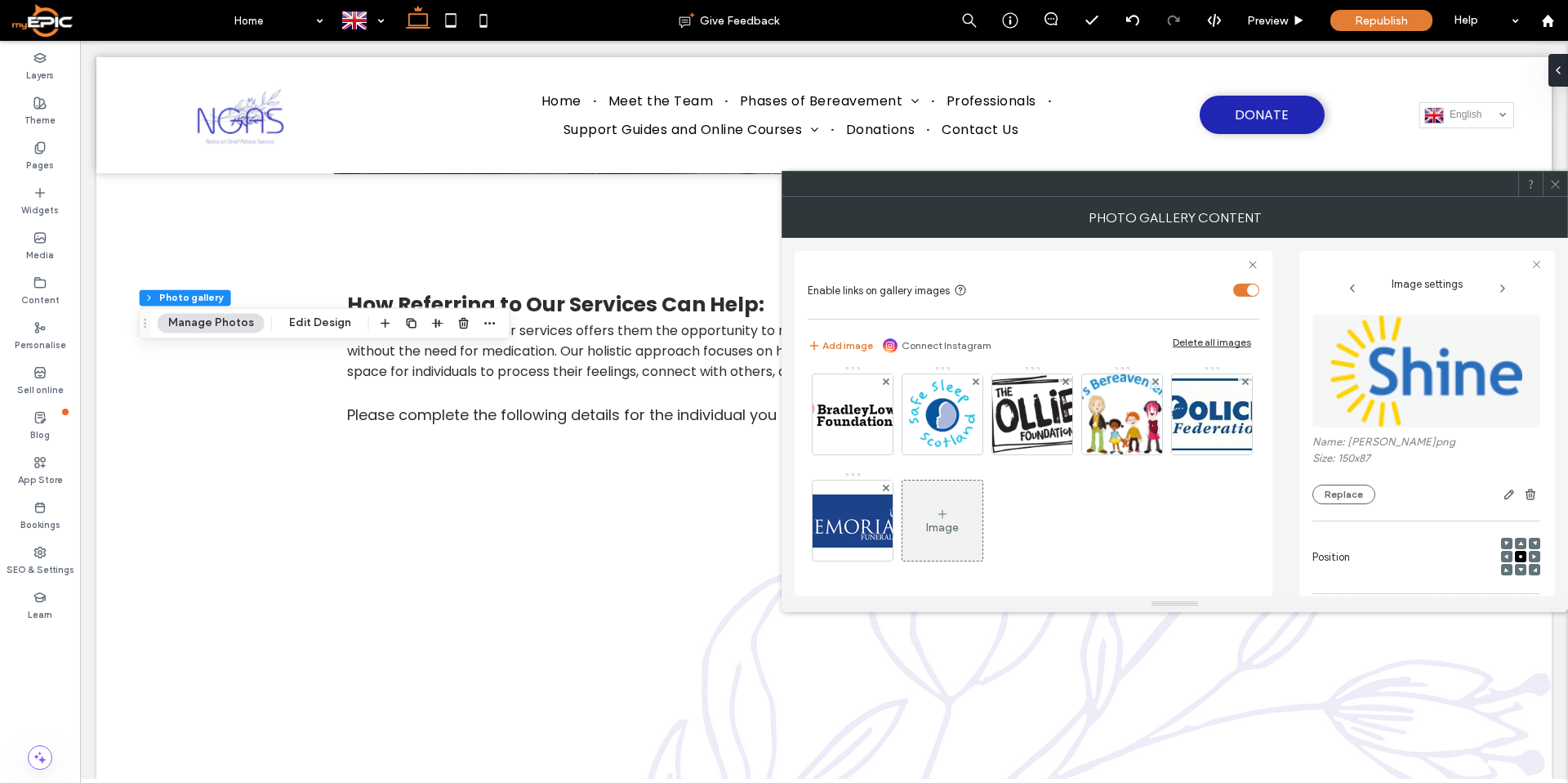
click at [999, 348] on img at bounding box center [1032, 308] width 66 height 80
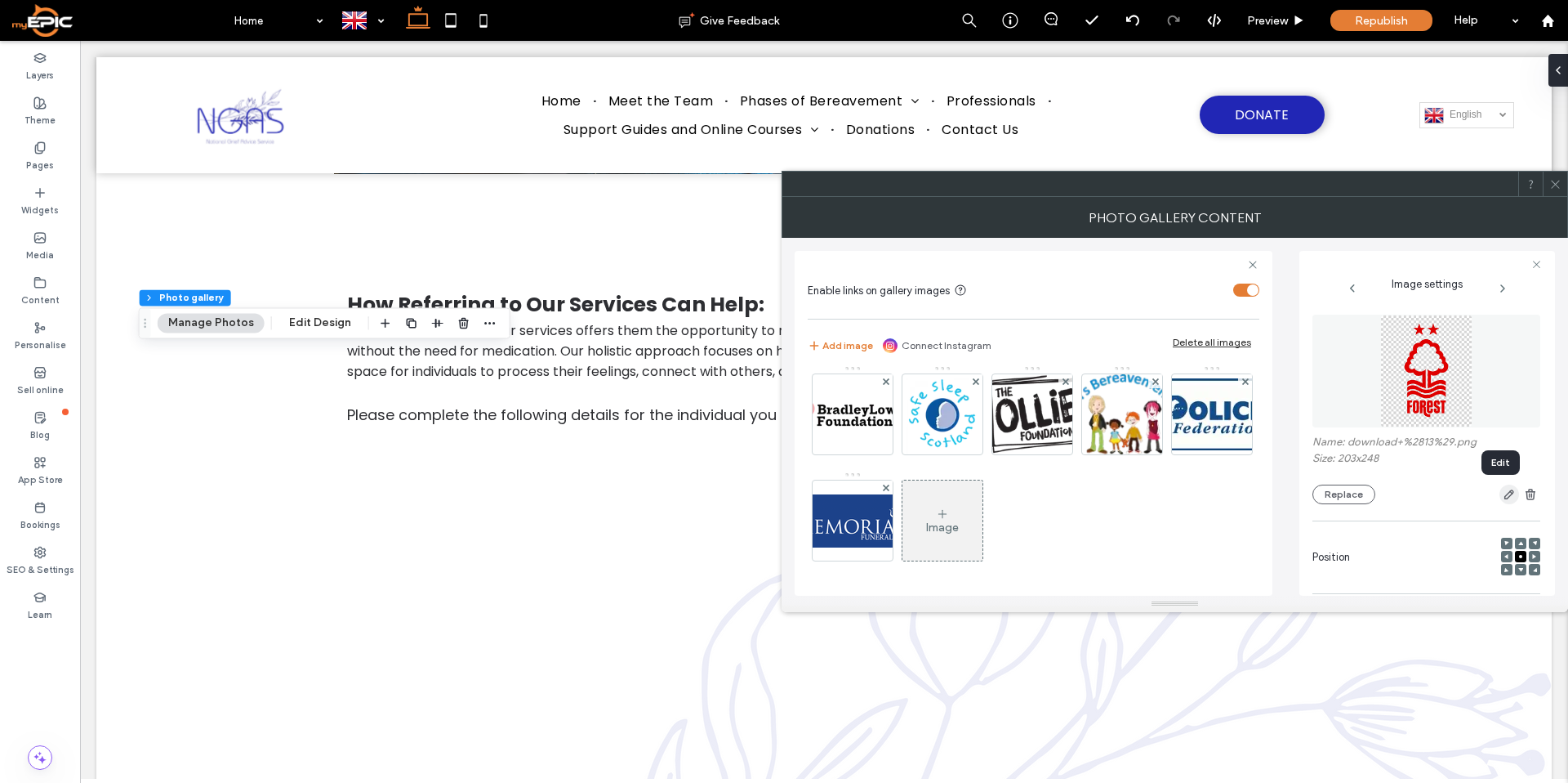
click at [1504, 495] on use "button" at bounding box center [1509, 494] width 10 height 10
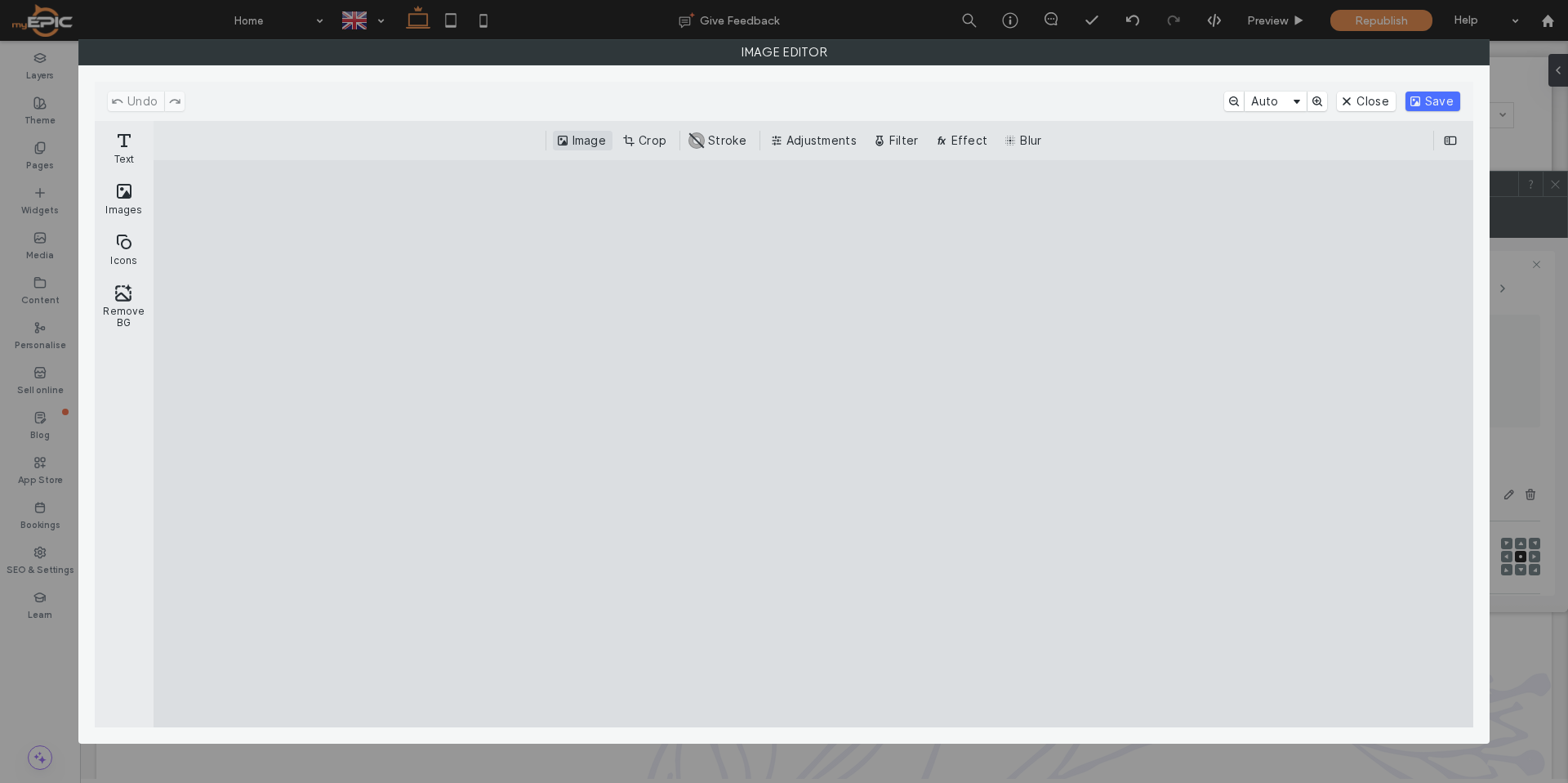
click at [582, 136] on button "Image" at bounding box center [582, 141] width 59 height 20
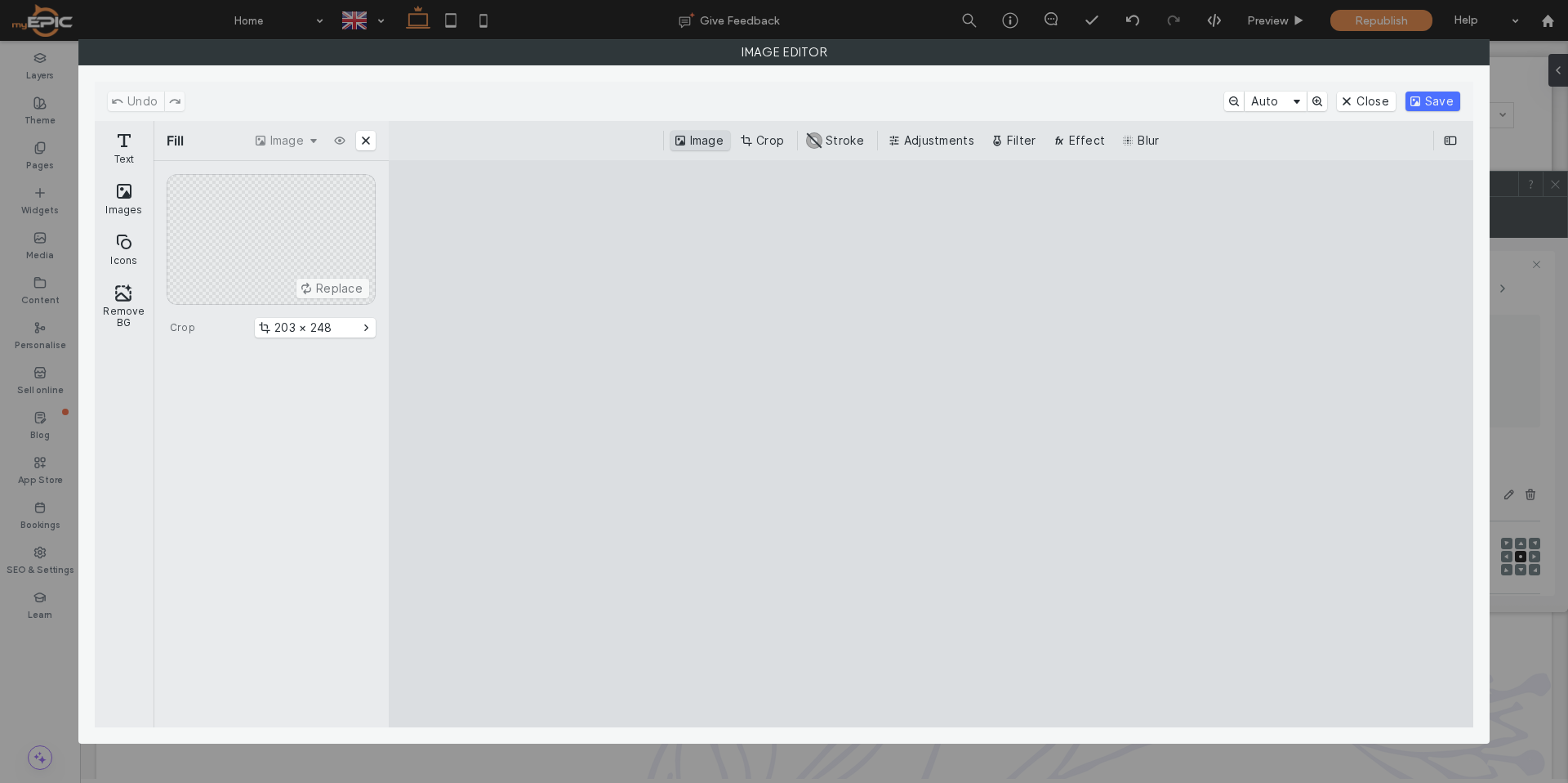
click at [582, 136] on div "Image Crop #ABABAB Stroke Adjustments Filter Effect Blur" at bounding box center [930, 141] width 1058 height 20
click at [115, 294] on button "Remove BG" at bounding box center [124, 305] width 52 height 59
click at [1354, 96] on button "Close" at bounding box center [1366, 101] width 58 height 20
click at [1364, 100] on button "Close" at bounding box center [1366, 101] width 58 height 20
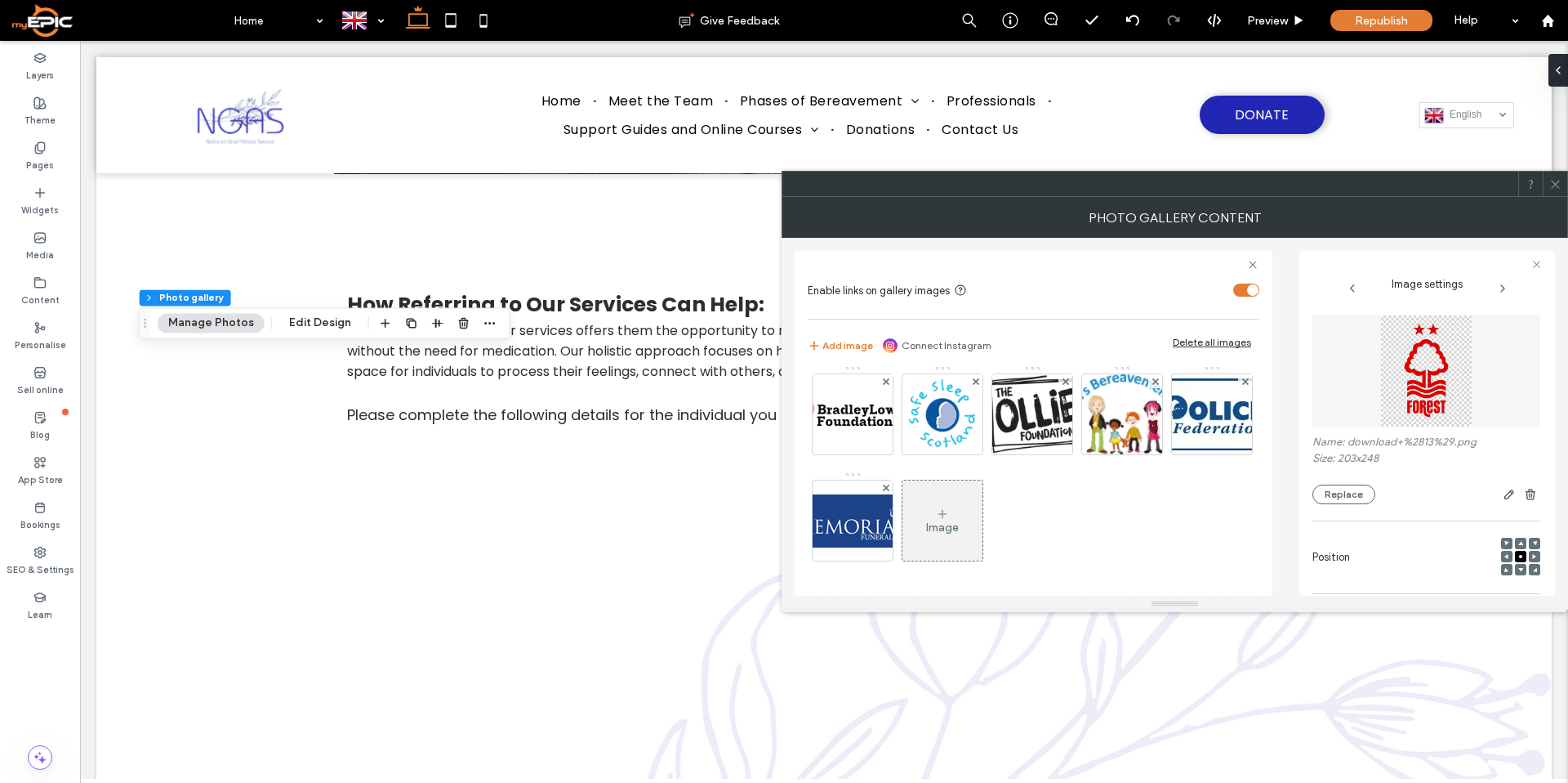
click at [1058, 282] on div at bounding box center [1065, 274] width 14 height 14
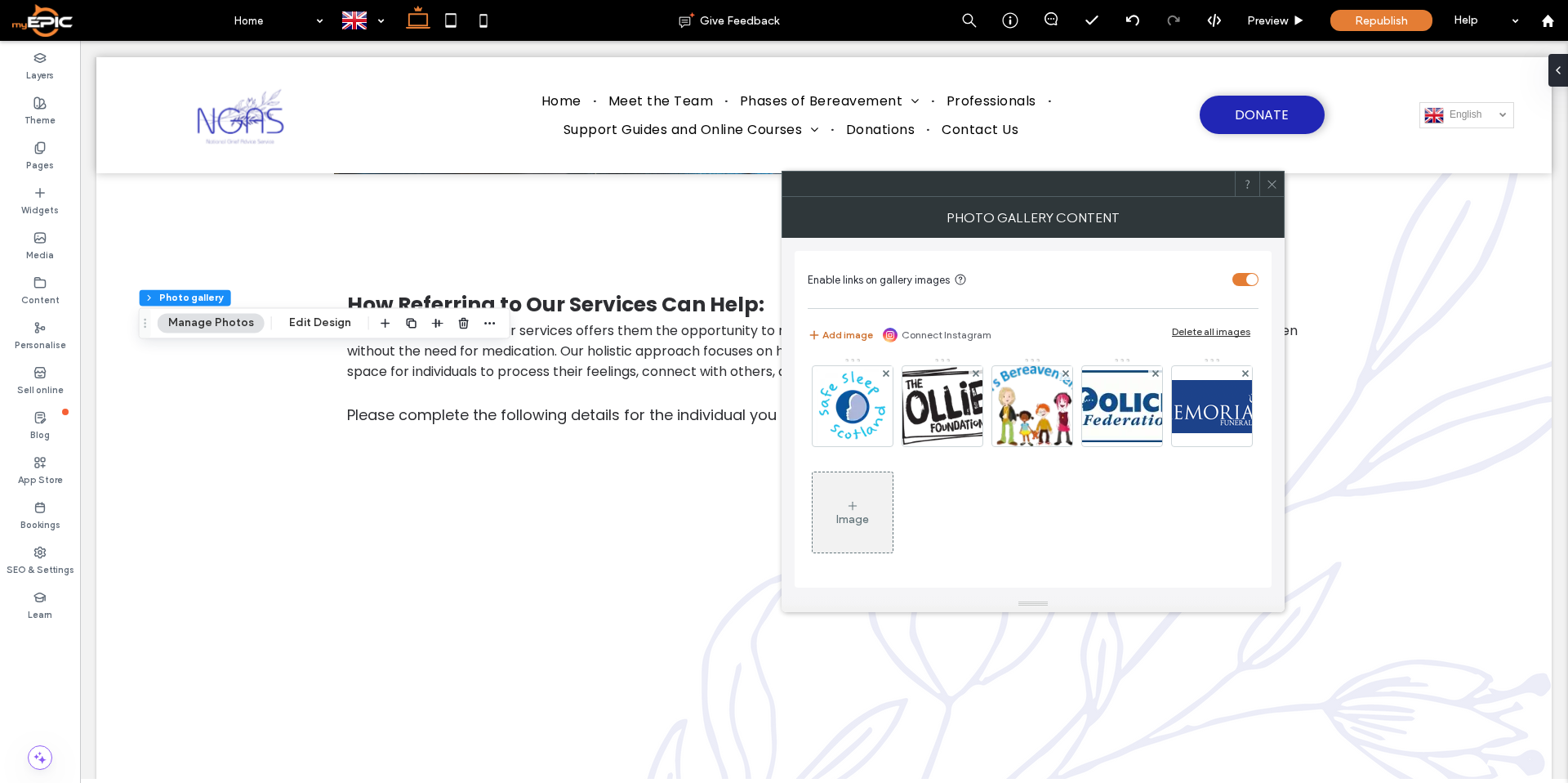
click at [849, 335] on button "Add image" at bounding box center [840, 335] width 66 height 20
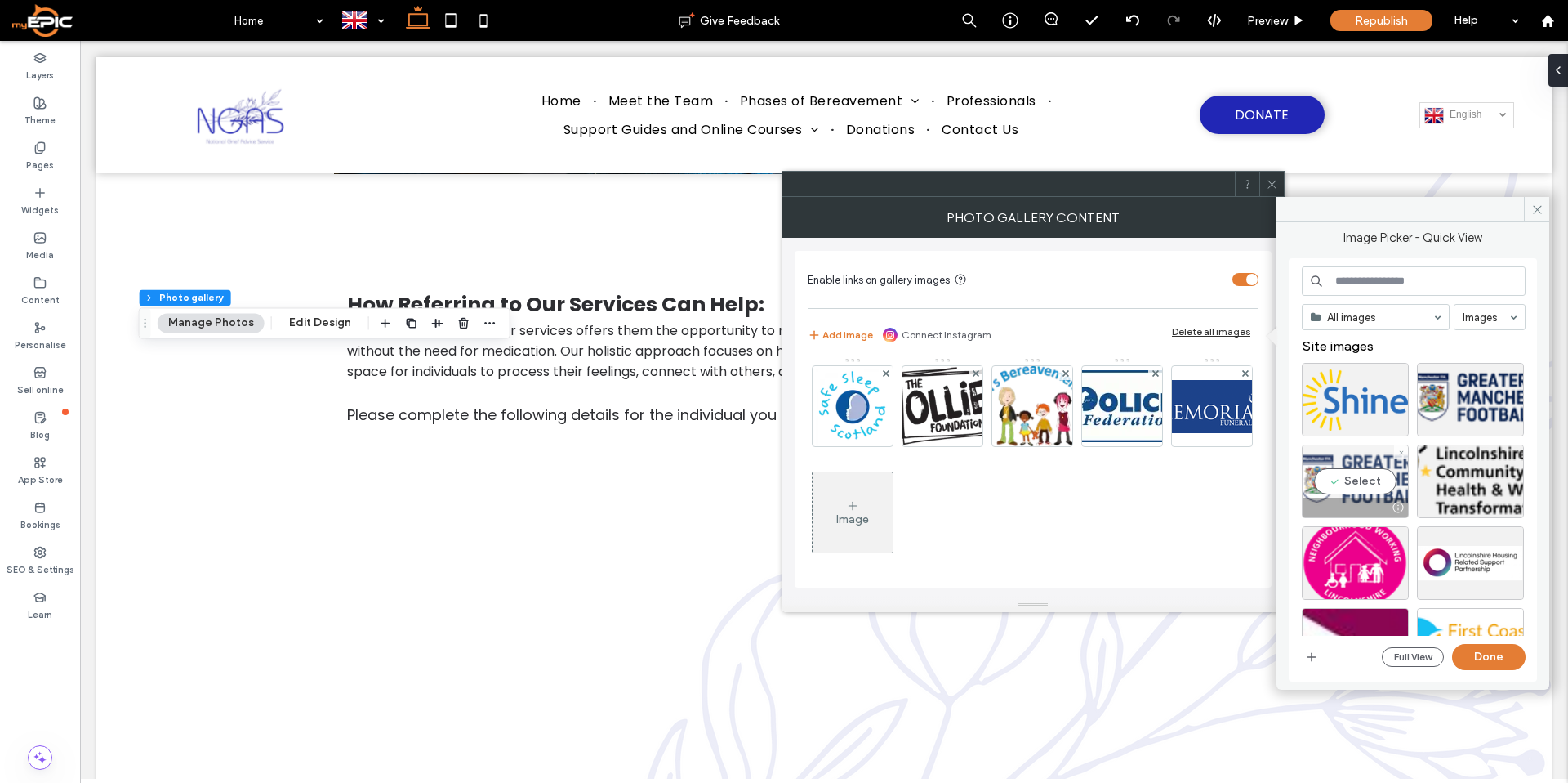
scroll to position [30, 0]
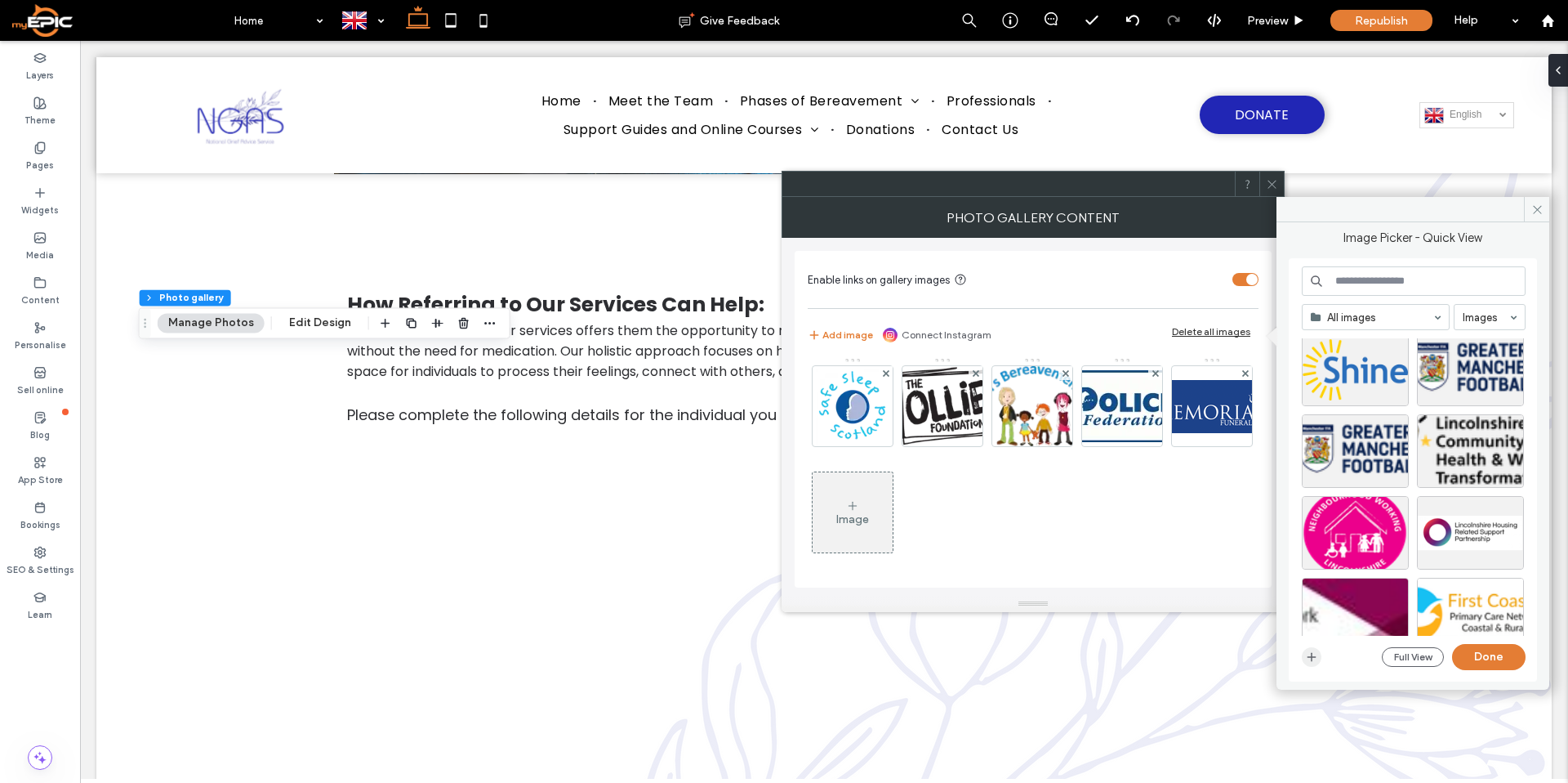
click at [1316, 653] on icon "button" at bounding box center [1311, 656] width 13 height 13
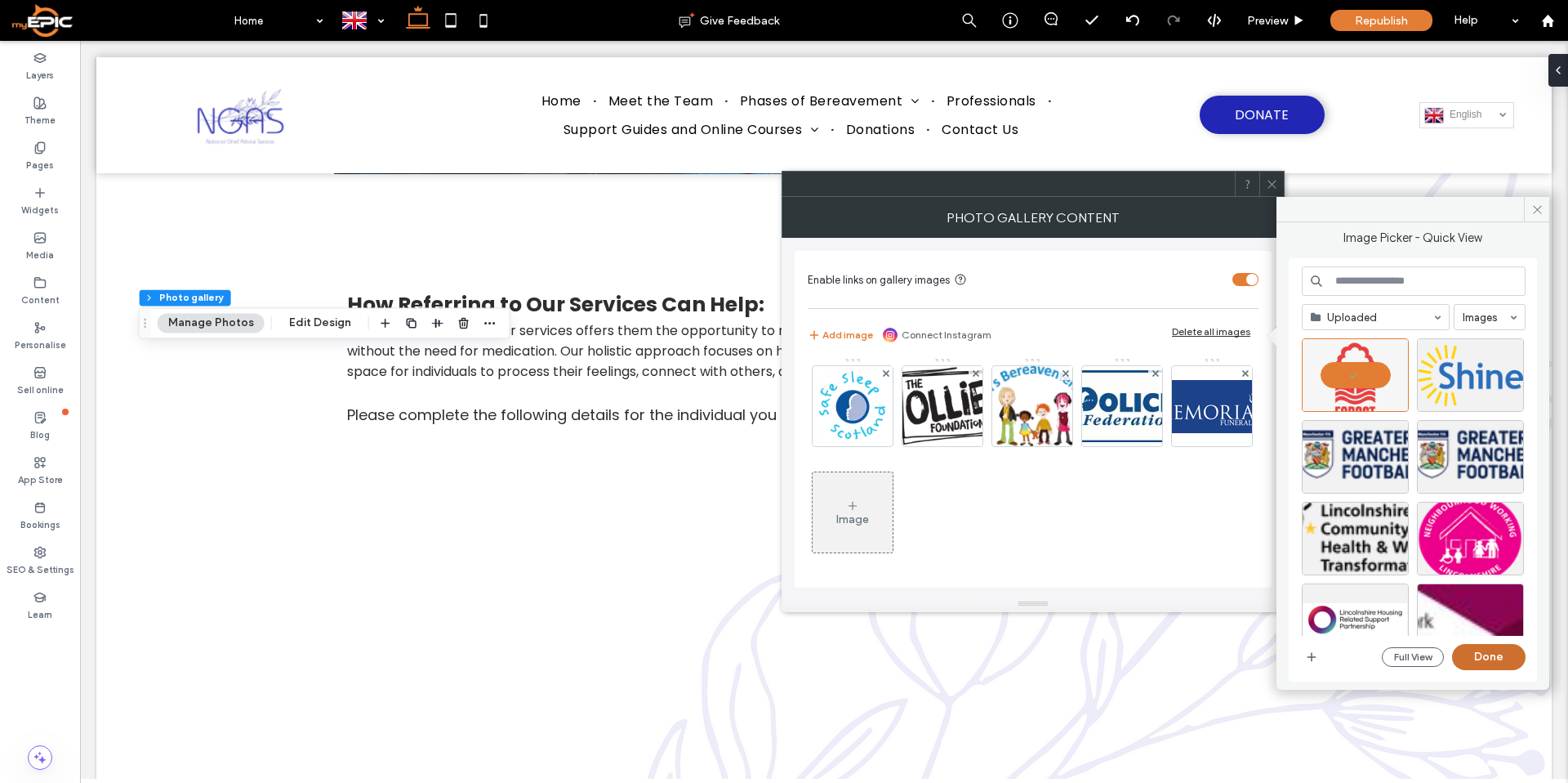
click at [1496, 646] on button "Done" at bounding box center [1488, 656] width 74 height 26
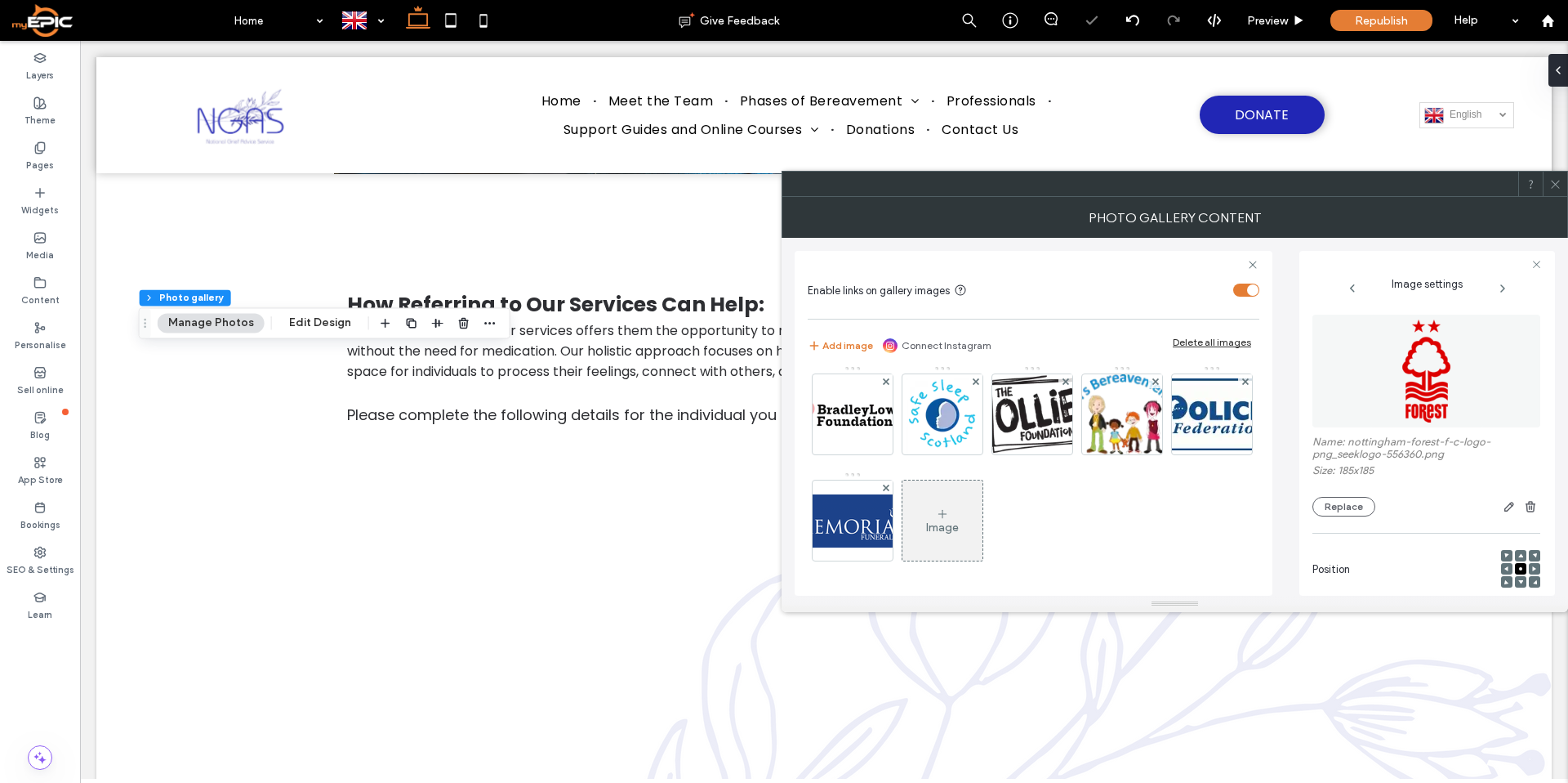
scroll to position [432, 0]
click at [1561, 182] on div at bounding box center [1554, 183] width 25 height 25
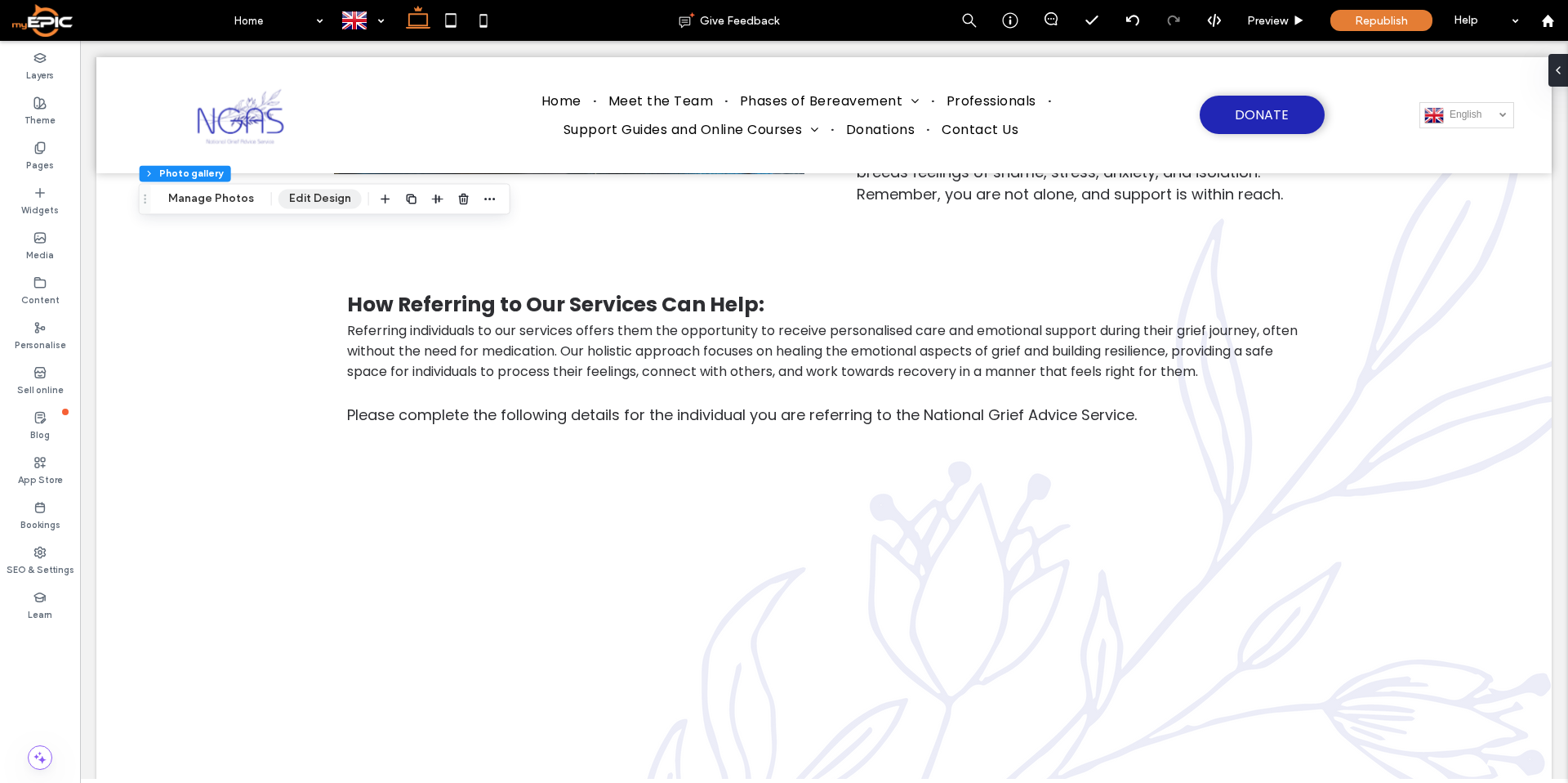
click at [297, 196] on button "Edit Design" at bounding box center [320, 198] width 84 height 20
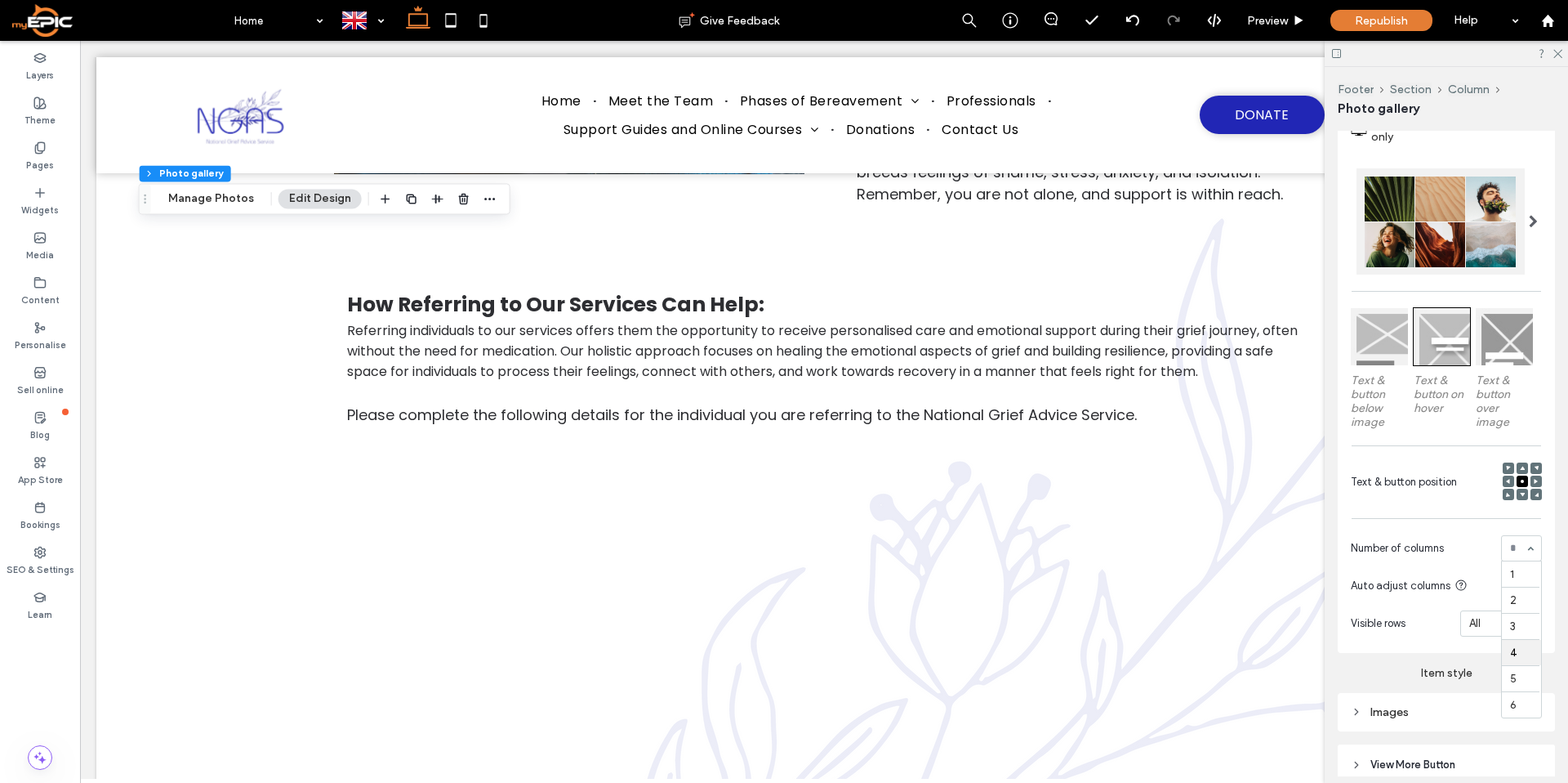
scroll to position [295, 0]
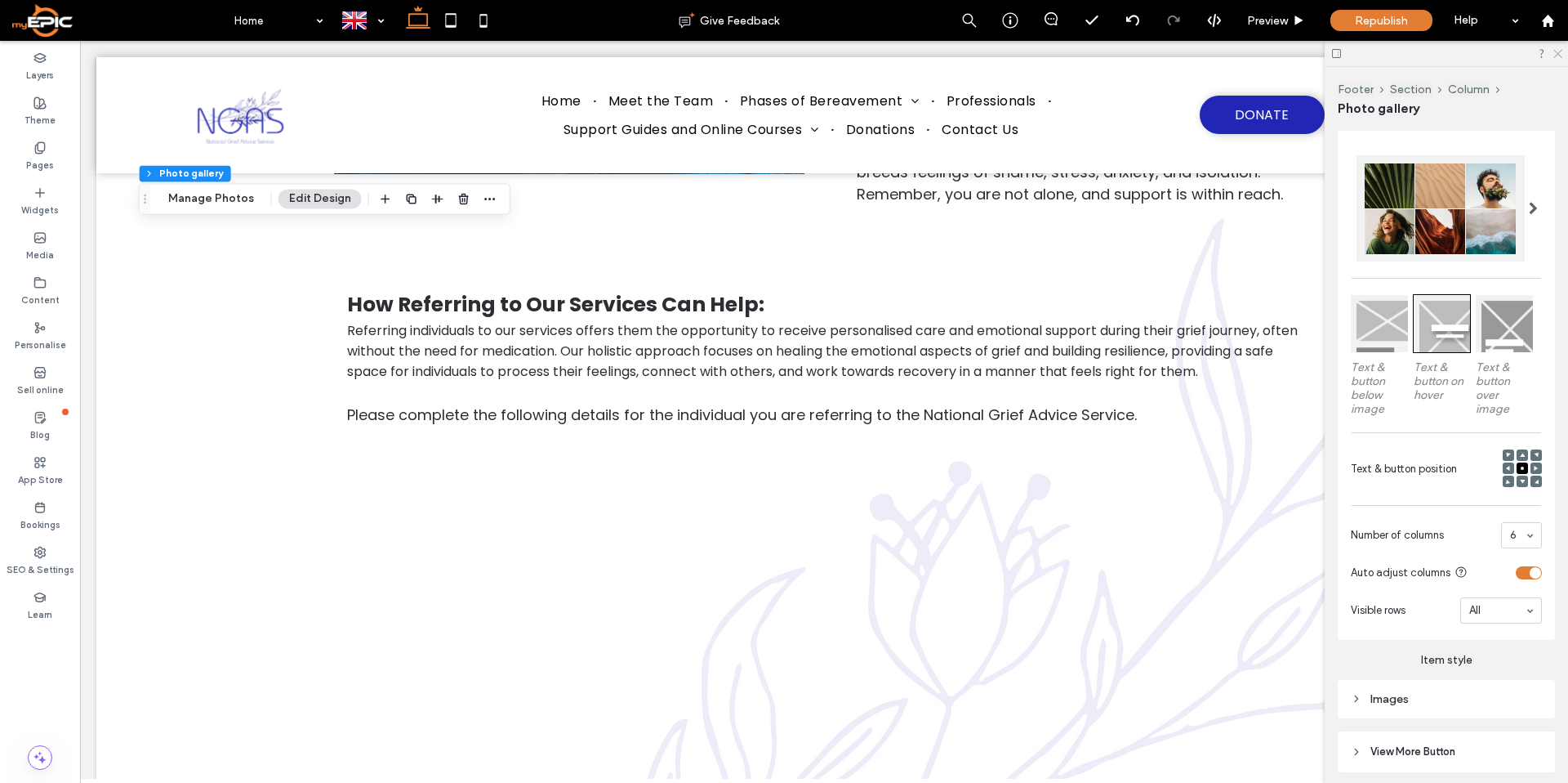
click at [1557, 54] on use at bounding box center [1557, 55] width 9 height 9
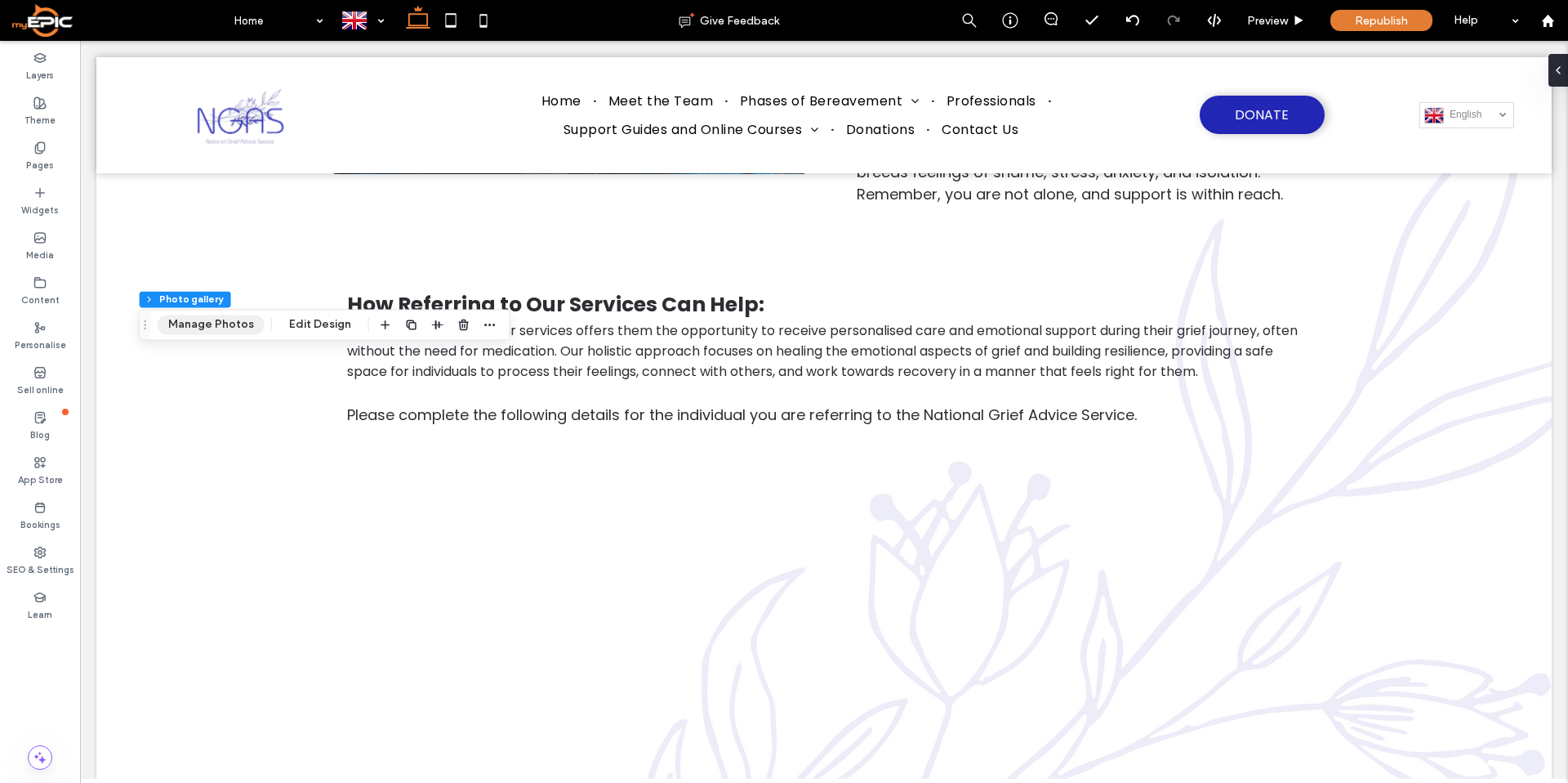
click at [199, 322] on button "Manage Photos" at bounding box center [211, 324] width 107 height 20
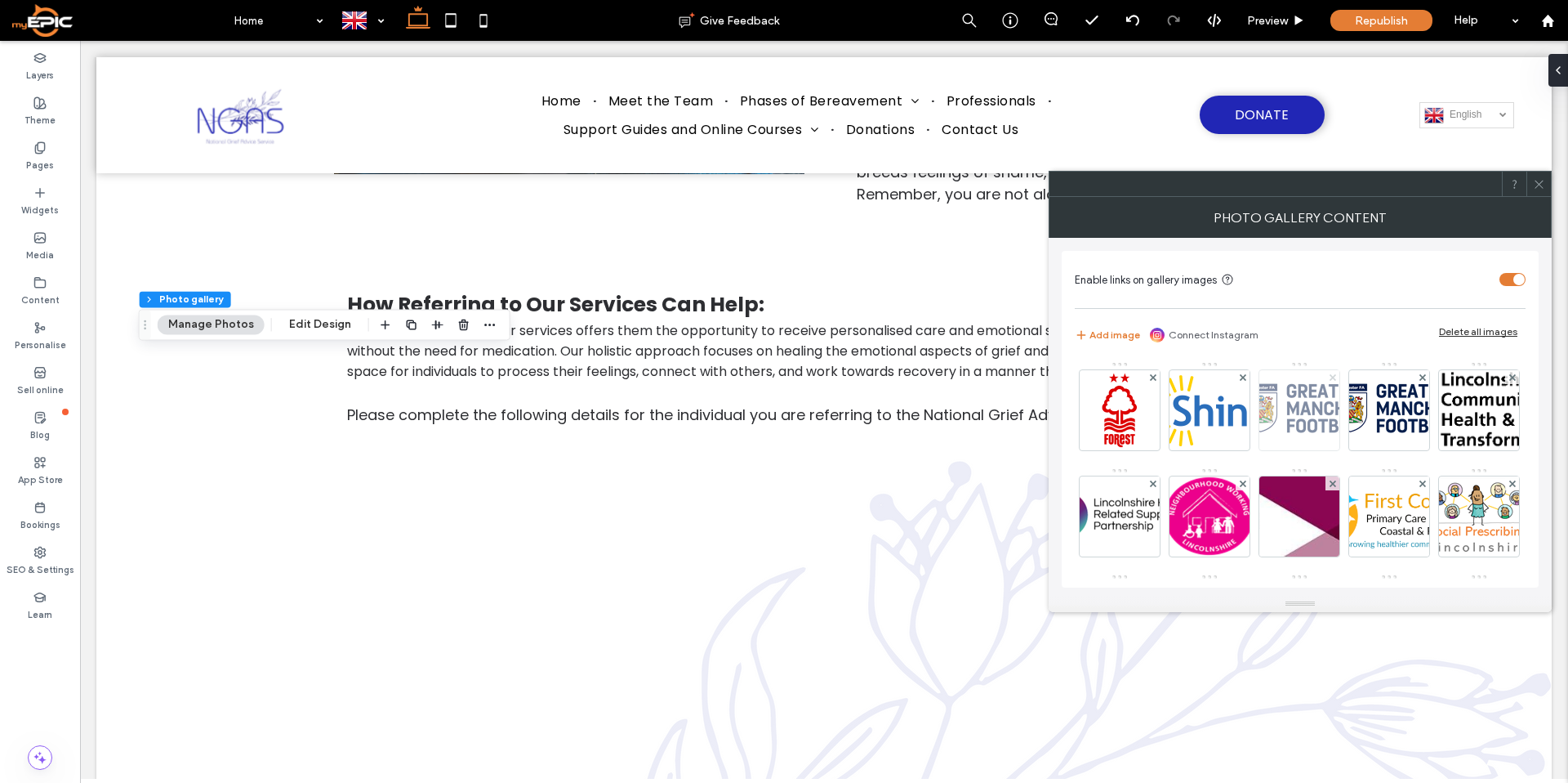
click at [1330, 376] on use at bounding box center [1331, 376] width 6 height 6
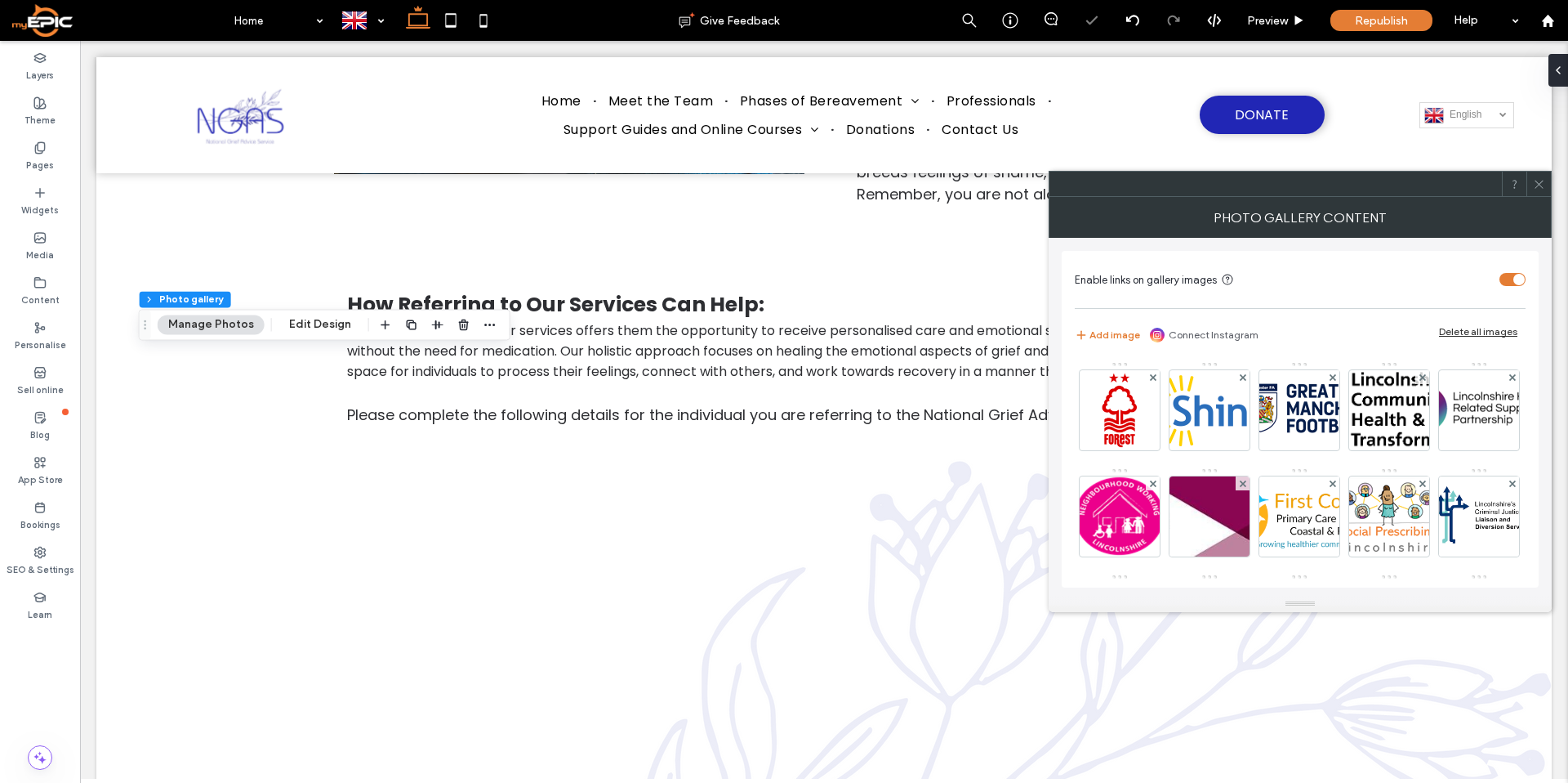
click at [1545, 186] on div at bounding box center [1538, 183] width 25 height 25
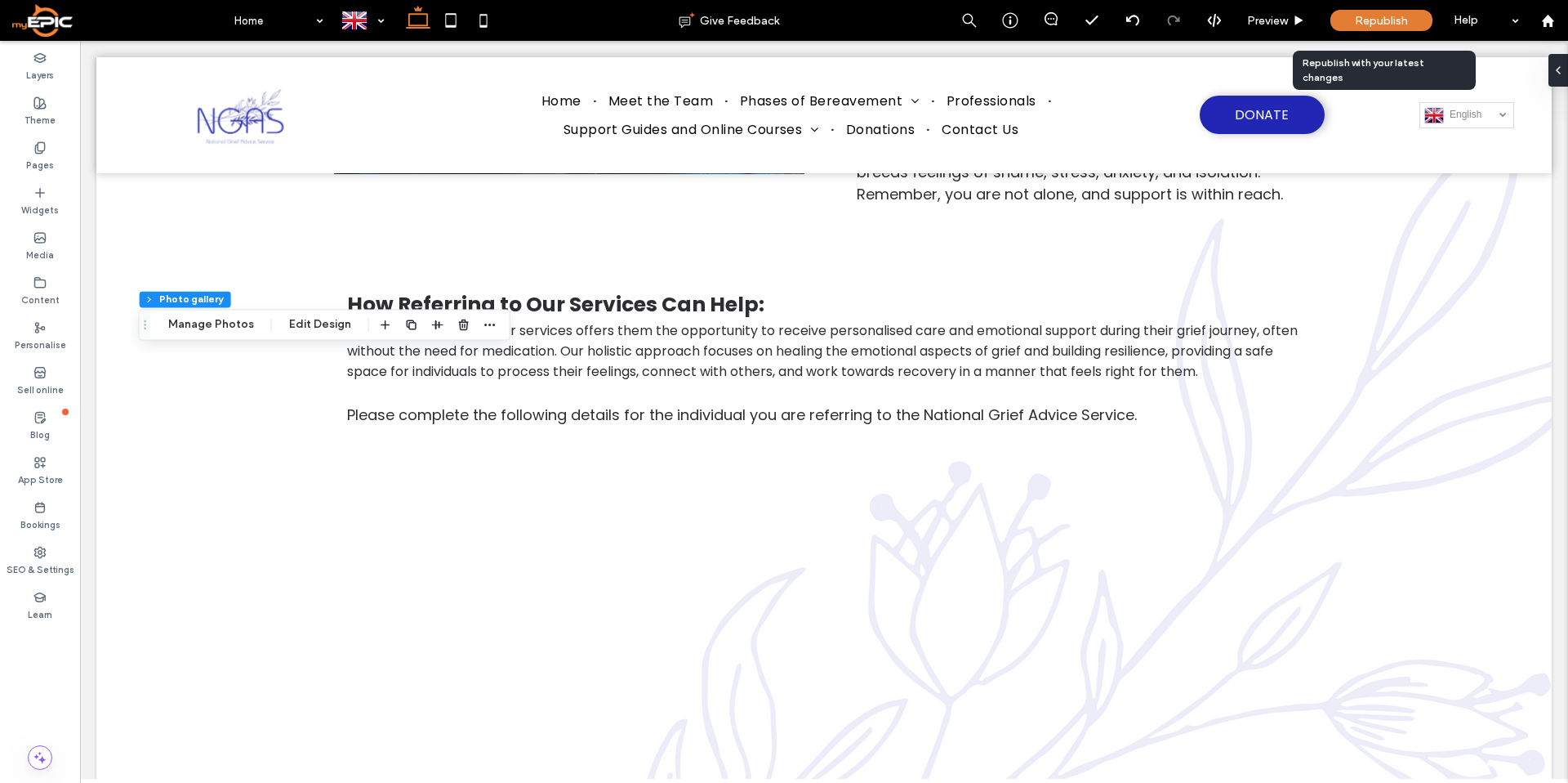
click at [1410, 13] on div "Republish" at bounding box center [1381, 20] width 102 height 21
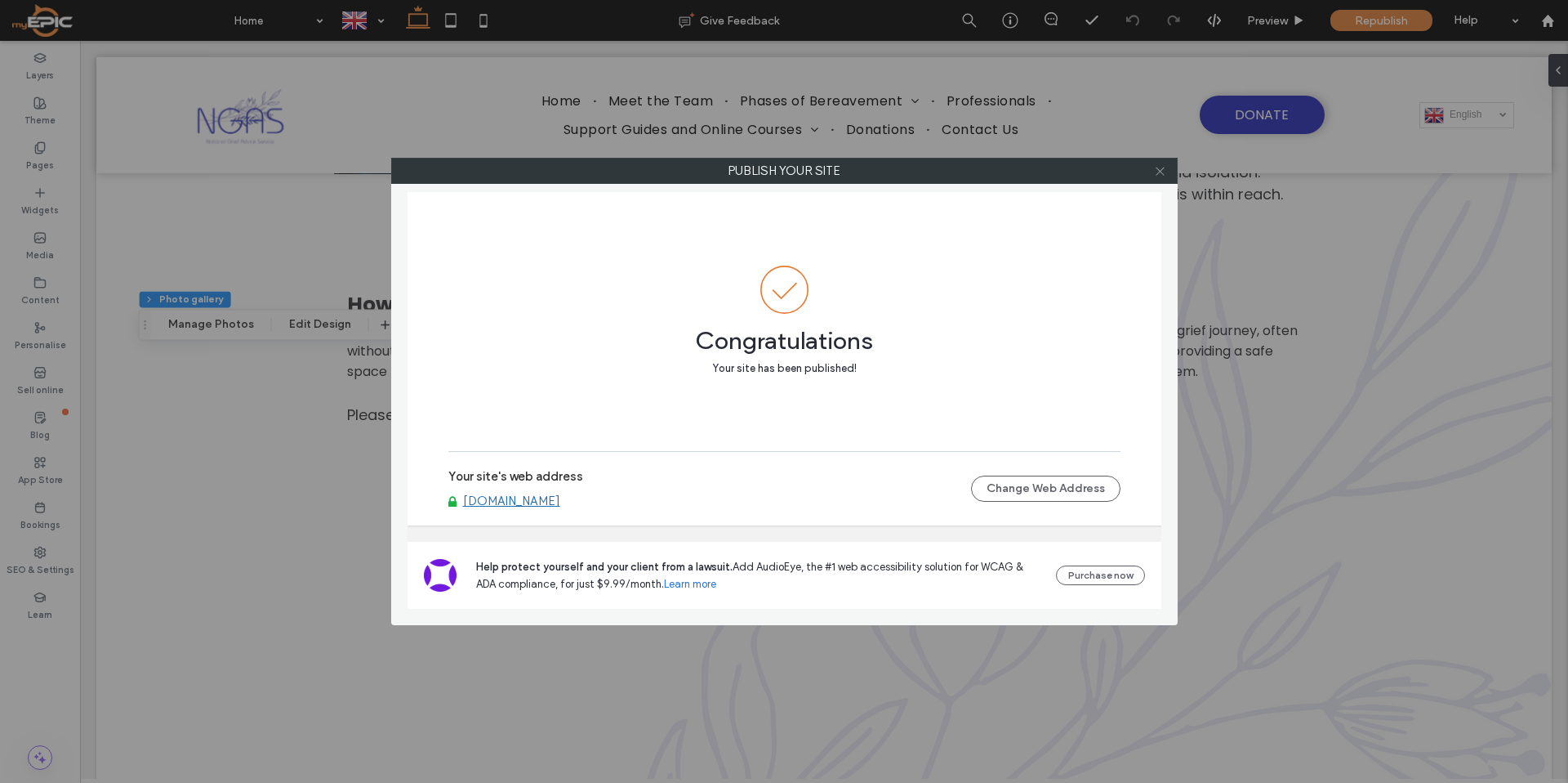
click at [1160, 172] on icon at bounding box center [1159, 170] width 12 height 12
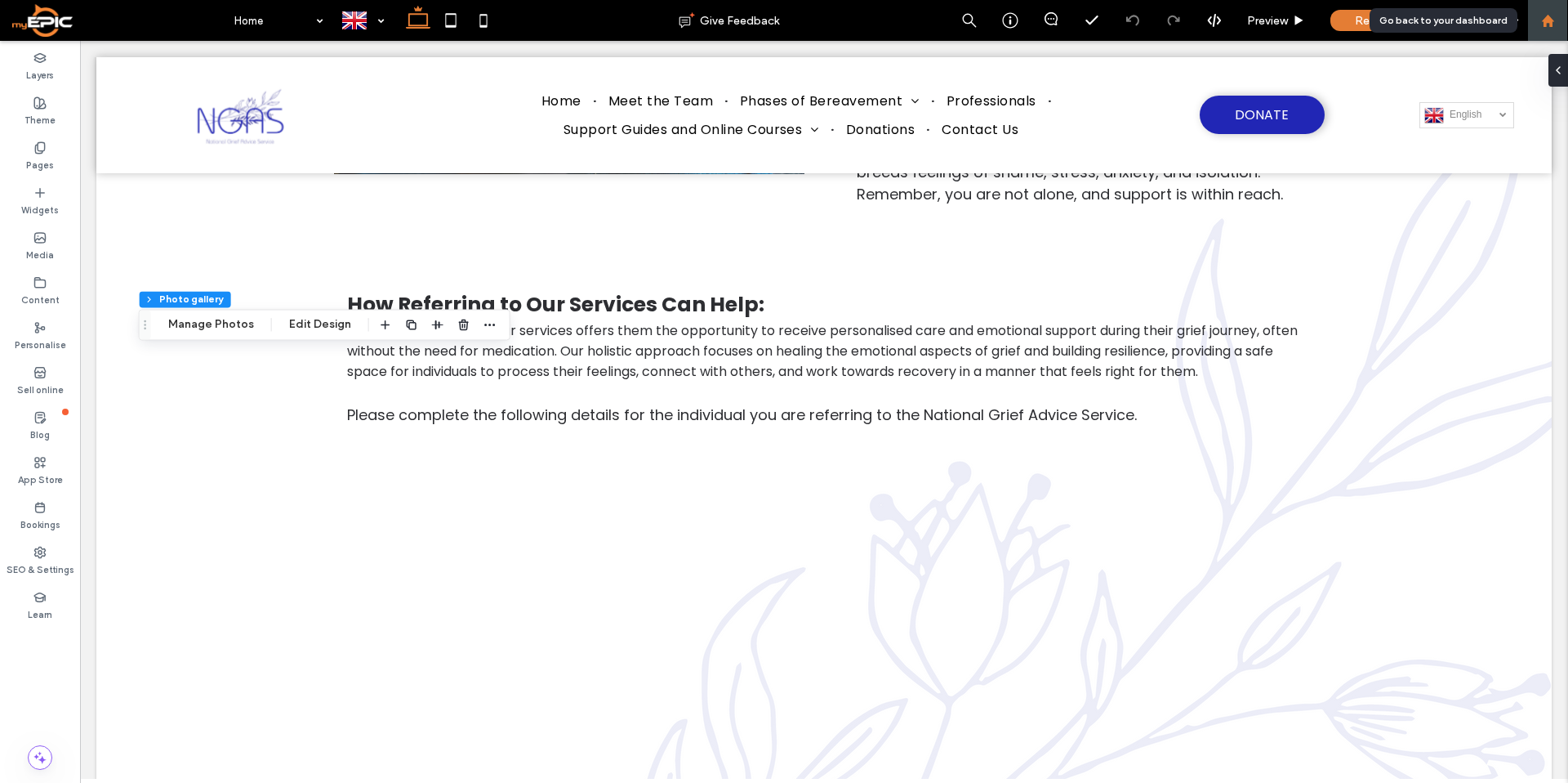
click at [1552, 25] on use at bounding box center [1546, 19] width 12 height 12
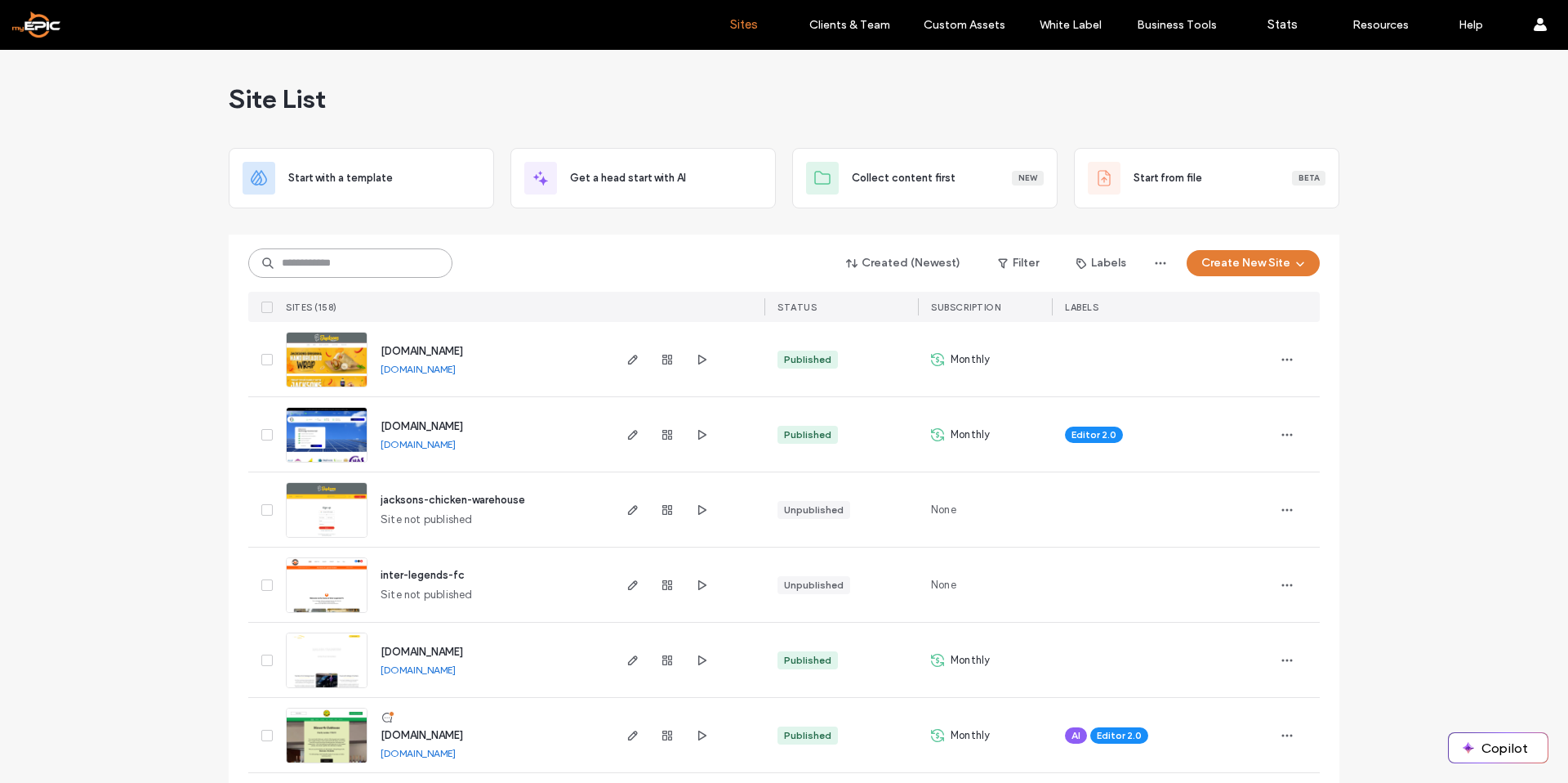
click at [340, 257] on input at bounding box center [350, 263] width 204 height 29
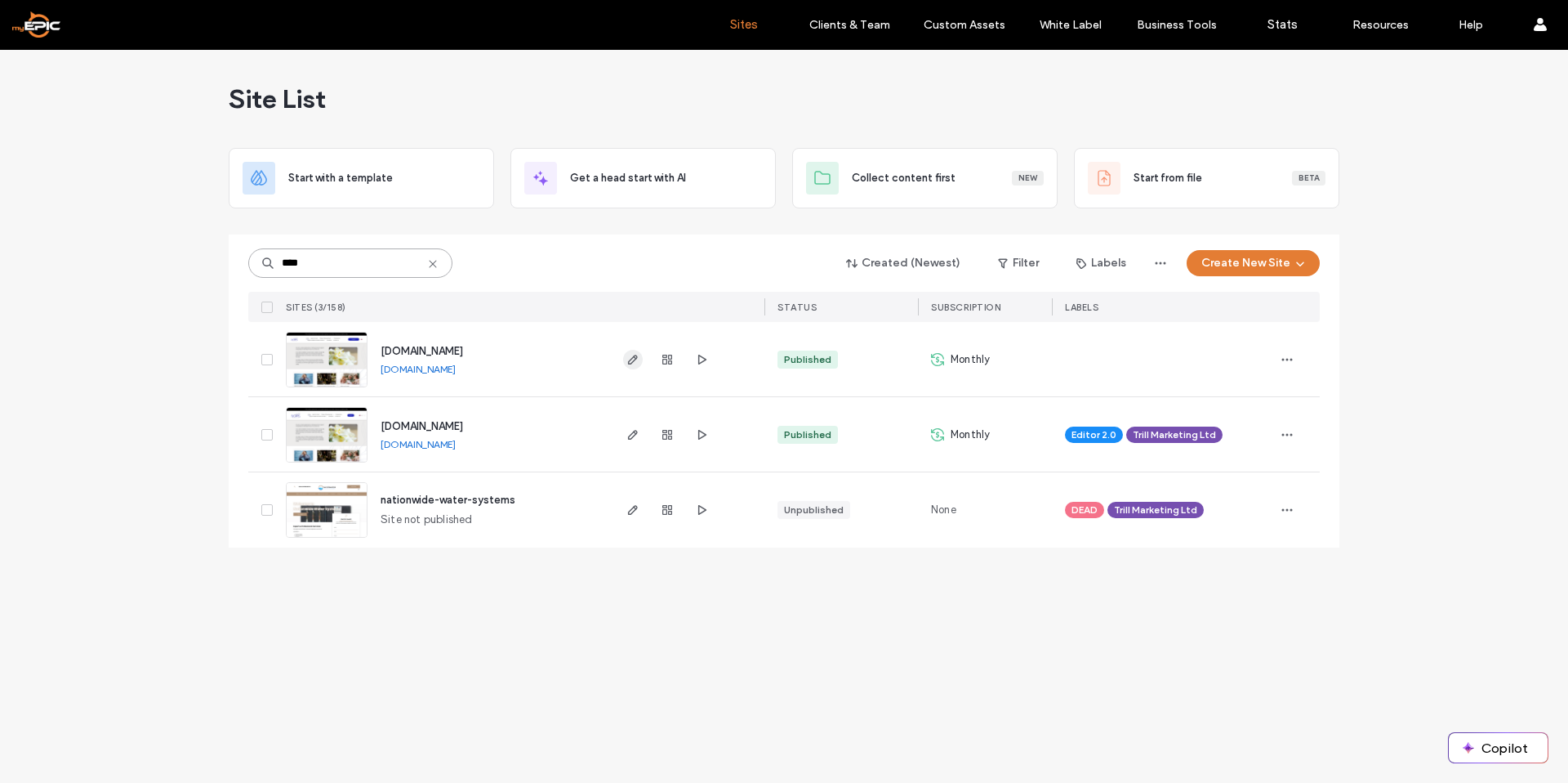
type input "****"
click at [629, 356] on icon "button" at bounding box center [632, 360] width 13 height 13
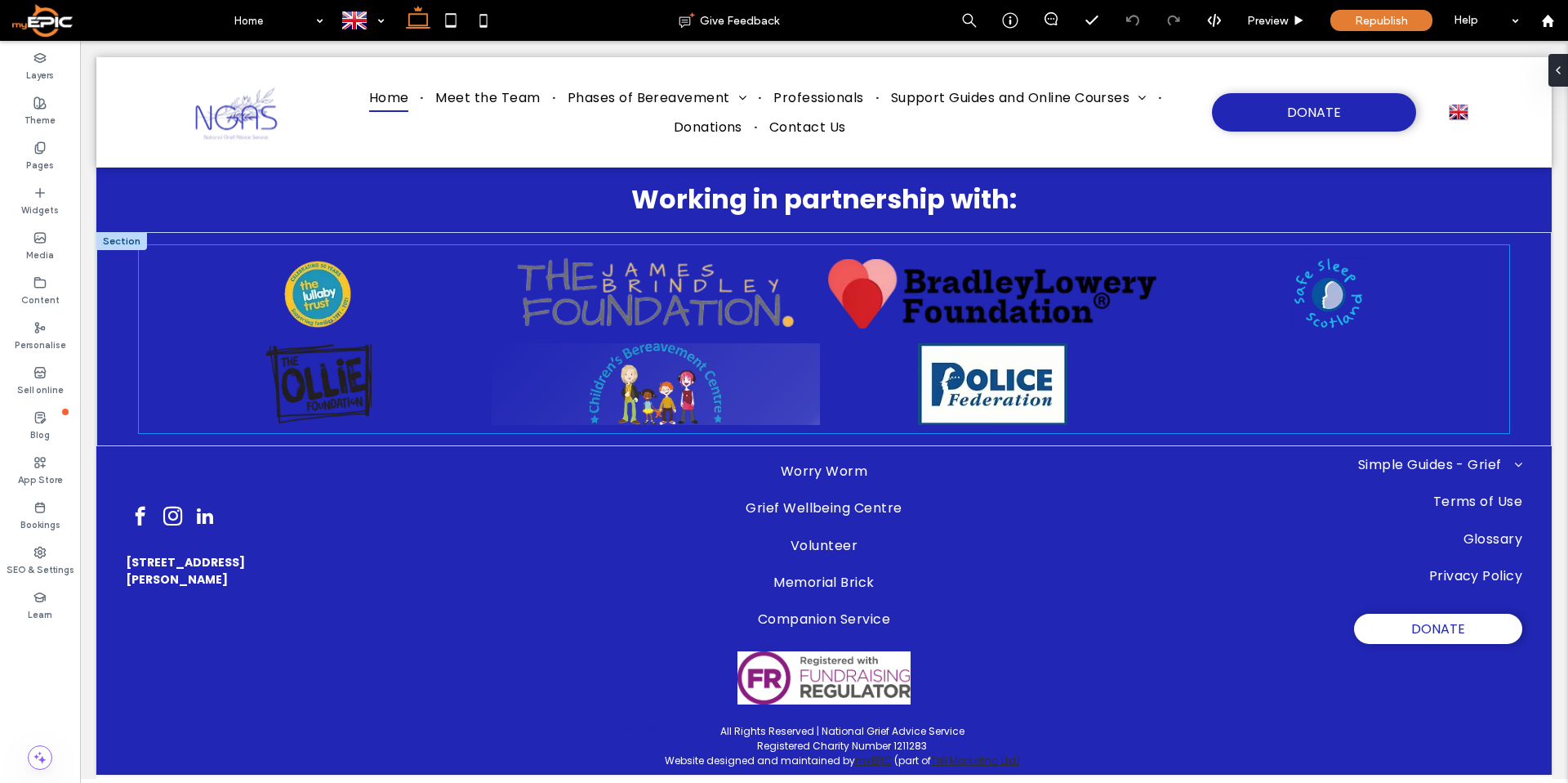
click at [793, 352] on link at bounding box center [655, 384] width 329 height 82
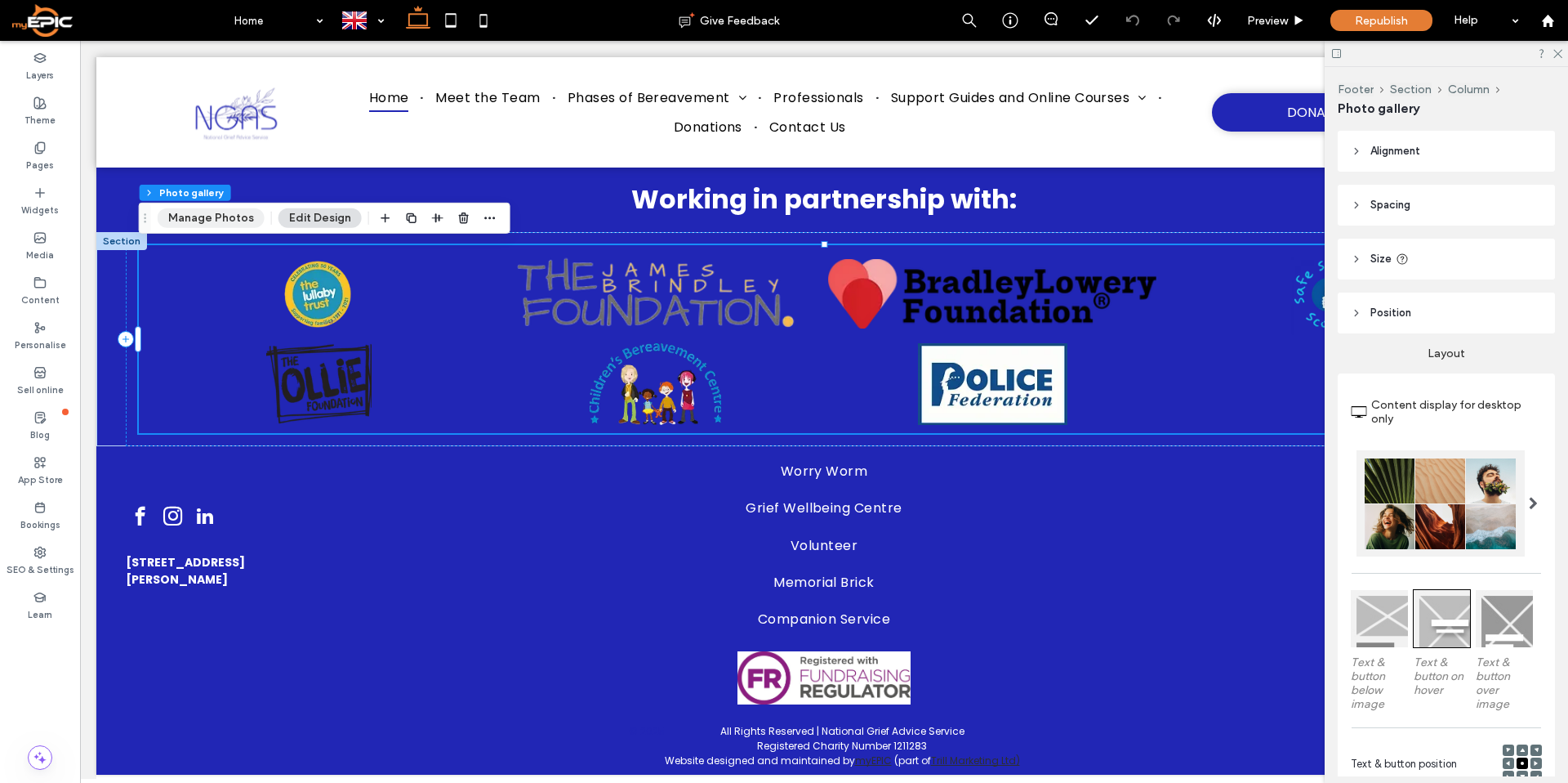
click at [180, 218] on button "Manage Photos" at bounding box center [211, 219] width 107 height 20
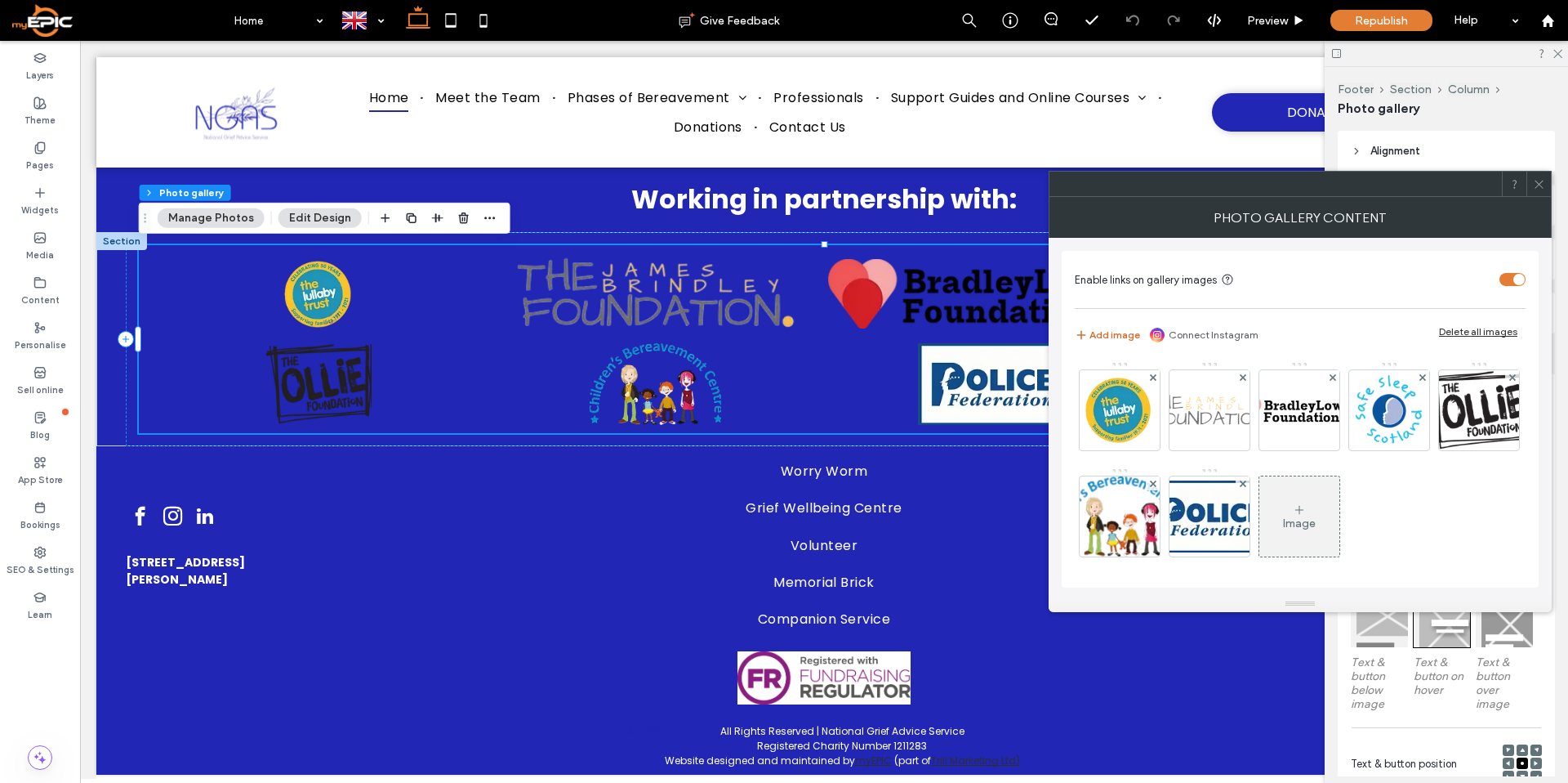
click at [1105, 335] on button "Add image" at bounding box center [1108, 335] width 66 height 20
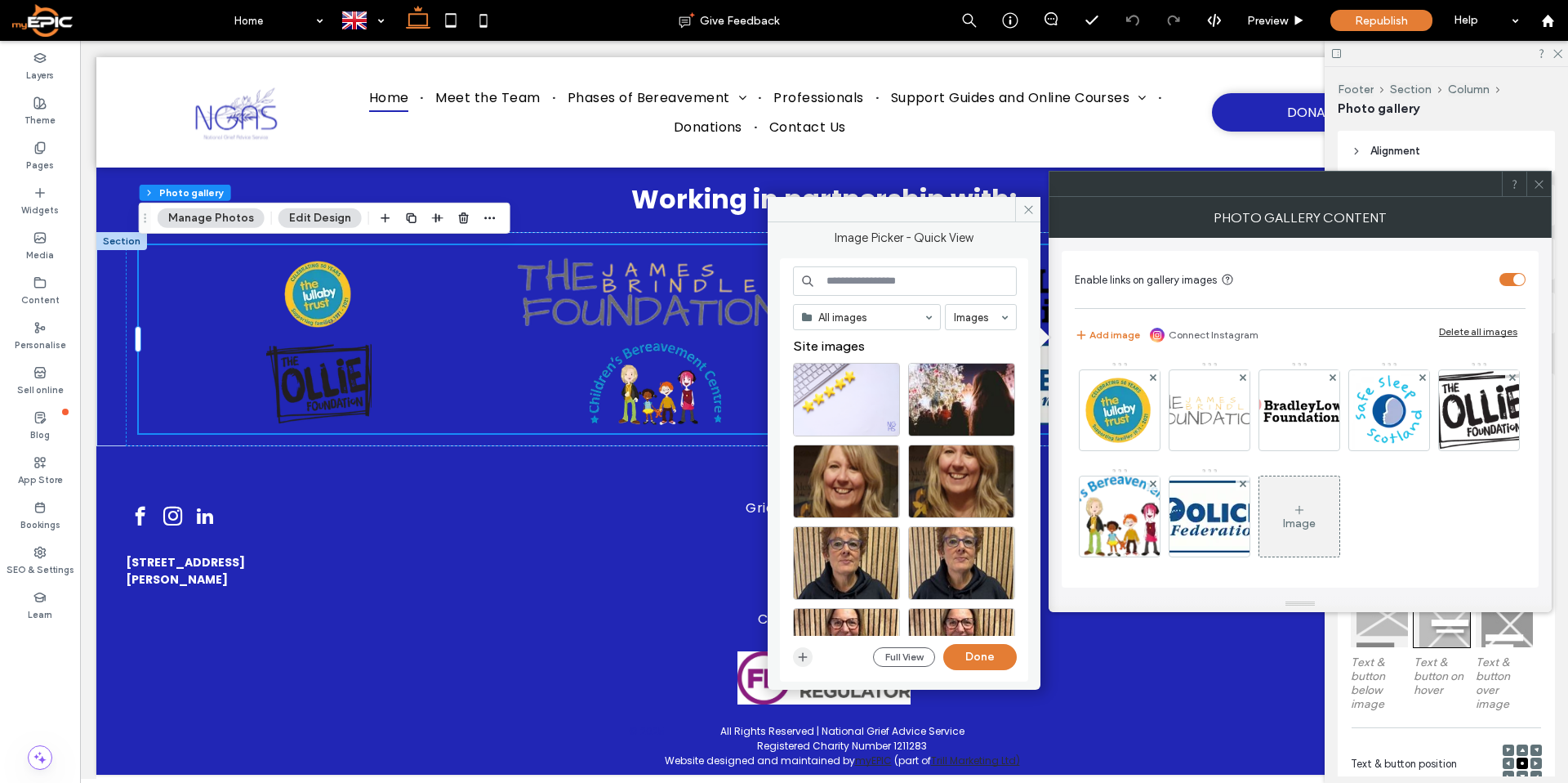
click at [799, 655] on icon "button" at bounding box center [803, 656] width 13 height 13
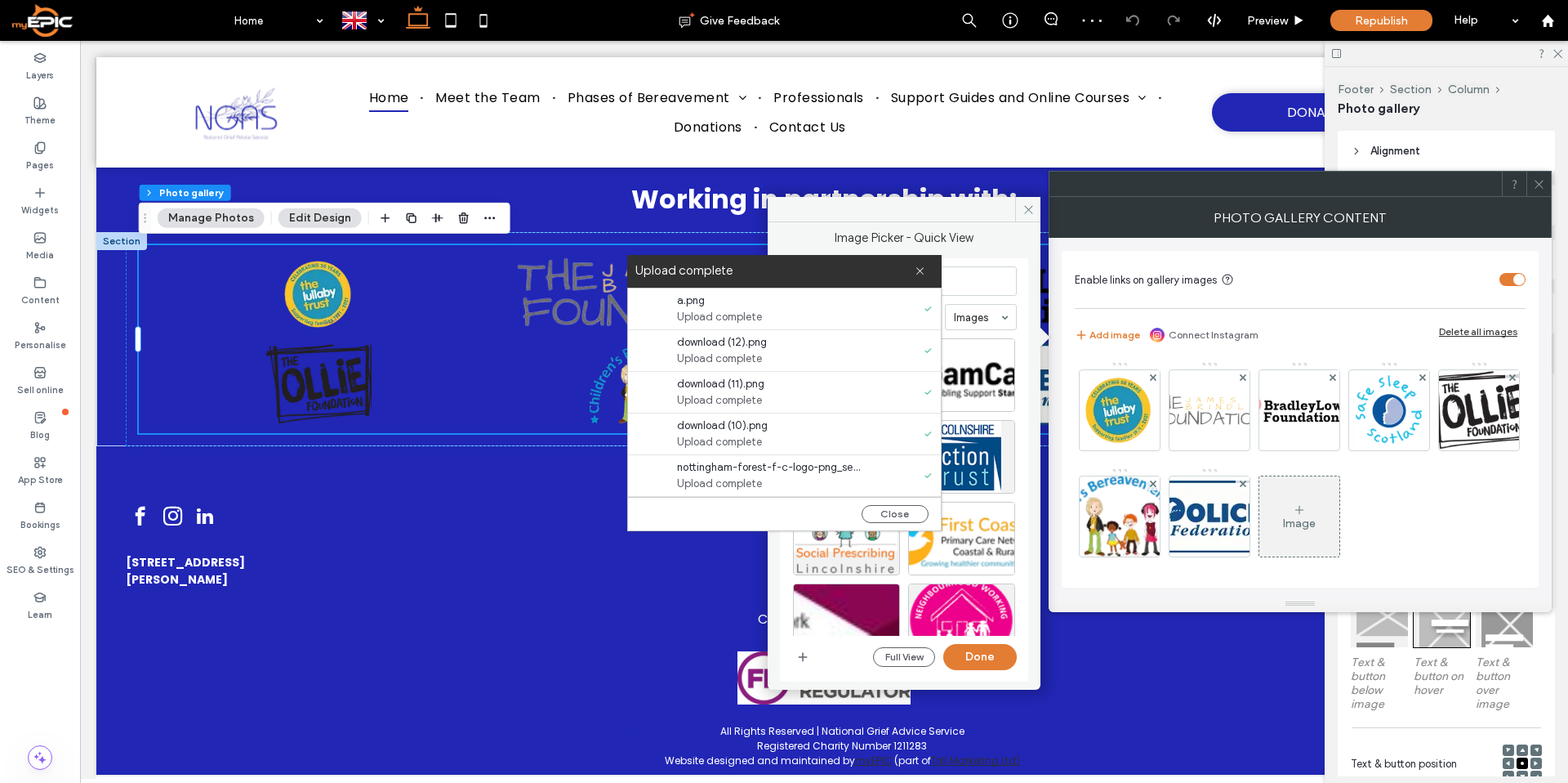
scroll to position [291, 0]
click at [902, 512] on button "Close" at bounding box center [895, 514] width 67 height 18
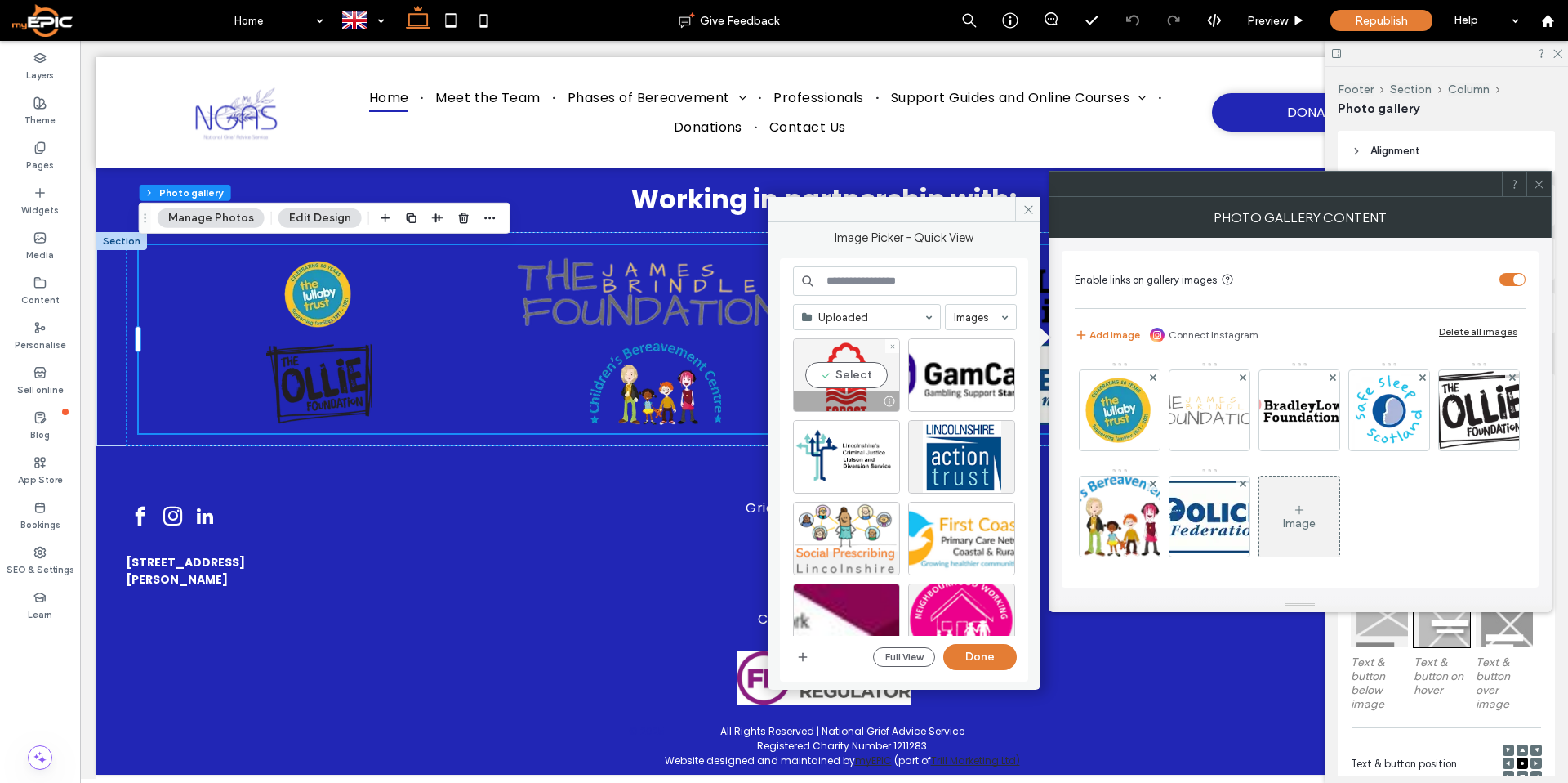
click at [845, 360] on div "Select" at bounding box center [846, 374] width 107 height 74
click at [954, 385] on div "Select" at bounding box center [962, 374] width 107 height 74
click at [835, 474] on div at bounding box center [846, 483] width 106 height 20
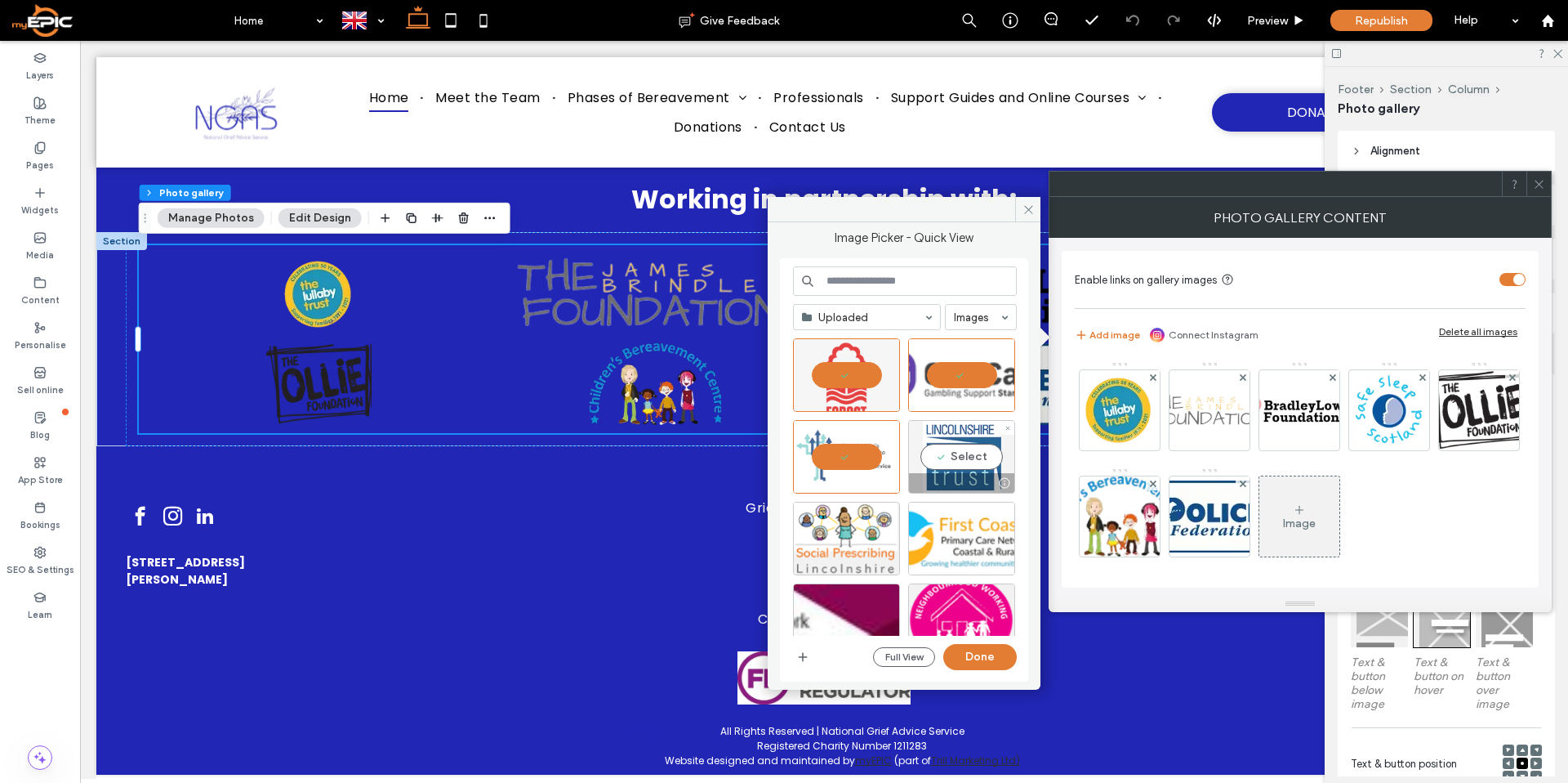
click at [937, 463] on div "Select" at bounding box center [962, 456] width 107 height 74
click at [822, 528] on div "Select" at bounding box center [846, 538] width 107 height 74
click at [946, 528] on div "Select" at bounding box center [962, 538] width 107 height 74
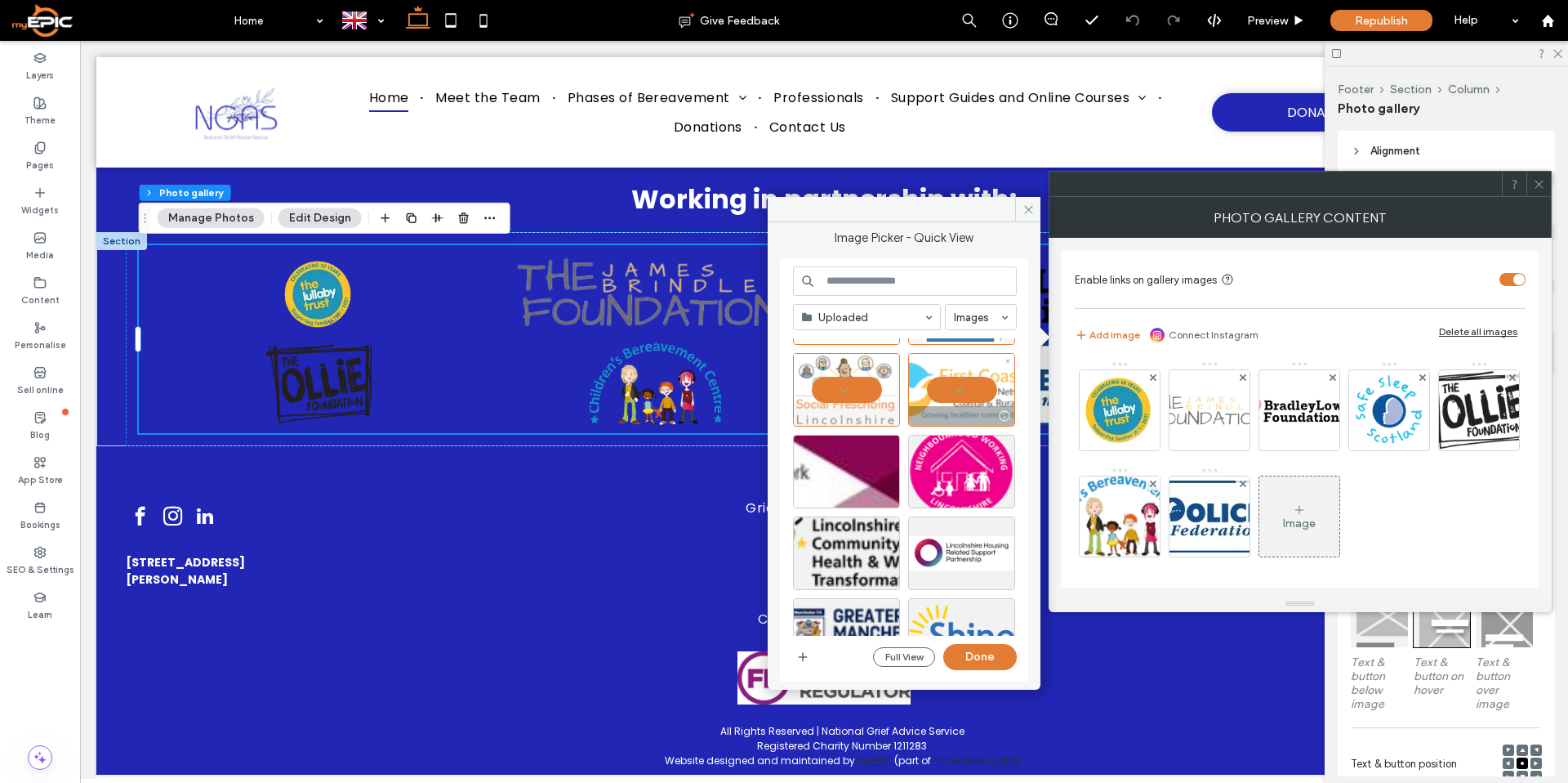
scroll to position [155, 0]
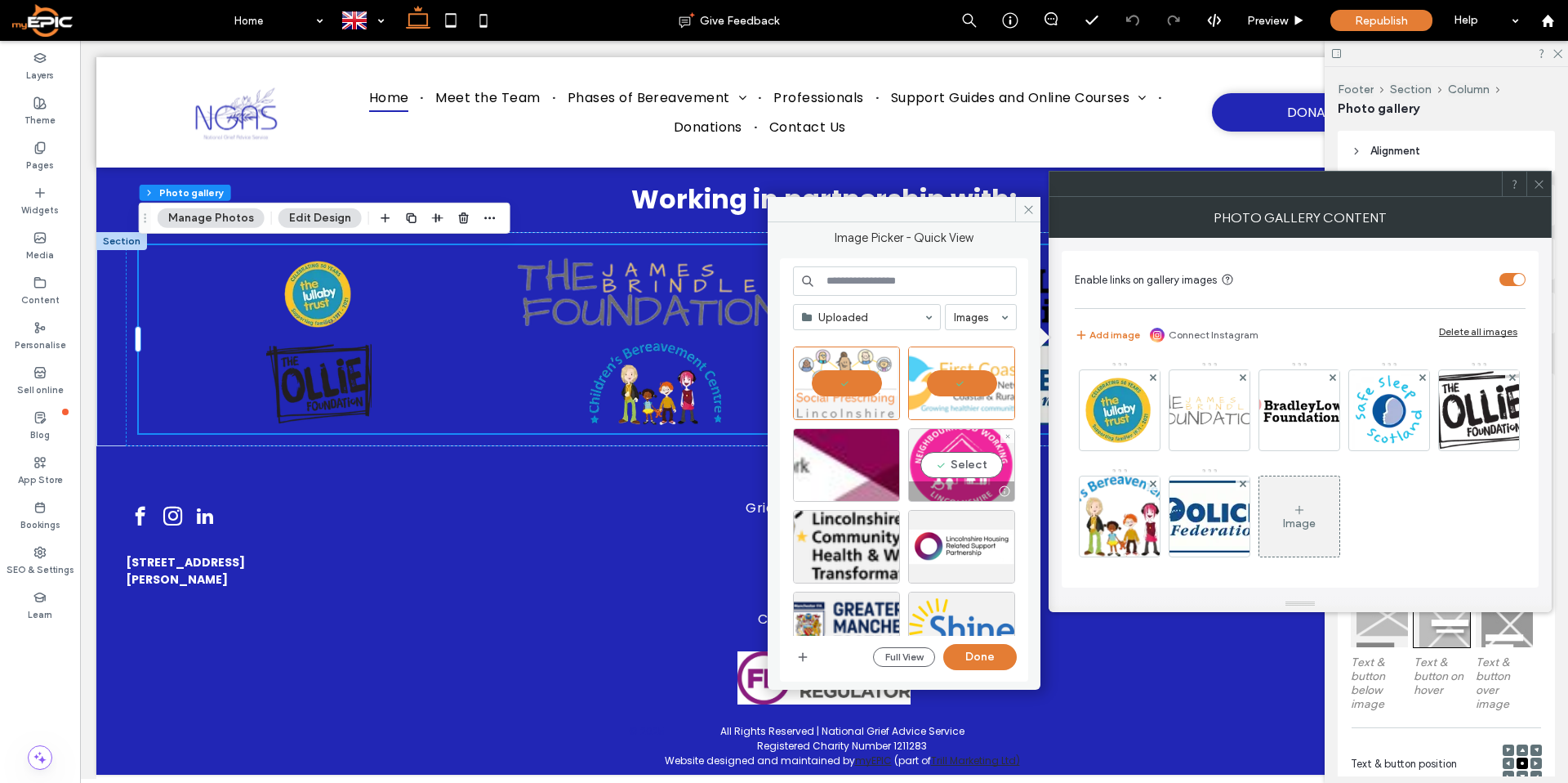
click at [933, 451] on div "Select" at bounding box center [962, 464] width 107 height 74
click at [848, 467] on div "Select" at bounding box center [846, 464] width 107 height 74
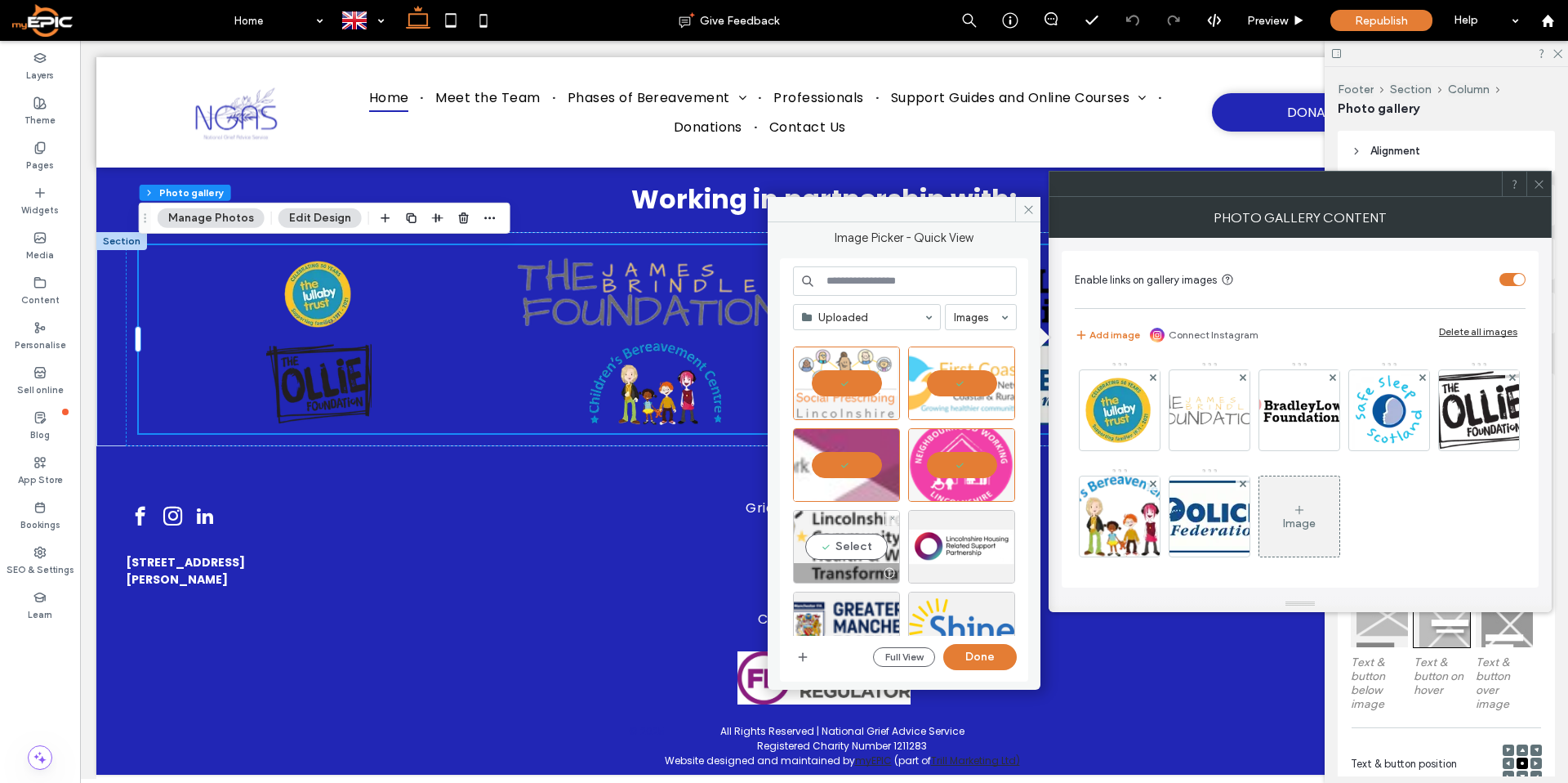
click at [851, 533] on div "Select" at bounding box center [846, 546] width 107 height 74
click at [939, 534] on div "Select" at bounding box center [962, 546] width 107 height 74
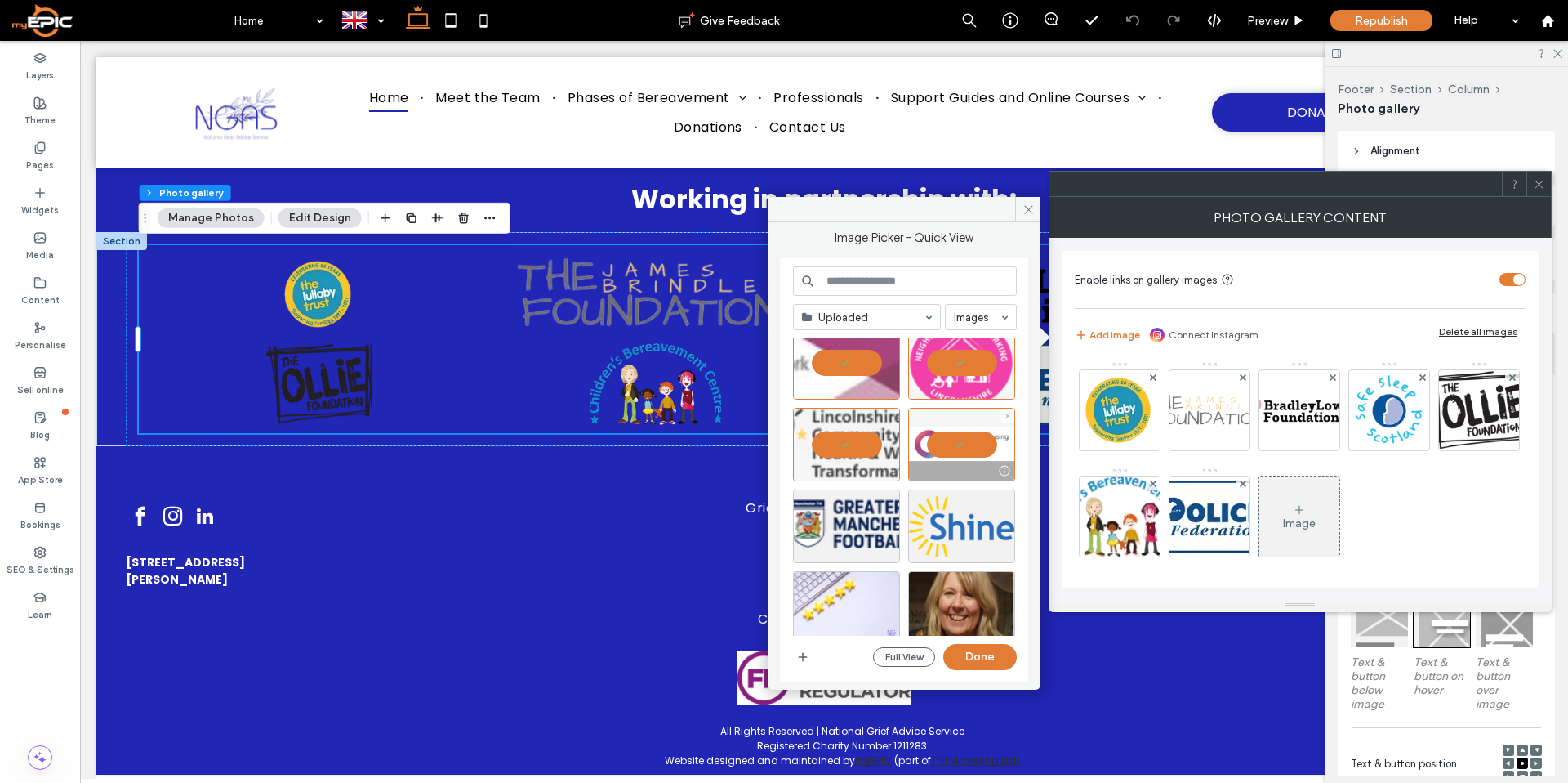
scroll to position [288, 0]
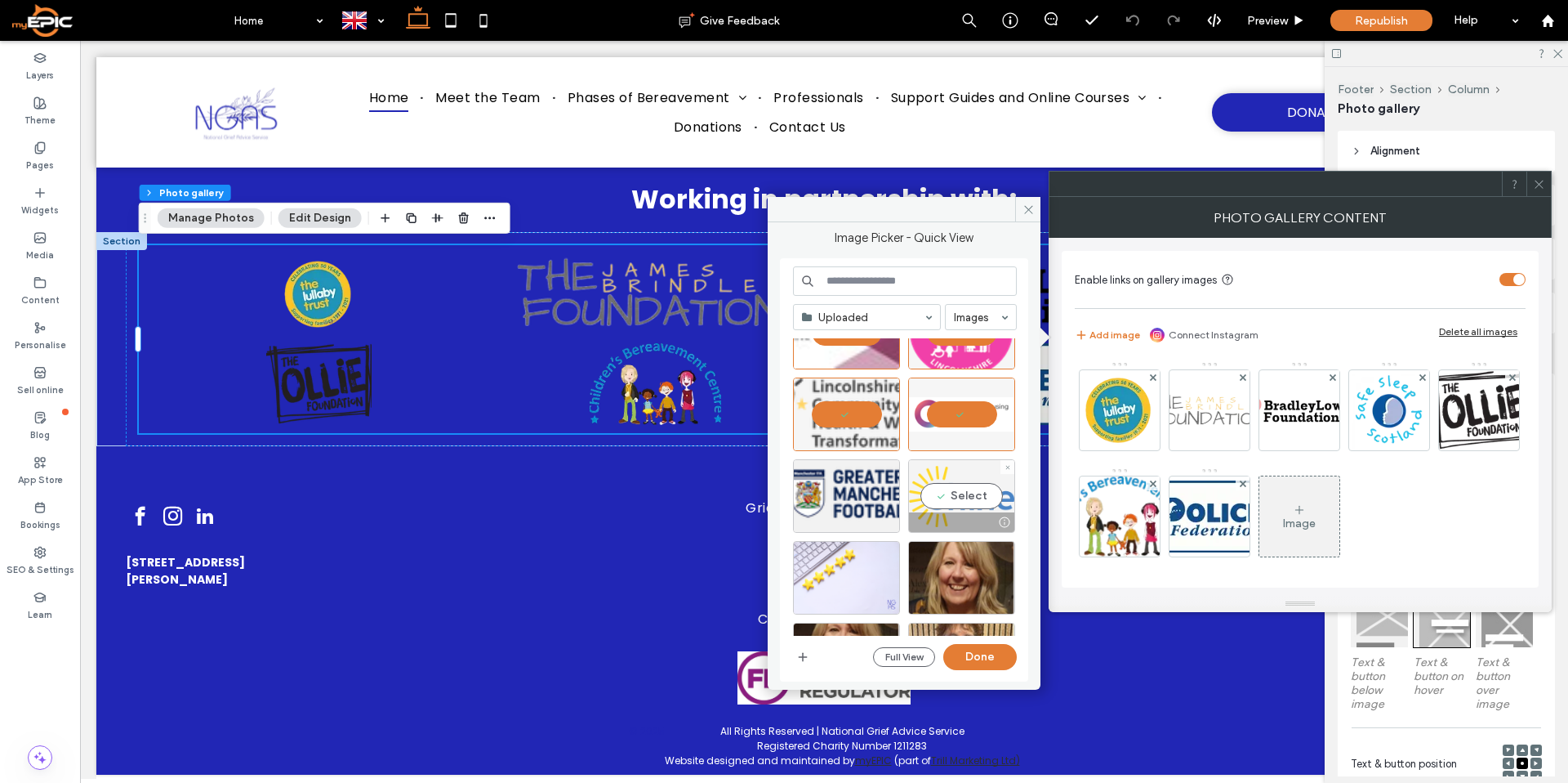
click at [961, 486] on div "Select" at bounding box center [962, 495] width 107 height 74
click at [835, 485] on div "Select" at bounding box center [846, 495] width 107 height 74
click at [985, 657] on button "Done" at bounding box center [979, 656] width 74 height 26
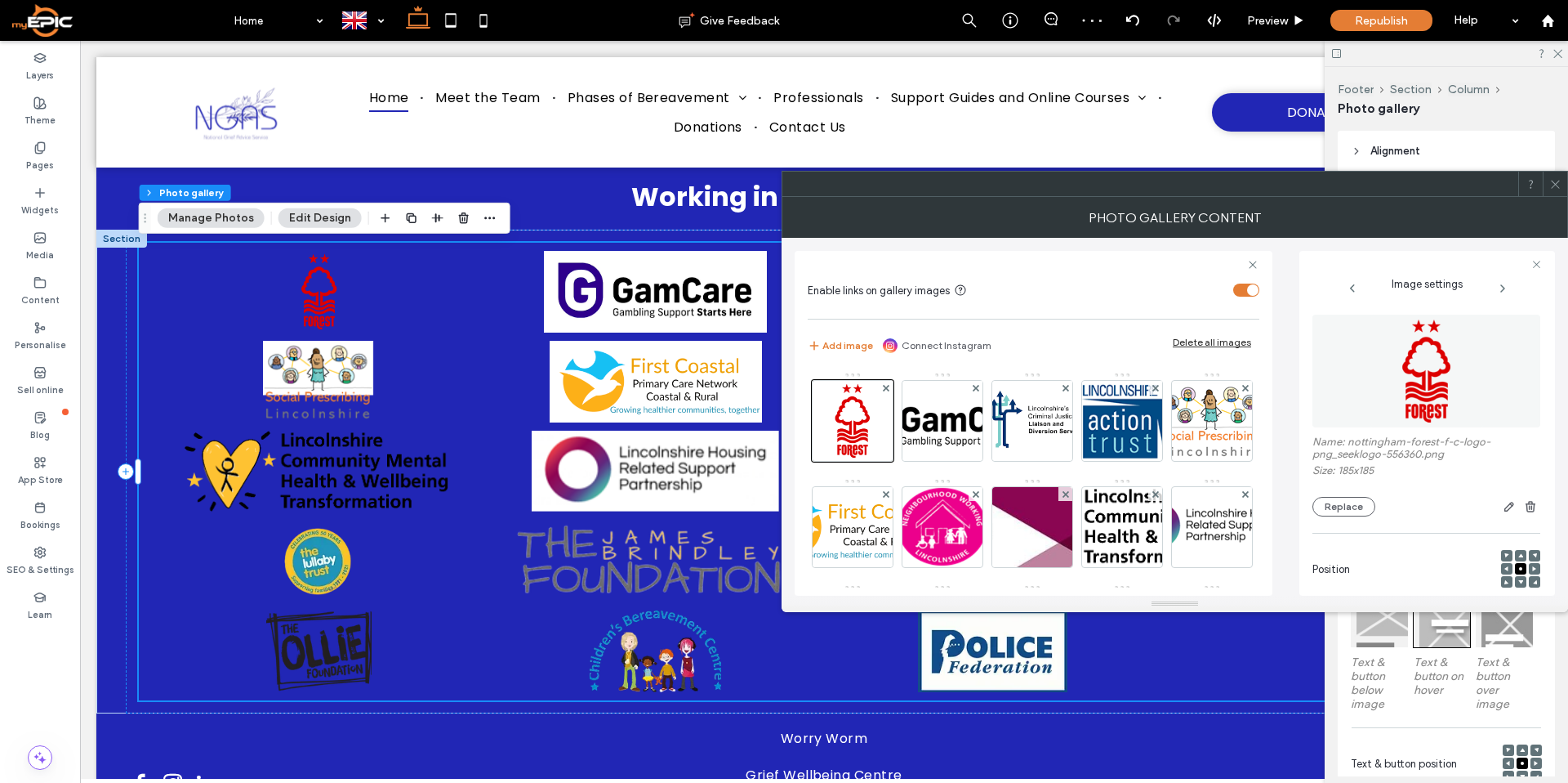
click at [1553, 185] on icon at bounding box center [1554, 184] width 12 height 12
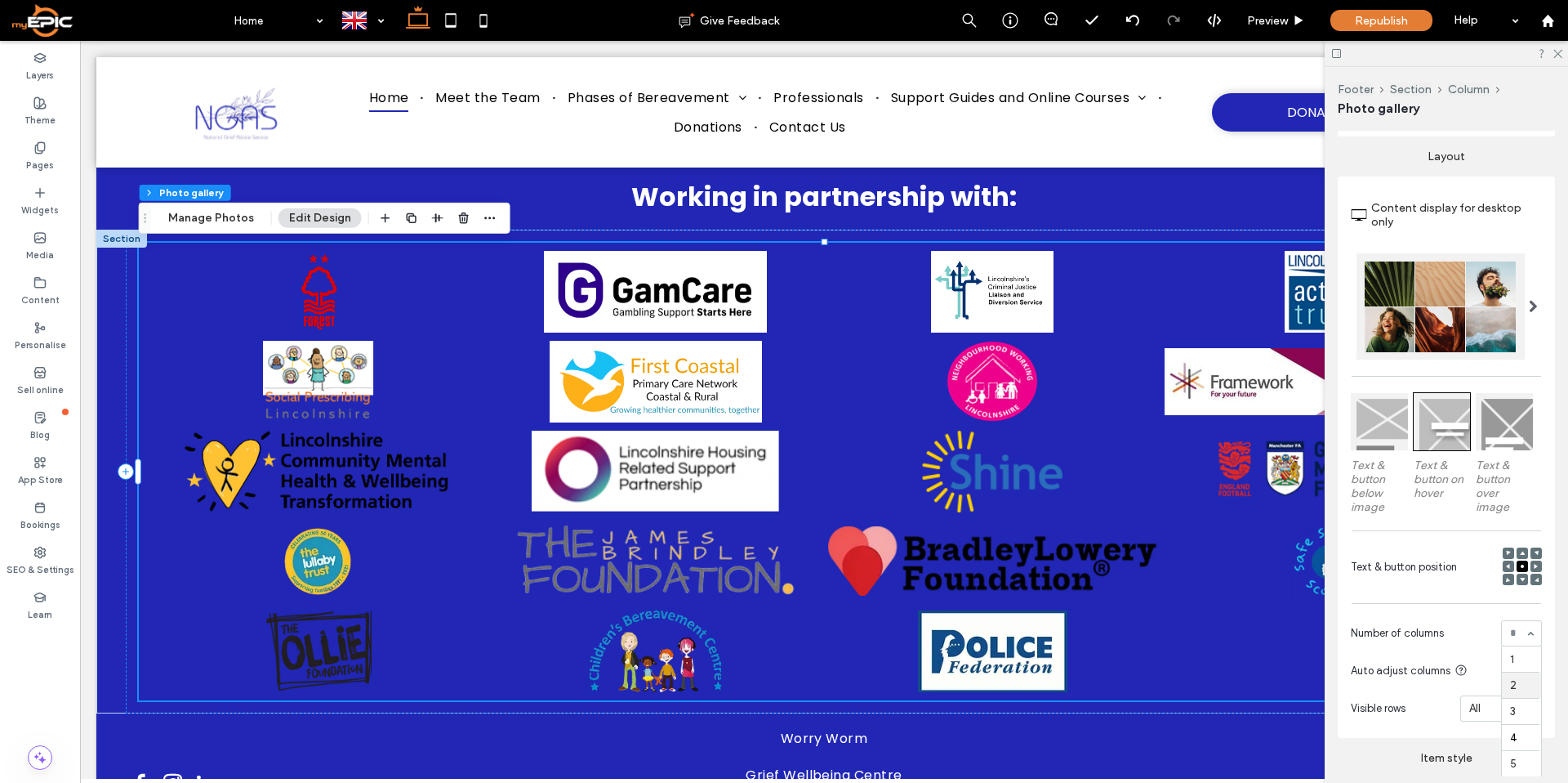
scroll to position [329, 0]
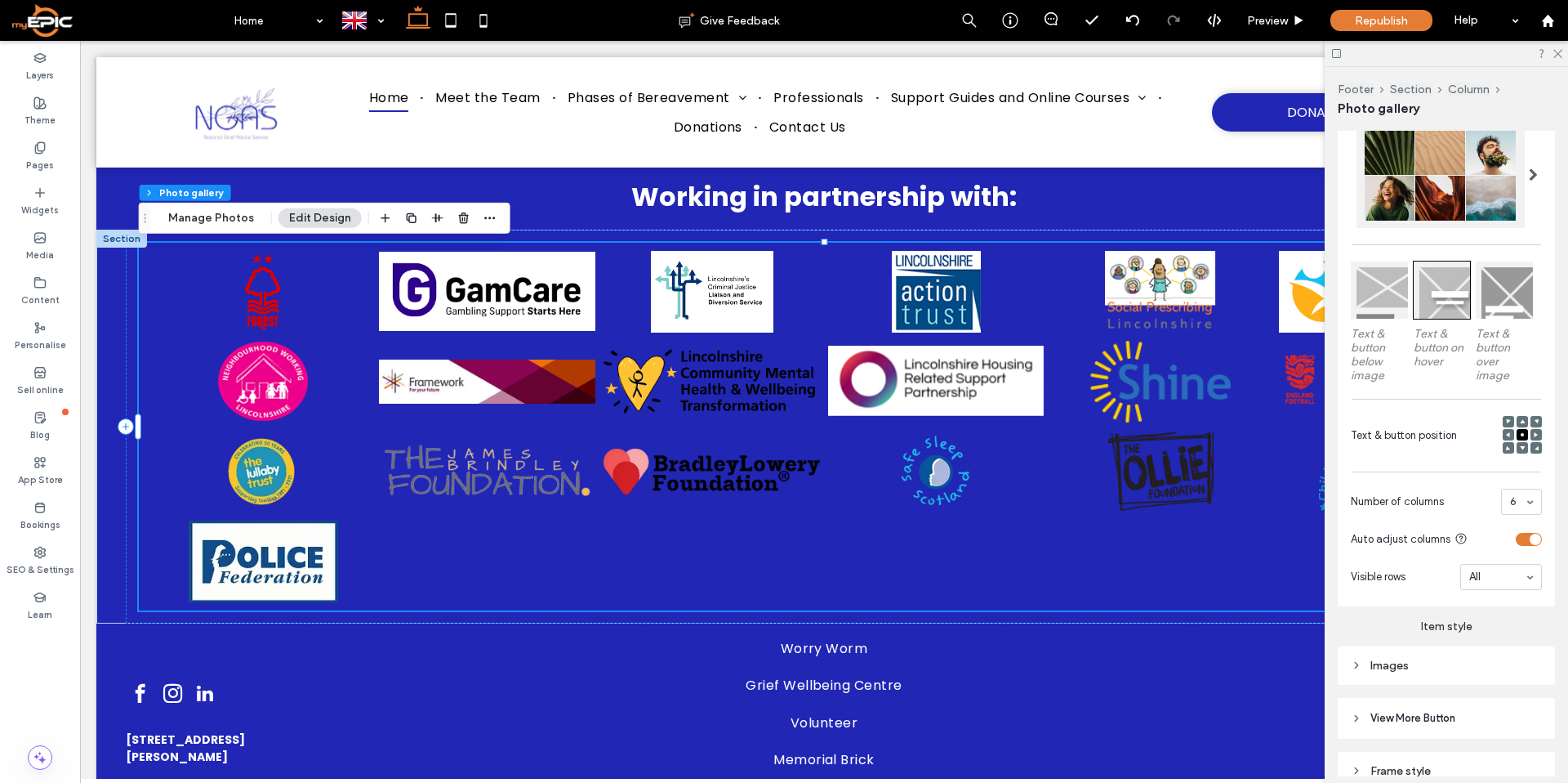
click at [1523, 535] on div "toggle" at bounding box center [1528, 539] width 26 height 13
click at [1534, 540] on div "toggle" at bounding box center [1528, 539] width 26 height 13
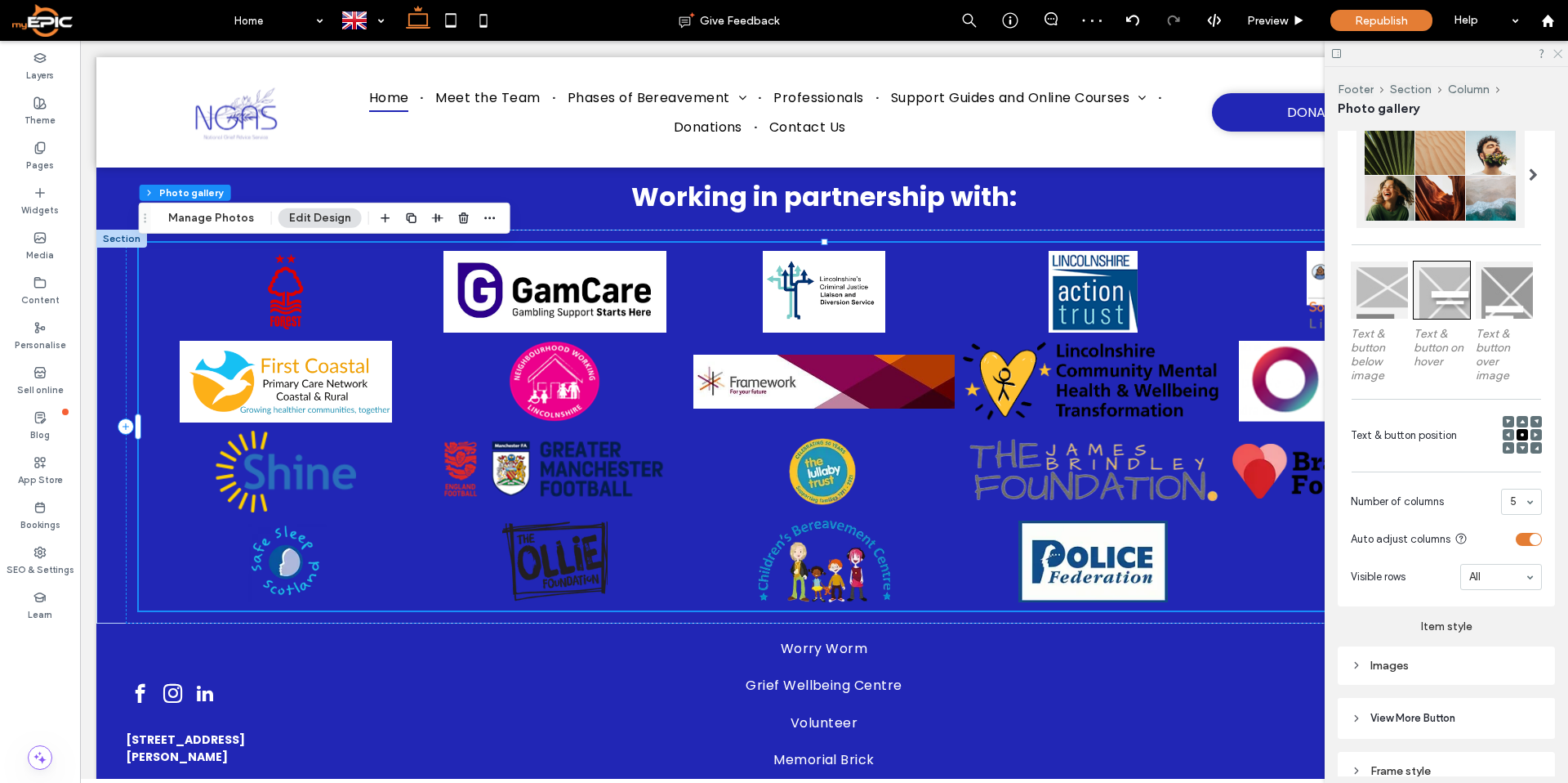
click at [1558, 53] on use at bounding box center [1557, 55] width 9 height 9
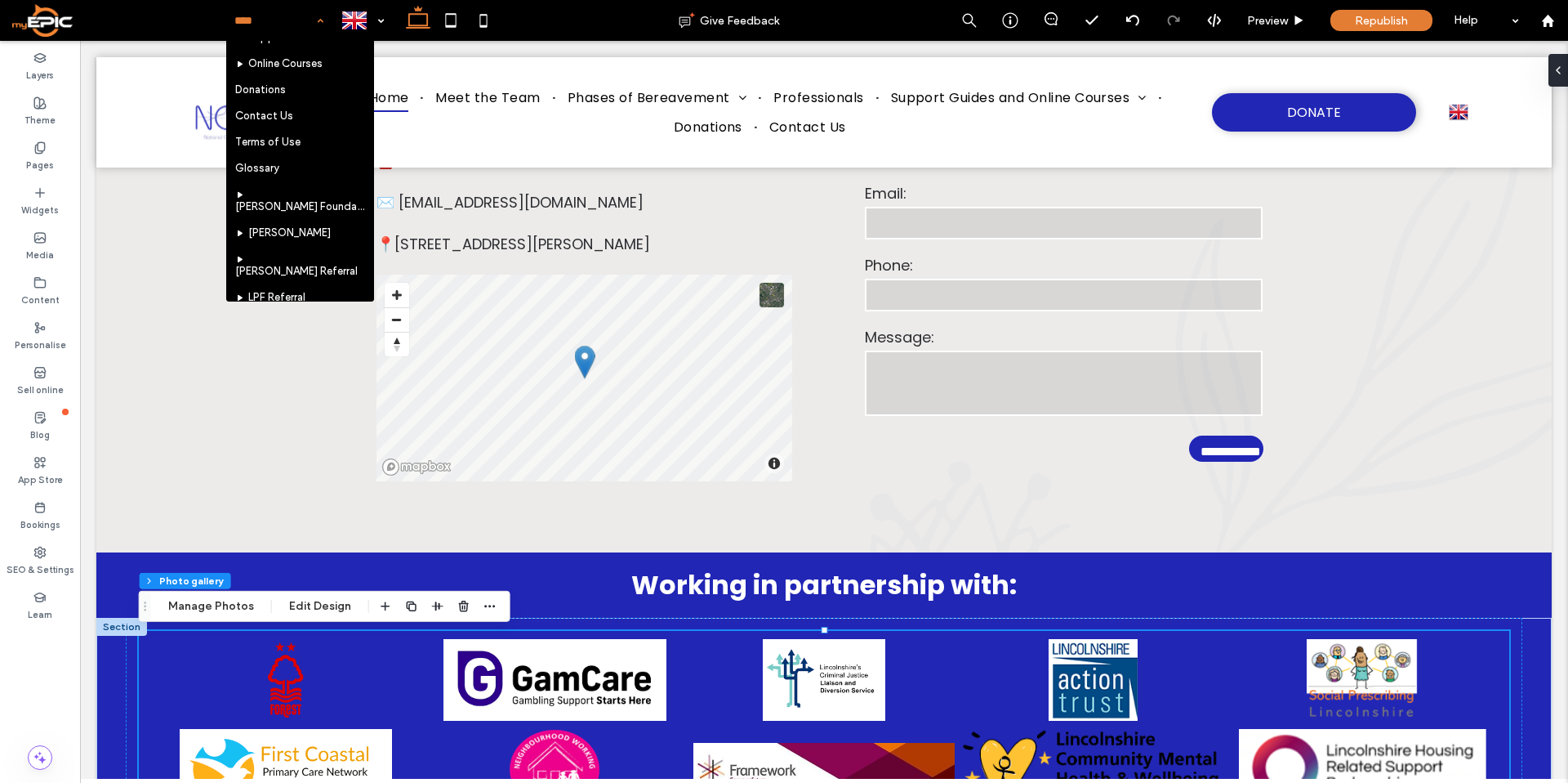
scroll to position [483, 0]
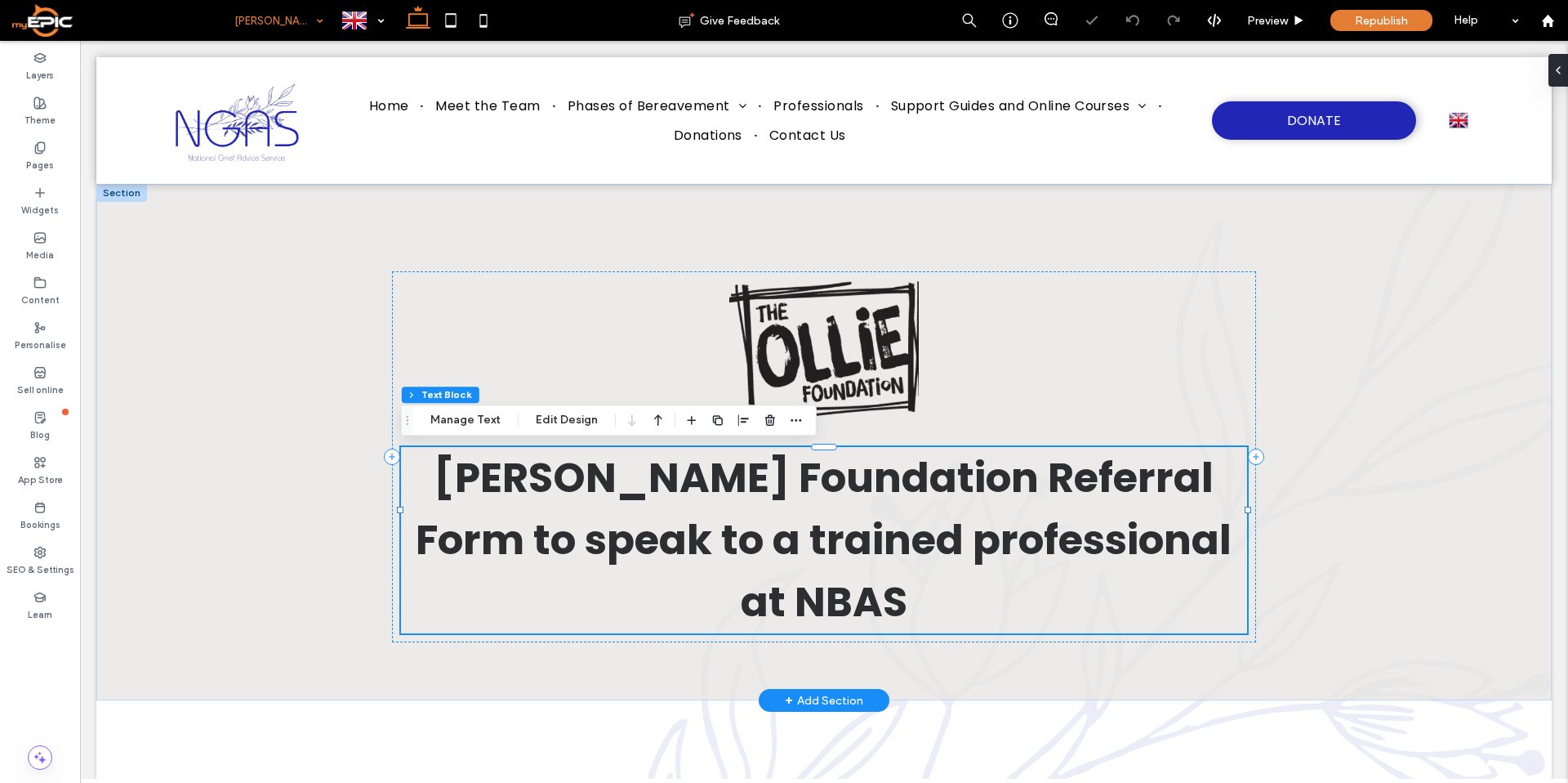
click at [1108, 548] on span "Ollie Foundation Referral Form to speak to a trained professional at NBAS" at bounding box center [824, 540] width 815 height 182
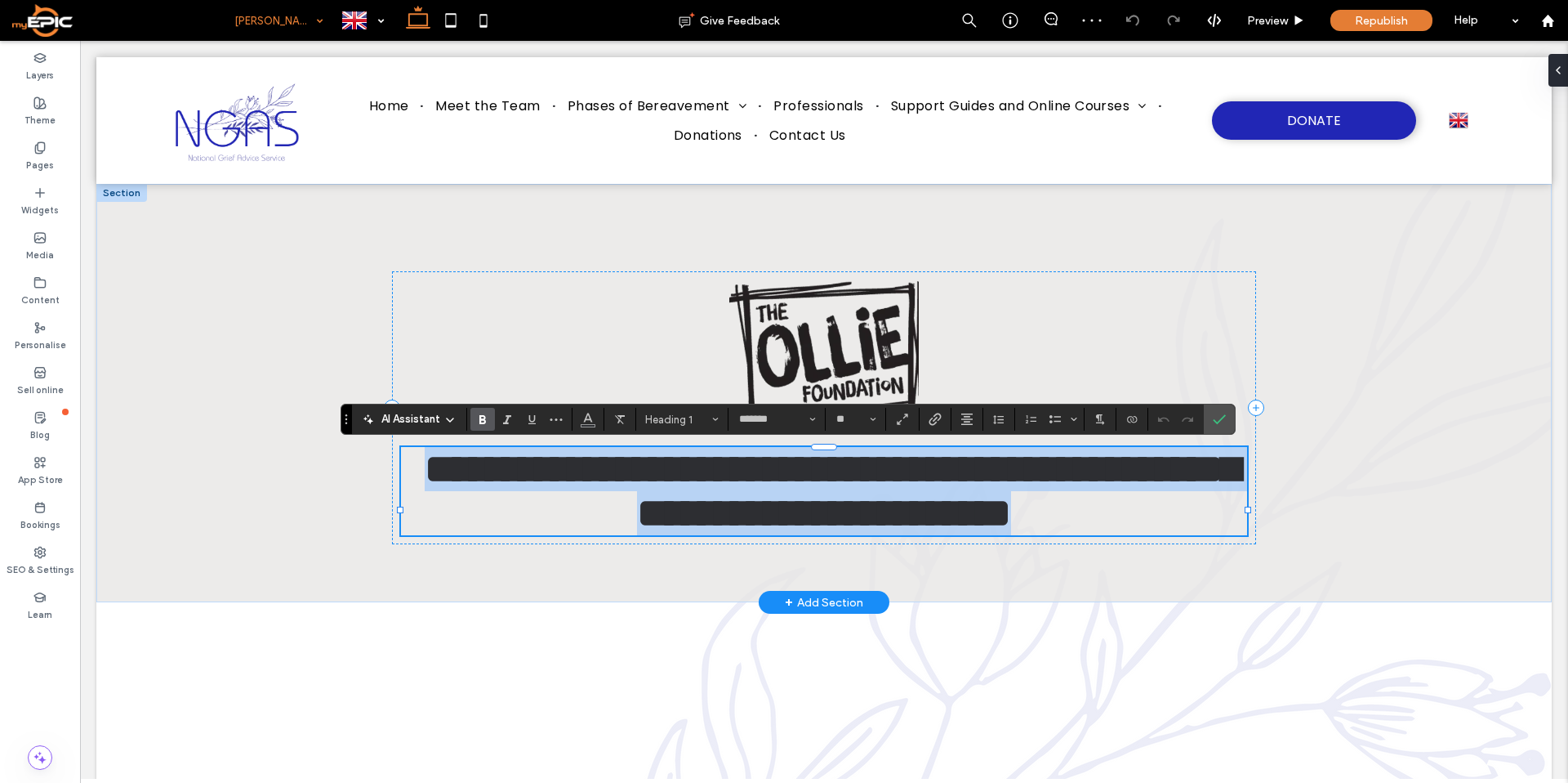
click at [1106, 533] on span "**********" at bounding box center [832, 491] width 814 height 84
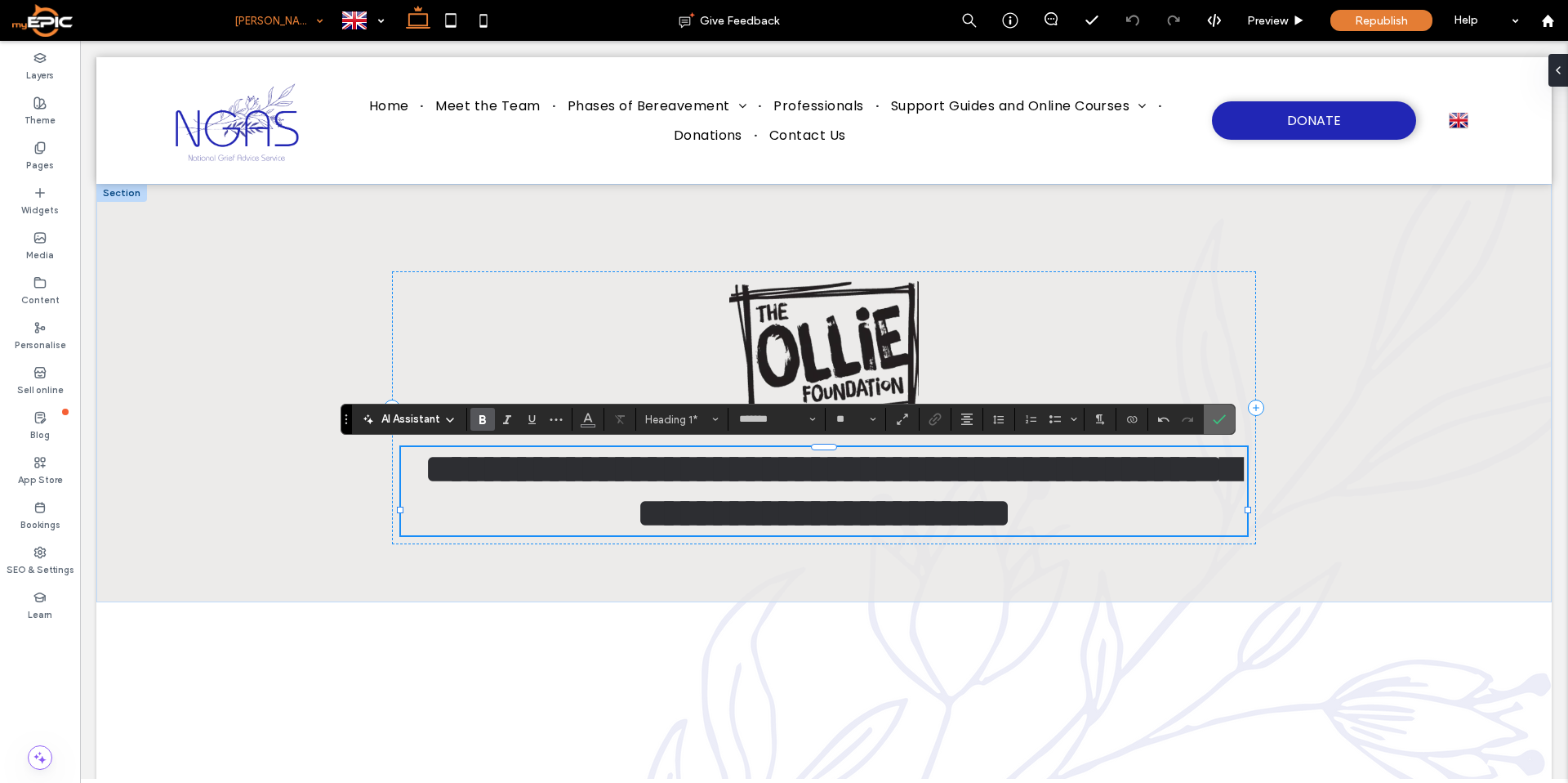
click at [1214, 423] on icon "Confirm" at bounding box center [1219, 419] width 13 height 13
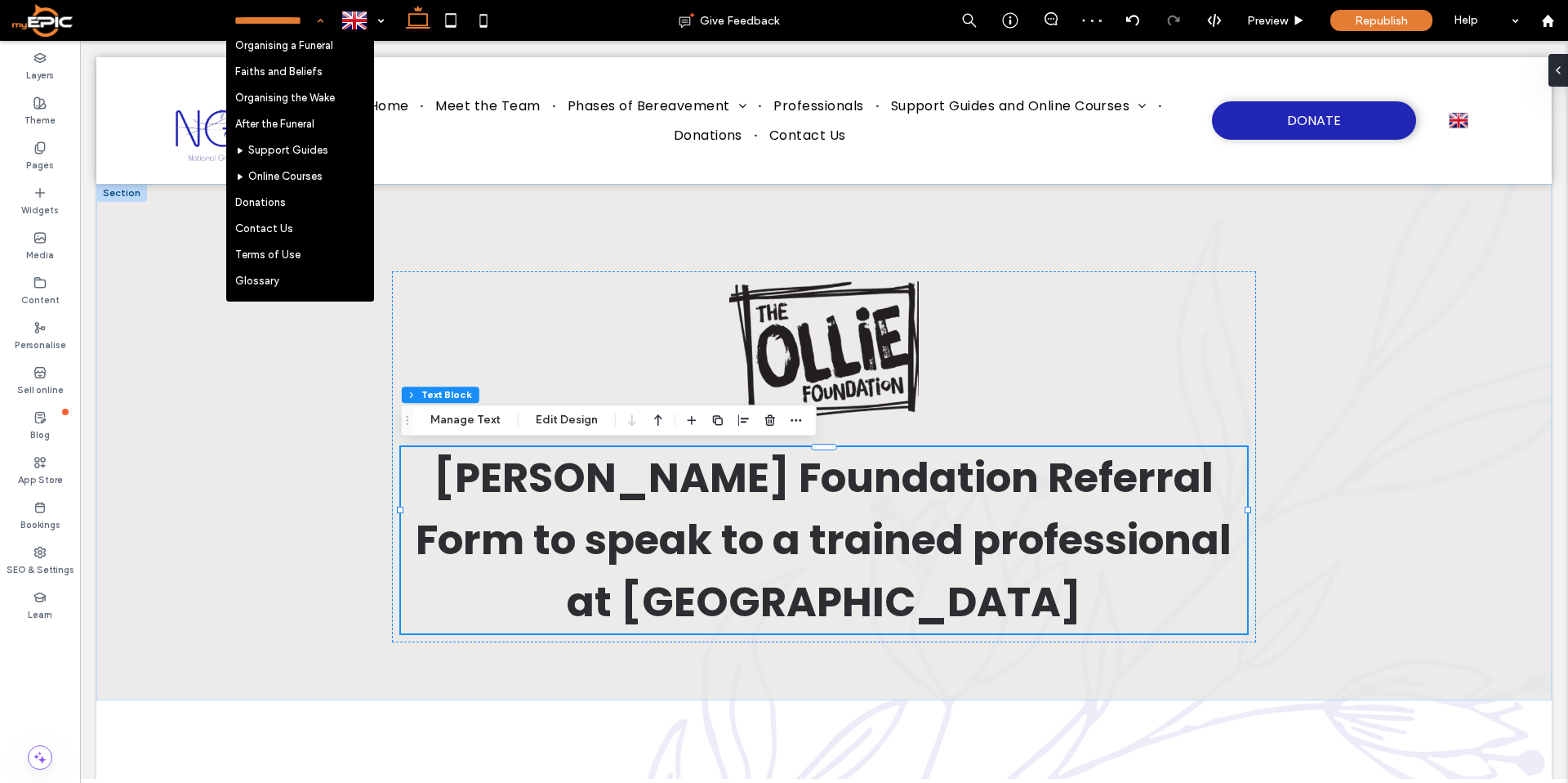
scroll to position [493, 0]
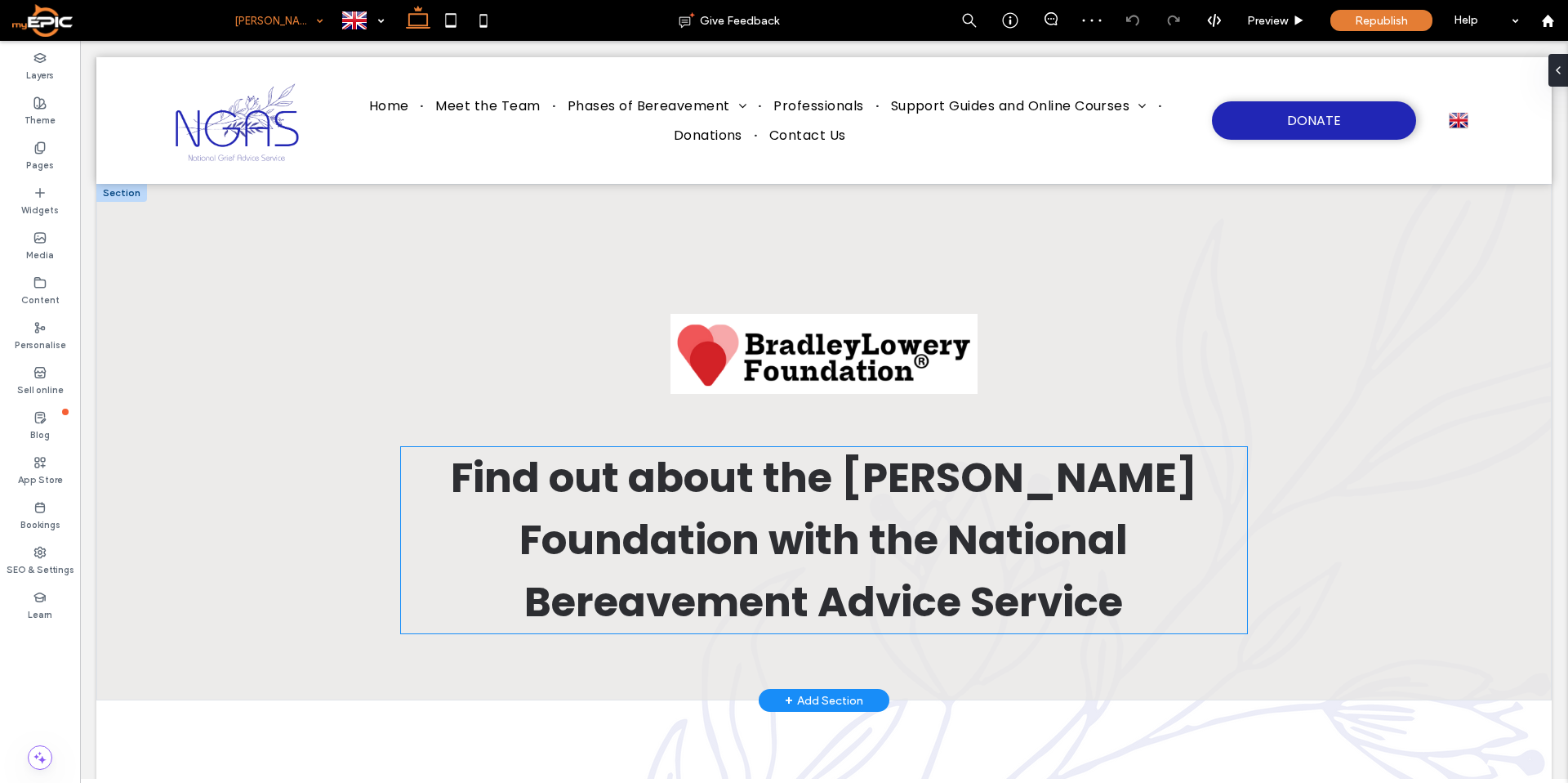
click at [814, 613] on span "Find out about the Bradley Lowery Foundation with the National Bereavement Advi…" at bounding box center [824, 540] width 746 height 182
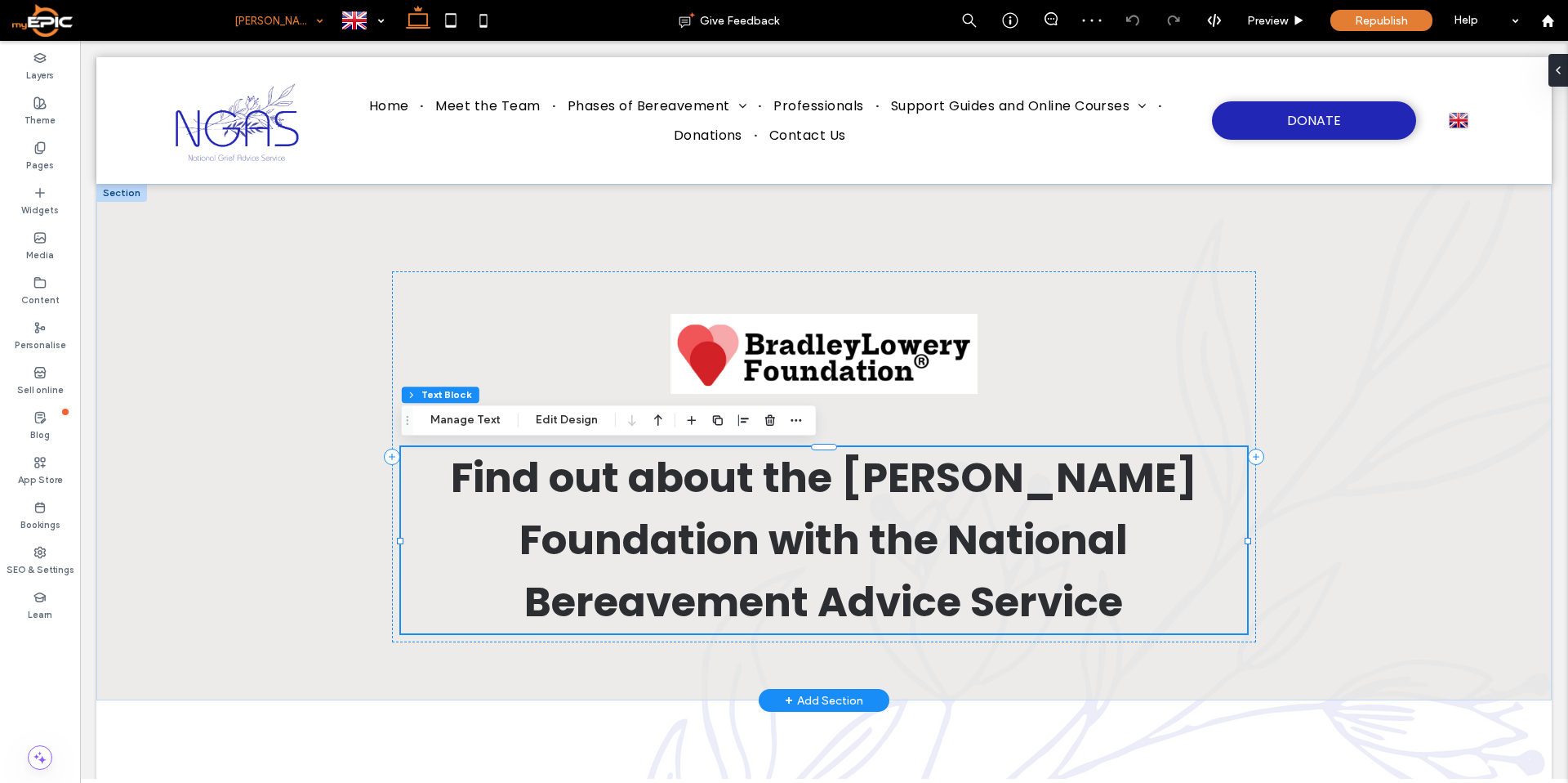
click at [814, 612] on span "Find out about the Bradley Lowery Foundation with the National Bereavement Advi…" at bounding box center [824, 540] width 746 height 182
type input "*******"
type input "**"
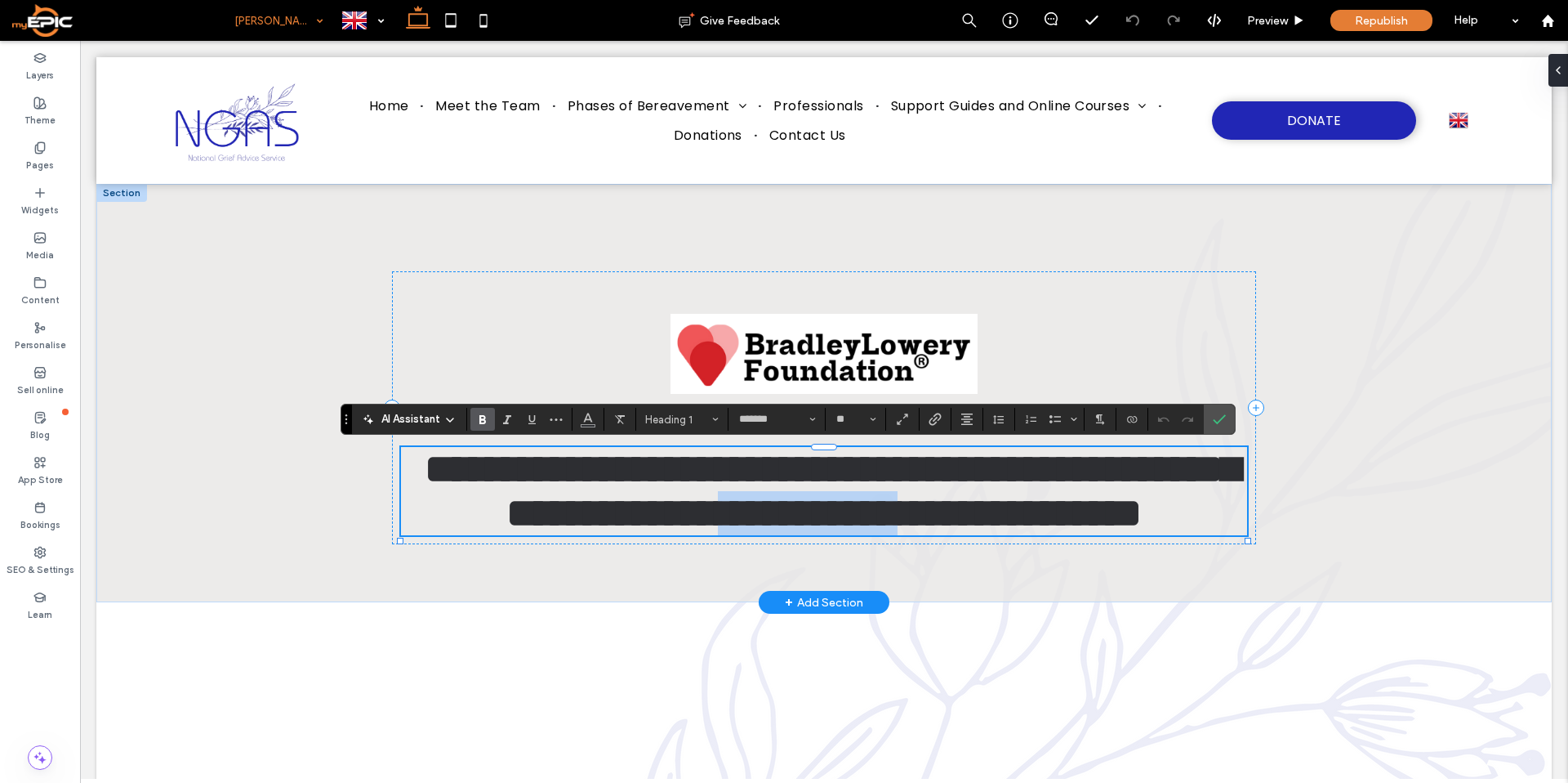
drag, startPoint x: 808, startPoint y: 609, endPoint x: 490, endPoint y: 618, distance: 318.1
click at [490, 535] on h1 "**********" at bounding box center [824, 491] width 846 height 88
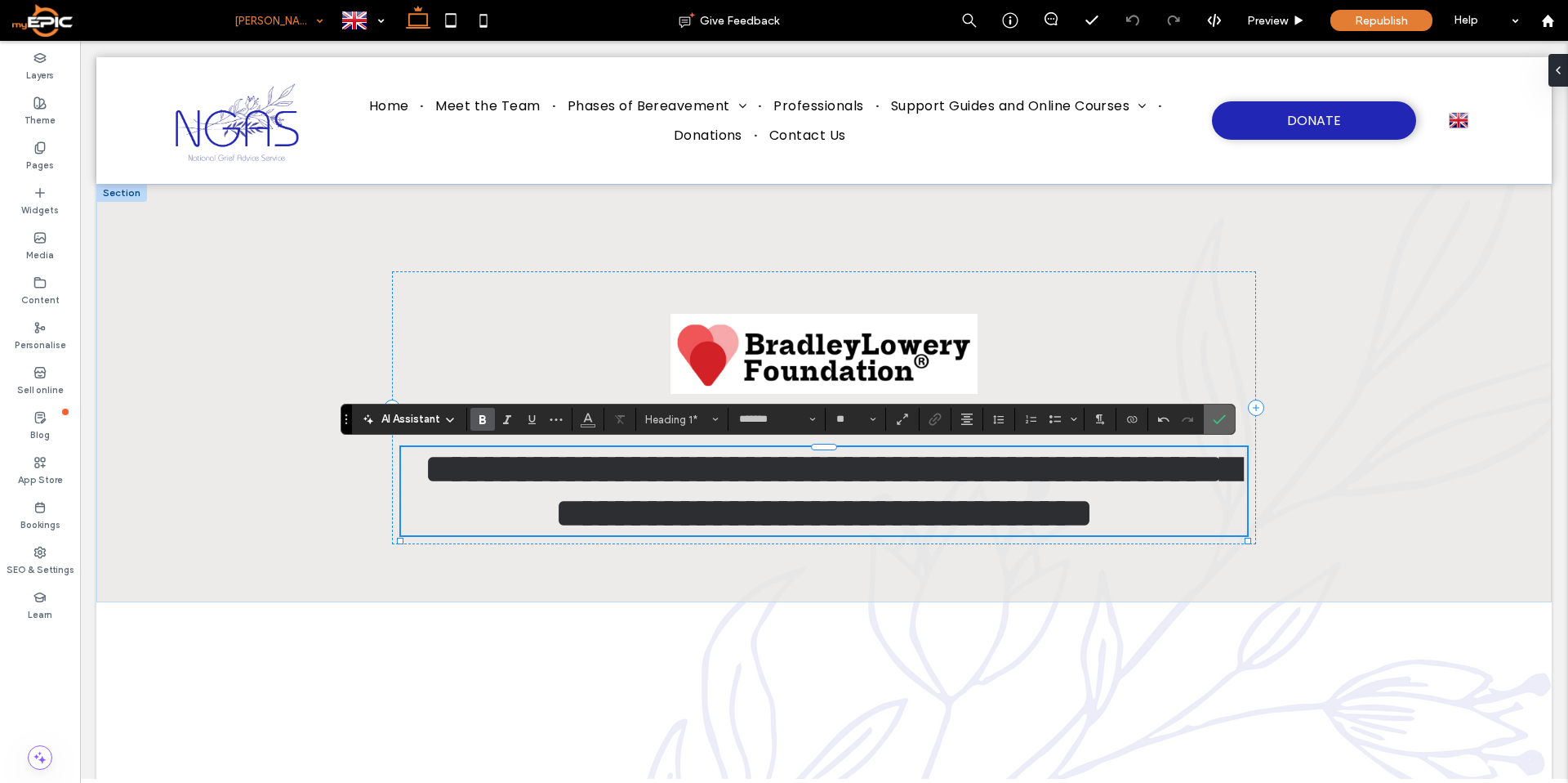
click at [1213, 421] on icon "Confirm" at bounding box center [1219, 419] width 13 height 13
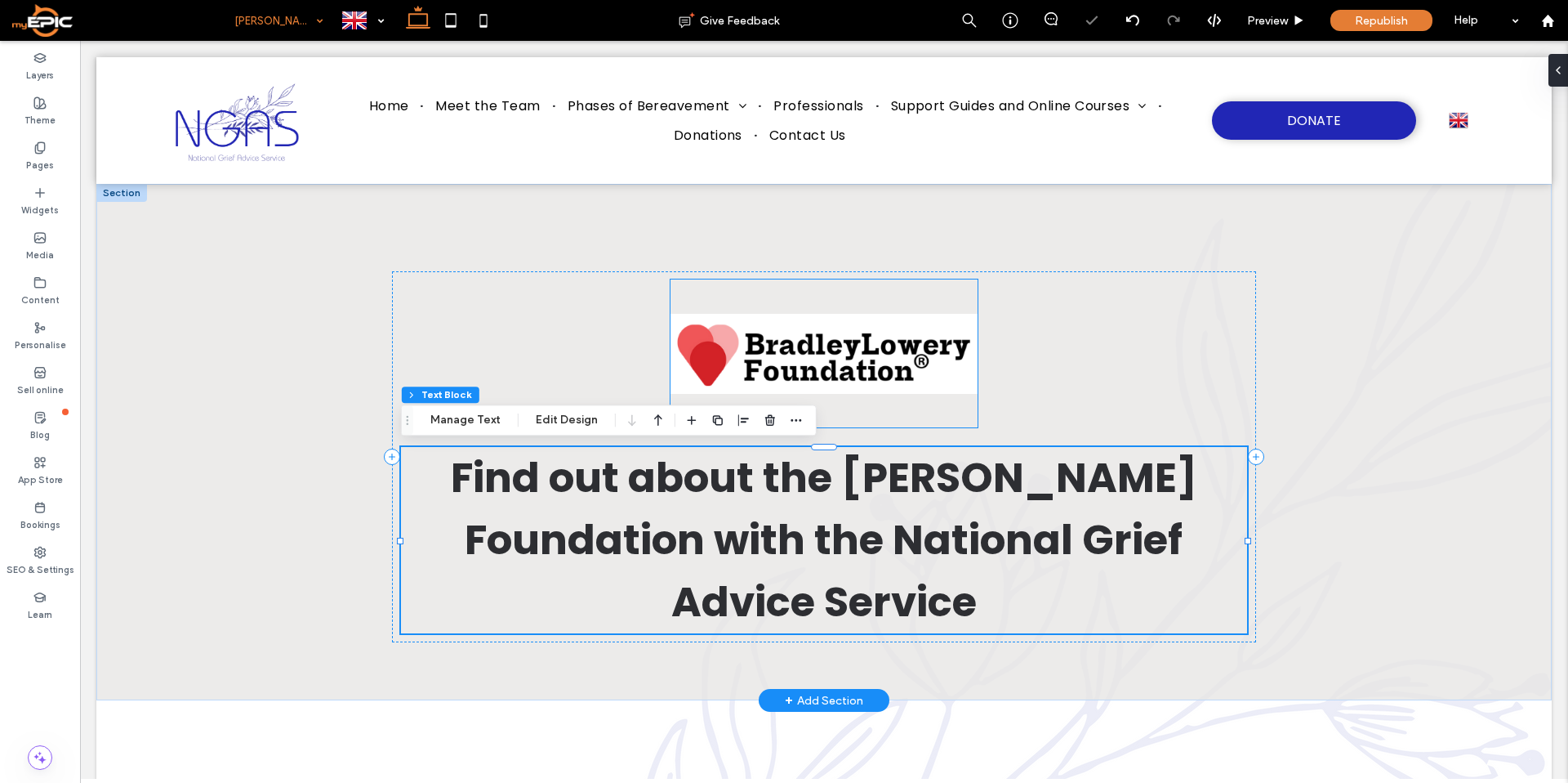
click at [855, 335] on img at bounding box center [824, 353] width 306 height 147
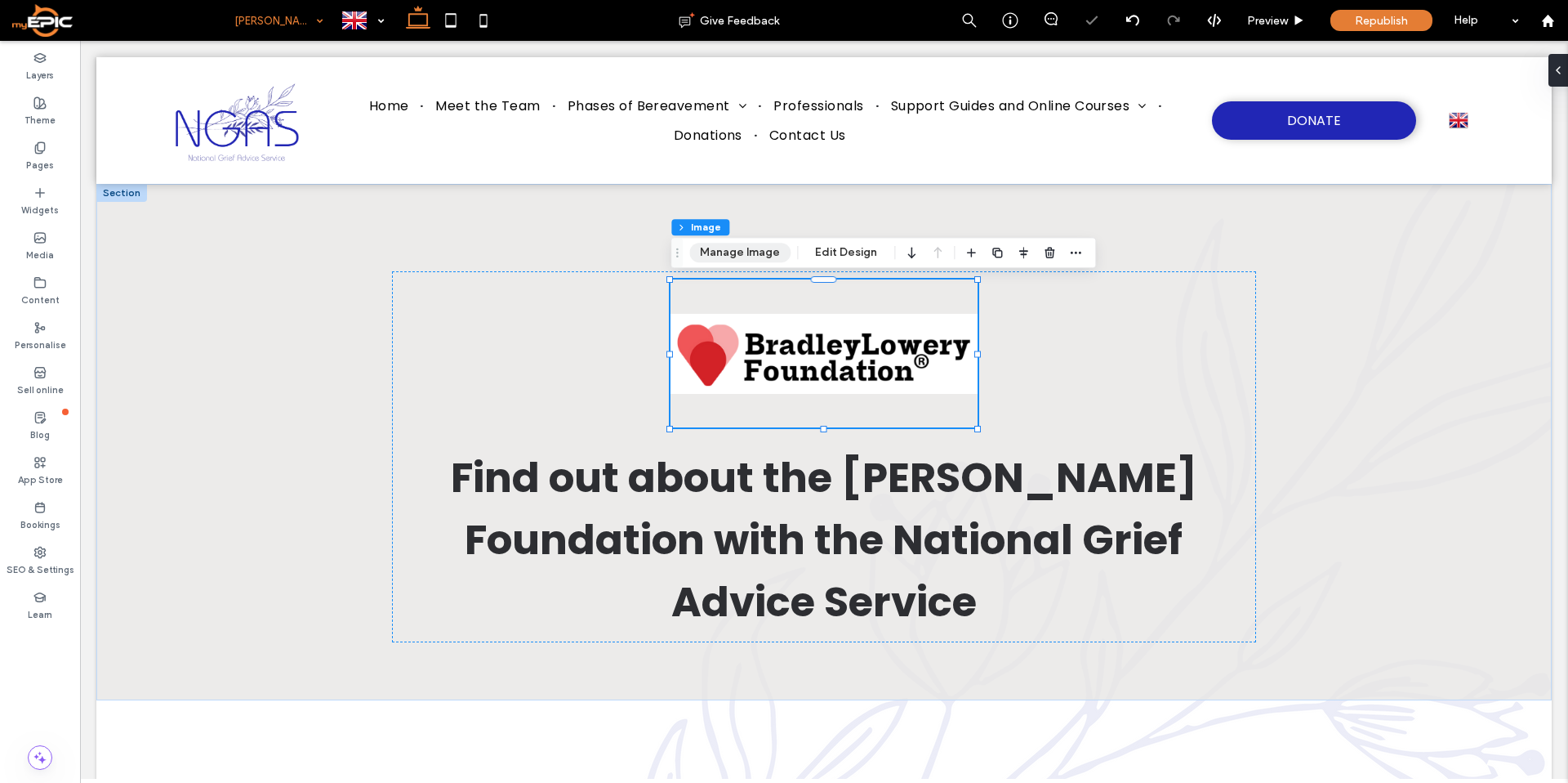
click at [768, 255] on button "Manage Image" at bounding box center [739, 252] width 101 height 20
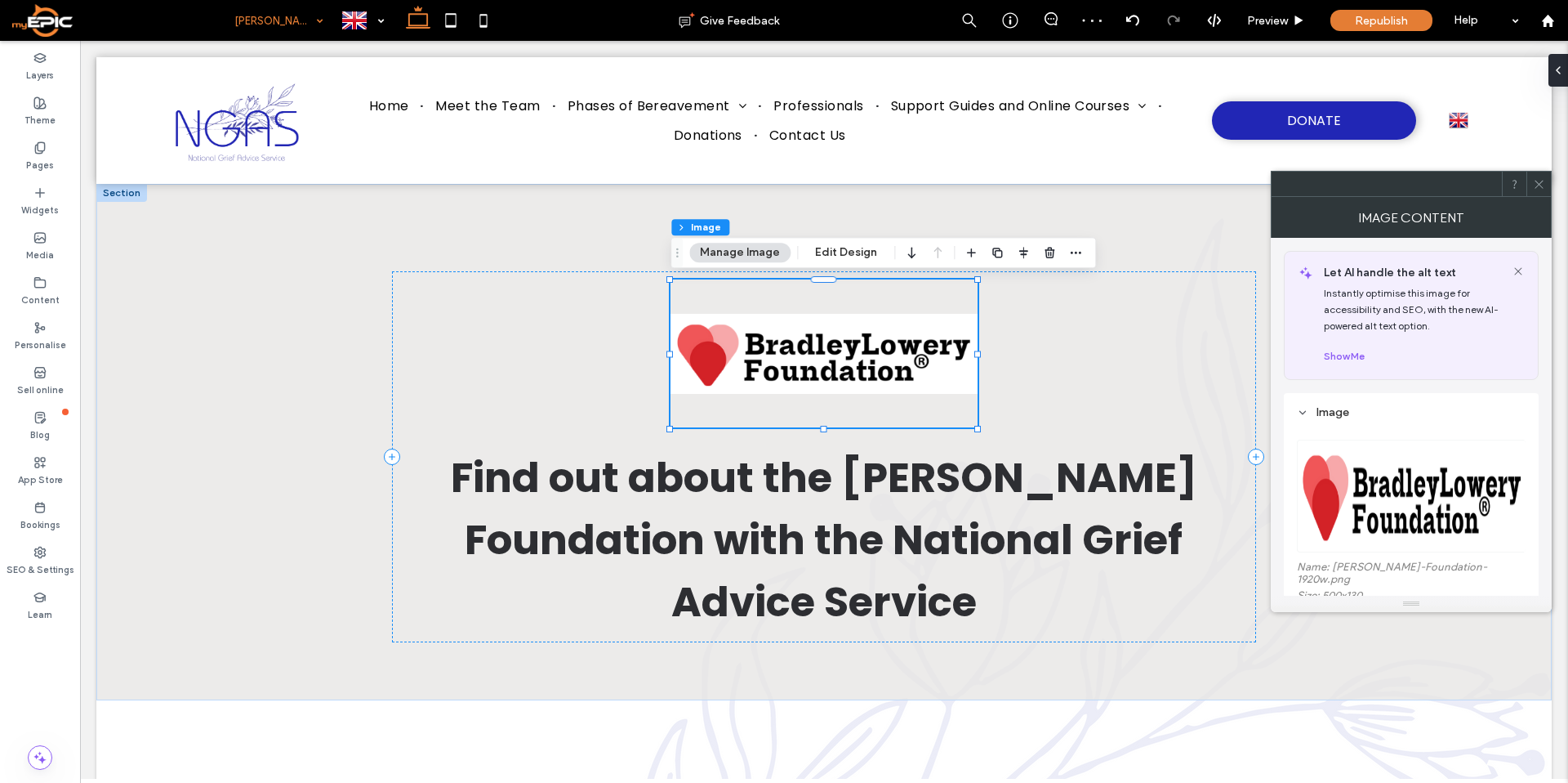
scroll to position [131, 0]
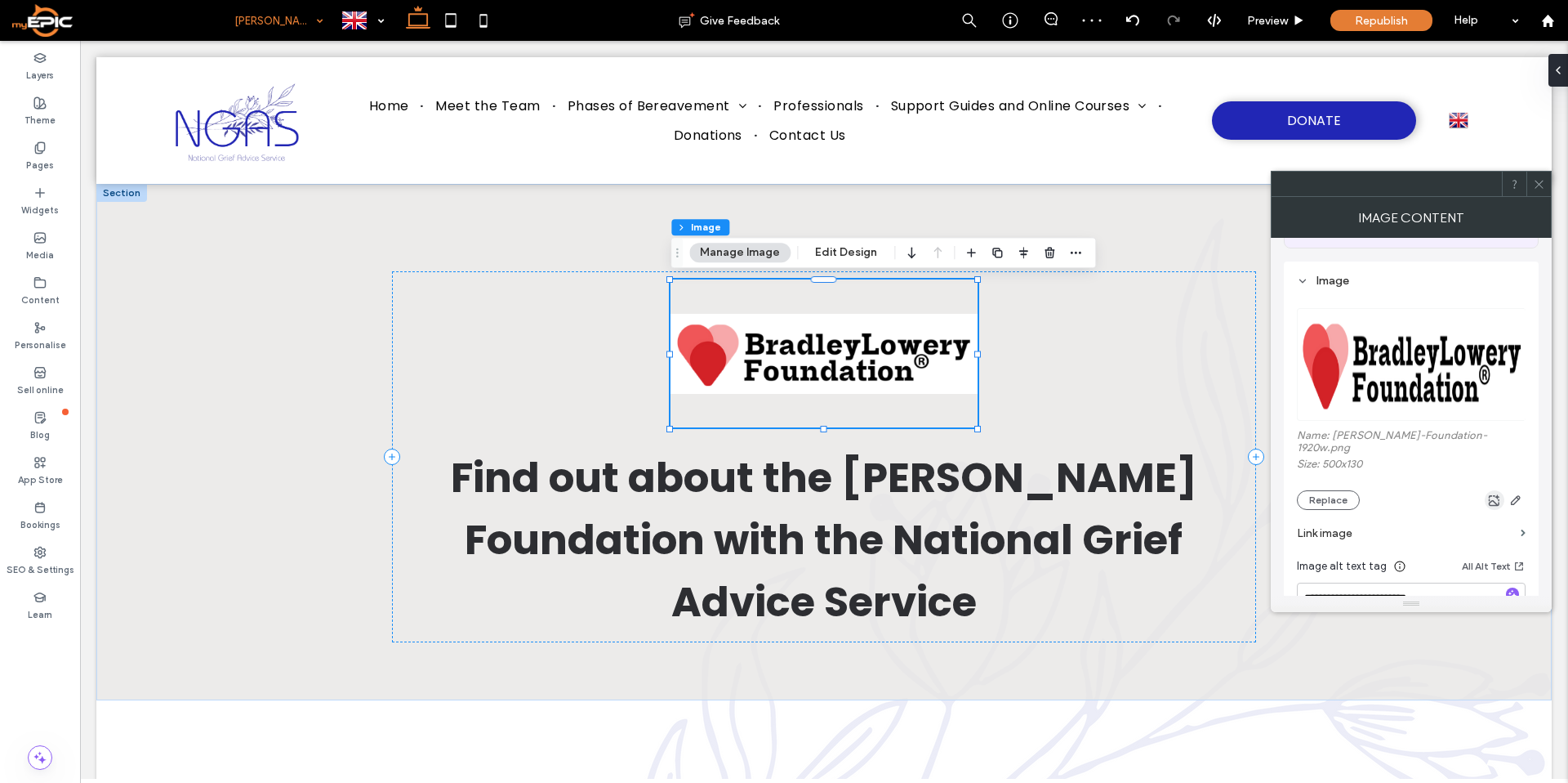
click at [1494, 497] on icon "button" at bounding box center [1494, 500] width 13 height 13
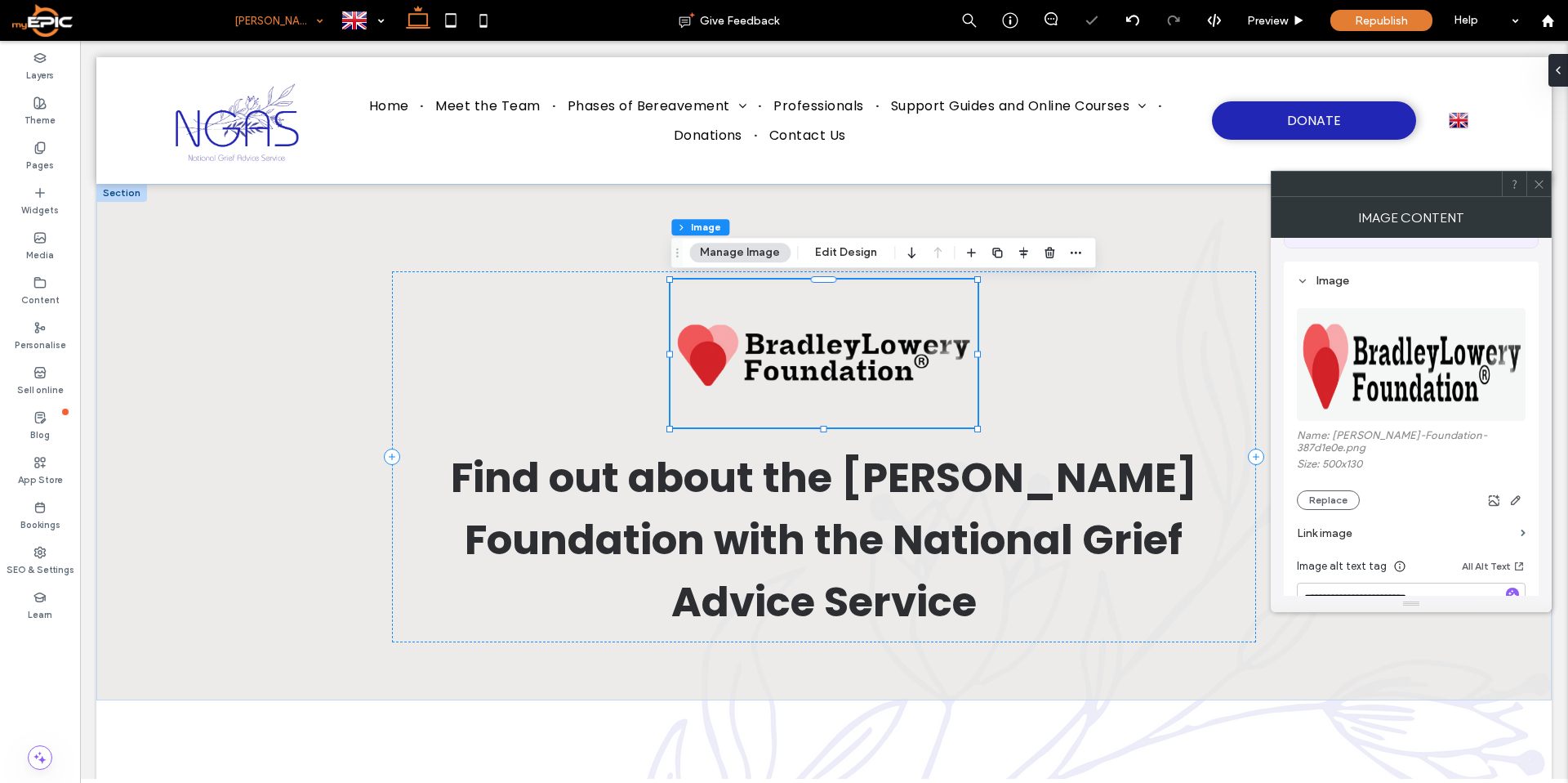
click at [1536, 185] on icon at bounding box center [1538, 184] width 12 height 12
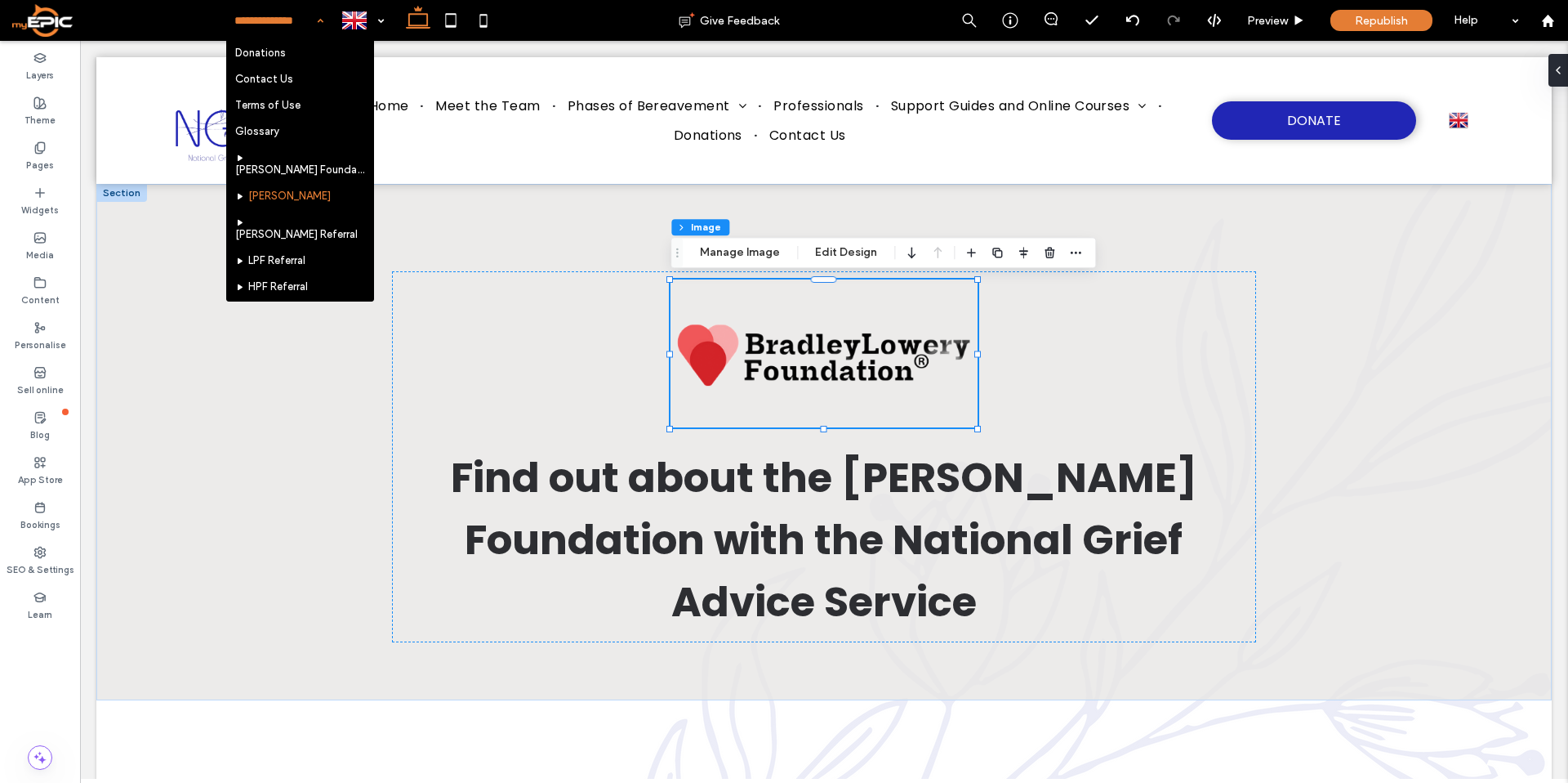
scroll to position [510, 0]
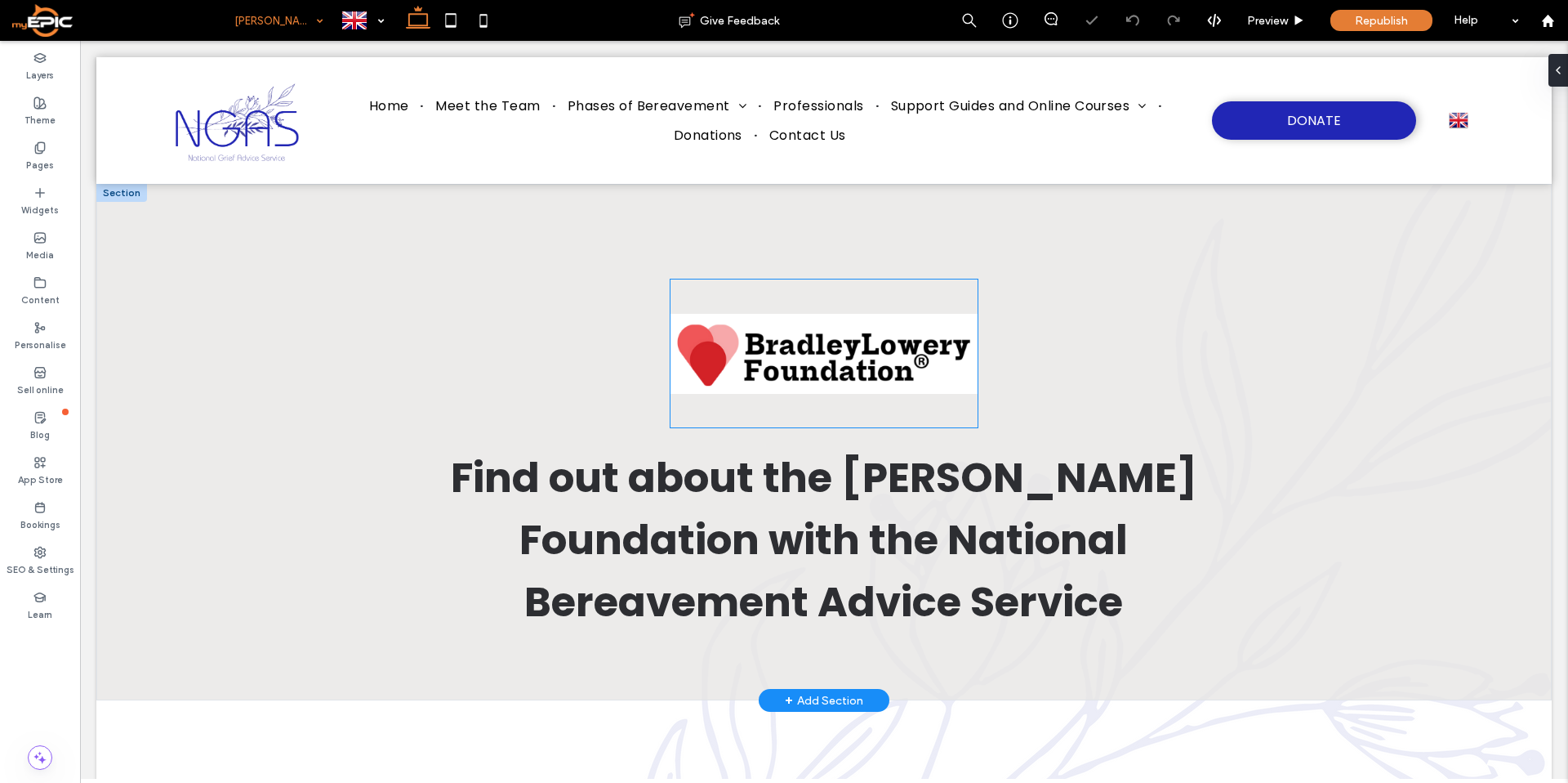
click at [802, 347] on img at bounding box center [824, 353] width 306 height 147
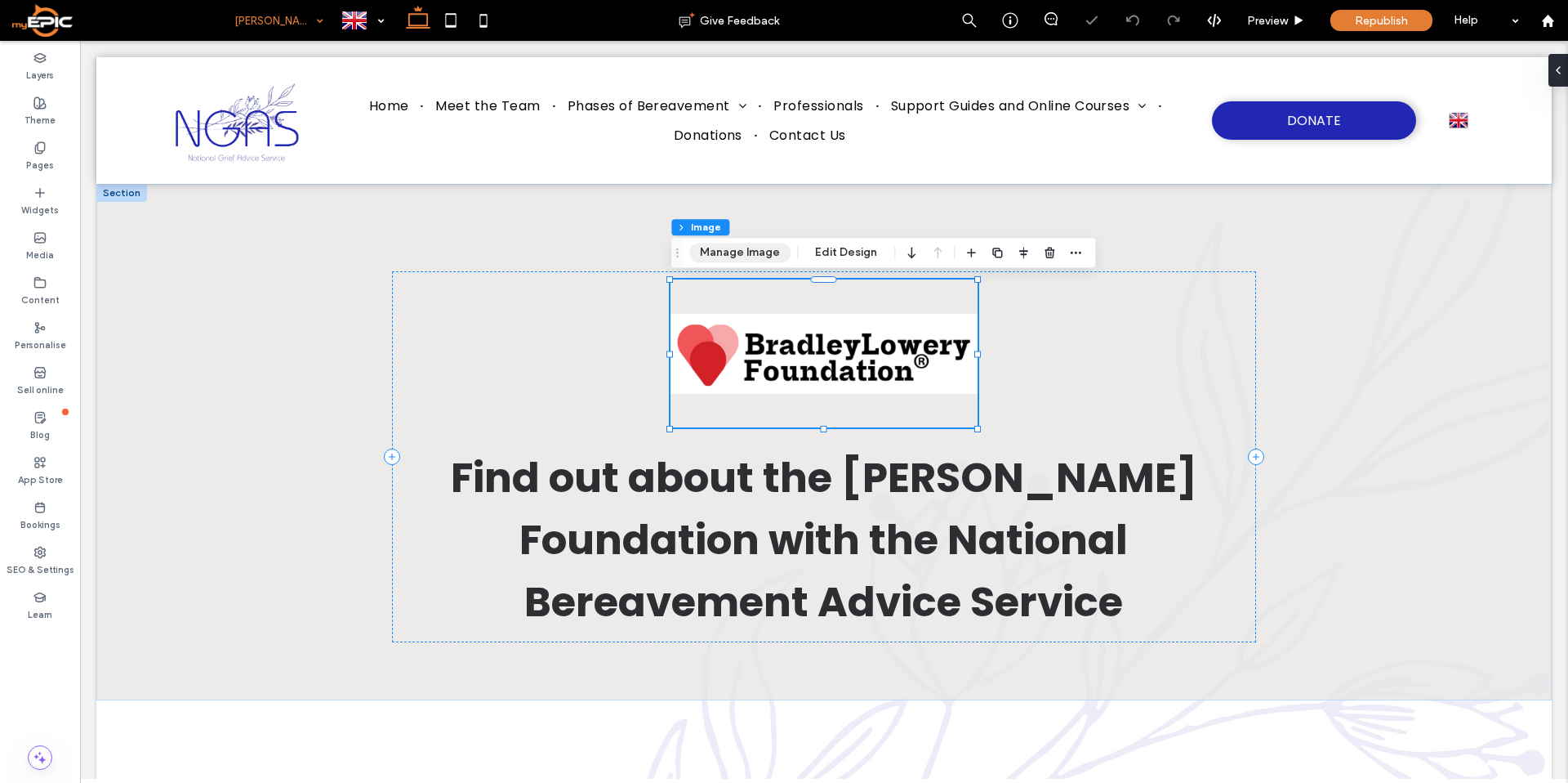
click at [718, 254] on button "Manage Image" at bounding box center [739, 252] width 101 height 20
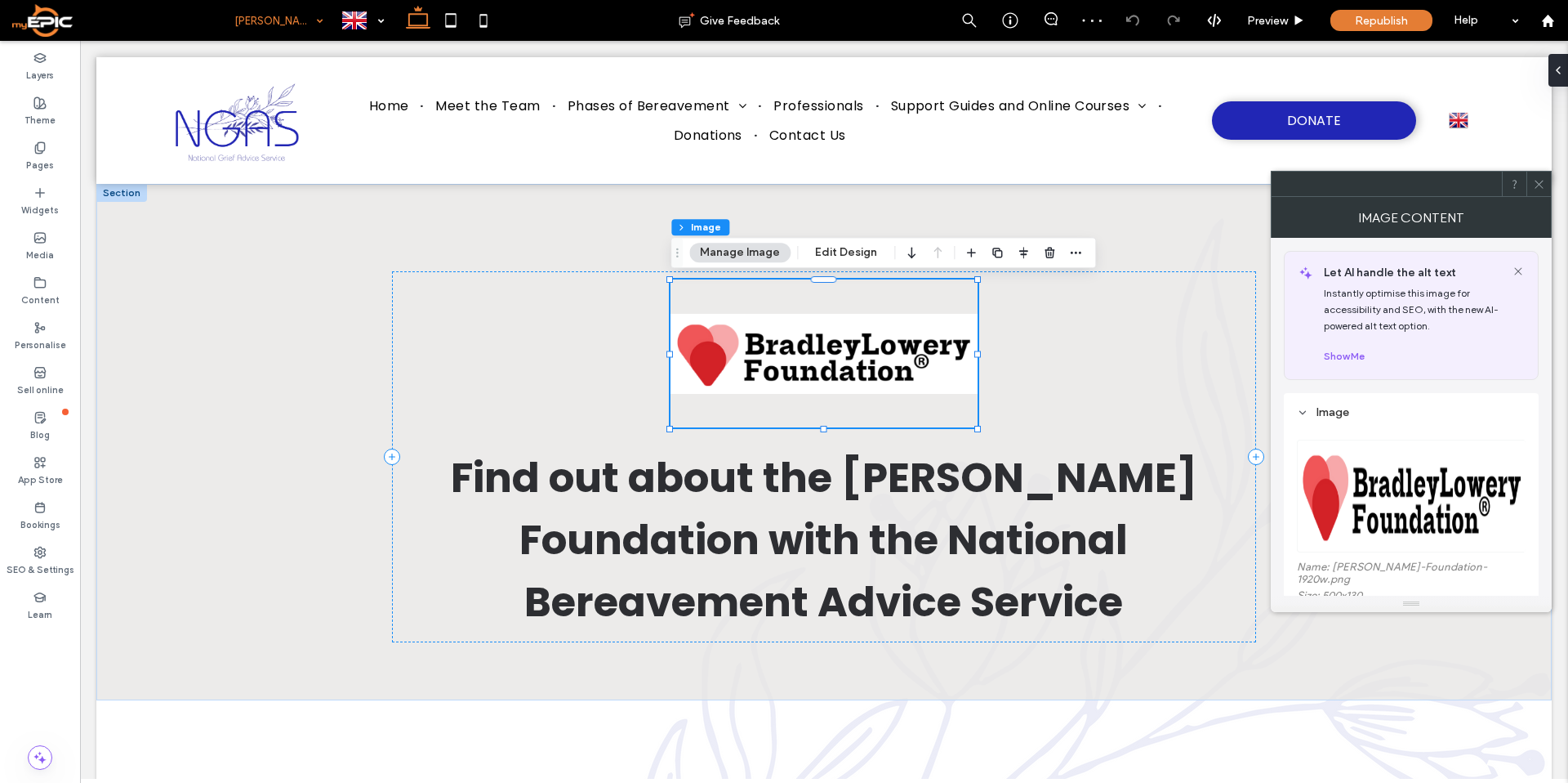
scroll to position [154, 0]
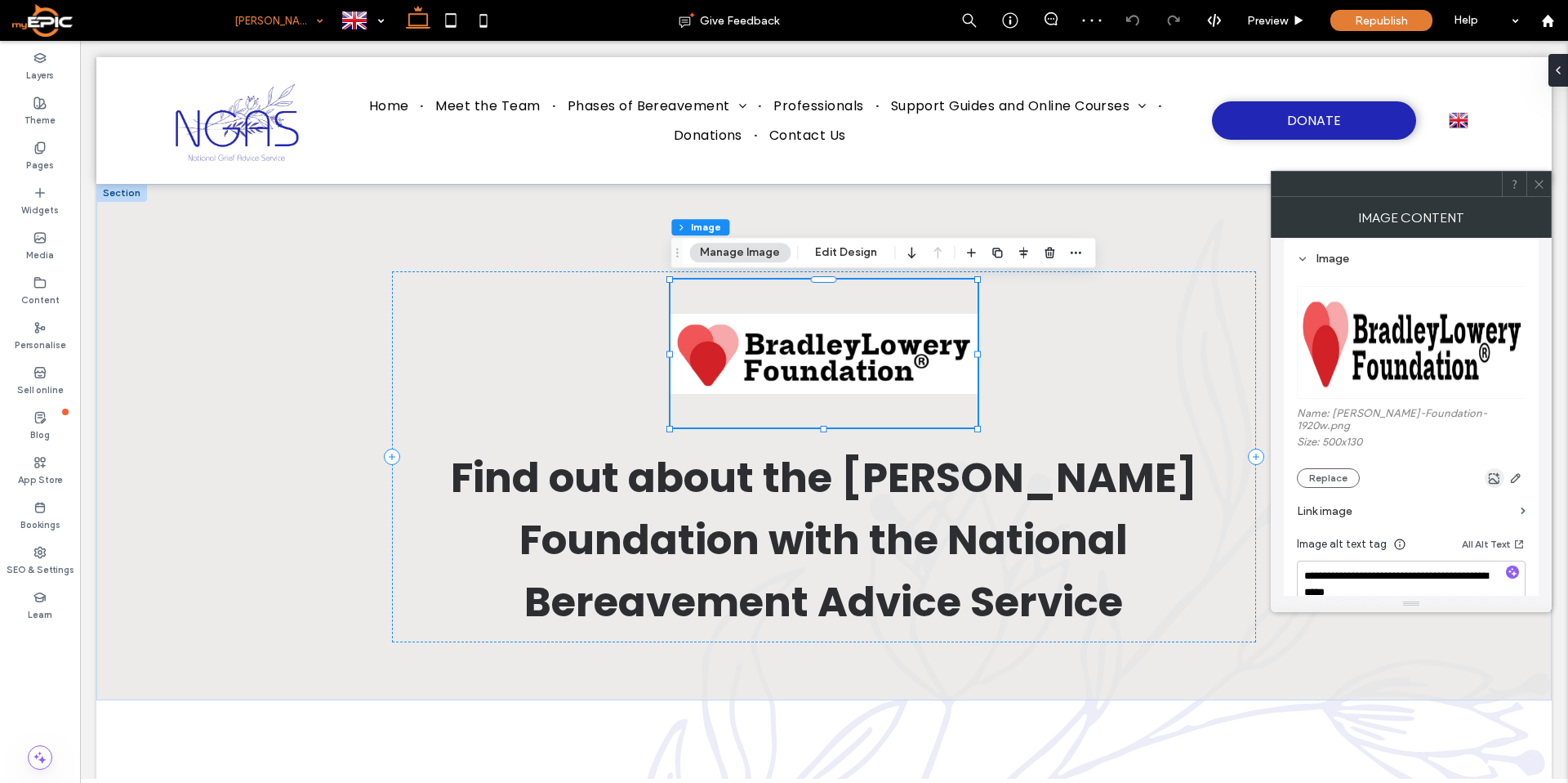
click at [1492, 474] on icon "button" at bounding box center [1494, 478] width 13 height 13
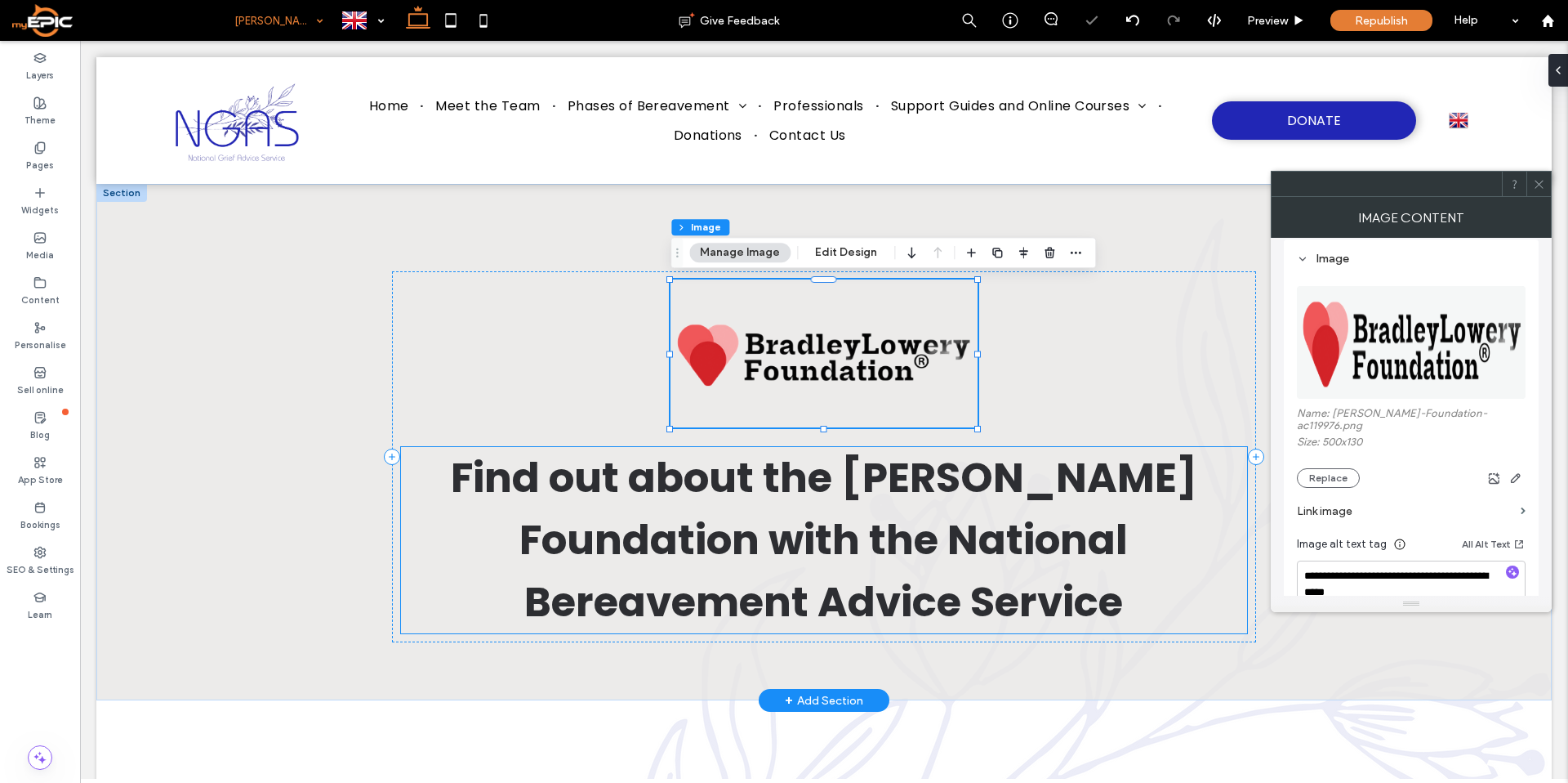
click at [768, 600] on span "Find out about the Bradley Lowery Foundation with the National Bereavement Advi…" at bounding box center [824, 540] width 746 height 182
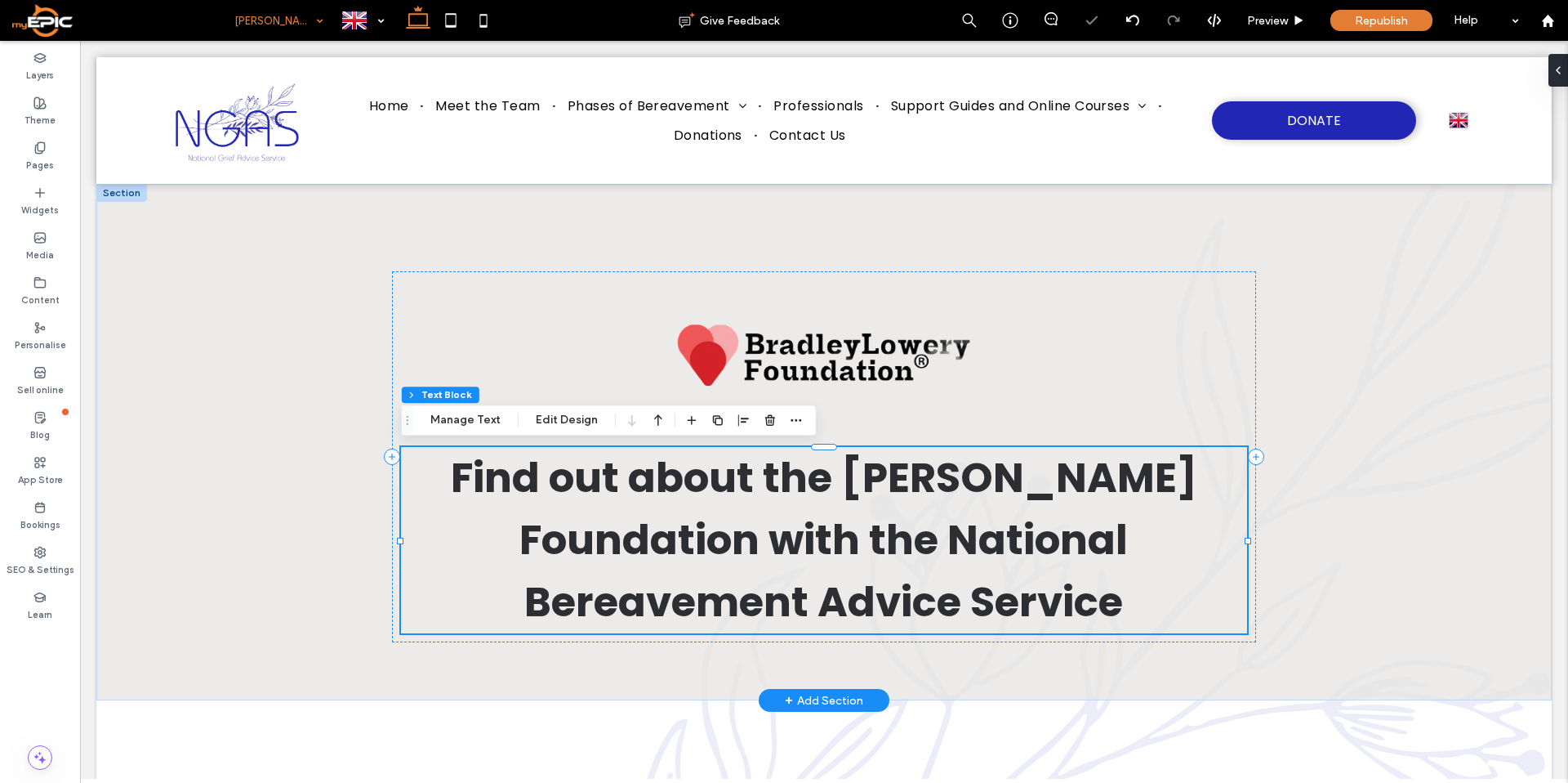
click at [805, 607] on span "Find out about the Bradley Lowery Foundation with the National Bereavement Advi…" at bounding box center [824, 540] width 746 height 182
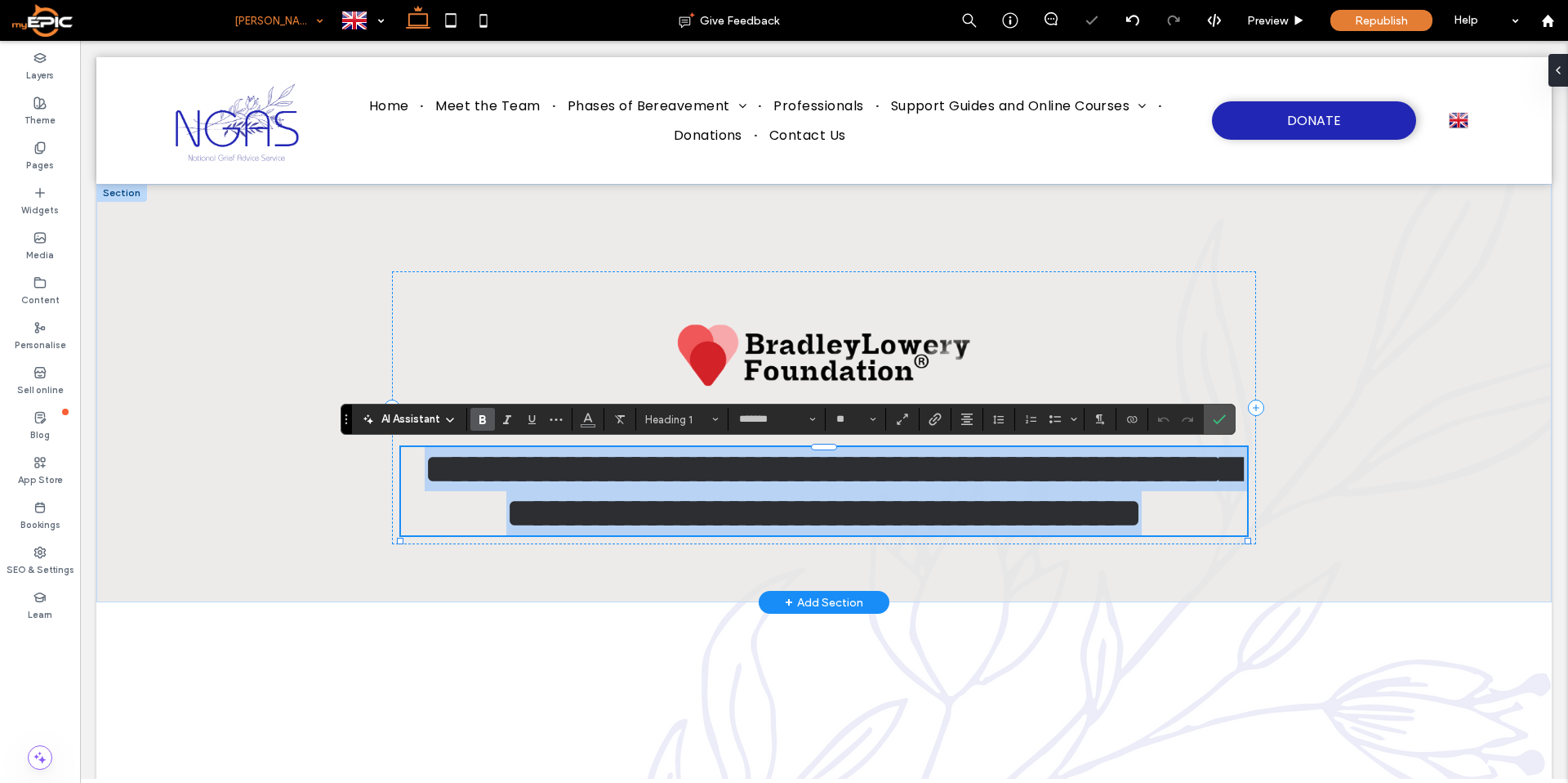
click at [805, 533] on span "**********" at bounding box center [832, 491] width 814 height 84
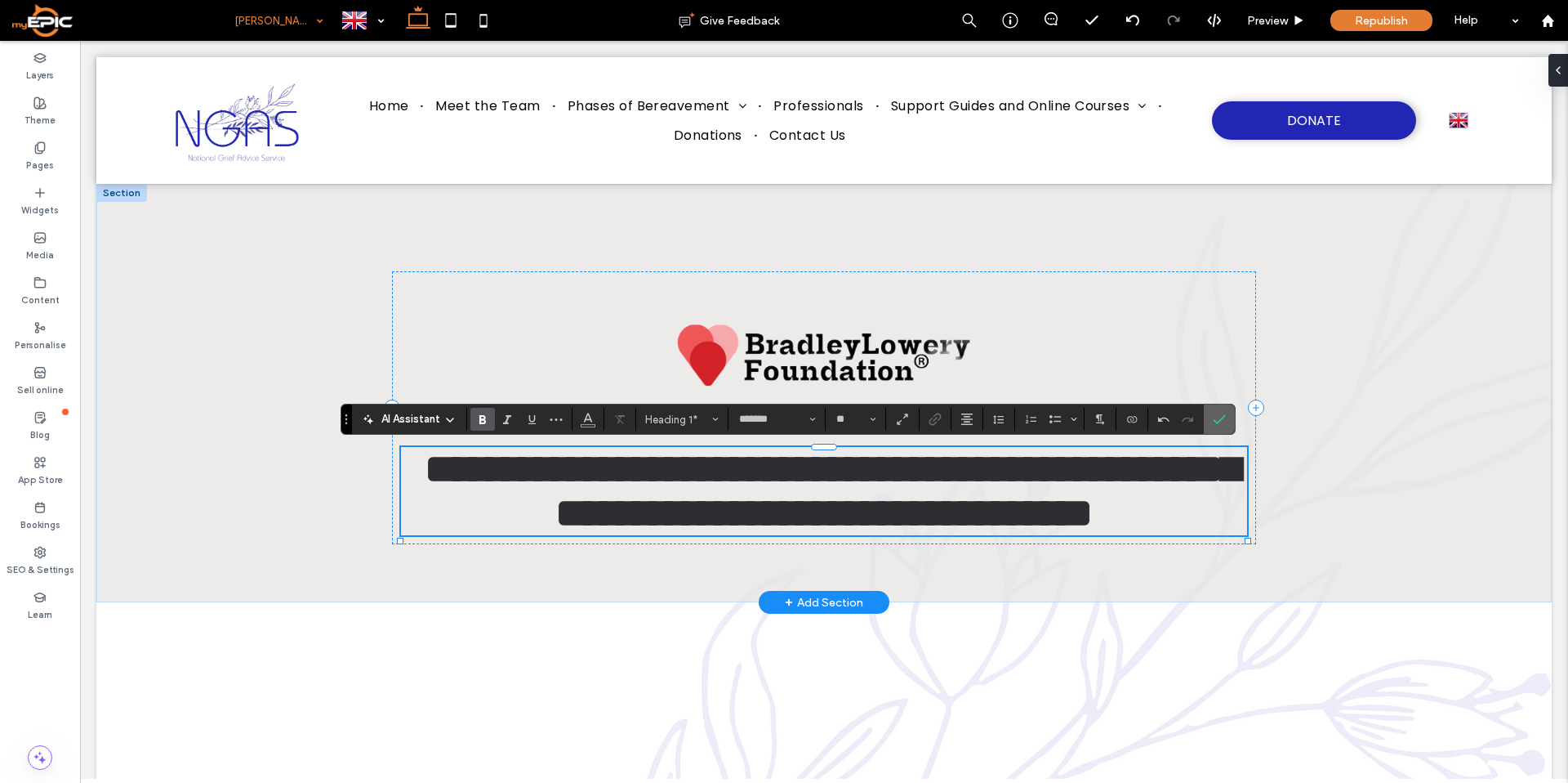
click at [1220, 413] on icon "Confirm" at bounding box center [1219, 419] width 13 height 13
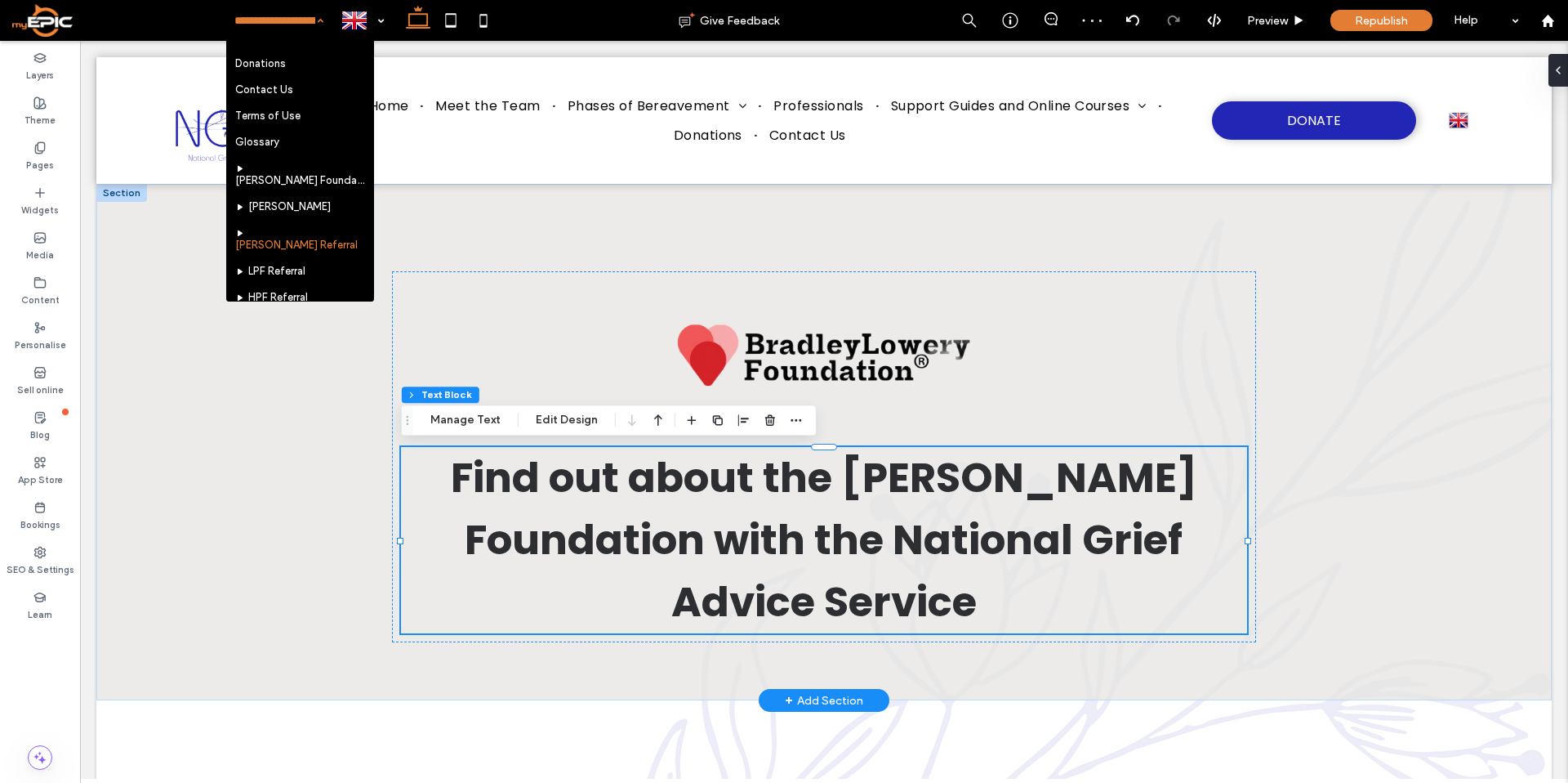
scroll to position [528, 0]
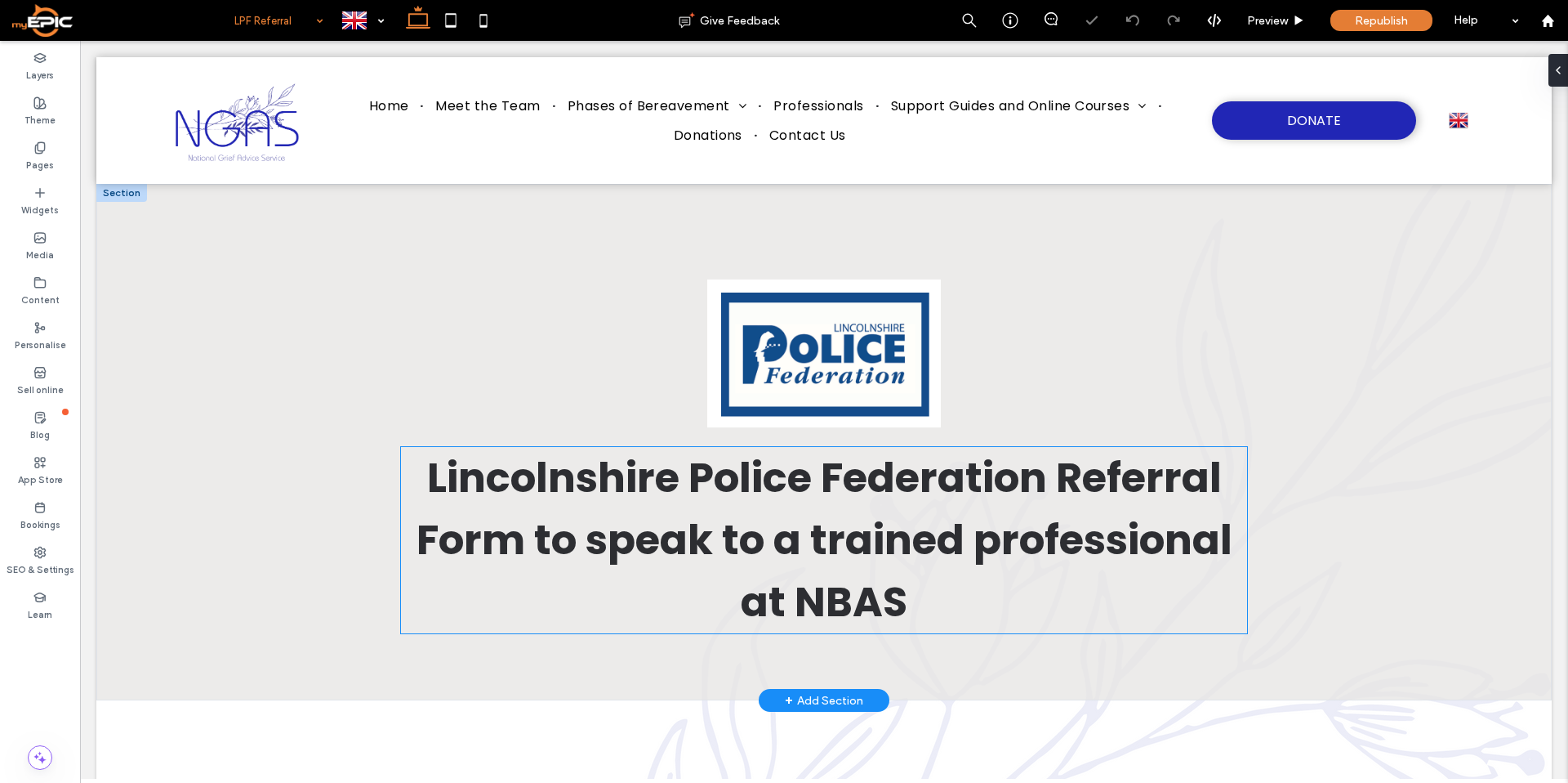
click at [856, 628] on span "Lincolnshire Police Federation Referral Form to speak to a trained professional…" at bounding box center [824, 540] width 815 height 182
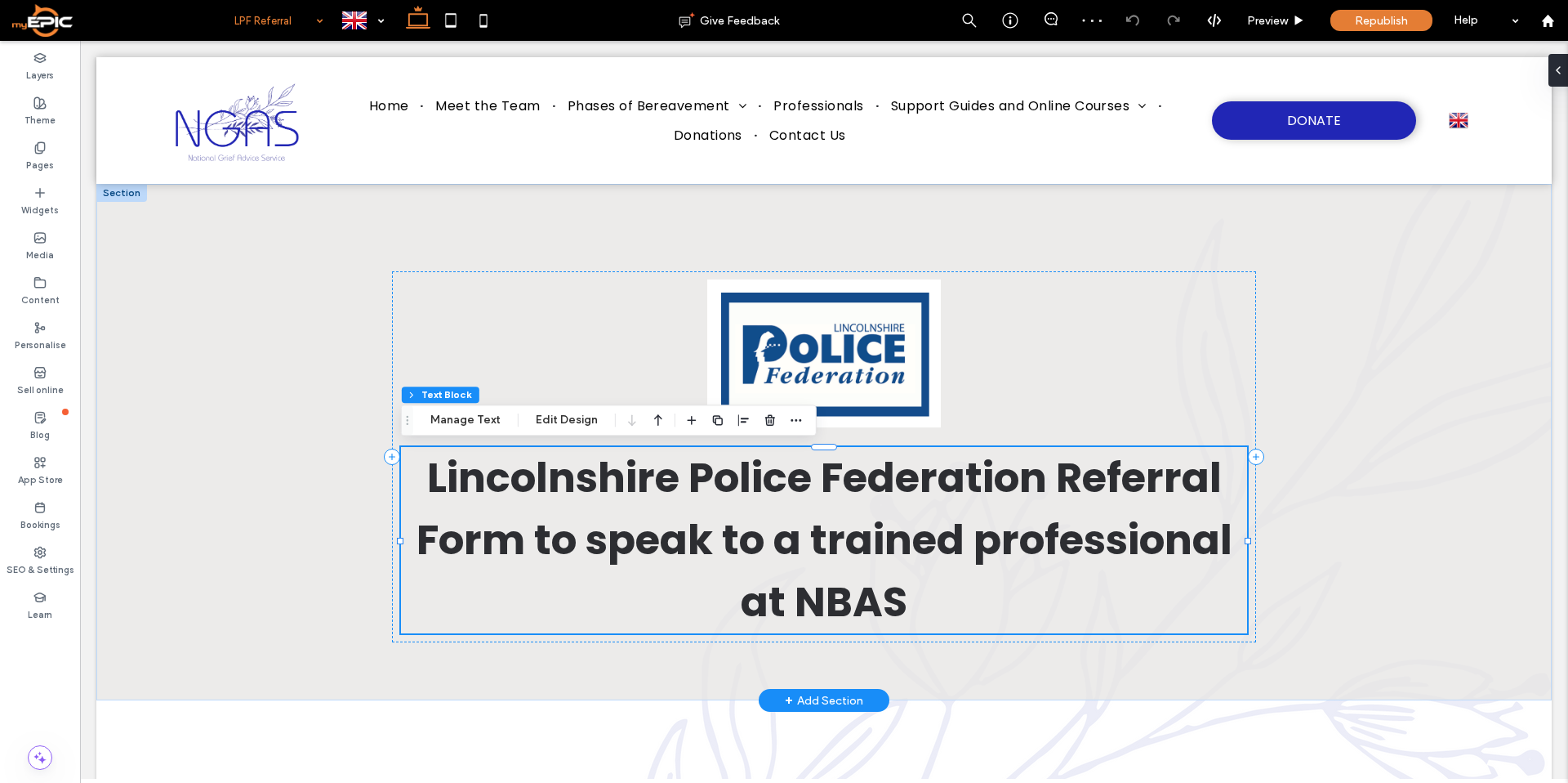
click at [850, 605] on span "Lincolnshire Police Federation Referral Form to speak to a trained professional…" at bounding box center [824, 540] width 815 height 182
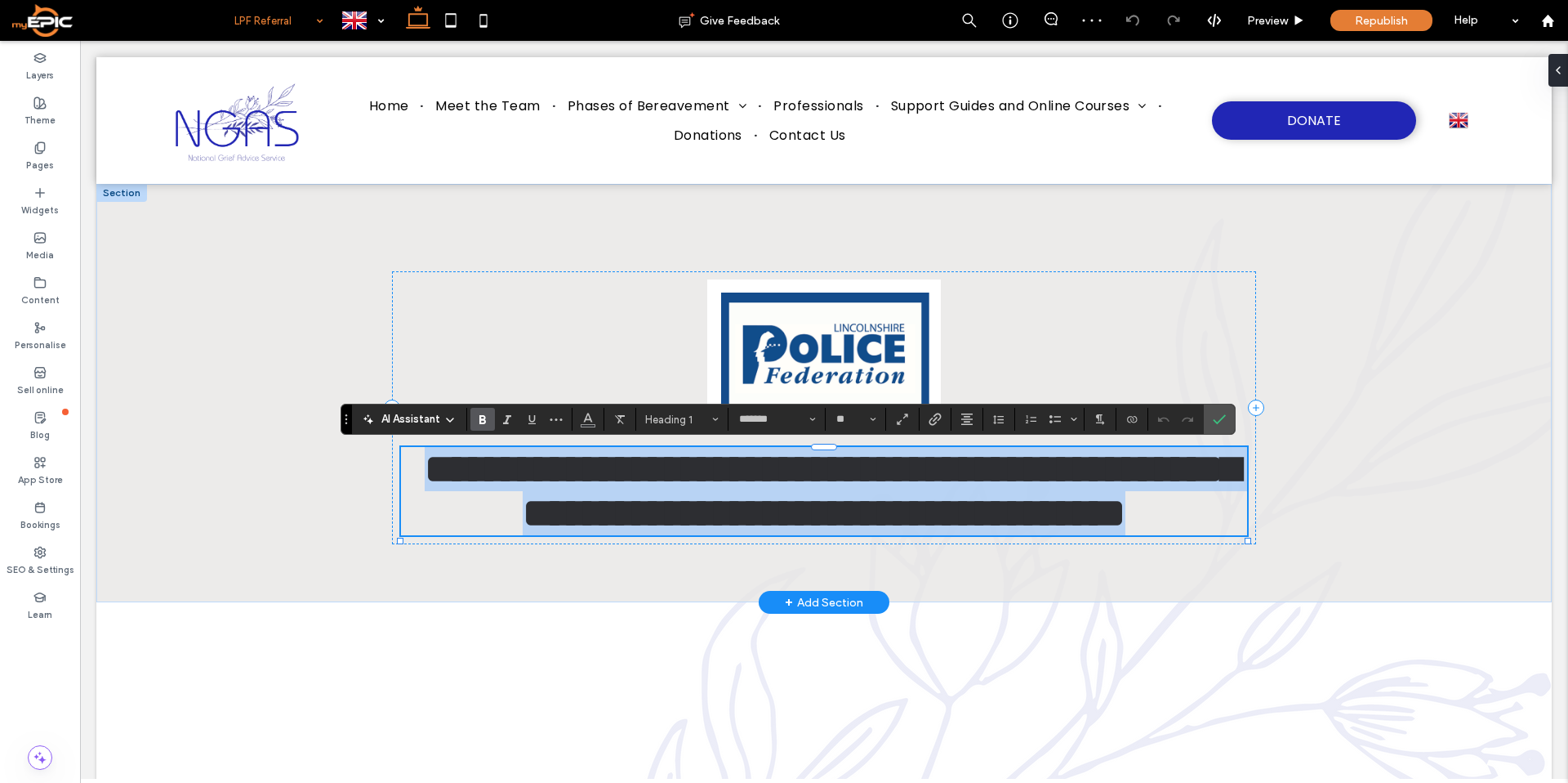
click at [850, 533] on span "**********" at bounding box center [832, 491] width 814 height 84
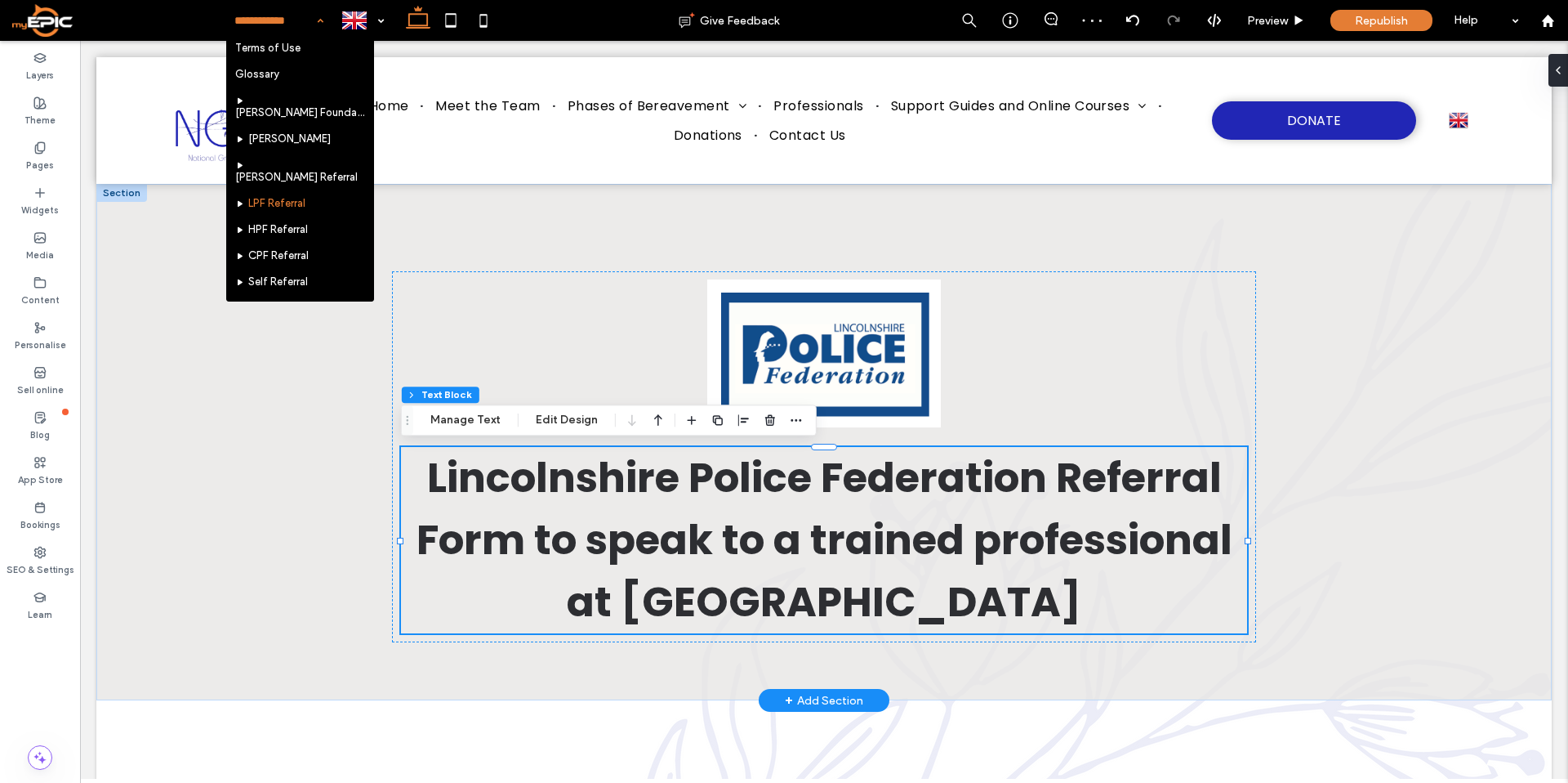
scroll to position [579, 0]
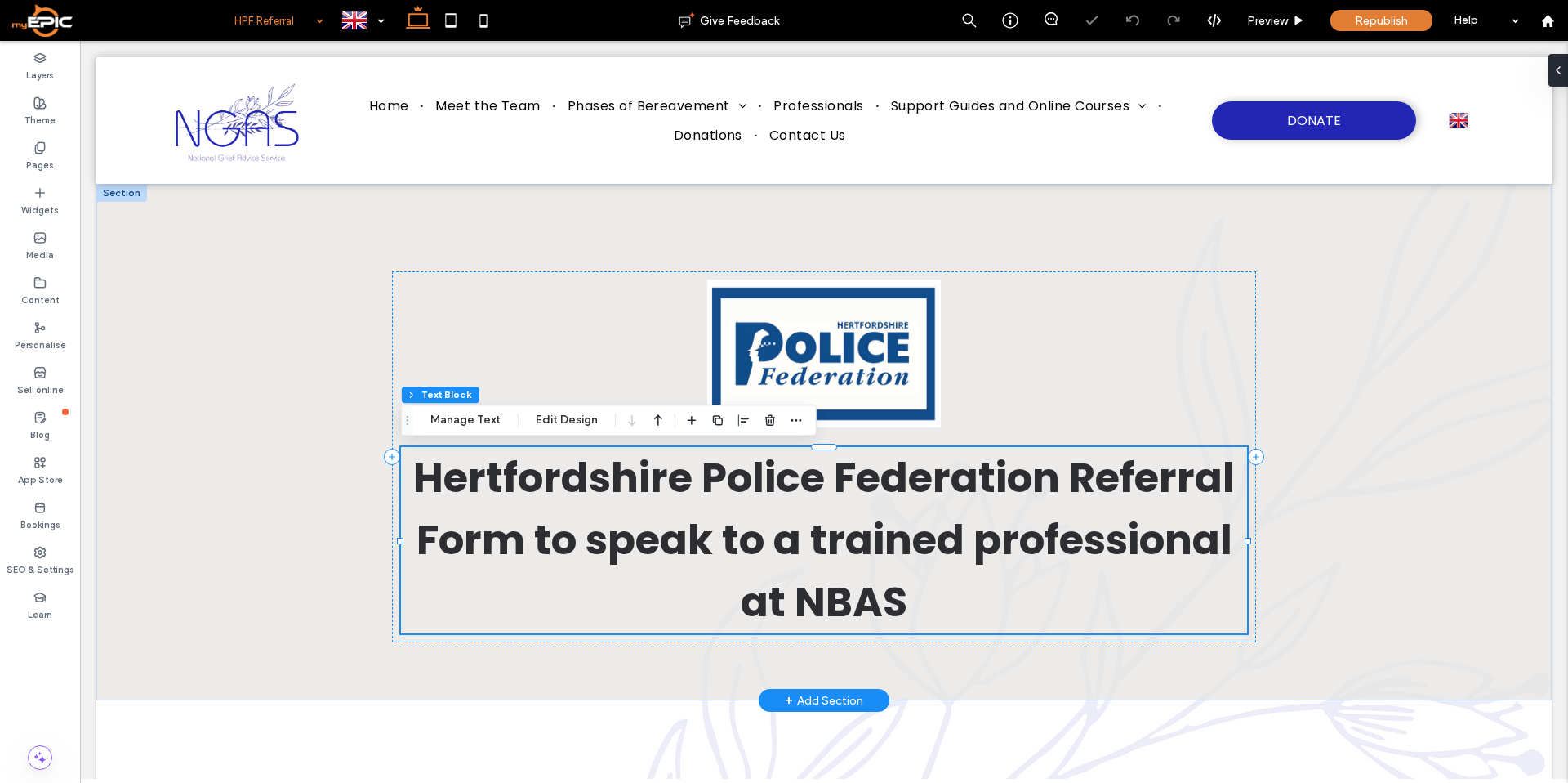
click at [851, 608] on span "Hertfordshire Police Federation Referral Form to speak to a trained professiona…" at bounding box center [824, 540] width 822 height 182
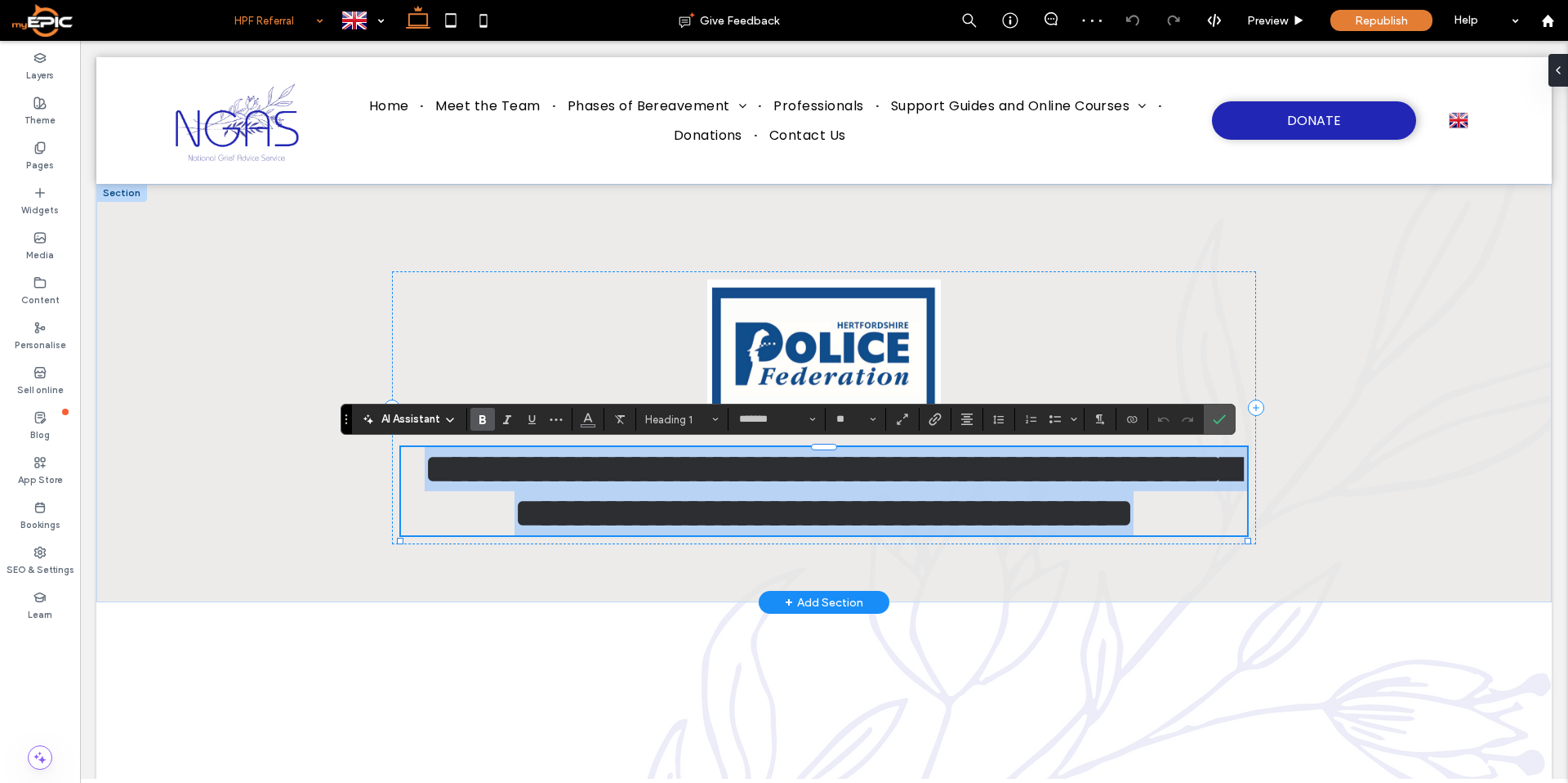
click at [851, 533] on span "**********" at bounding box center [832, 491] width 814 height 84
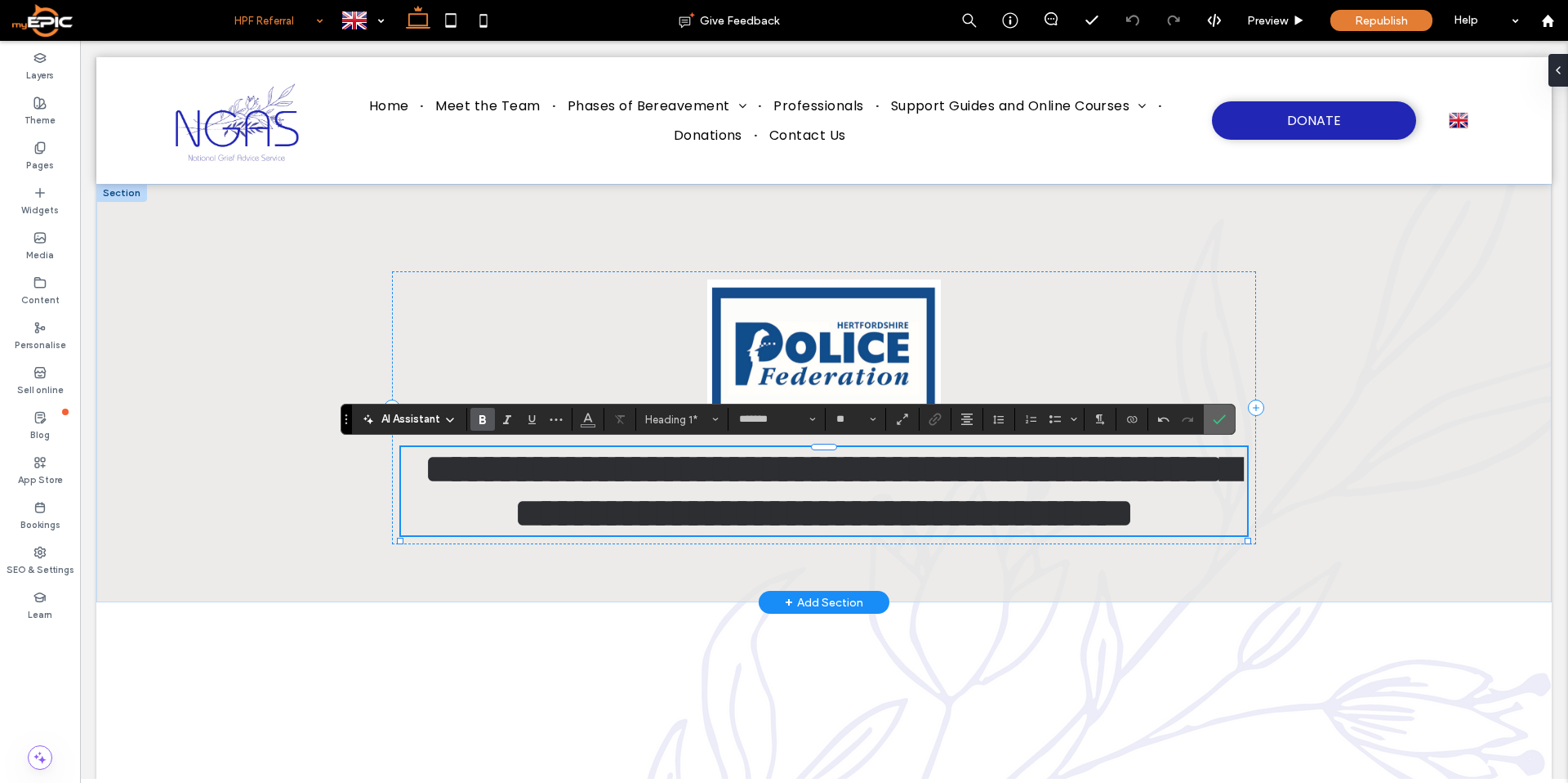
click at [1210, 421] on label "Confirm" at bounding box center [1219, 419] width 25 height 29
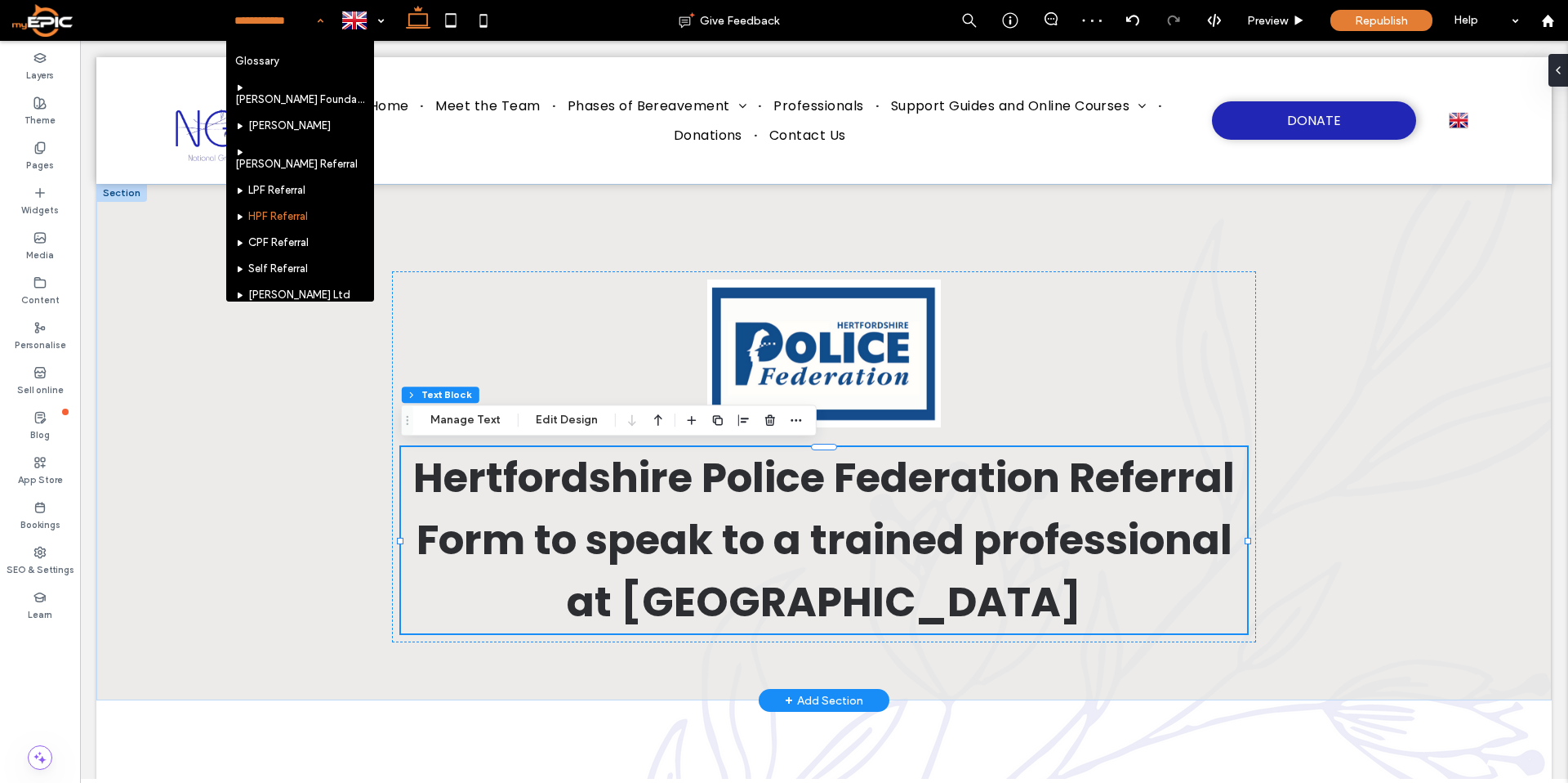
scroll to position [589, 0]
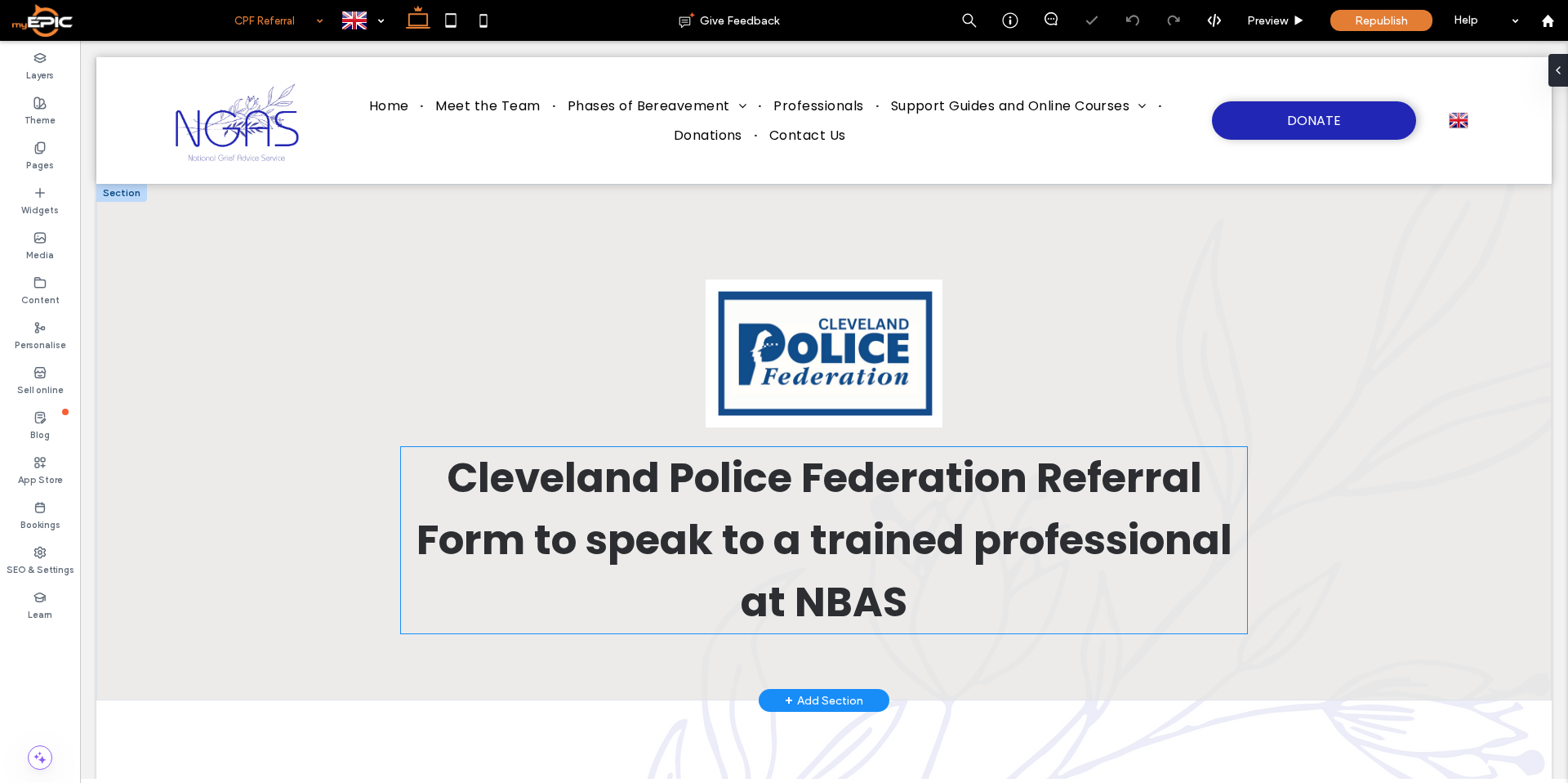
click at [861, 600] on span "Cleveland Police Federation Referral Form to speak to a trained professional at…" at bounding box center [824, 540] width 815 height 182
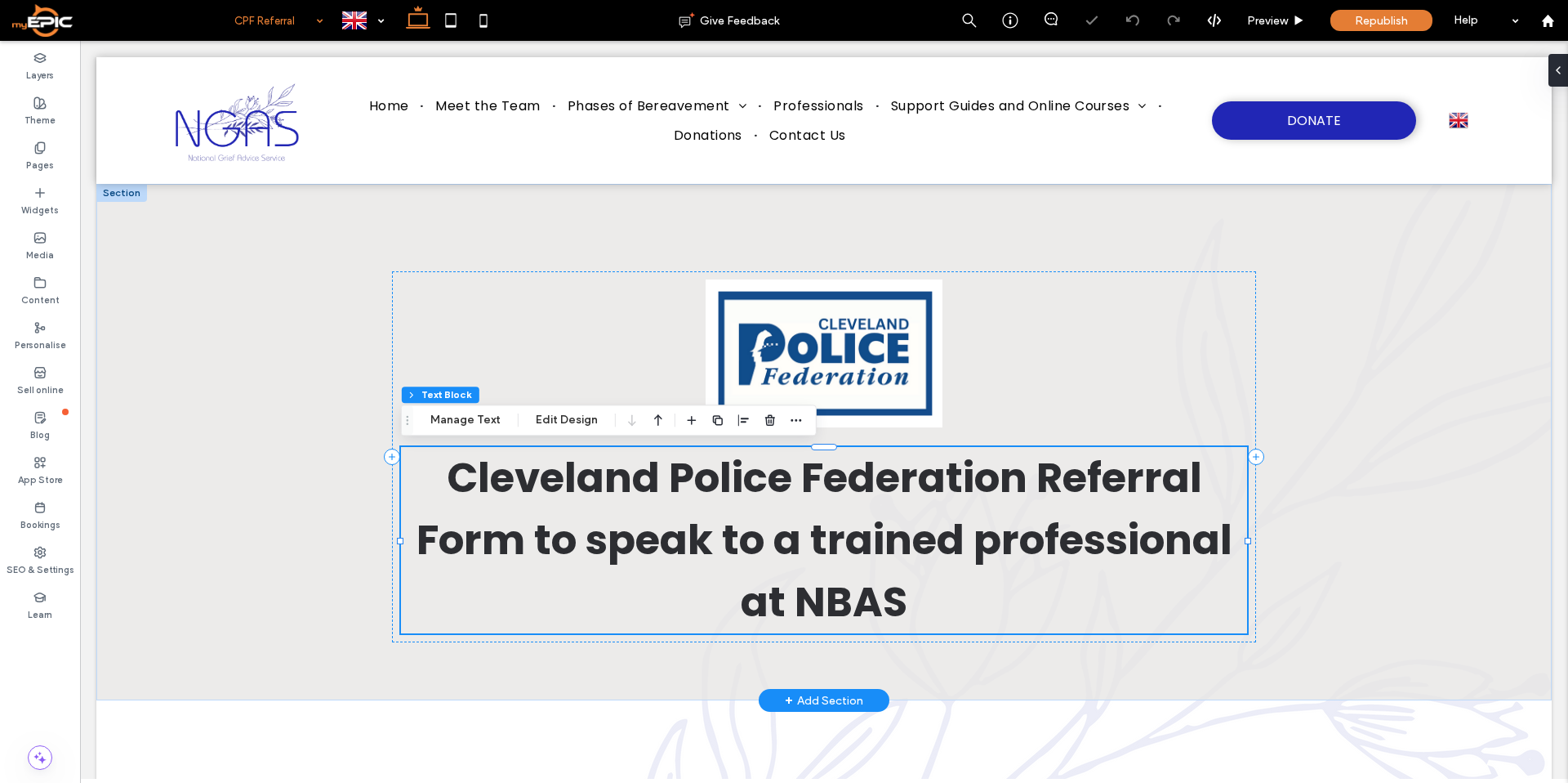
click at [851, 600] on span "Cleveland Police Federation Referral Form to speak to a trained professional at…" at bounding box center [824, 540] width 815 height 182
type input "*******"
type input "**"
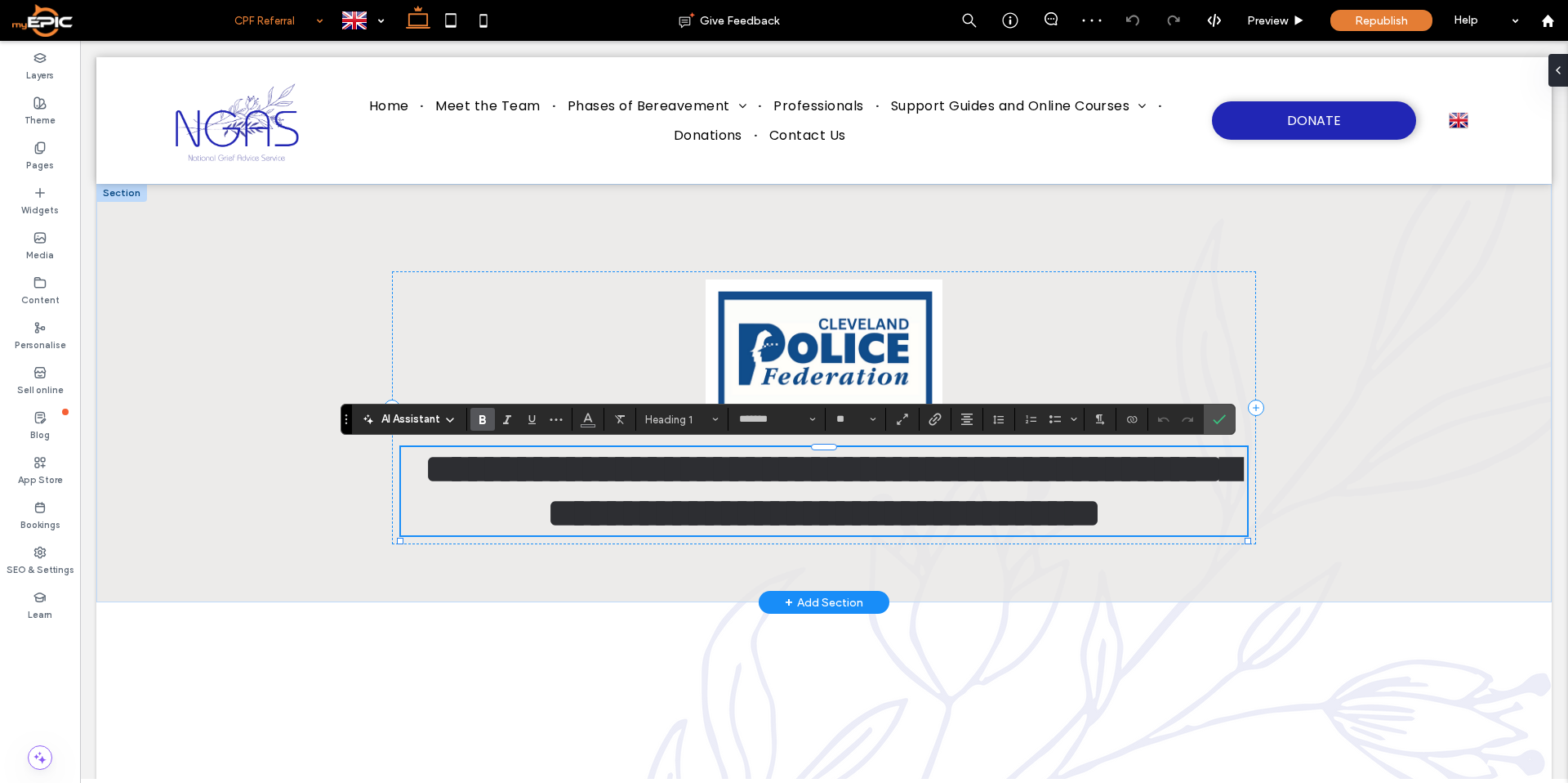
click at [851, 533] on span "**********" at bounding box center [832, 491] width 814 height 84
click at [1220, 416] on icon "Confirm" at bounding box center [1219, 419] width 13 height 13
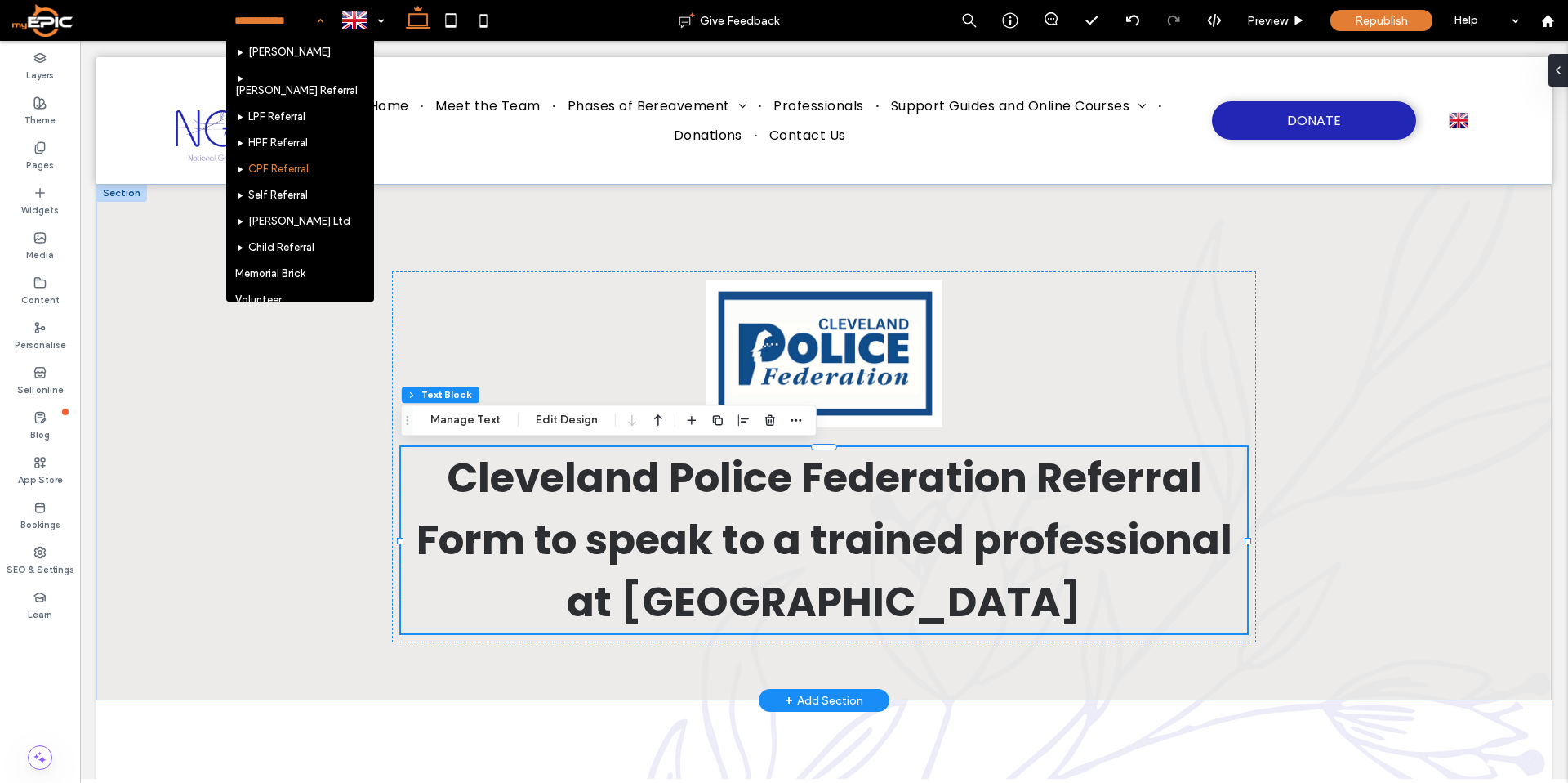
scroll to position [651, 0]
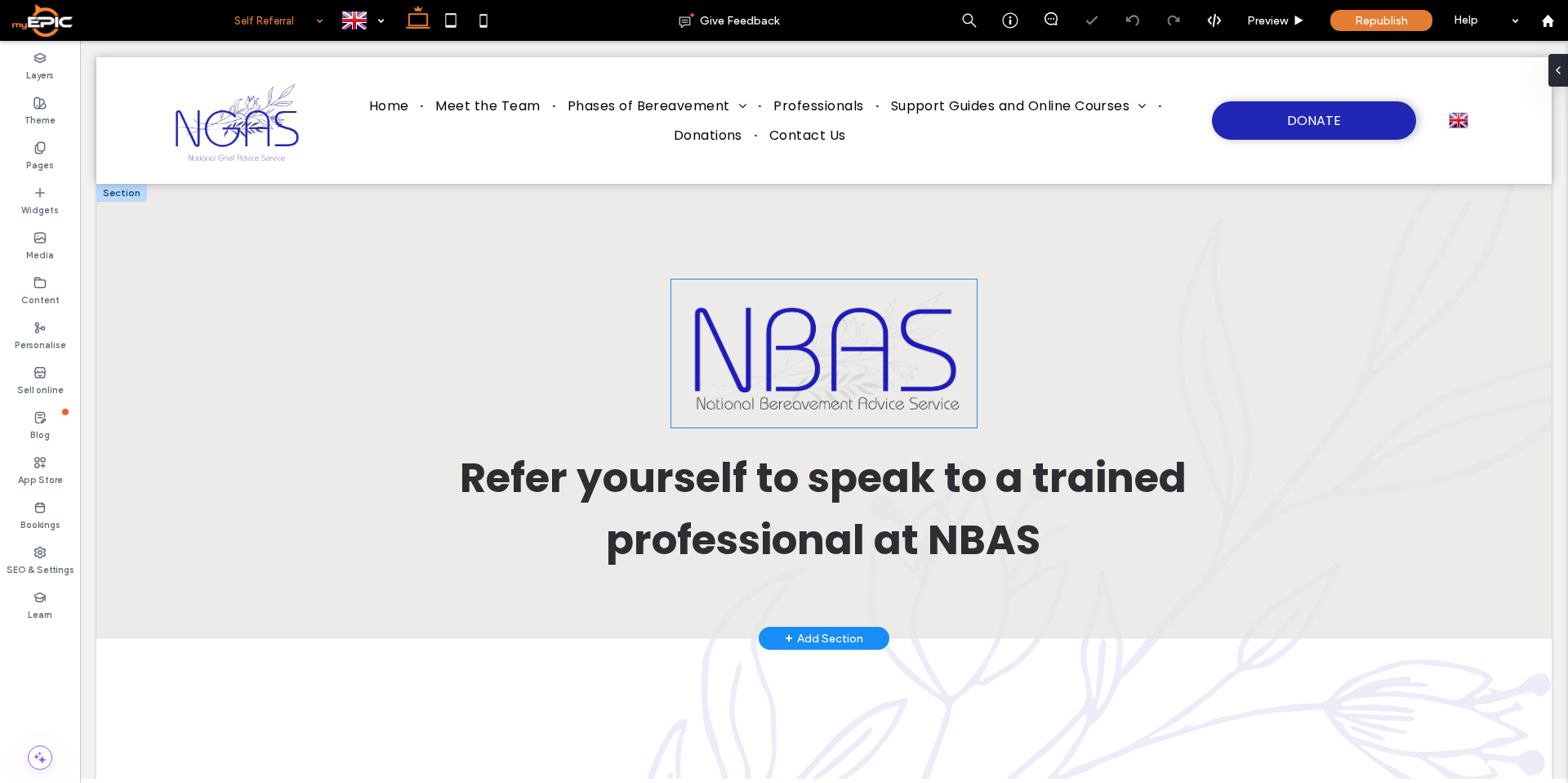
click at [881, 383] on img at bounding box center [824, 353] width 305 height 147
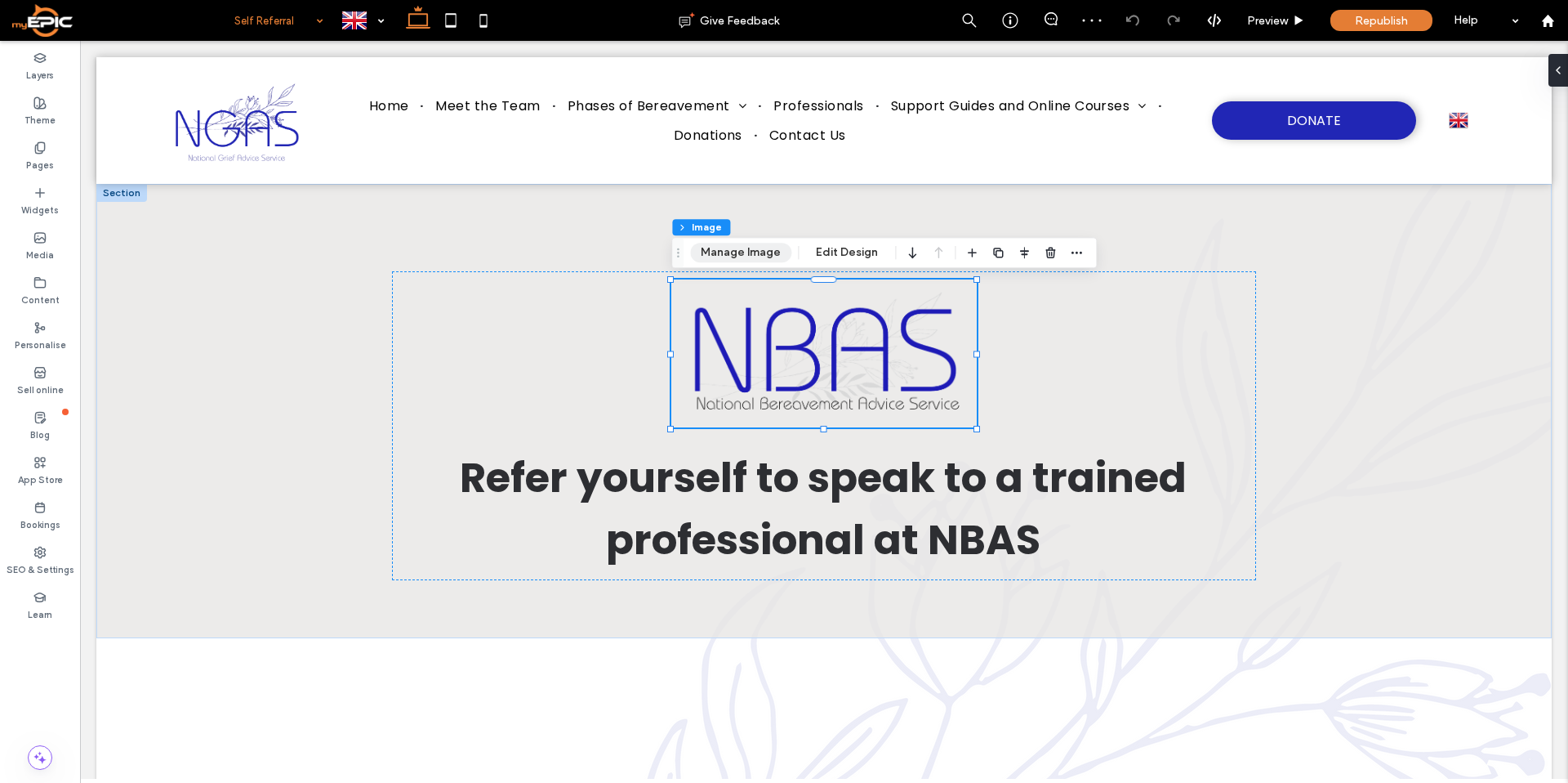
click at [754, 248] on button "Manage Image" at bounding box center [740, 252] width 101 height 20
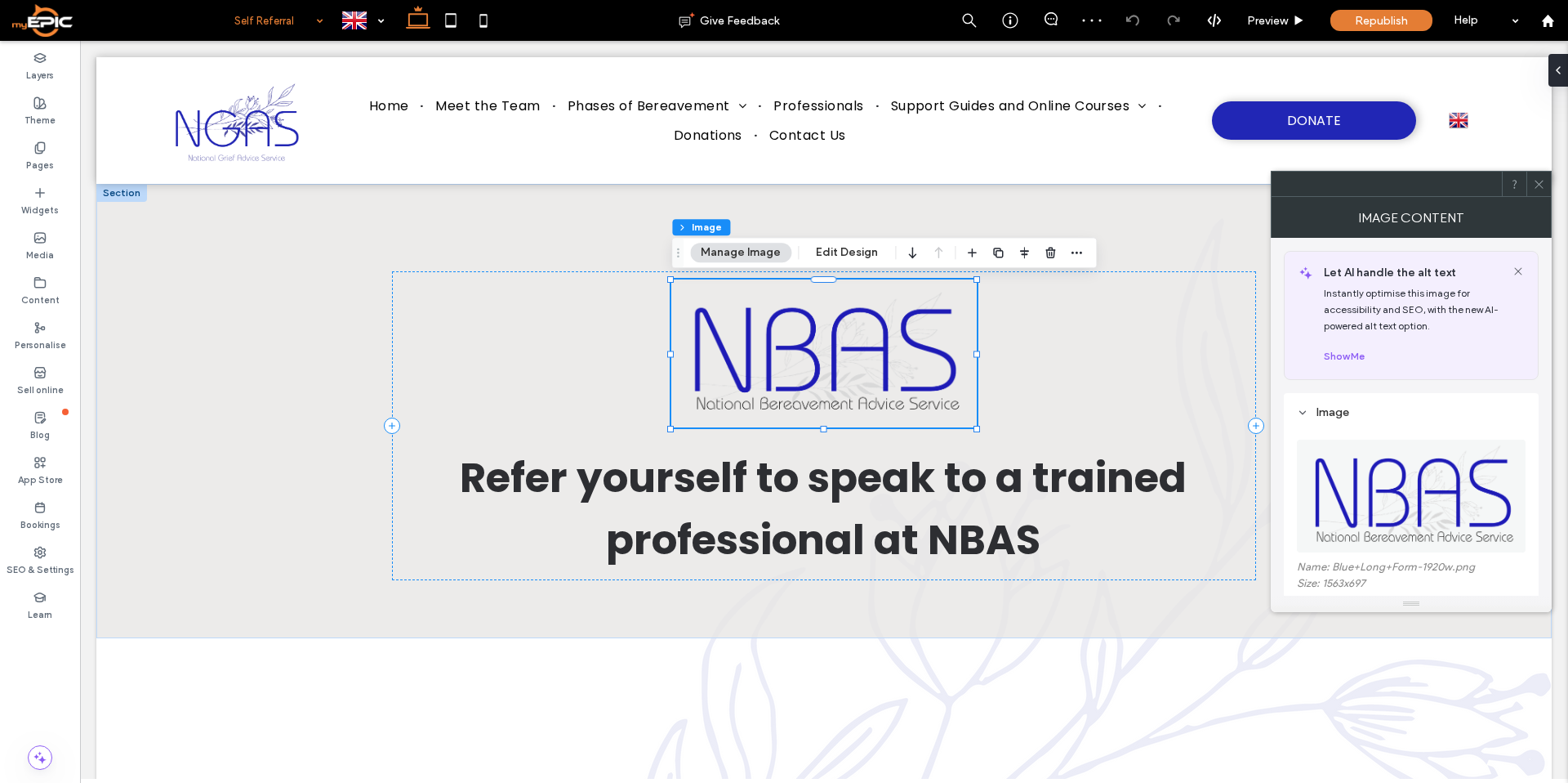
click at [1437, 492] on img at bounding box center [1411, 496] width 230 height 113
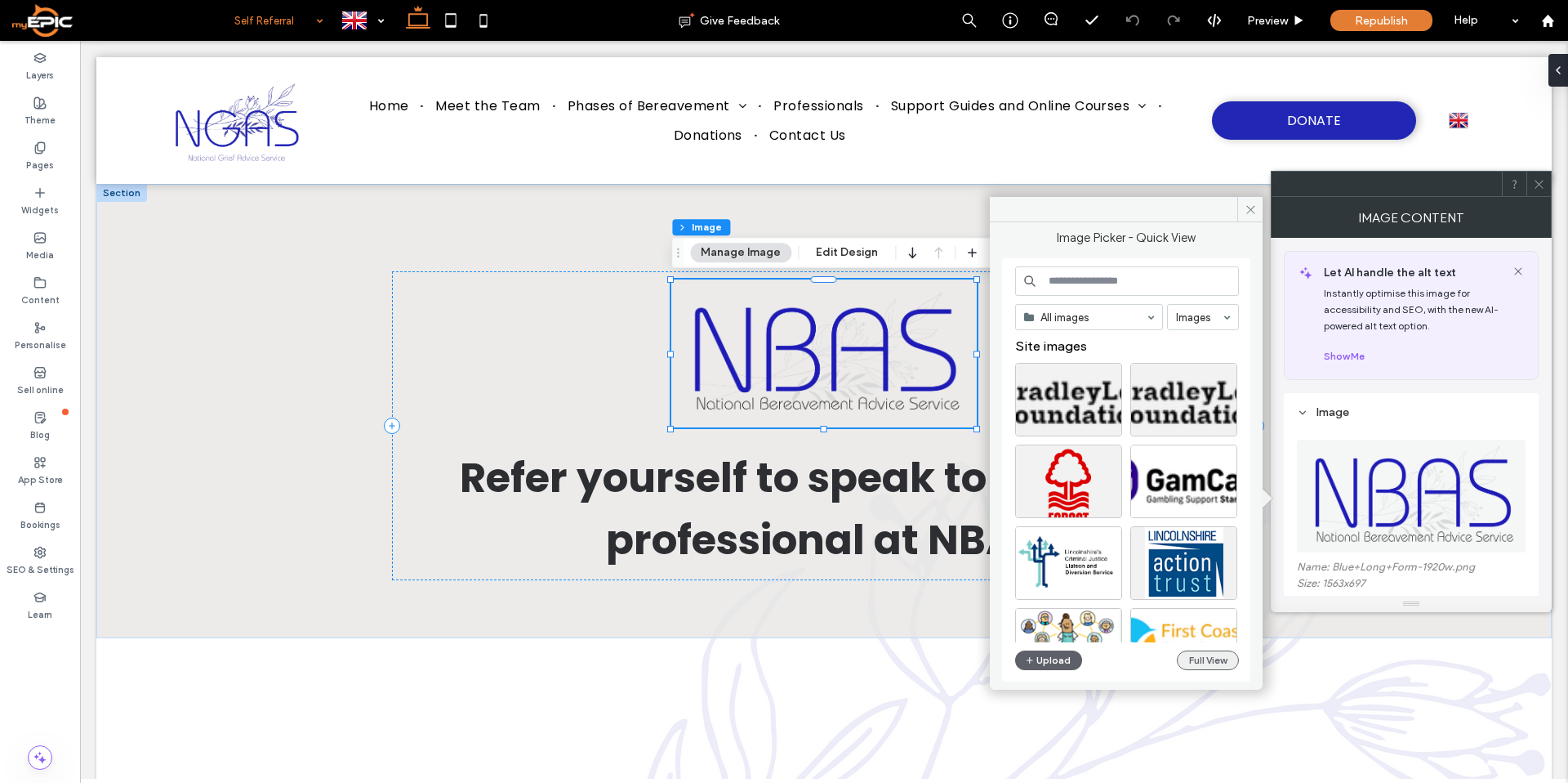
click at [1211, 661] on button "Full View" at bounding box center [1208, 660] width 62 height 20
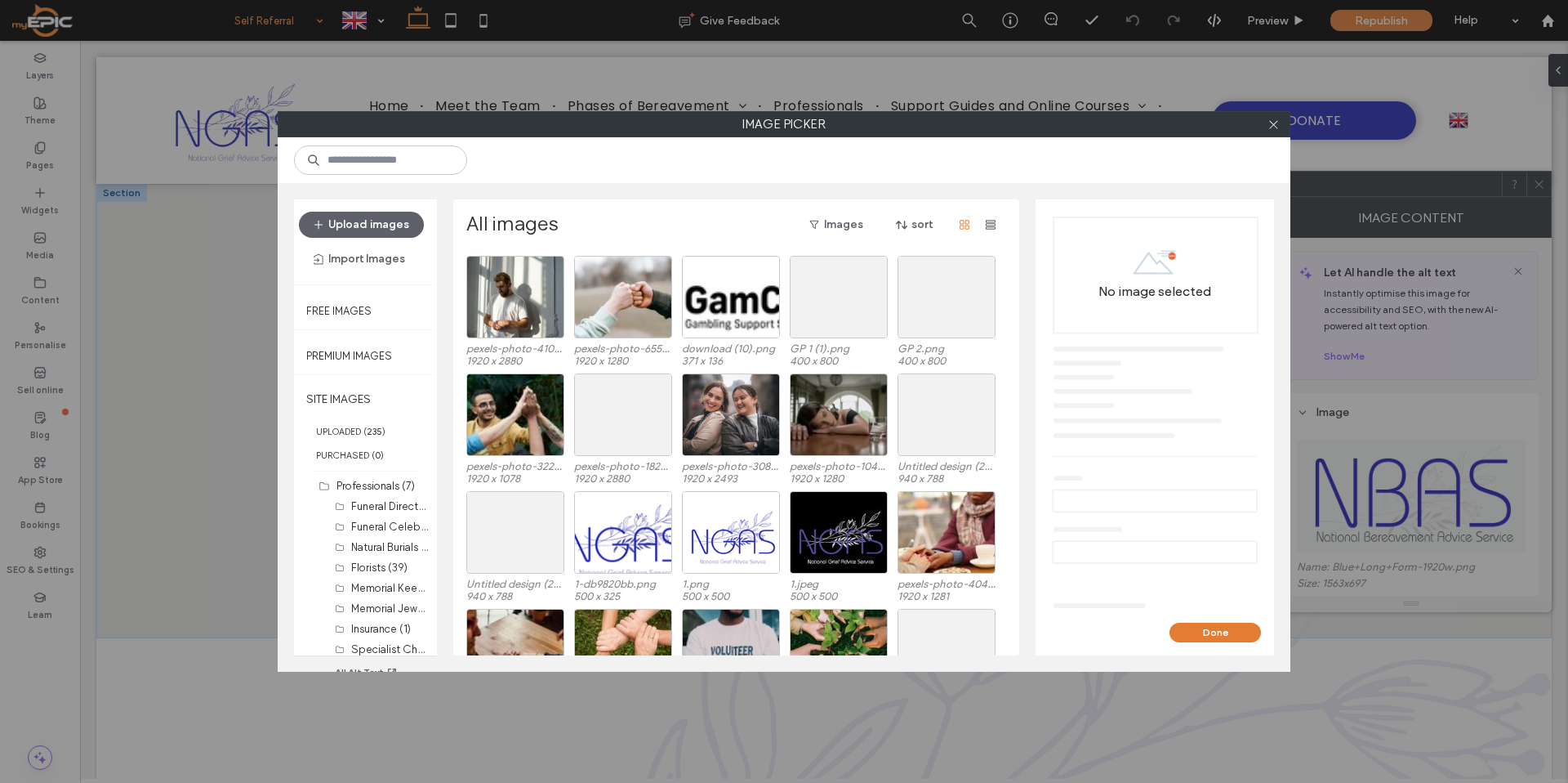
scroll to position [1728, 0]
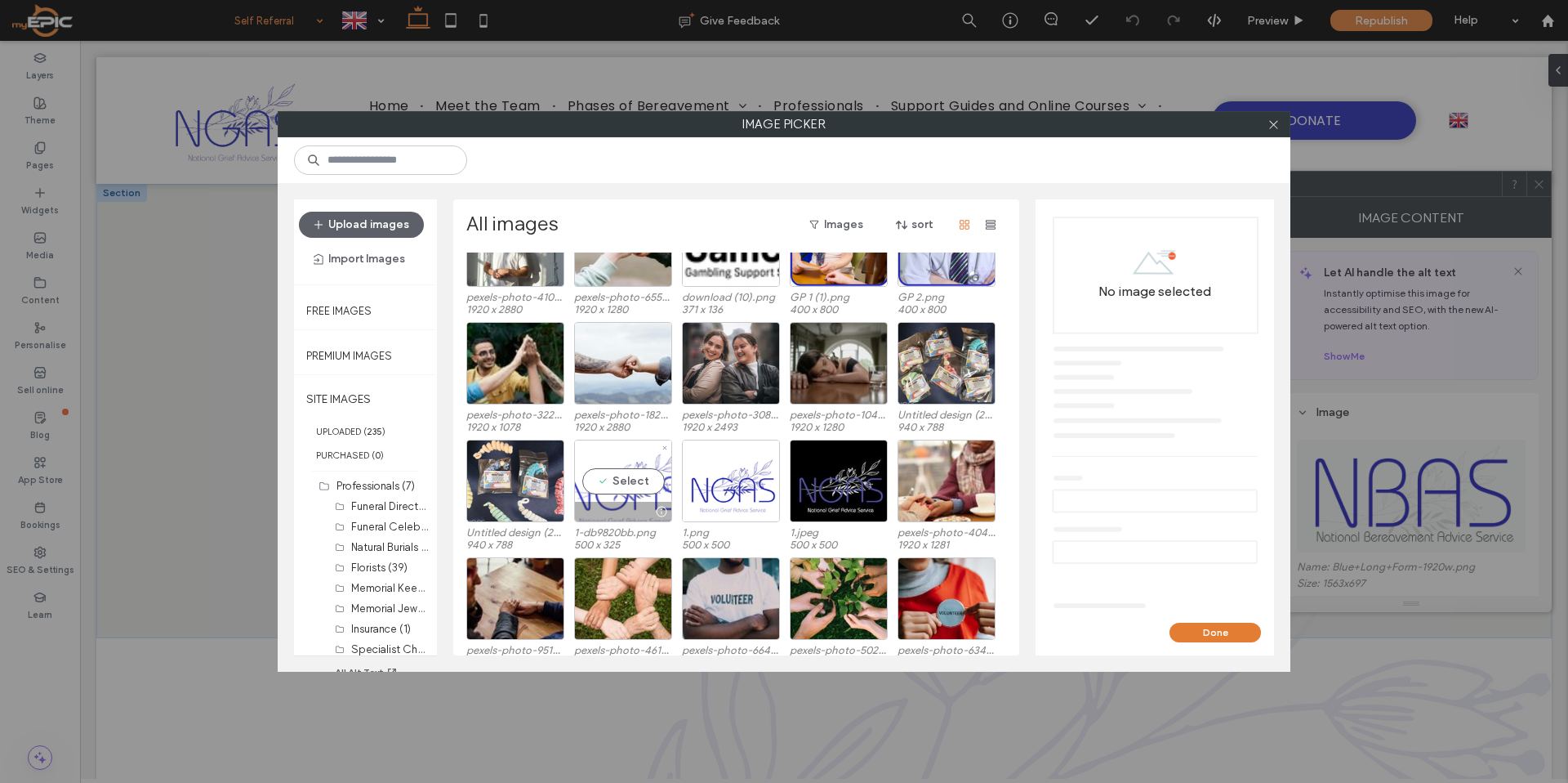
click at [622, 483] on div "Select" at bounding box center [623, 481] width 98 height 83
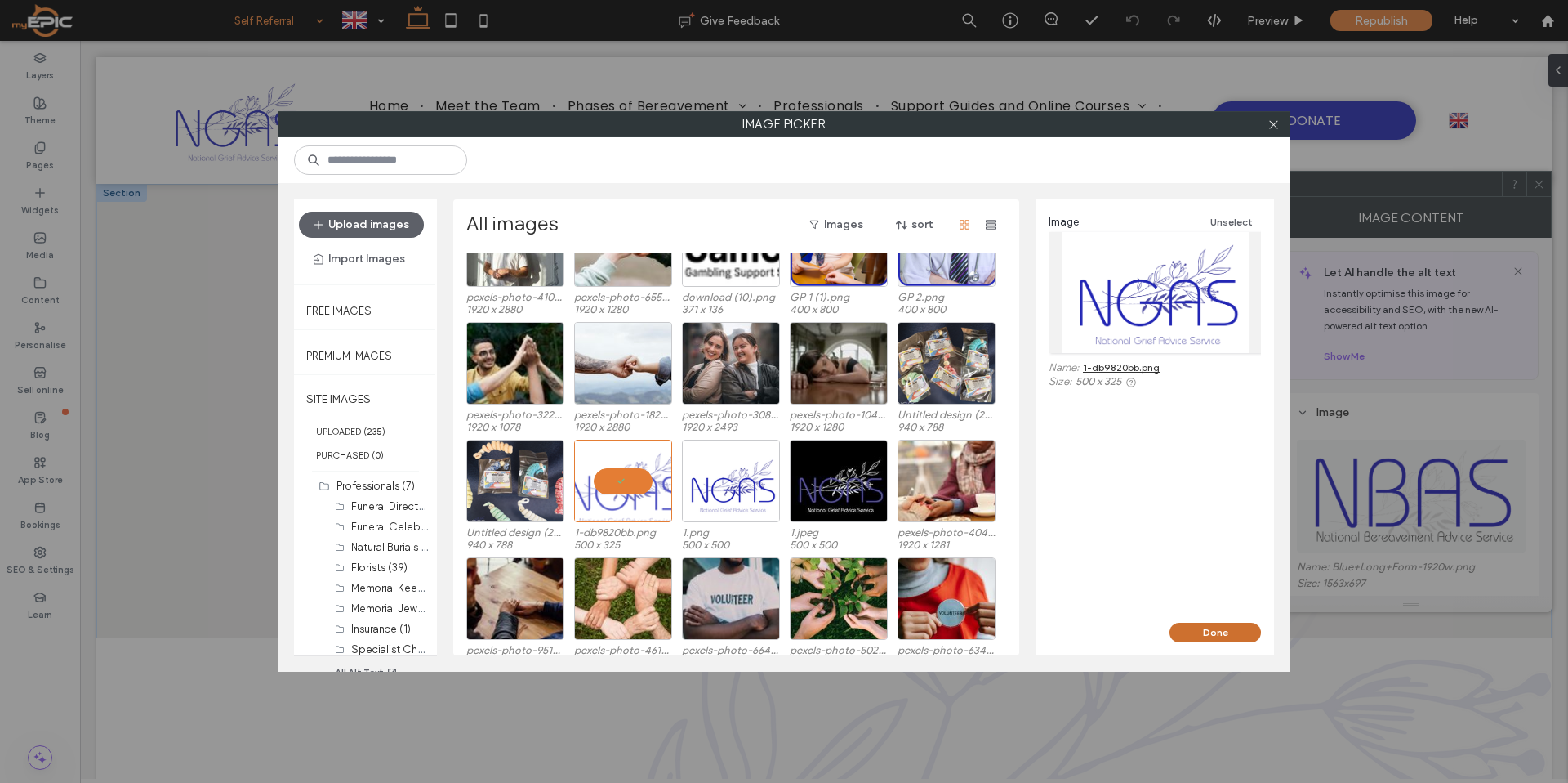
click at [1238, 626] on button "Done" at bounding box center [1215, 633] width 91 height 20
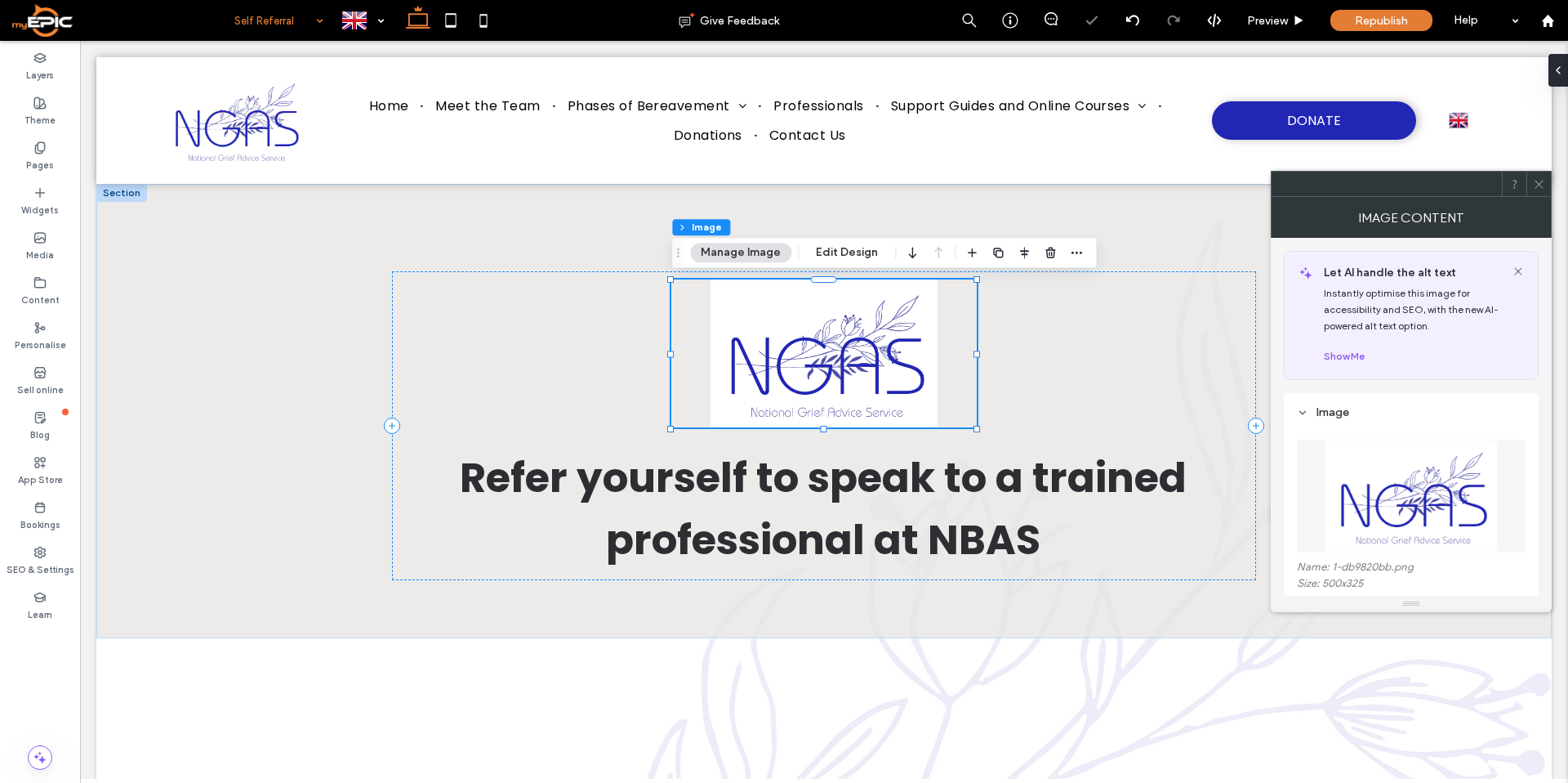
scroll to position [127, 0]
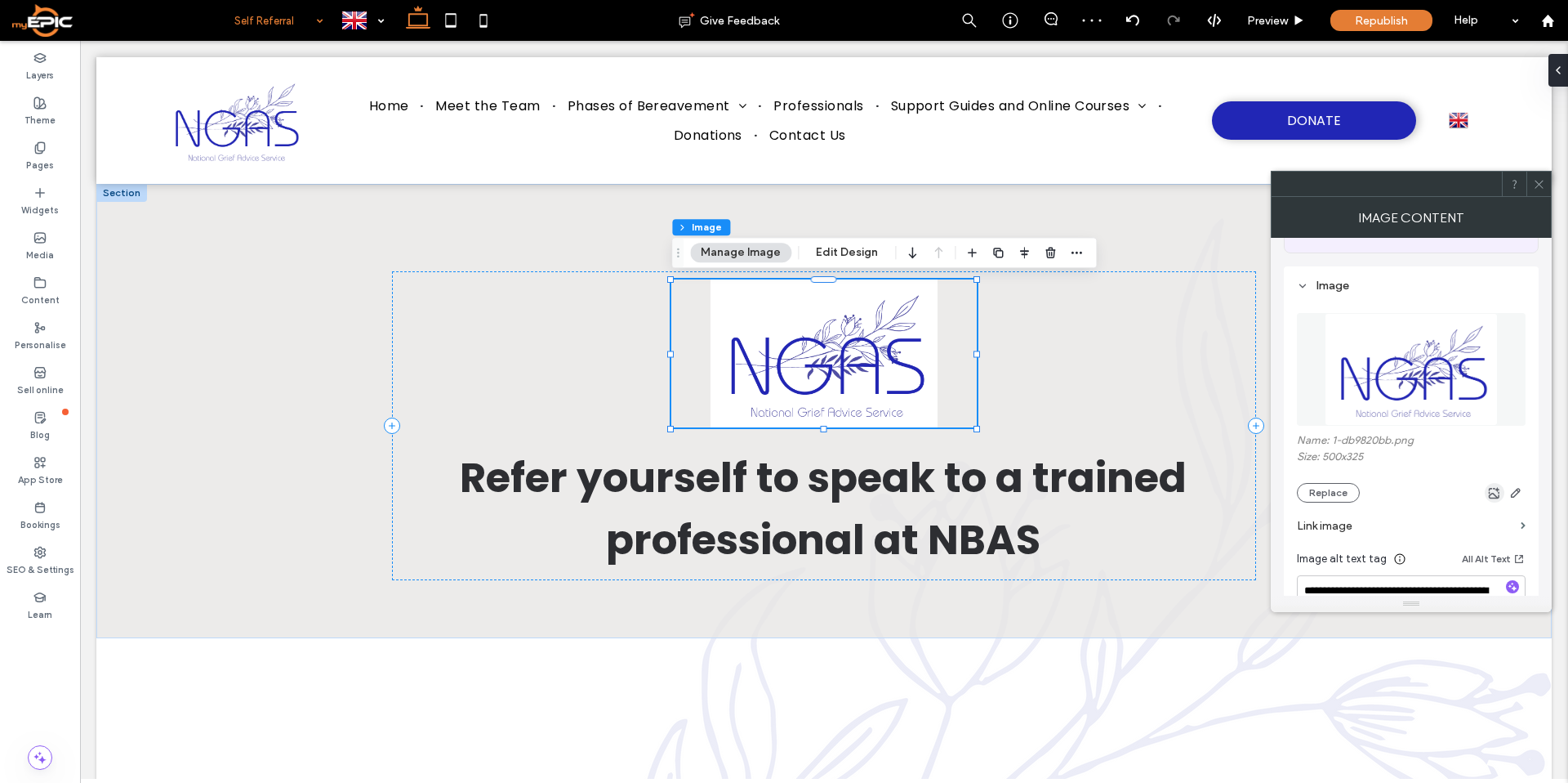
click at [1493, 497] on use "button" at bounding box center [1494, 493] width 12 height 12
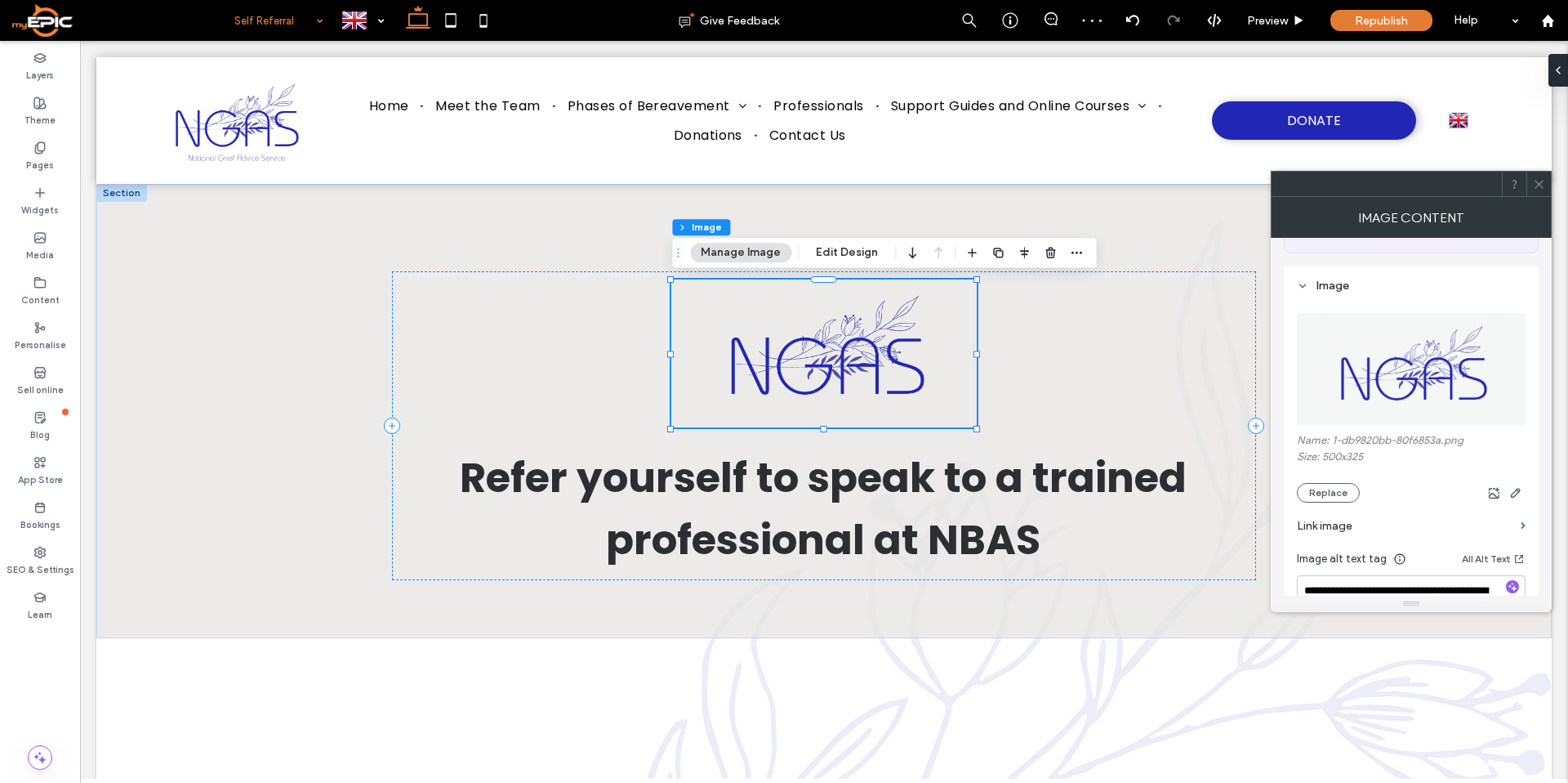
click at [1542, 181] on icon at bounding box center [1538, 184] width 12 height 12
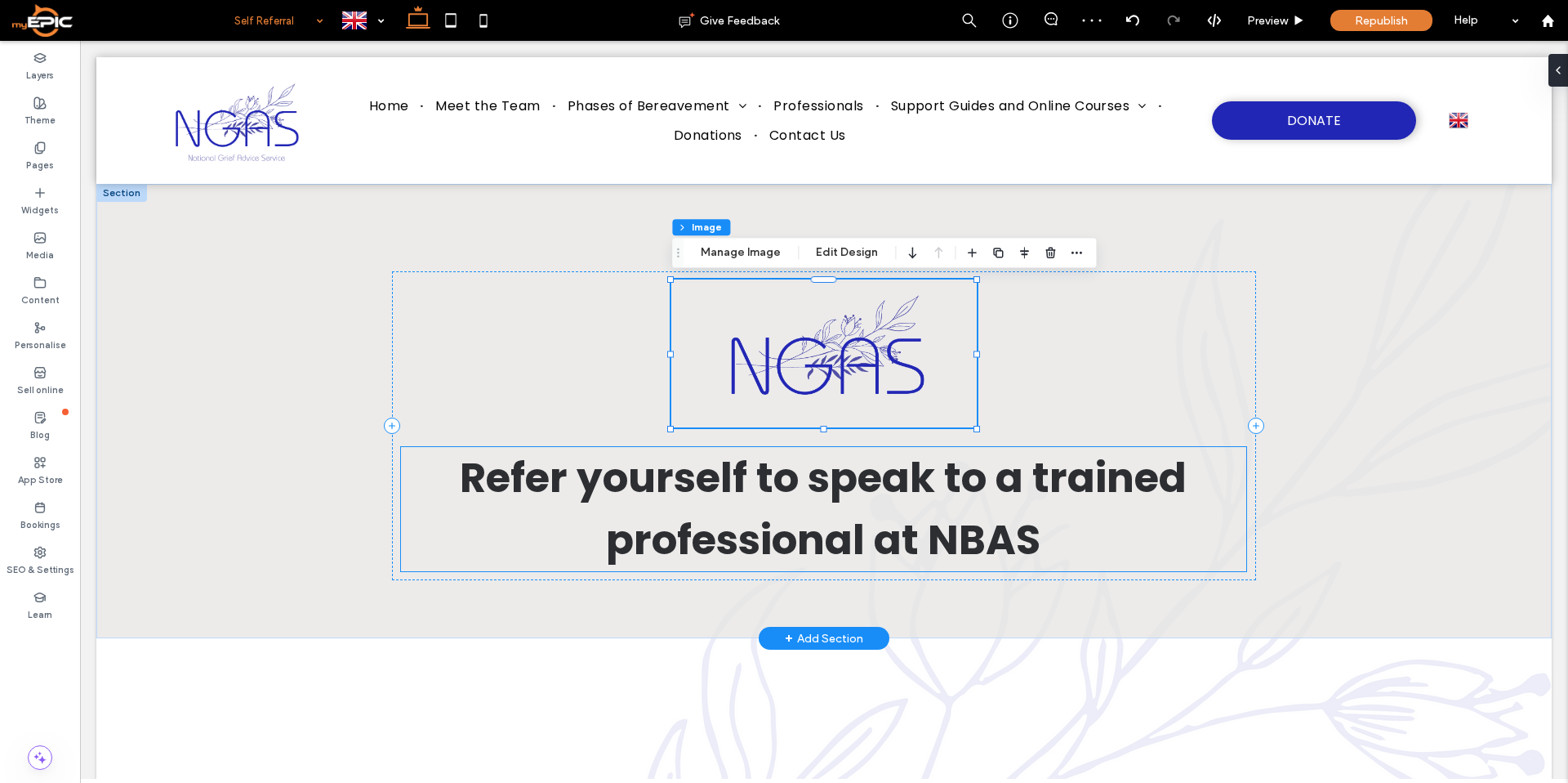
click at [988, 549] on span "Refer yourself to speak to a trained professional at NBAS" at bounding box center [823, 509] width 727 height 120
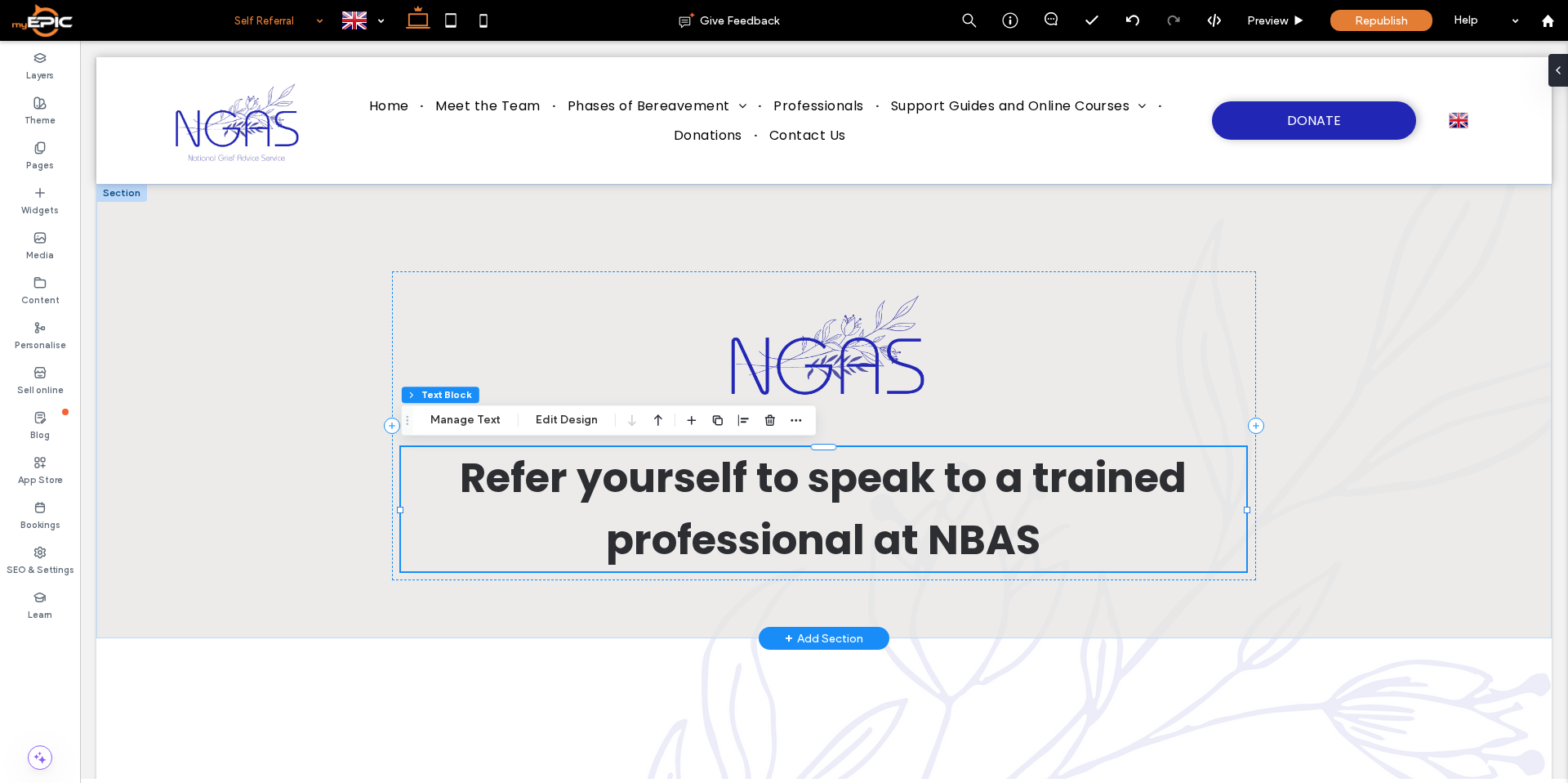
click at [988, 548] on span "Refer yourself to speak to a trained professional at NBAS" at bounding box center [823, 509] width 727 height 120
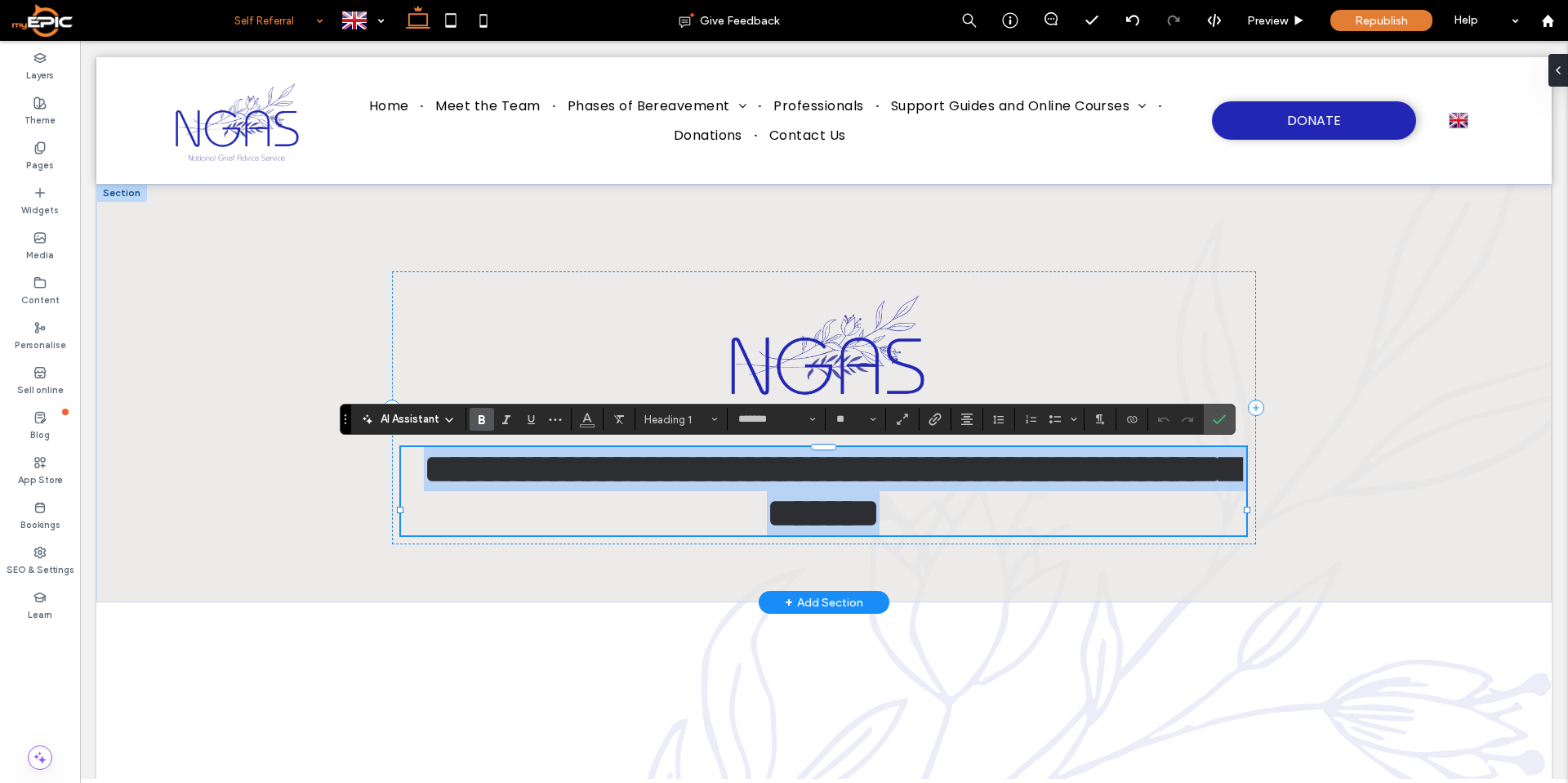
click at [988, 533] on span "**********" at bounding box center [831, 491] width 814 height 84
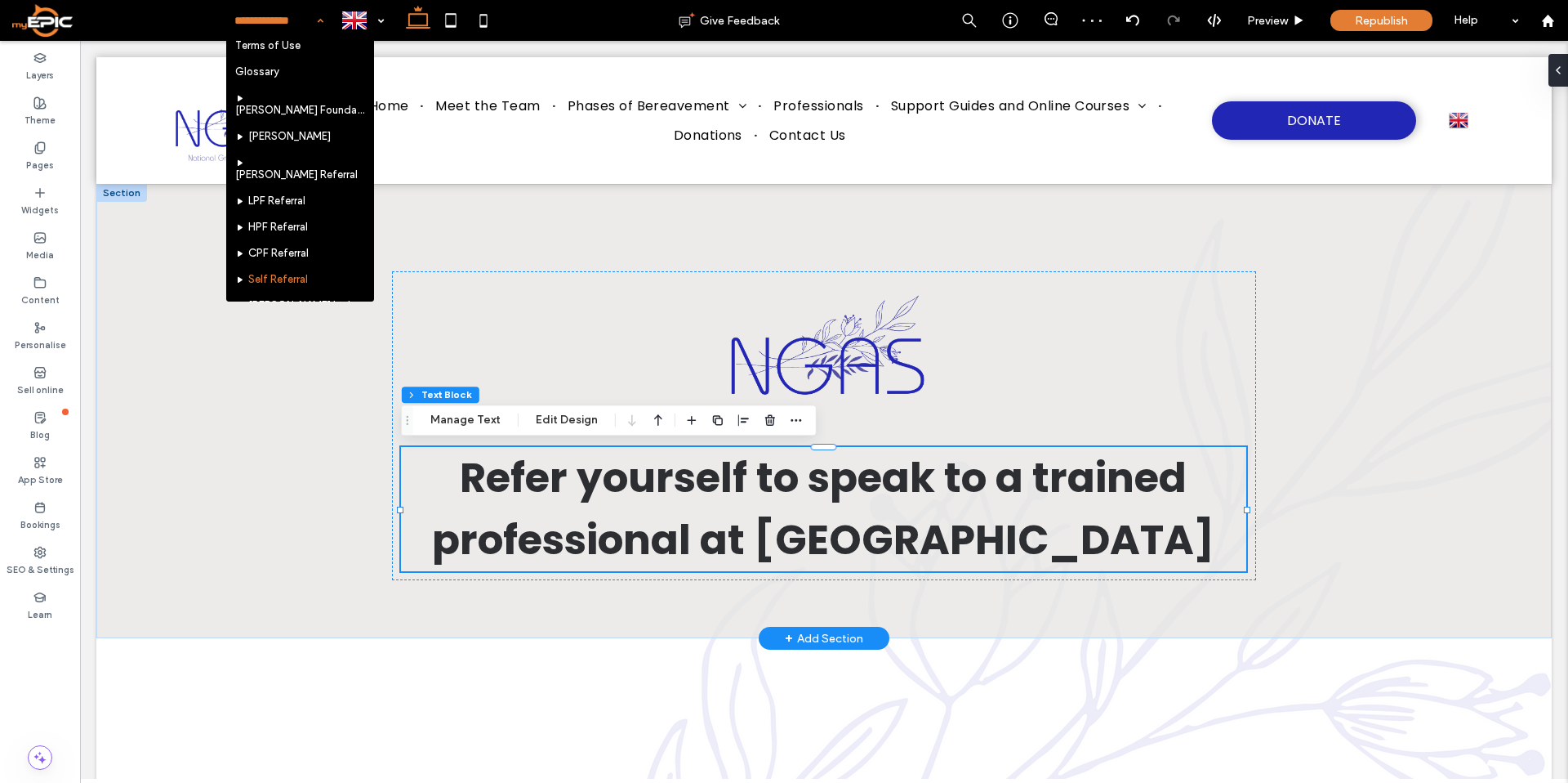
scroll to position [684, 0]
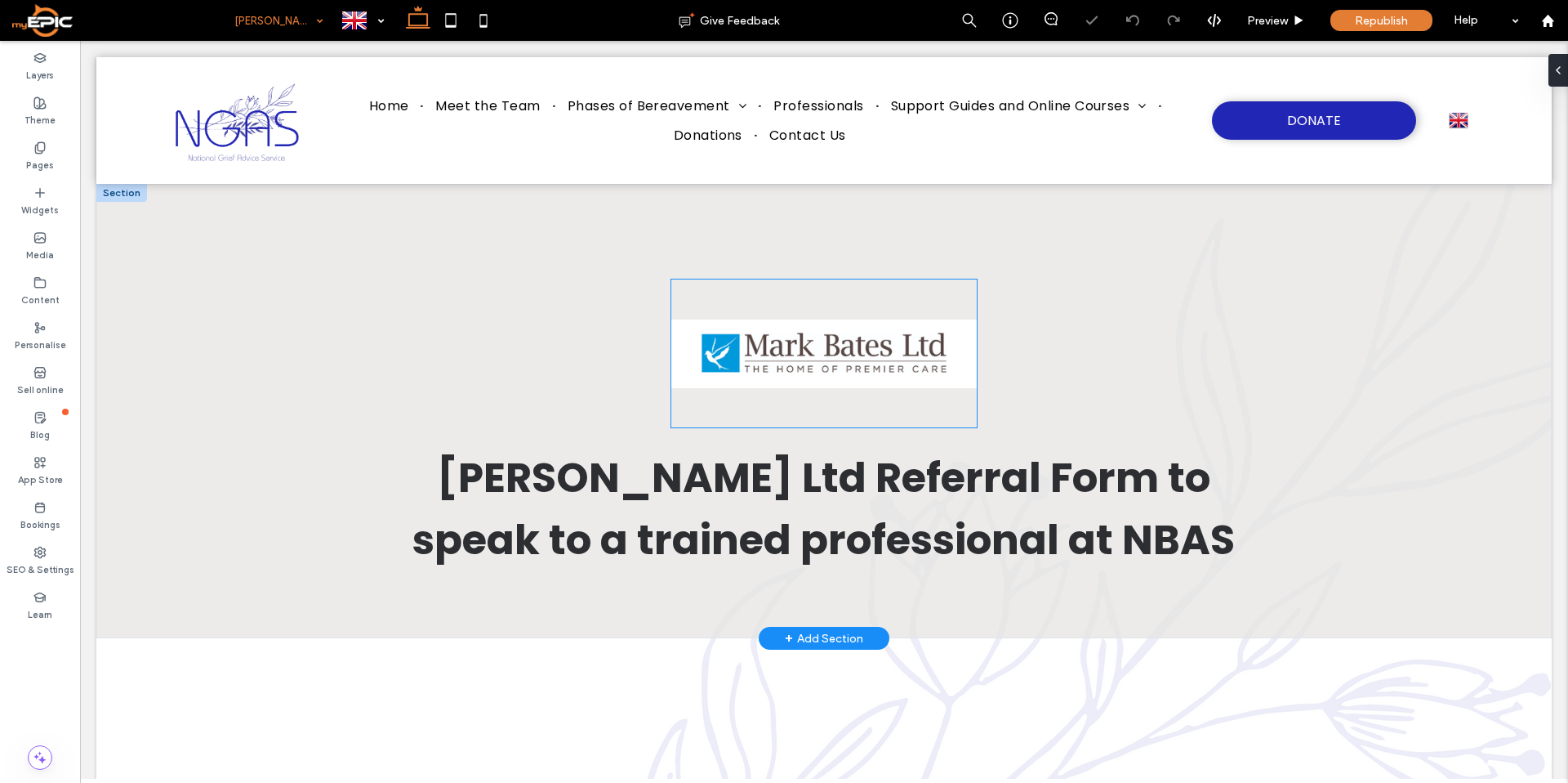
click at [914, 378] on img at bounding box center [824, 353] width 305 height 147
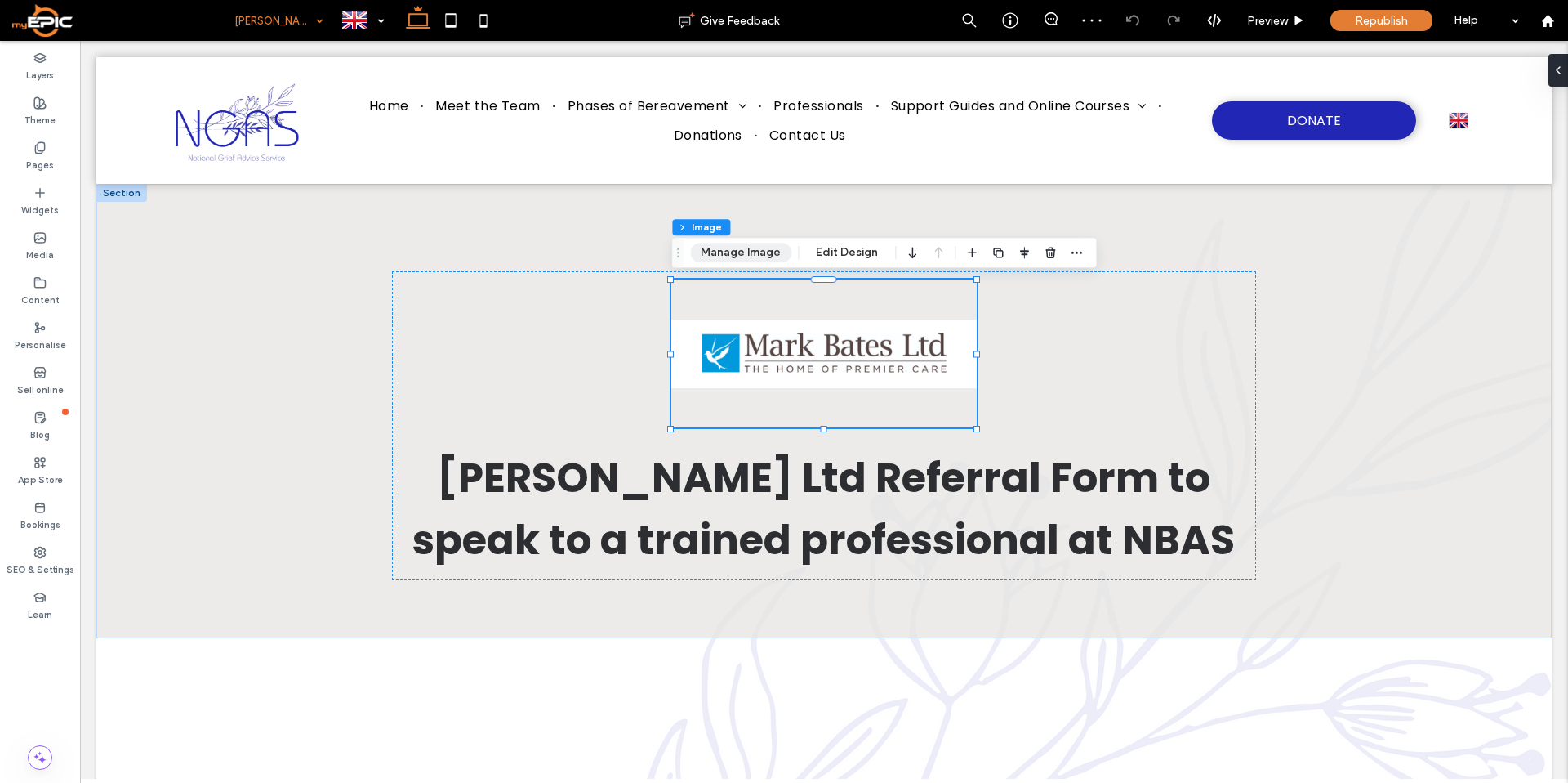
click at [723, 250] on button "Manage Image" at bounding box center [740, 252] width 101 height 20
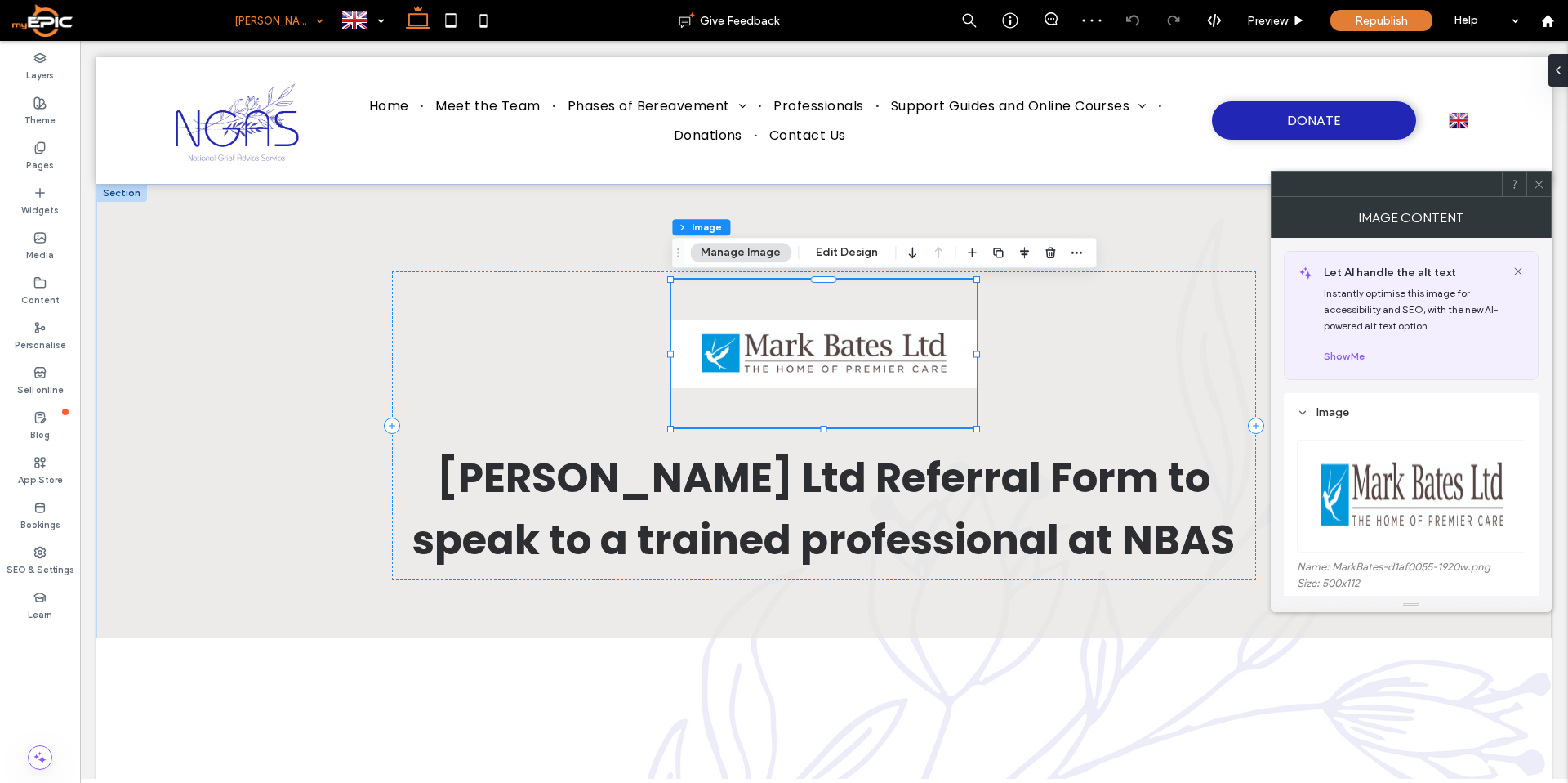
scroll to position [92, 0]
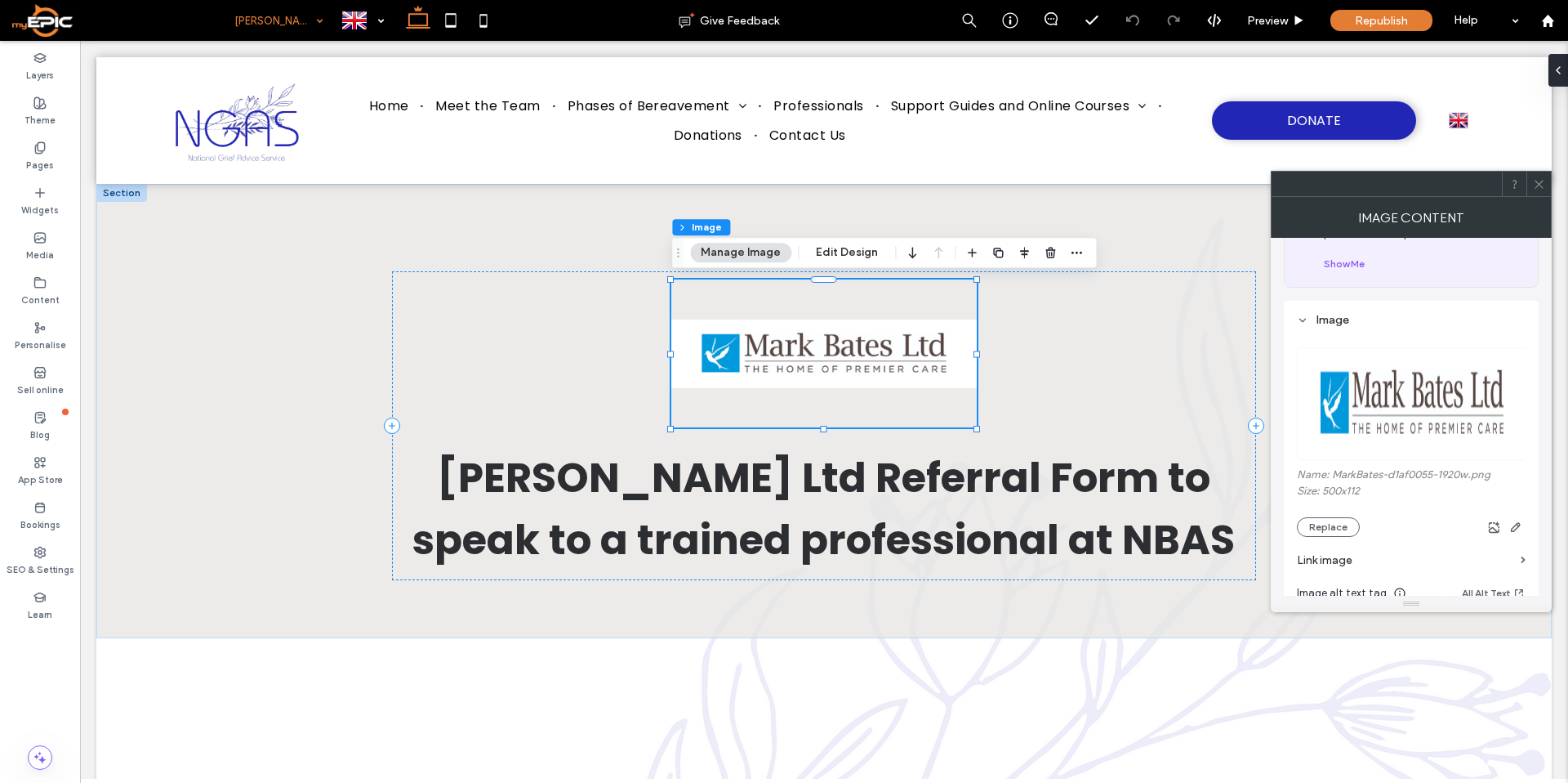
click at [1398, 580] on section "Link image" at bounding box center [1411, 559] width 228 height 46
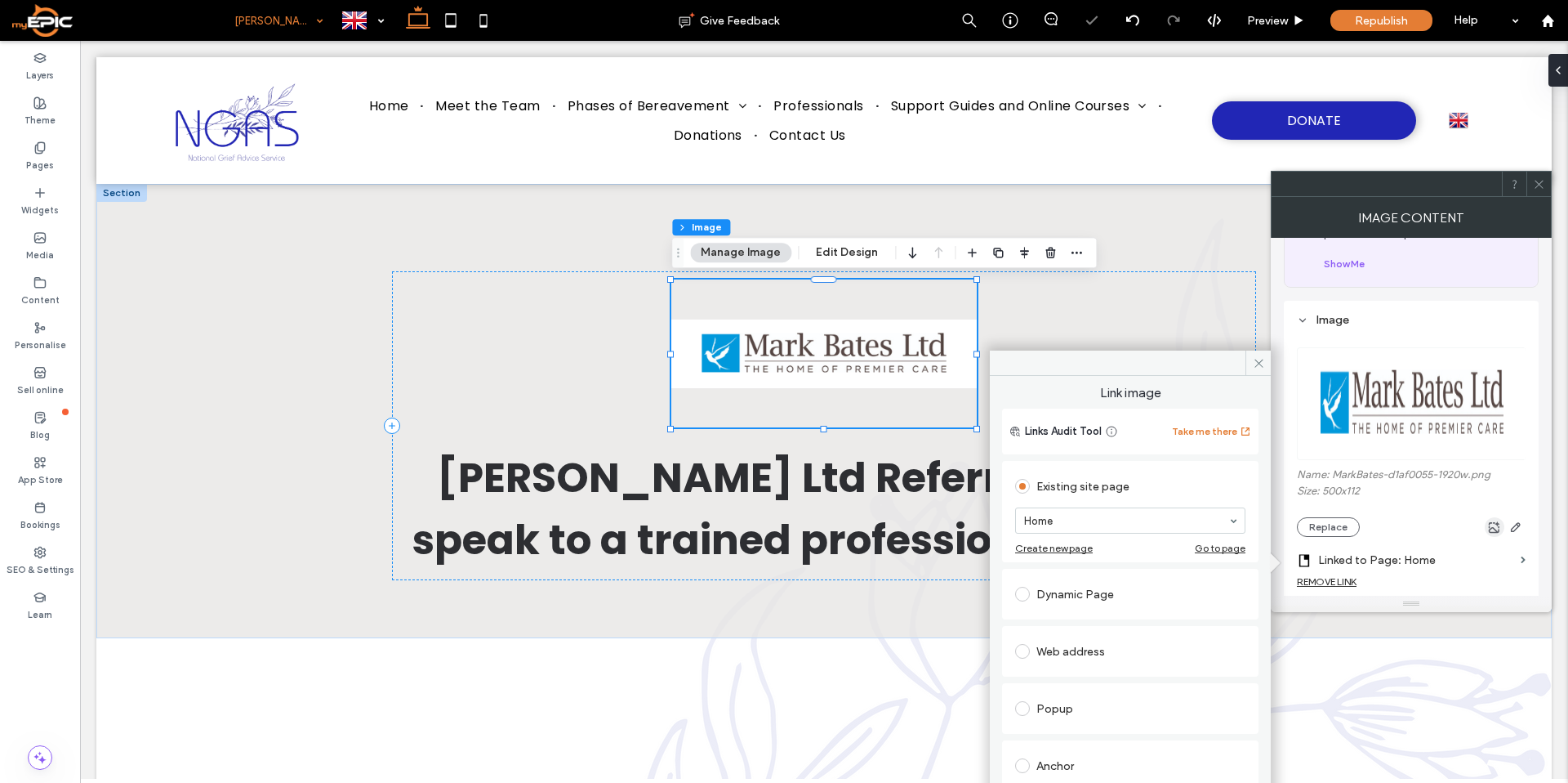
click at [1493, 525] on icon "button" at bounding box center [1494, 527] width 13 height 13
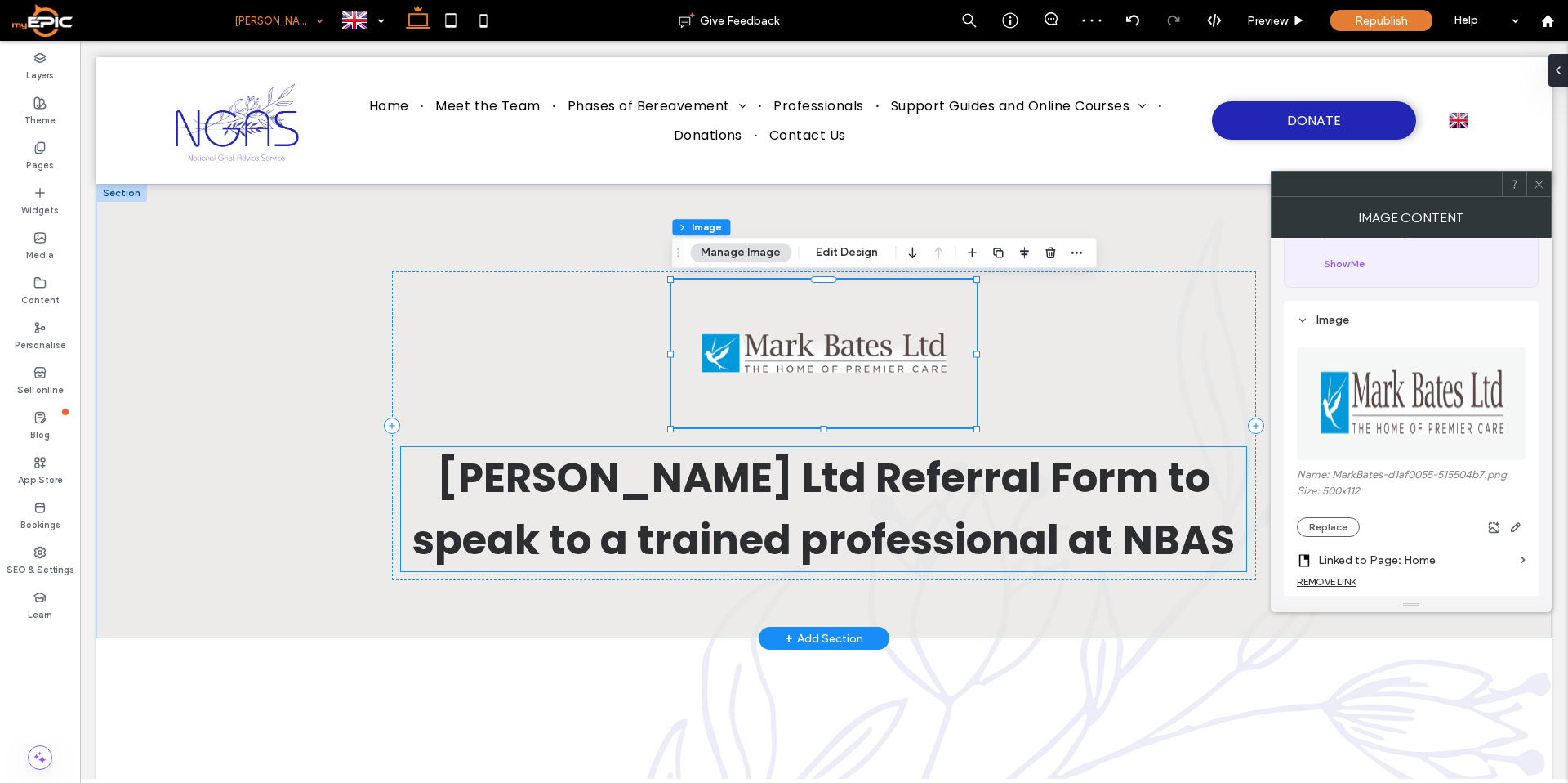
click at [1050, 552] on span "Mark Bates Ltd Referral Form to speak to a trained professional at NBAS" at bounding box center [823, 509] width 822 height 120
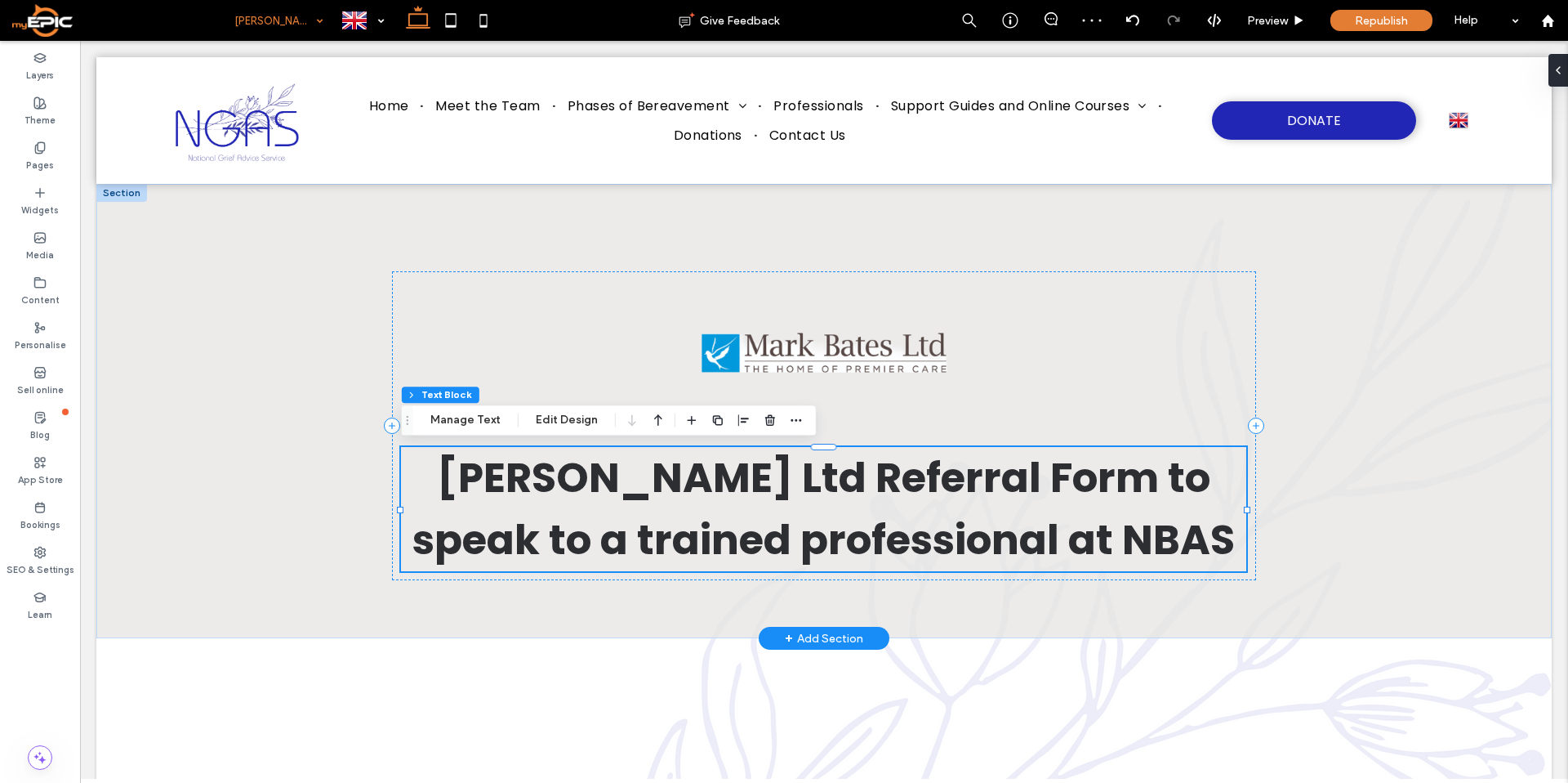
click at [1068, 542] on span "Mark Bates Ltd Referral Form to speak to a trained professional at NBAS" at bounding box center [823, 509] width 822 height 120
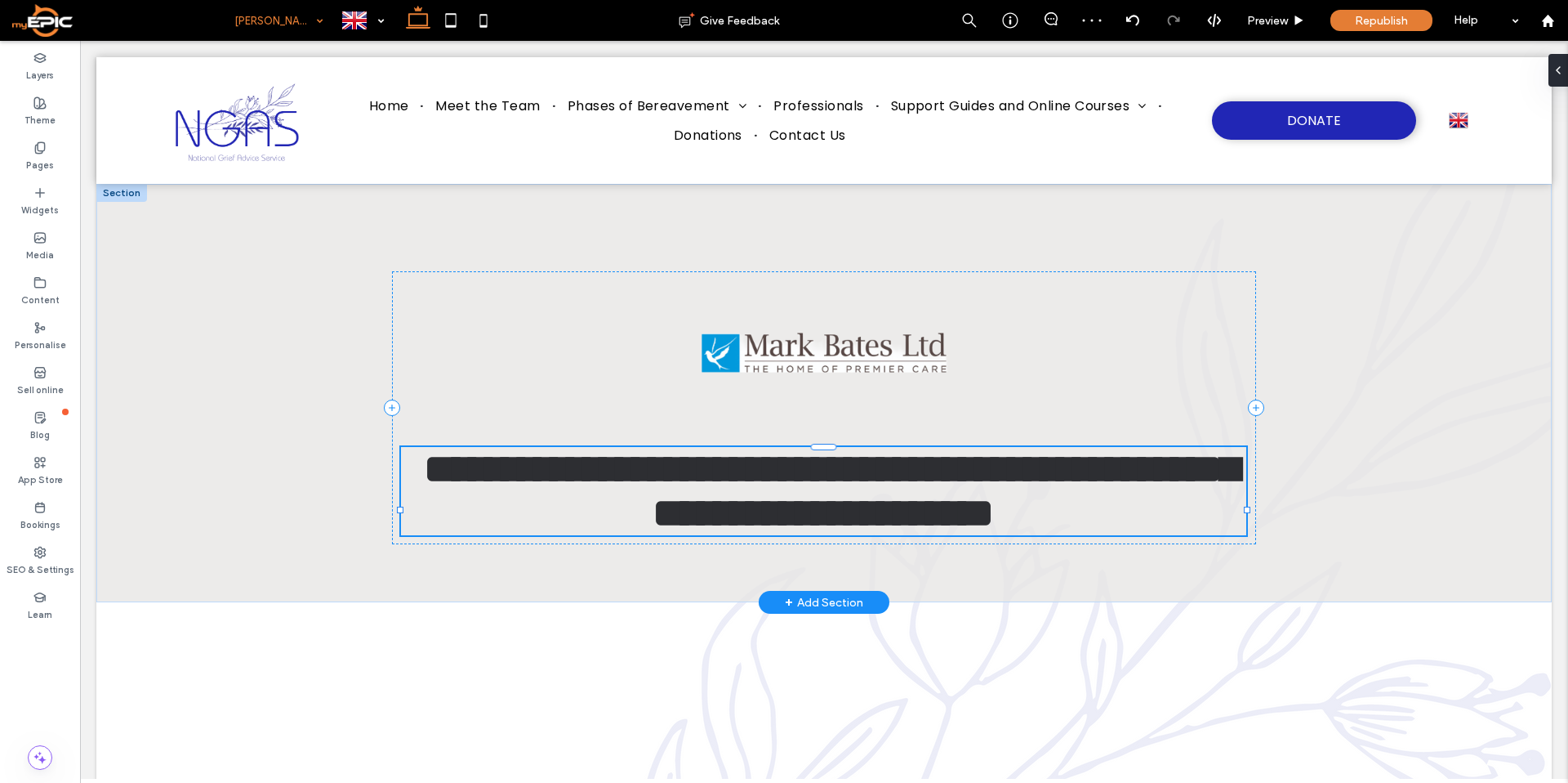
type input "*******"
type input "**"
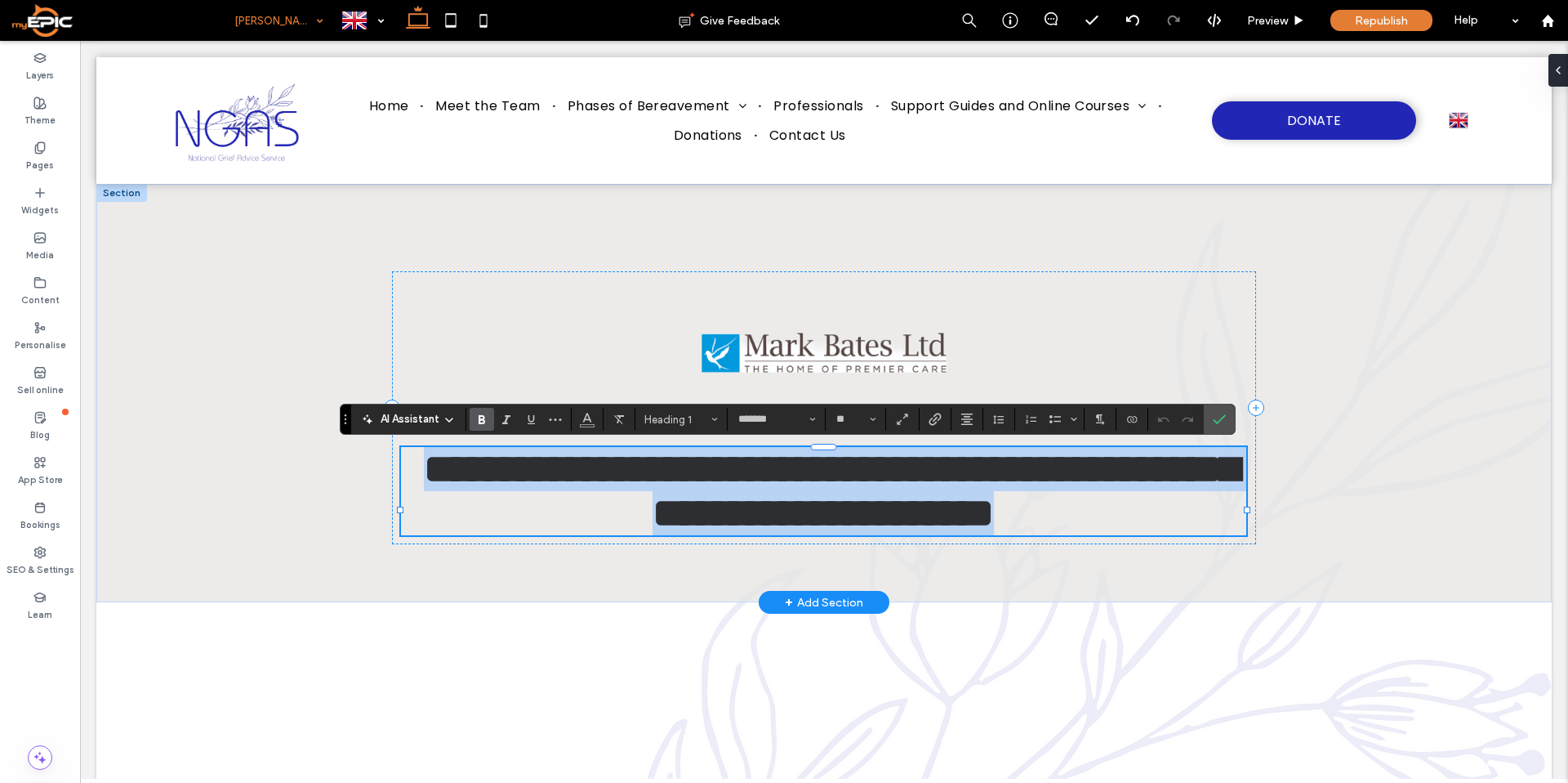
click at [1089, 533] on span "**********" at bounding box center [831, 491] width 814 height 84
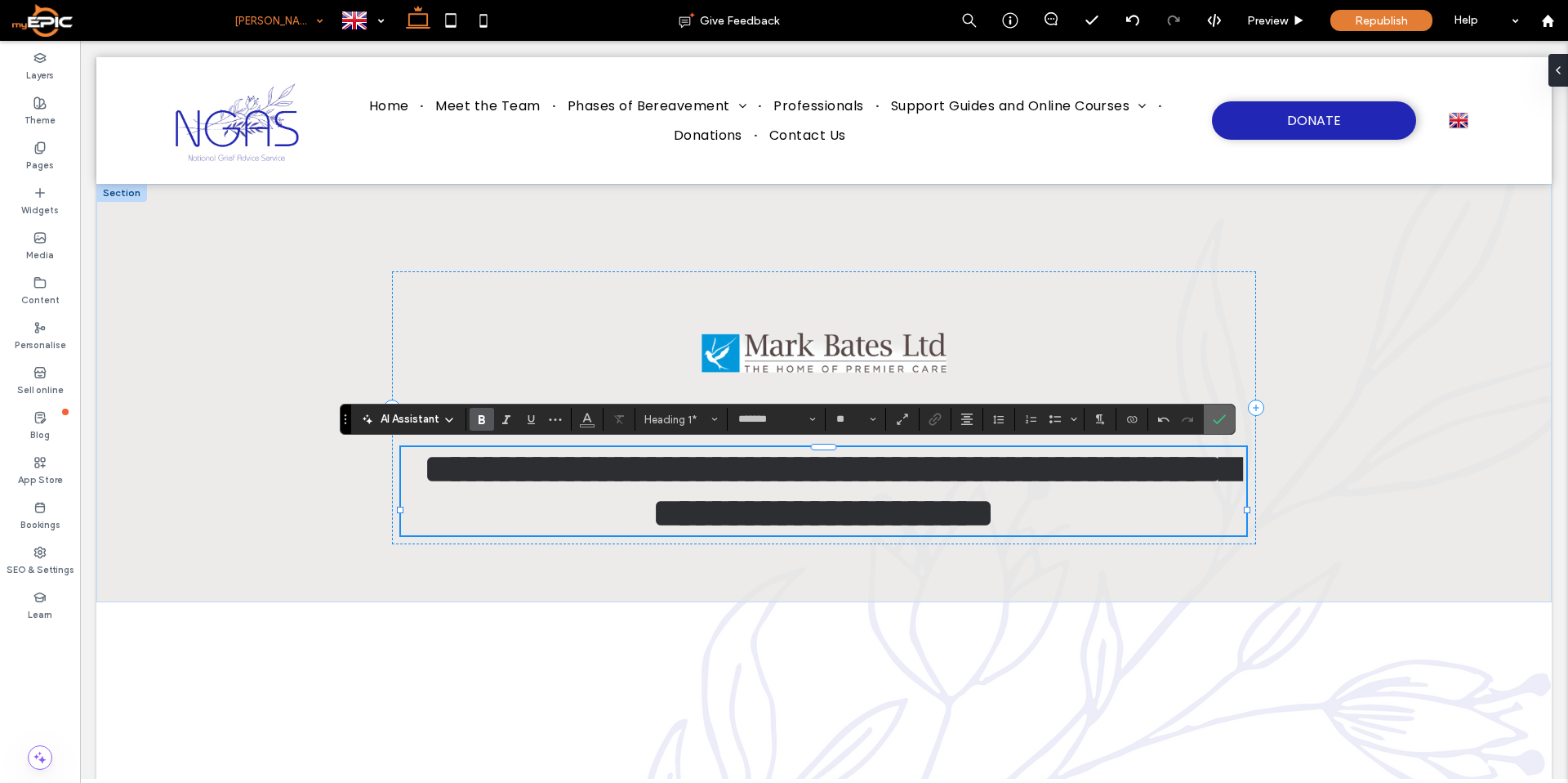
drag, startPoint x: 1212, startPoint y: 422, endPoint x: 1120, endPoint y: 386, distance: 98.8
click at [1212, 422] on icon "Confirm" at bounding box center [1219, 419] width 13 height 13
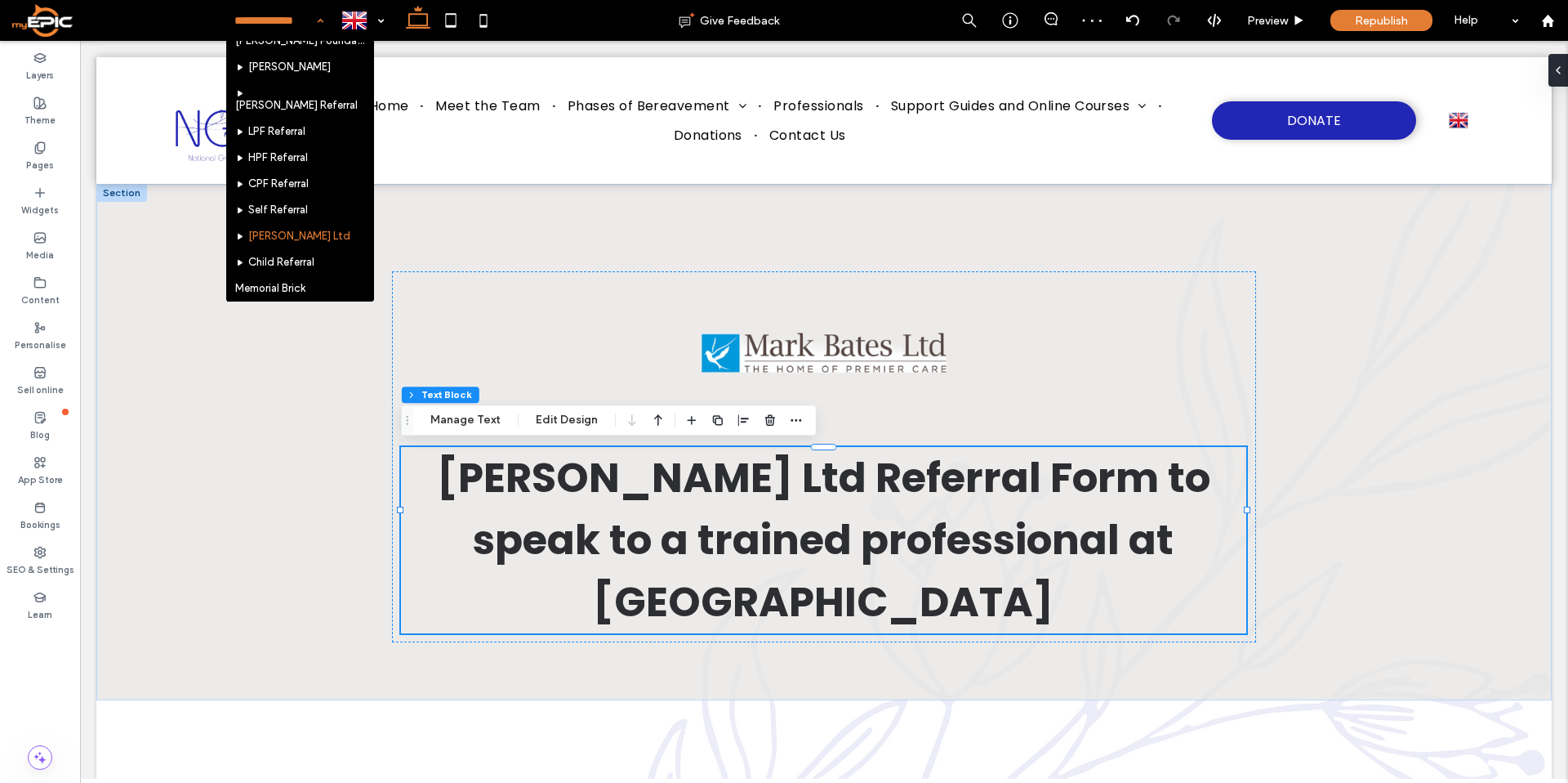
scroll to position [660, 0]
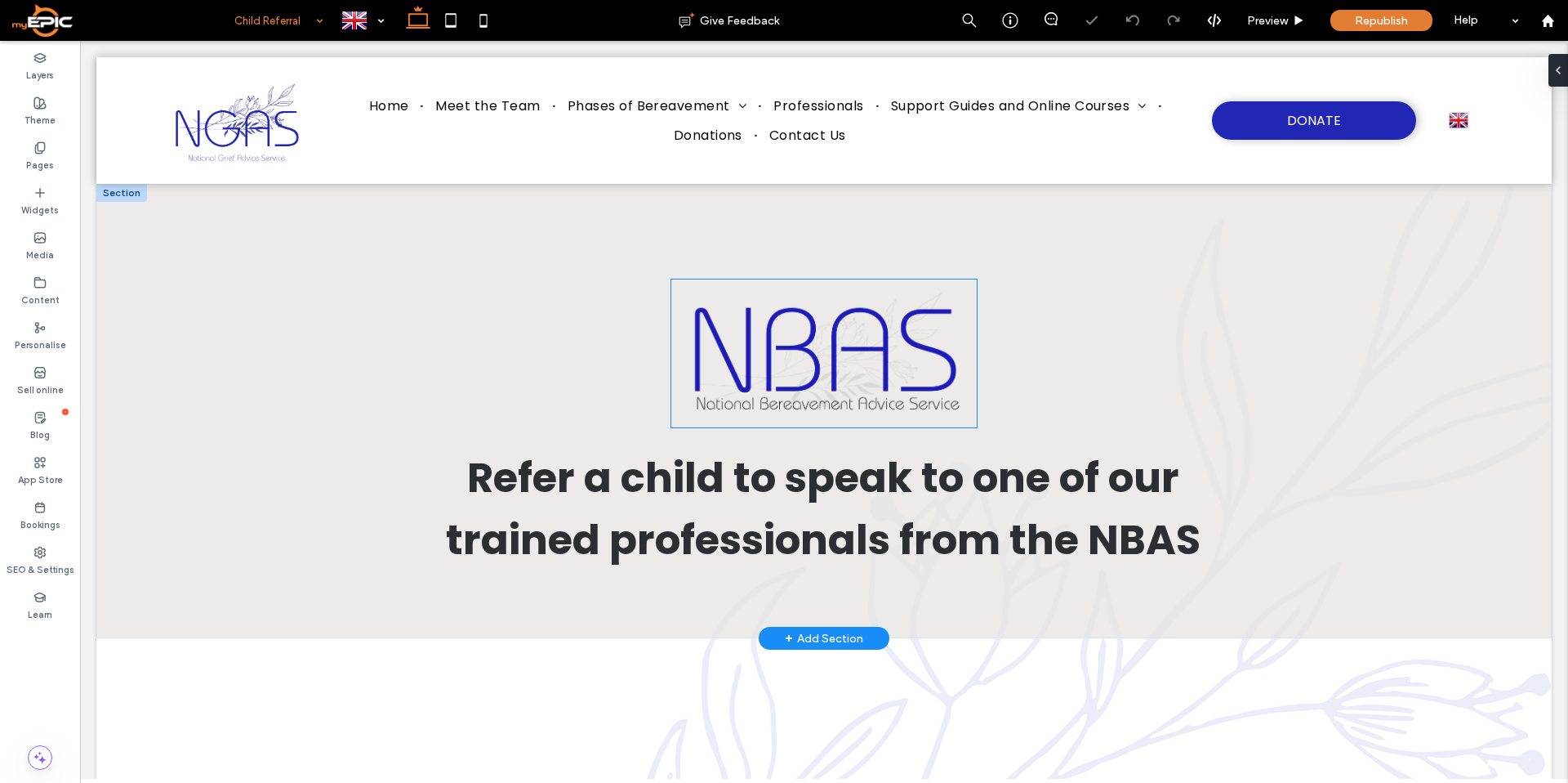
click at [841, 342] on img at bounding box center [824, 353] width 305 height 147
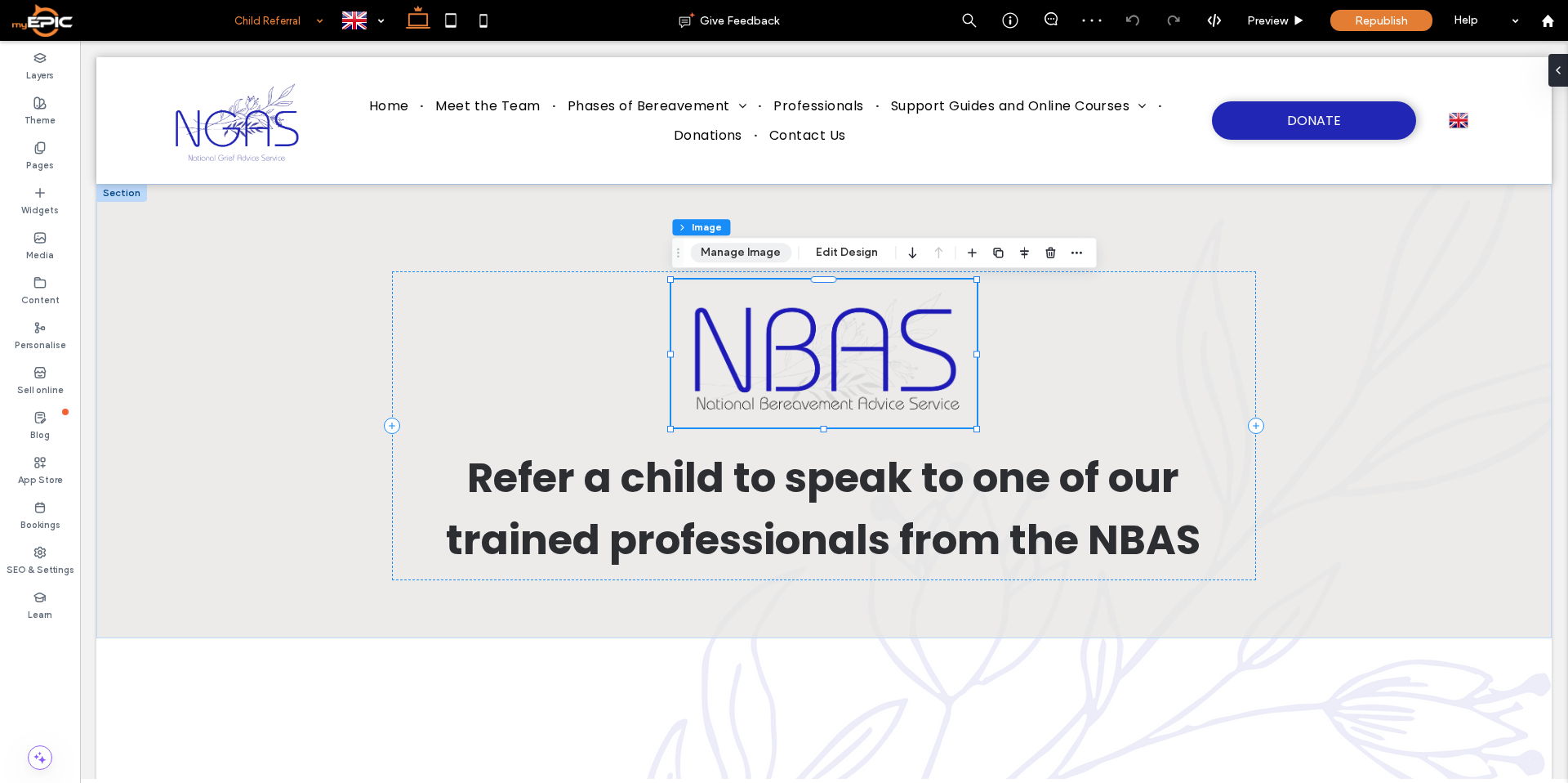
click at [751, 254] on button "Manage Image" at bounding box center [740, 252] width 101 height 20
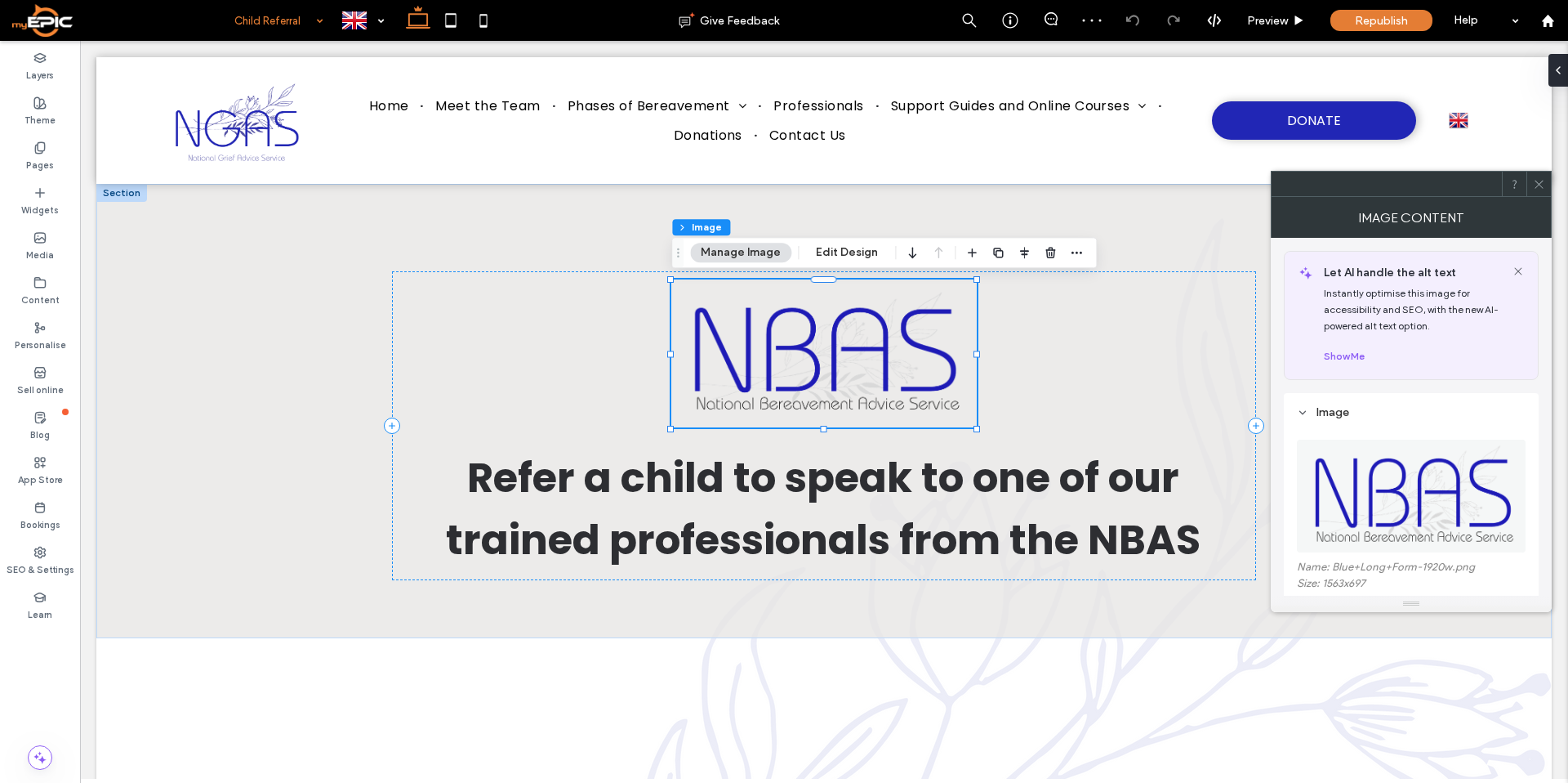
click at [1452, 513] on img at bounding box center [1411, 496] width 230 height 113
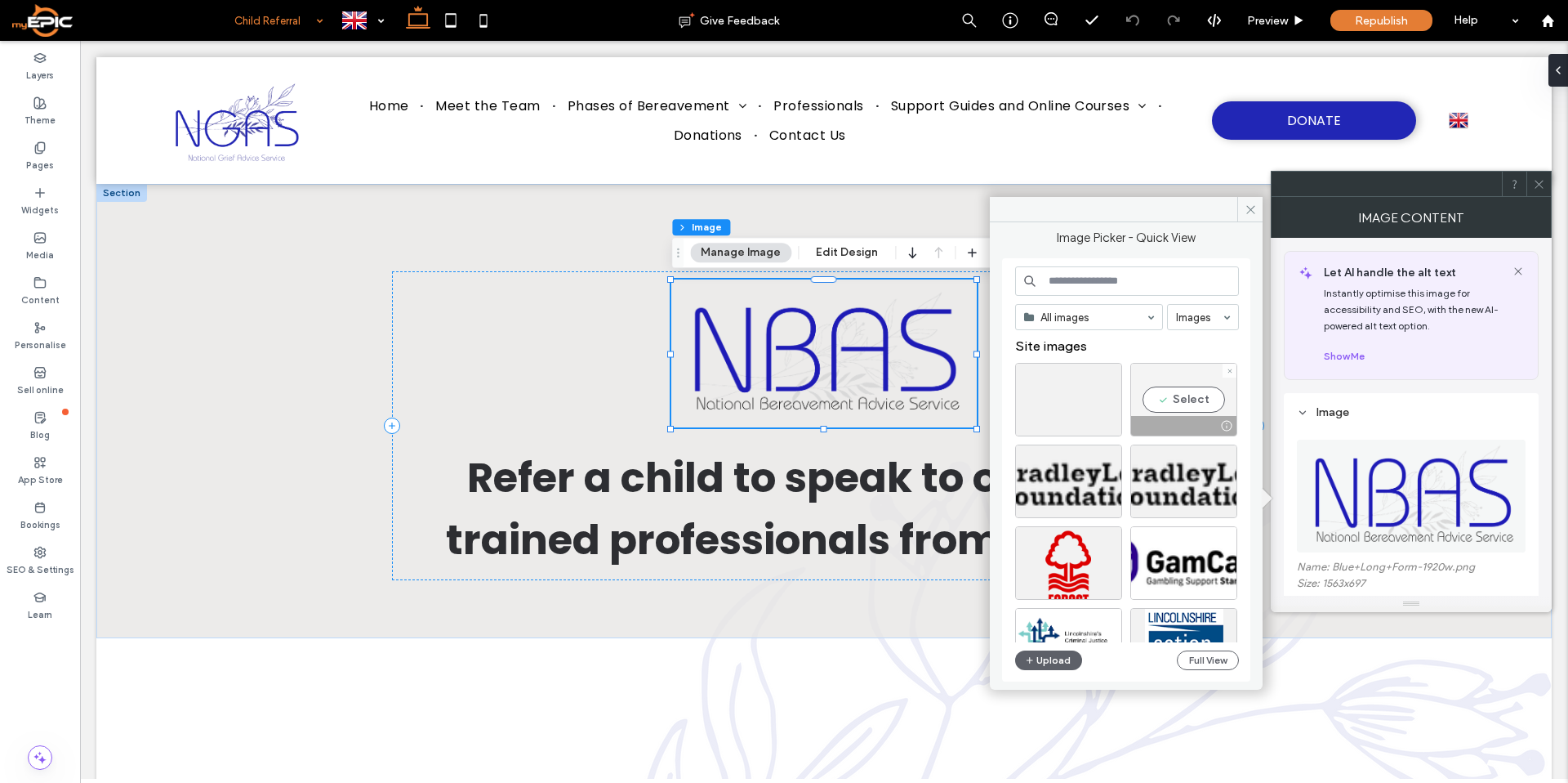
click at [1189, 395] on div "Select" at bounding box center [1184, 399] width 107 height 74
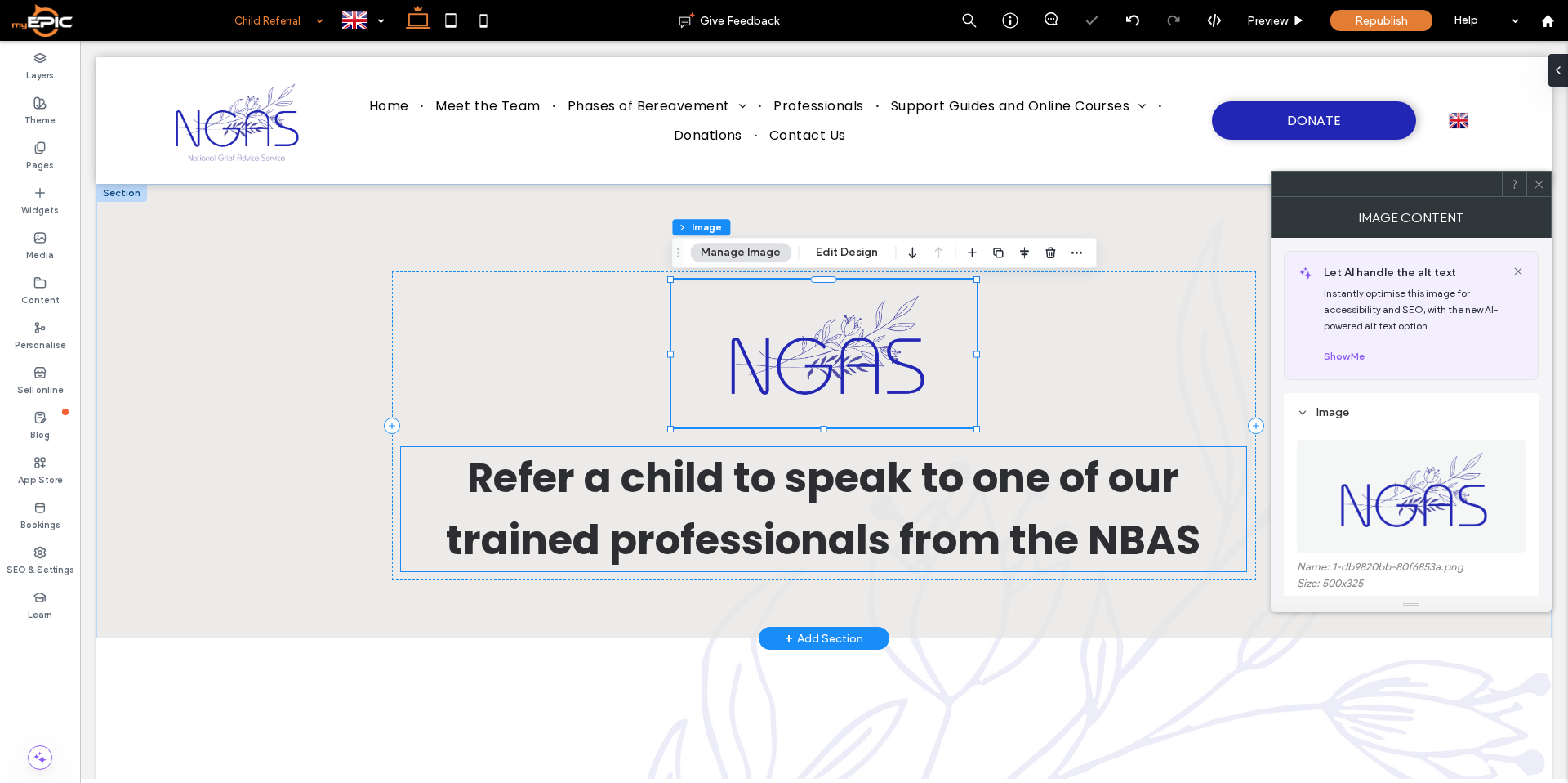
click at [1136, 536] on span "Refer a child to speak to one of our trained professionals from the NBAS" at bounding box center [823, 509] width 754 height 120
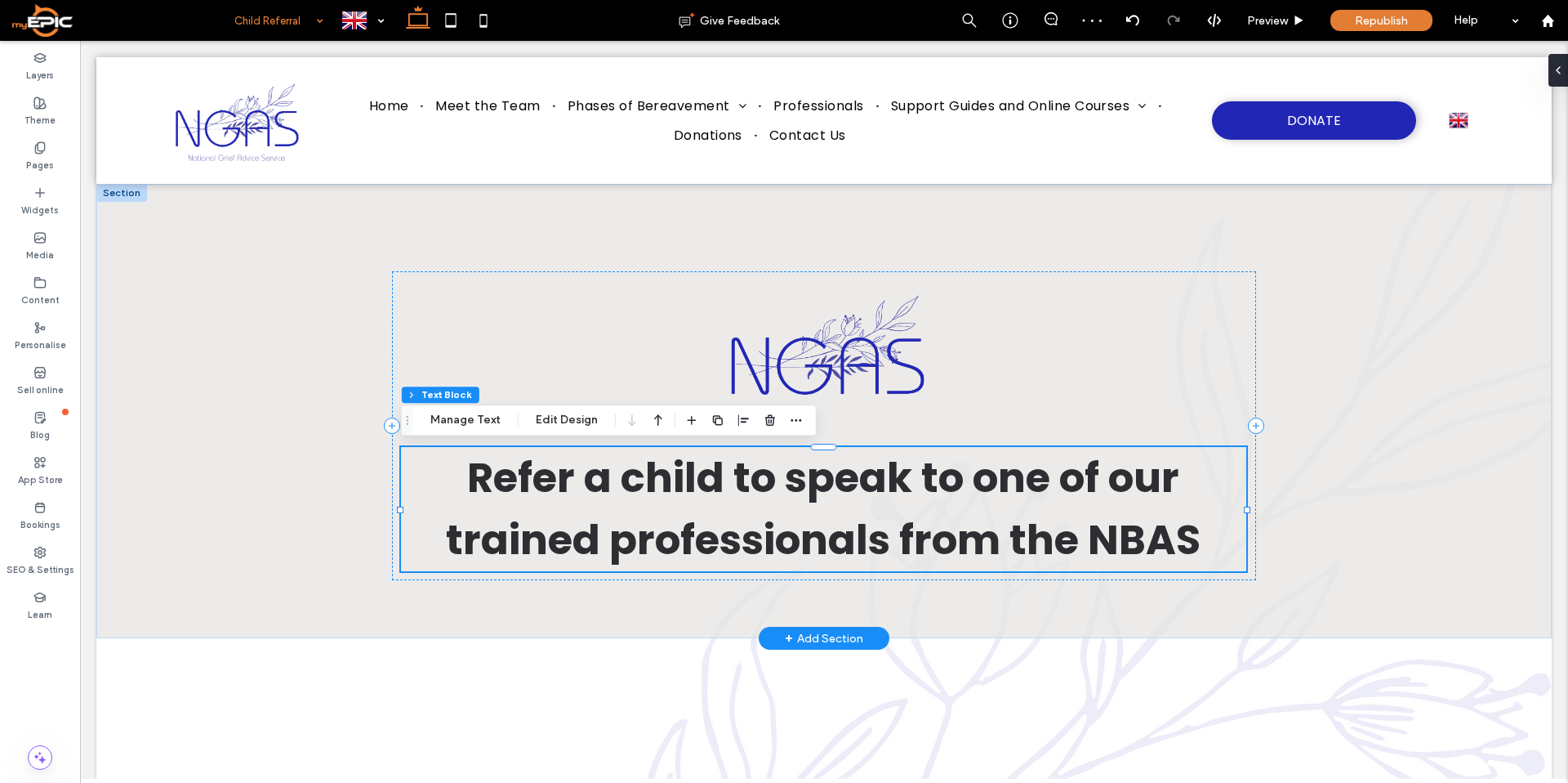
click at [1154, 540] on span "Refer a child to speak to one of our trained professionals from the NBAS" at bounding box center [823, 509] width 754 height 120
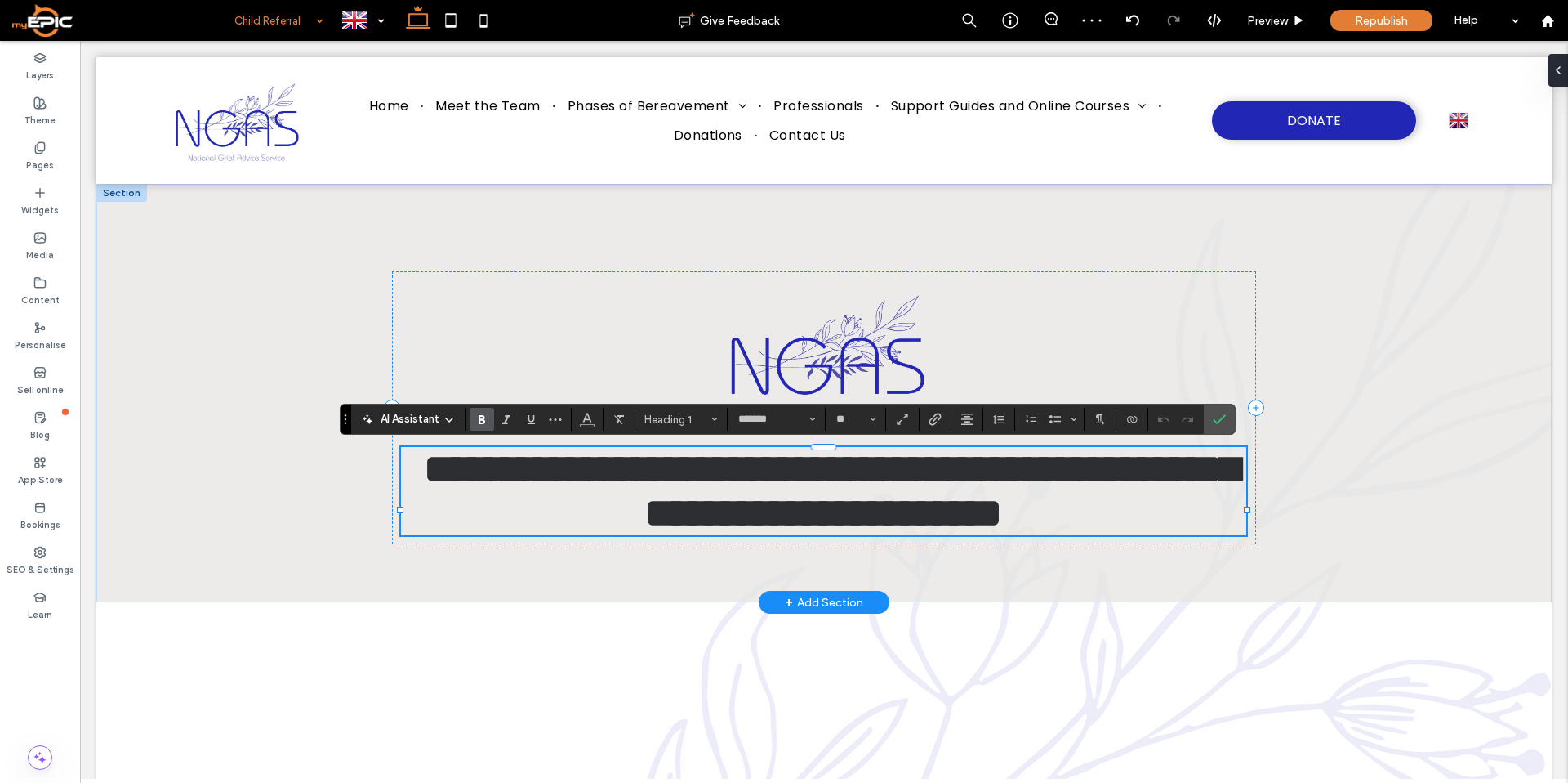
click at [1142, 533] on span "**********" at bounding box center [831, 491] width 814 height 84
click at [1216, 421] on icon "Confirm" at bounding box center [1219, 419] width 13 height 13
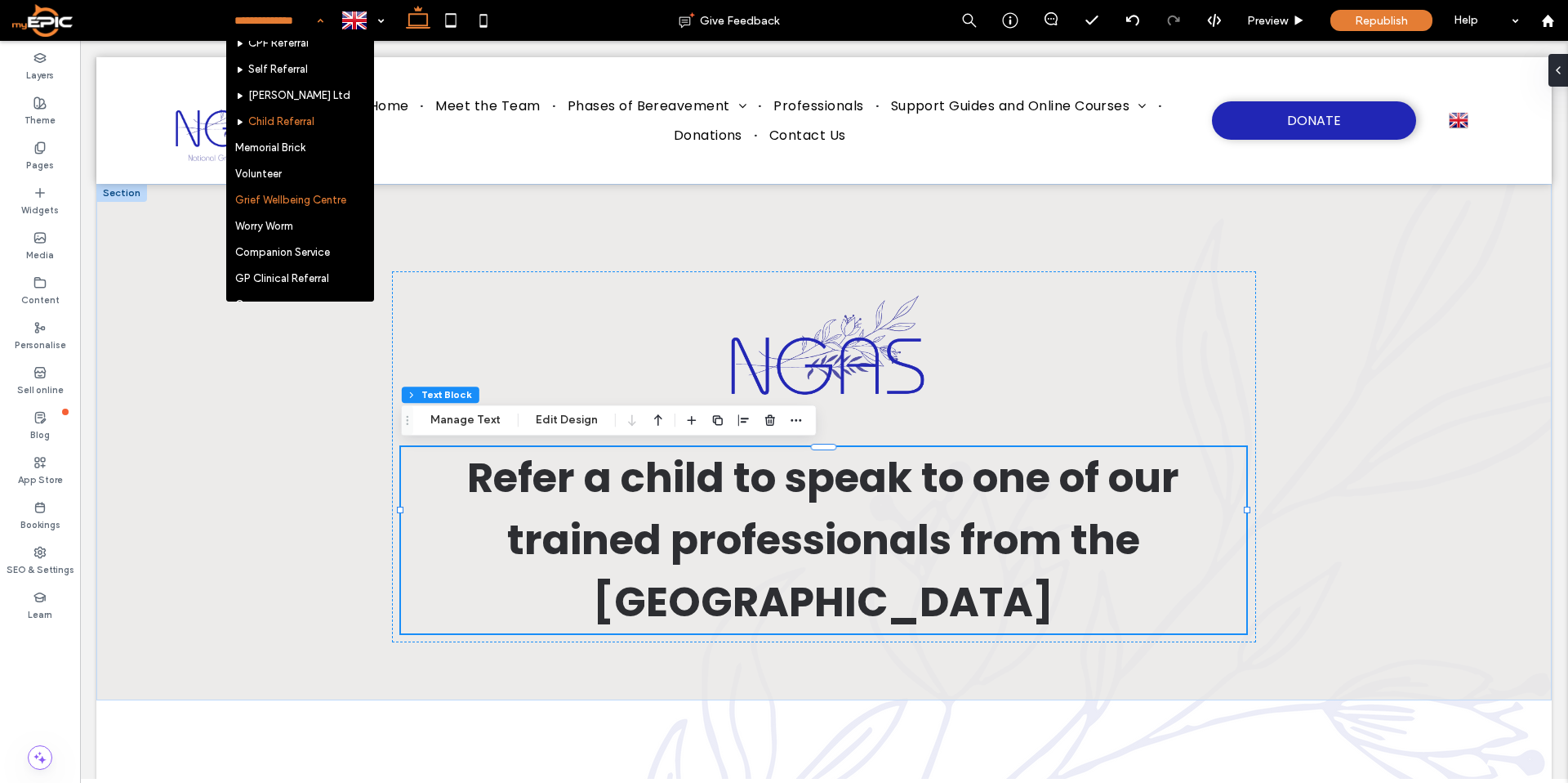
scroll to position [794, 0]
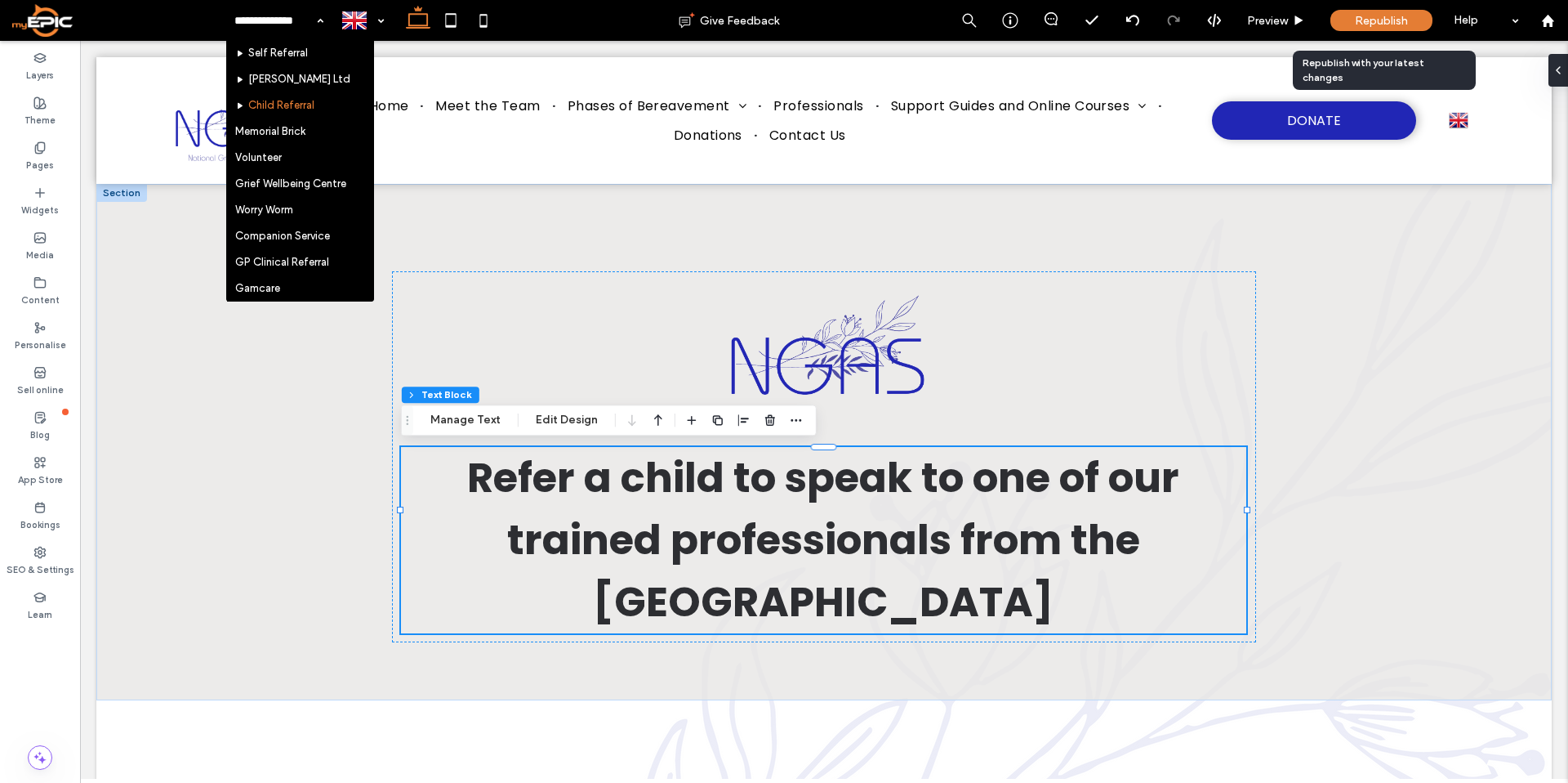
click at [1391, 28] on div "Republish" at bounding box center [1381, 20] width 102 height 21
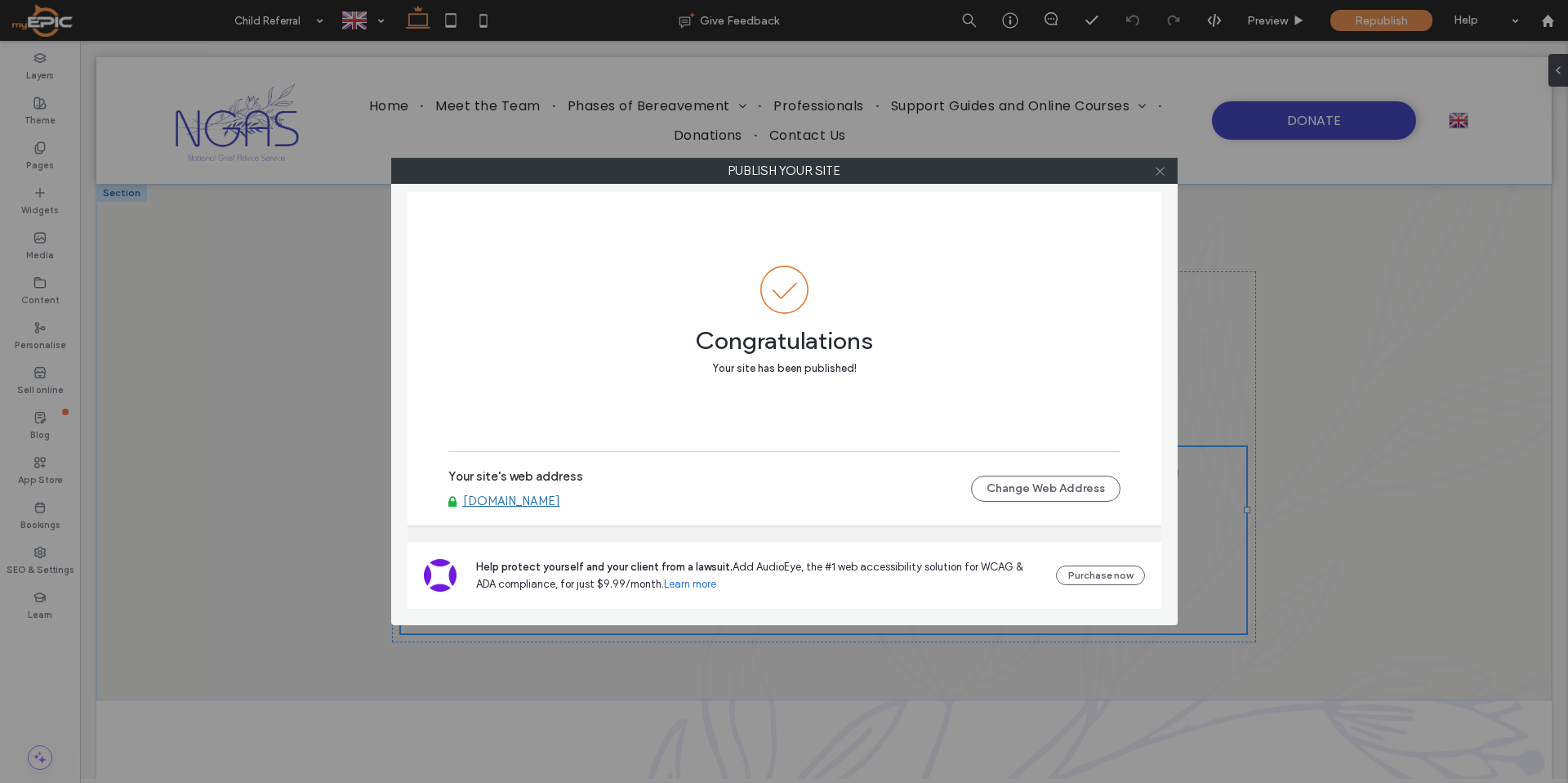
click at [1158, 176] on icon at bounding box center [1159, 170] width 12 height 12
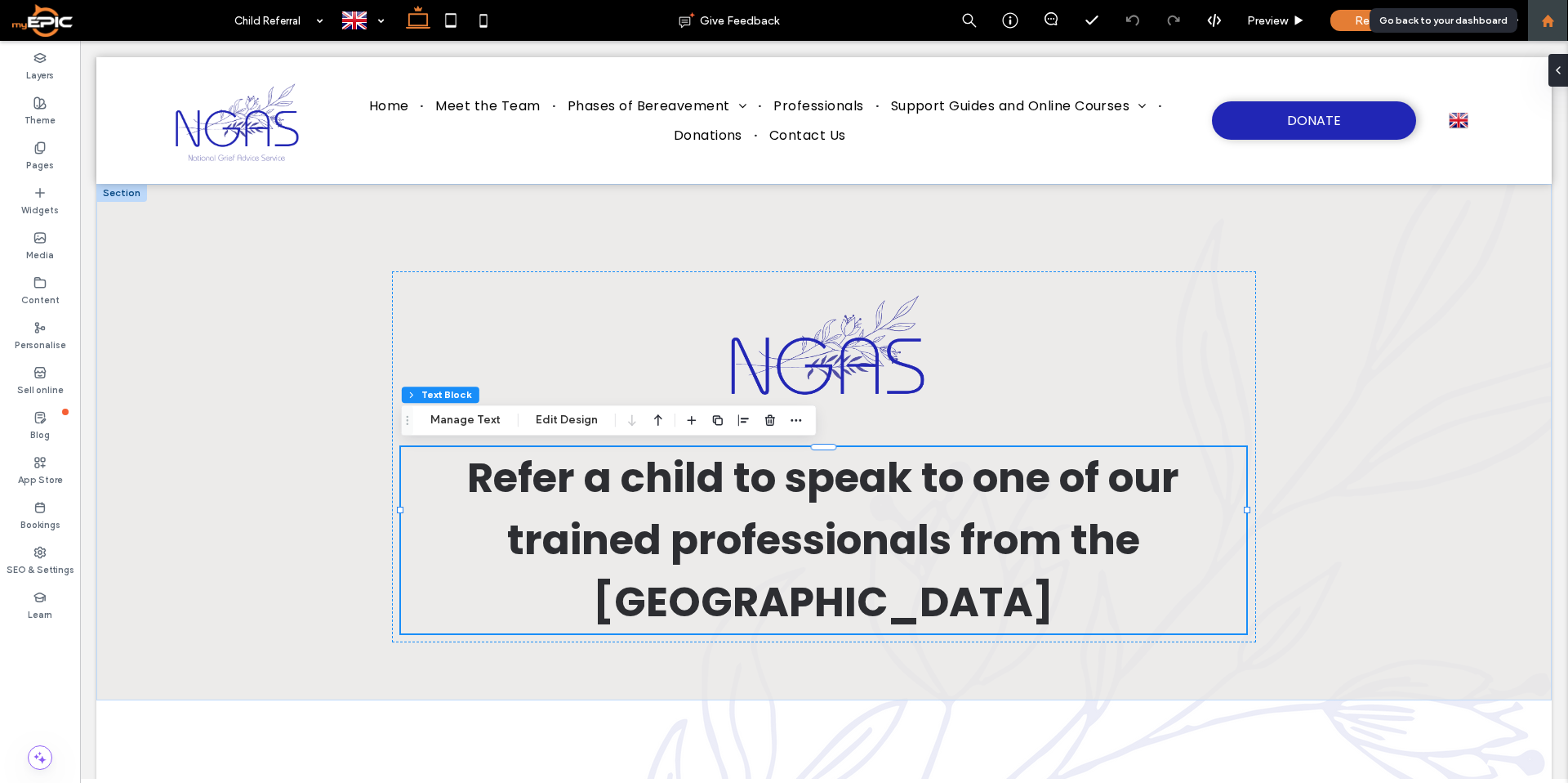
click at [1551, 24] on use at bounding box center [1546, 19] width 12 height 12
